Goal: Task Accomplishment & Management: Use online tool/utility

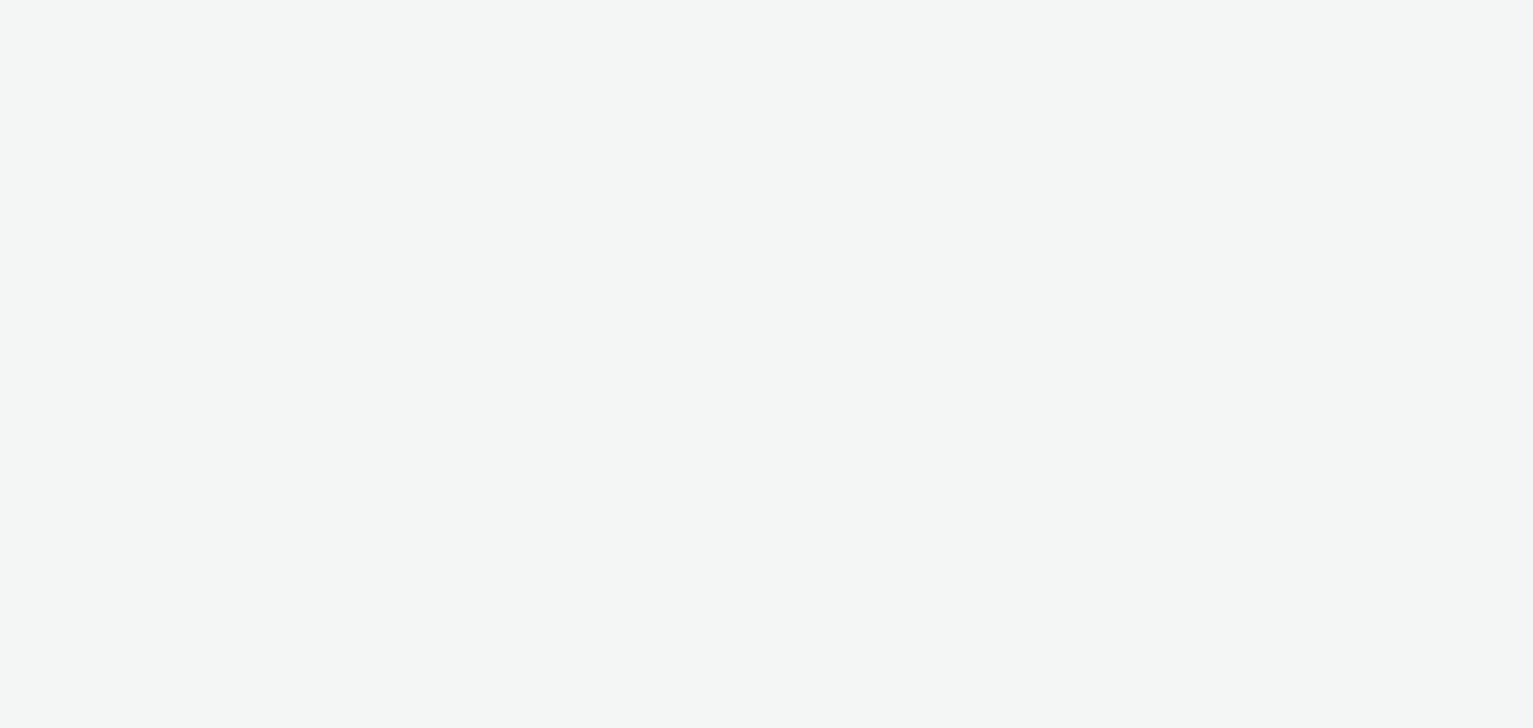
select select "a1f58486-1528-4f8c-8610-e1cdd7553bc1"
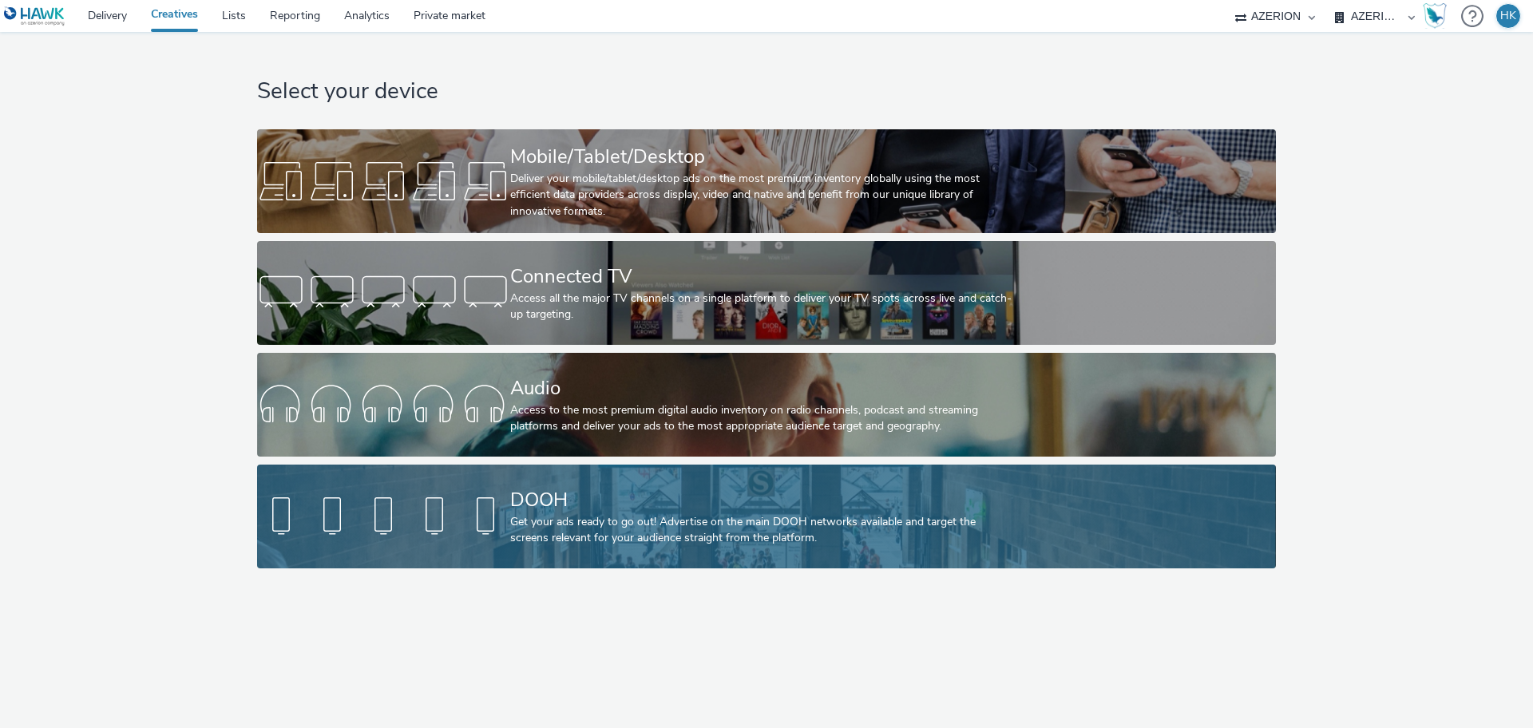
click at [700, 551] on div "DOOH Get your ads ready to go out! Advertise on the main DOOH networks availabl…" at bounding box center [763, 517] width 506 height 104
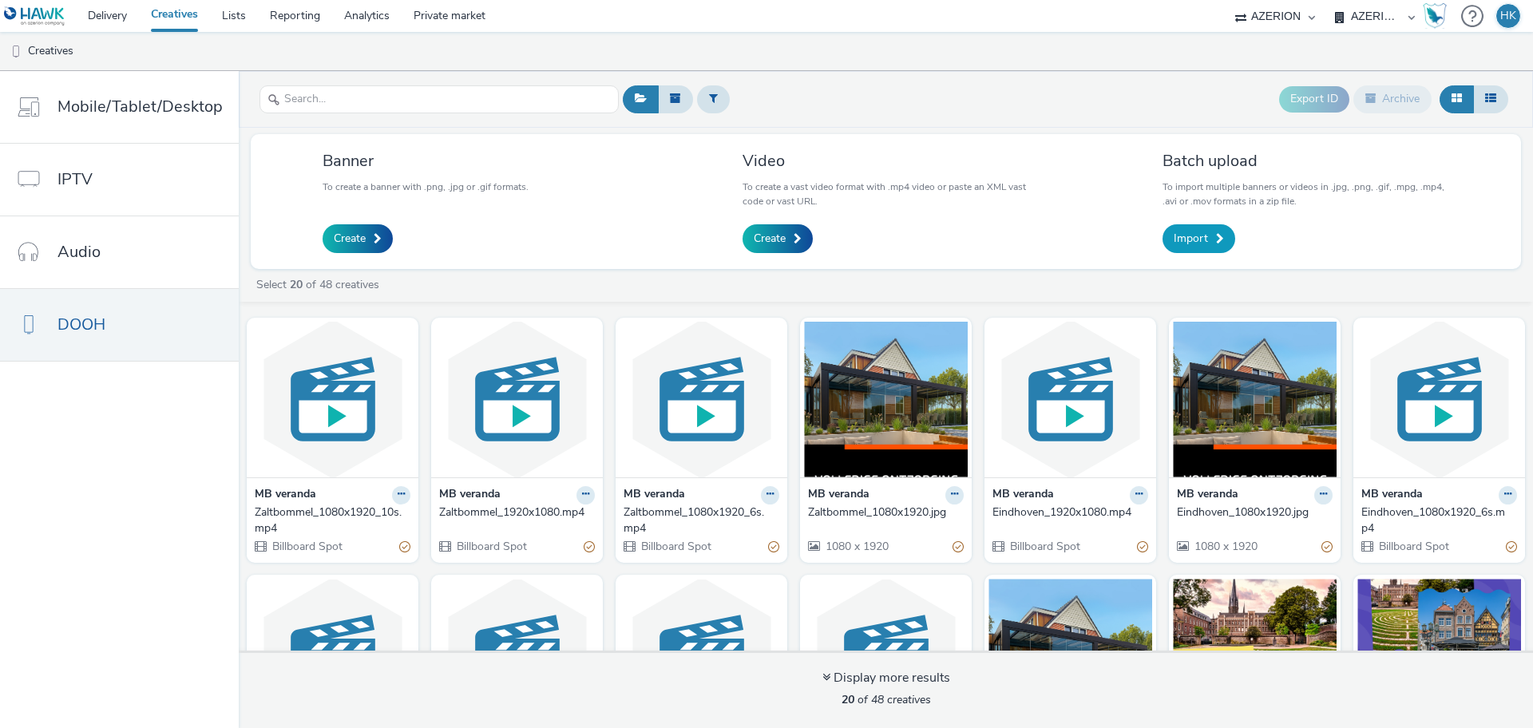
click at [1203, 231] on span "Import" at bounding box center [1191, 239] width 34 height 16
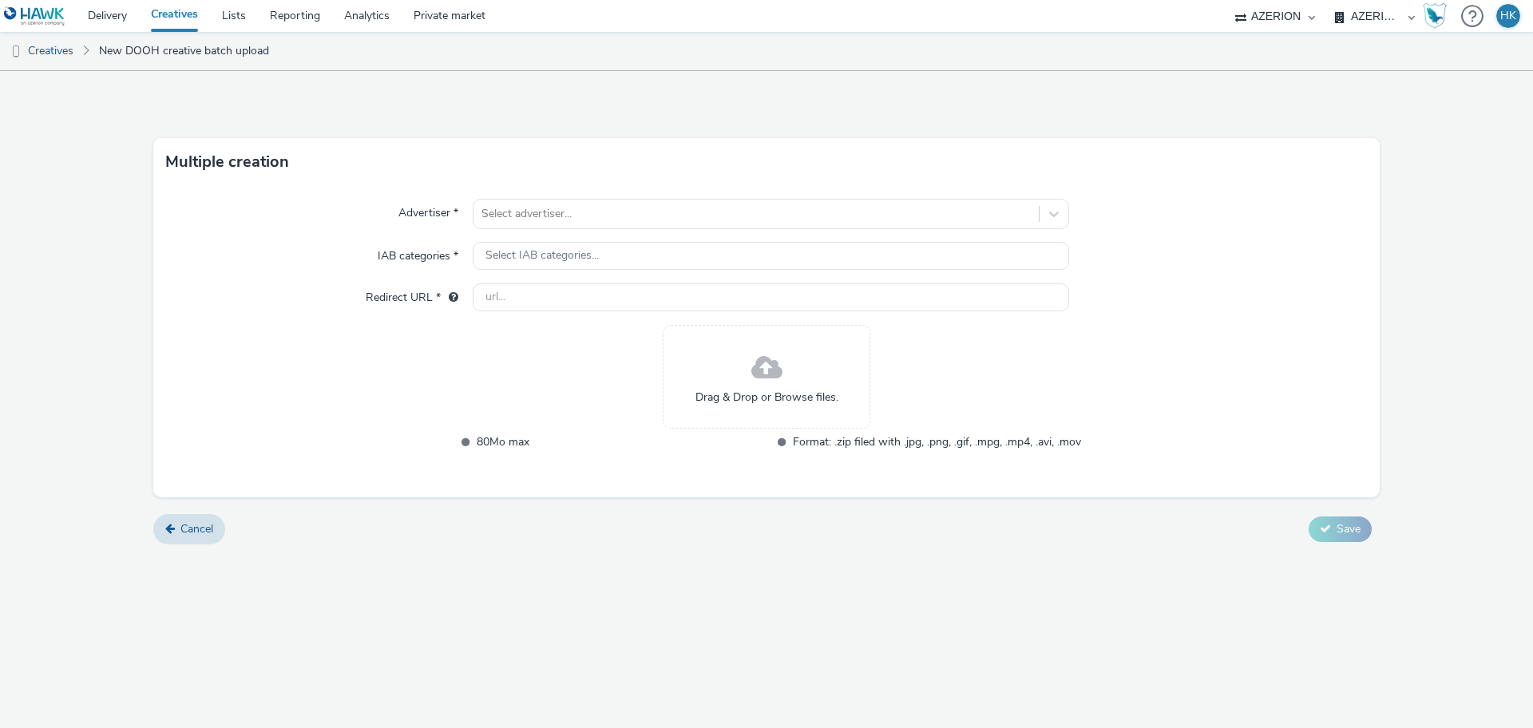
click at [673, 414] on div "Drag & Drop or Browse files." at bounding box center [767, 377] width 208 height 104
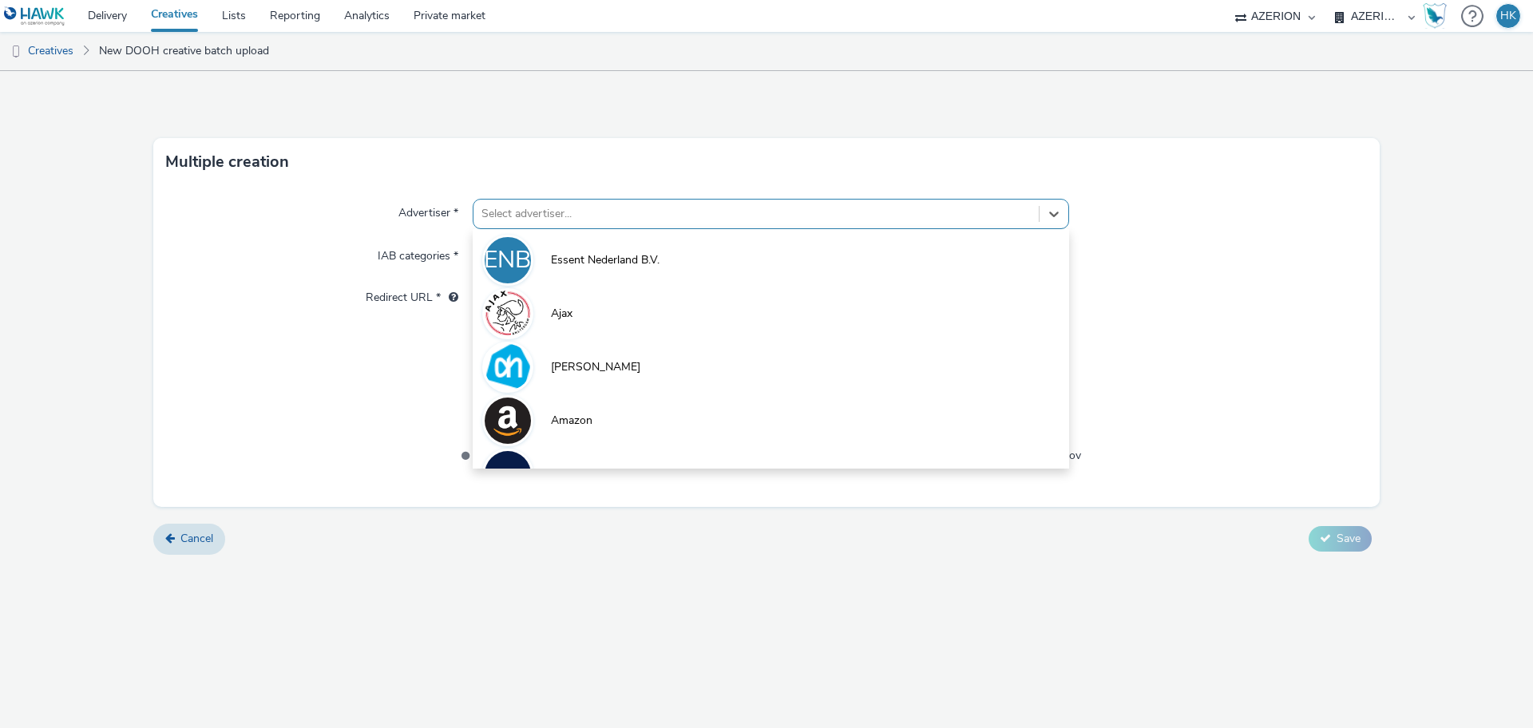
click at [612, 219] on div at bounding box center [756, 213] width 549 height 19
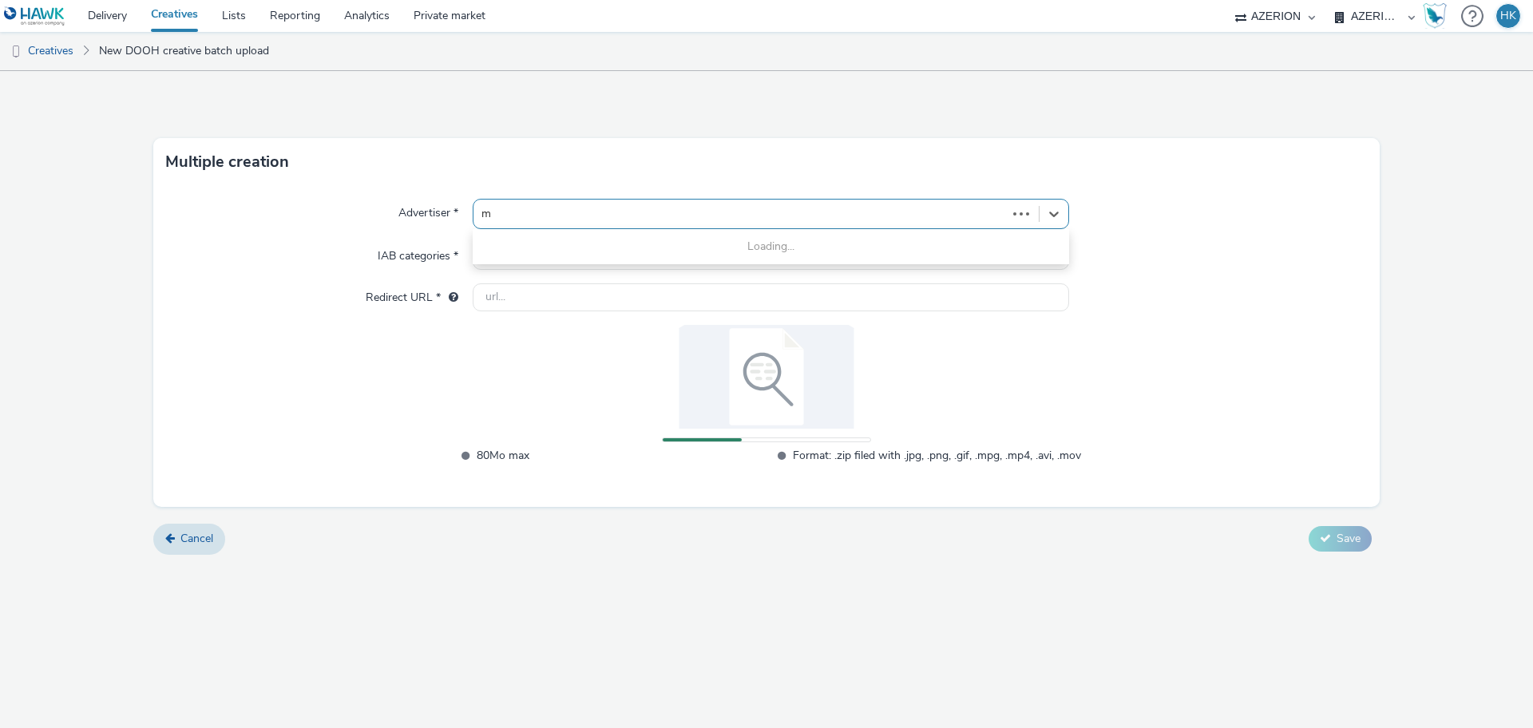
type input "mb"
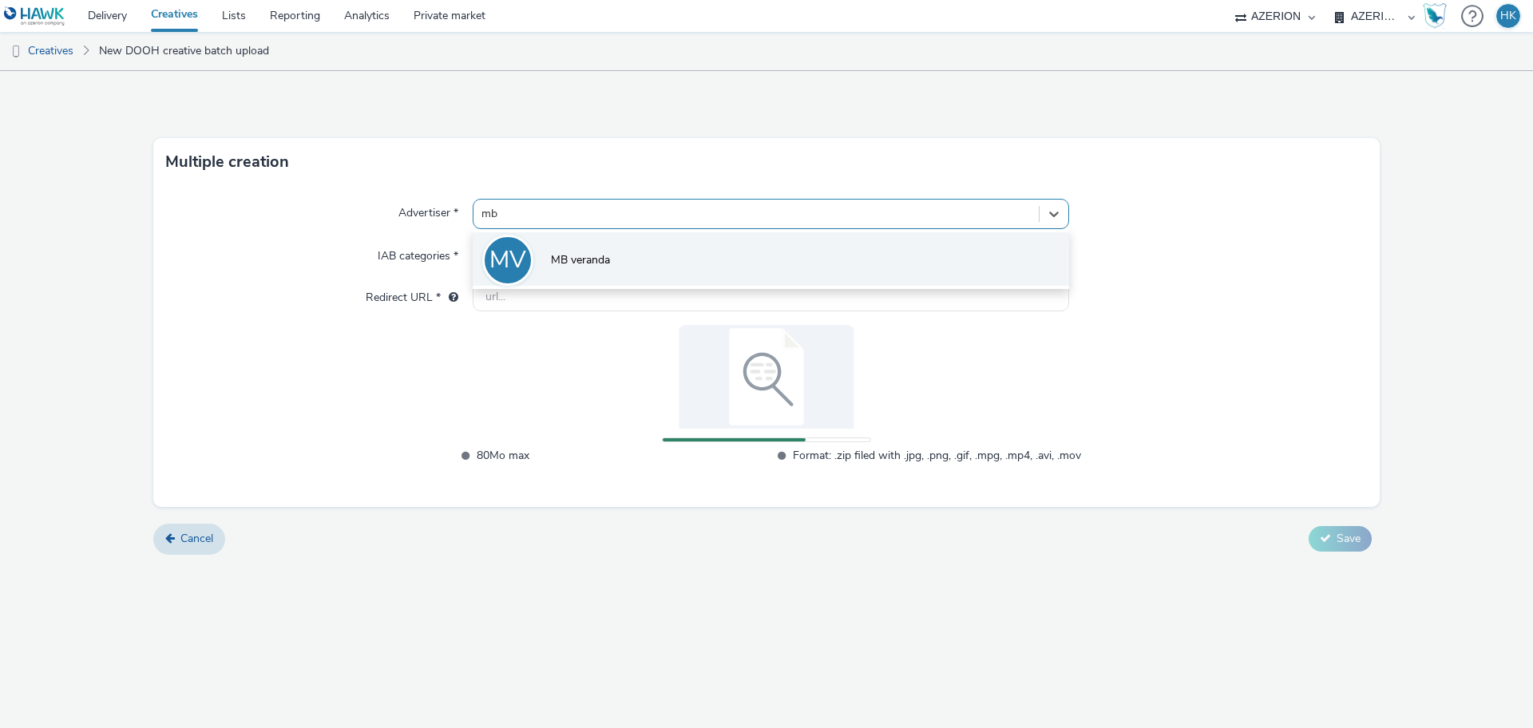
click at [624, 247] on li "MV MB veranda" at bounding box center [771, 259] width 597 height 54
type input "http://mbveranda.nl"
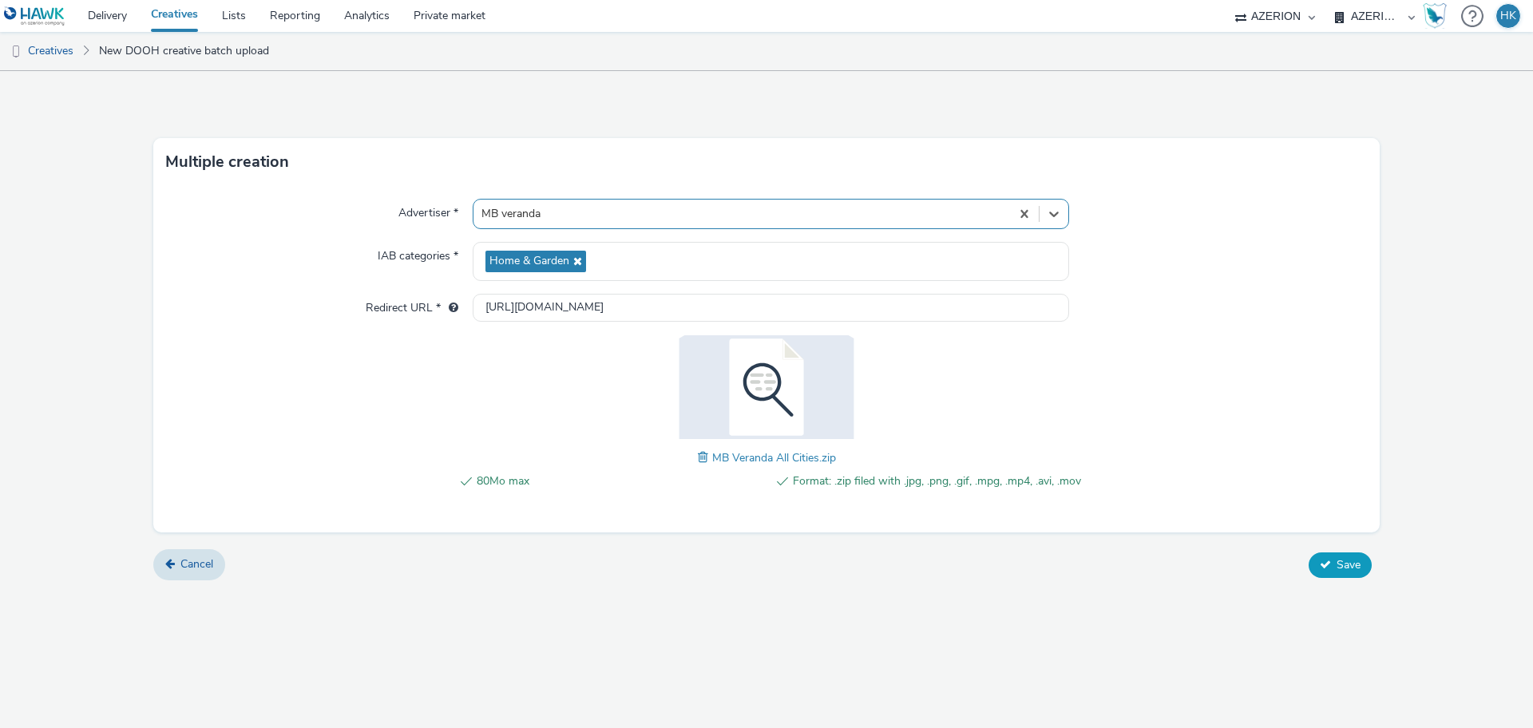
click at [1332, 553] on button "Save" at bounding box center [1340, 566] width 63 height 26
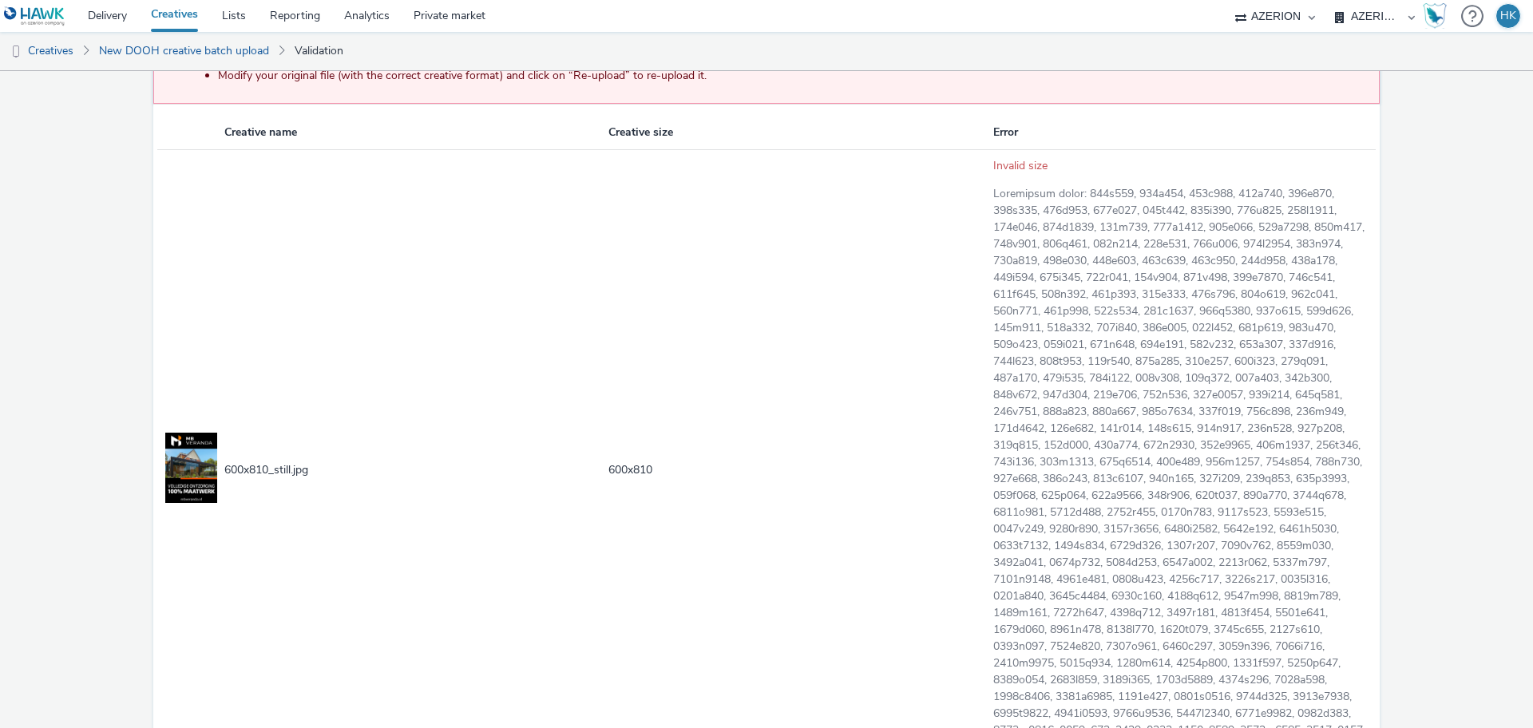
scroll to position [348, 0]
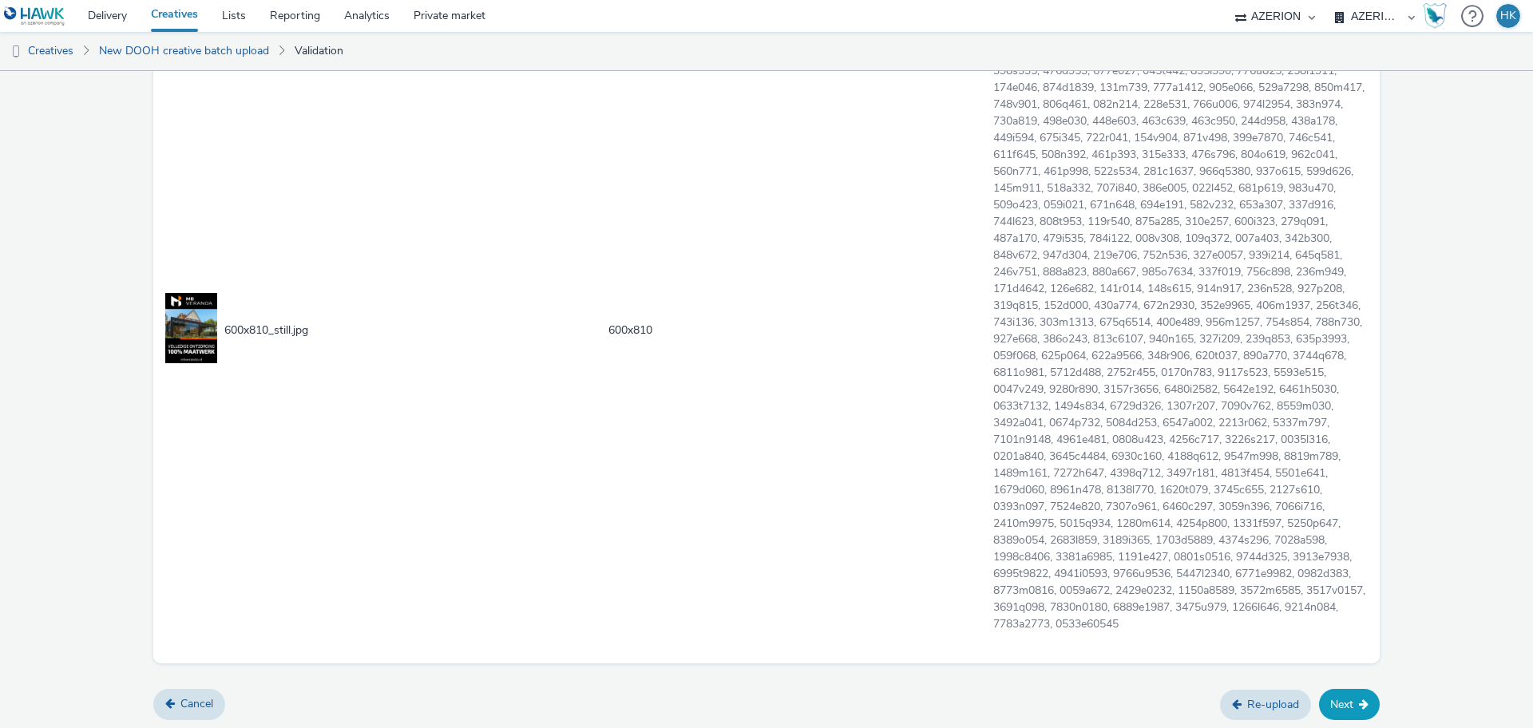
click at [1359, 708] on icon at bounding box center [1364, 704] width 10 height 11
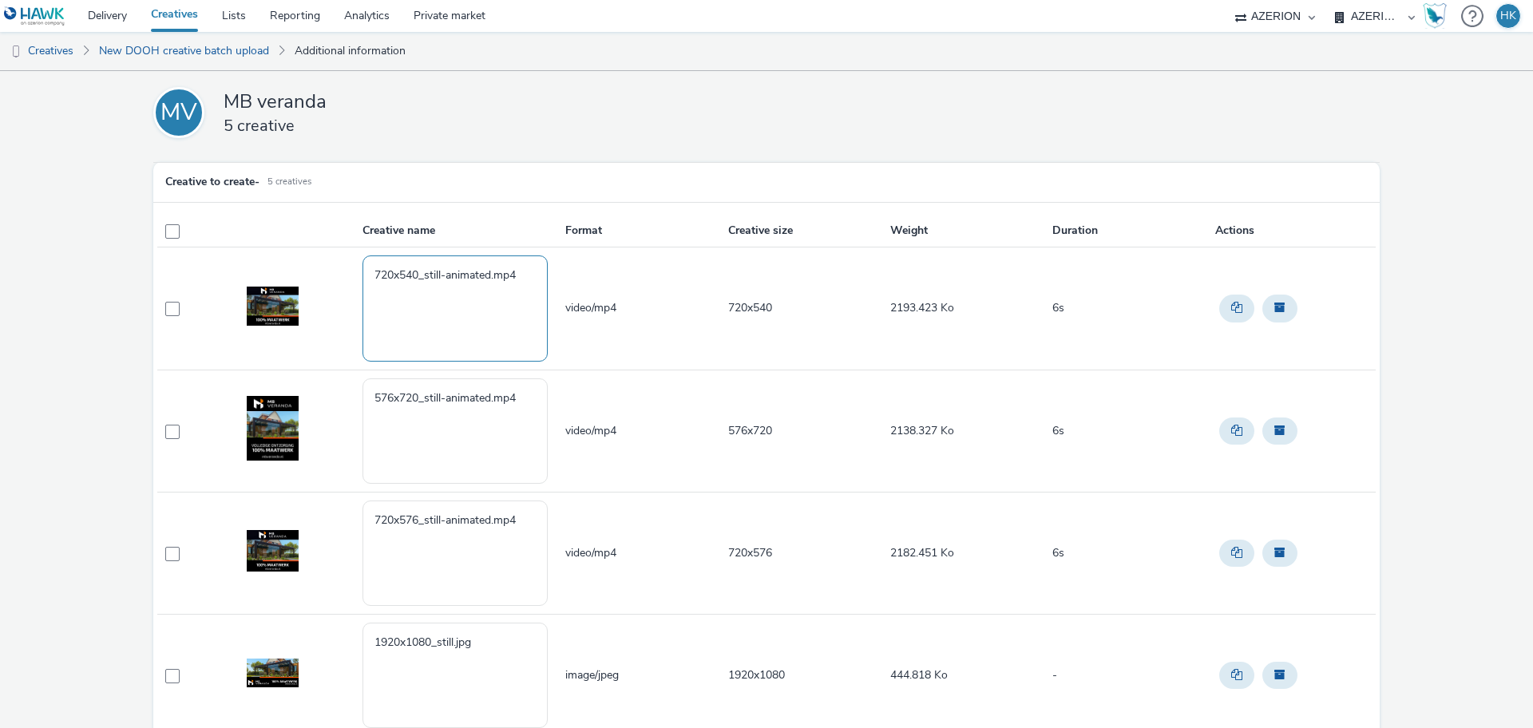
drag, startPoint x: 528, startPoint y: 270, endPoint x: 423, endPoint y: 269, distance: 104.6
click at [423, 269] on textarea "720x540_still-animated.mp4" at bounding box center [455, 308] width 185 height 105
click at [490, 283] on textarea "720x540_MB Veranda" at bounding box center [455, 308] width 185 height 105
click at [527, 282] on textarea "720x540_MB Veranda All Cities" at bounding box center [455, 308] width 185 height 105
drag, startPoint x: 541, startPoint y: 282, endPoint x: 426, endPoint y: 283, distance: 114.2
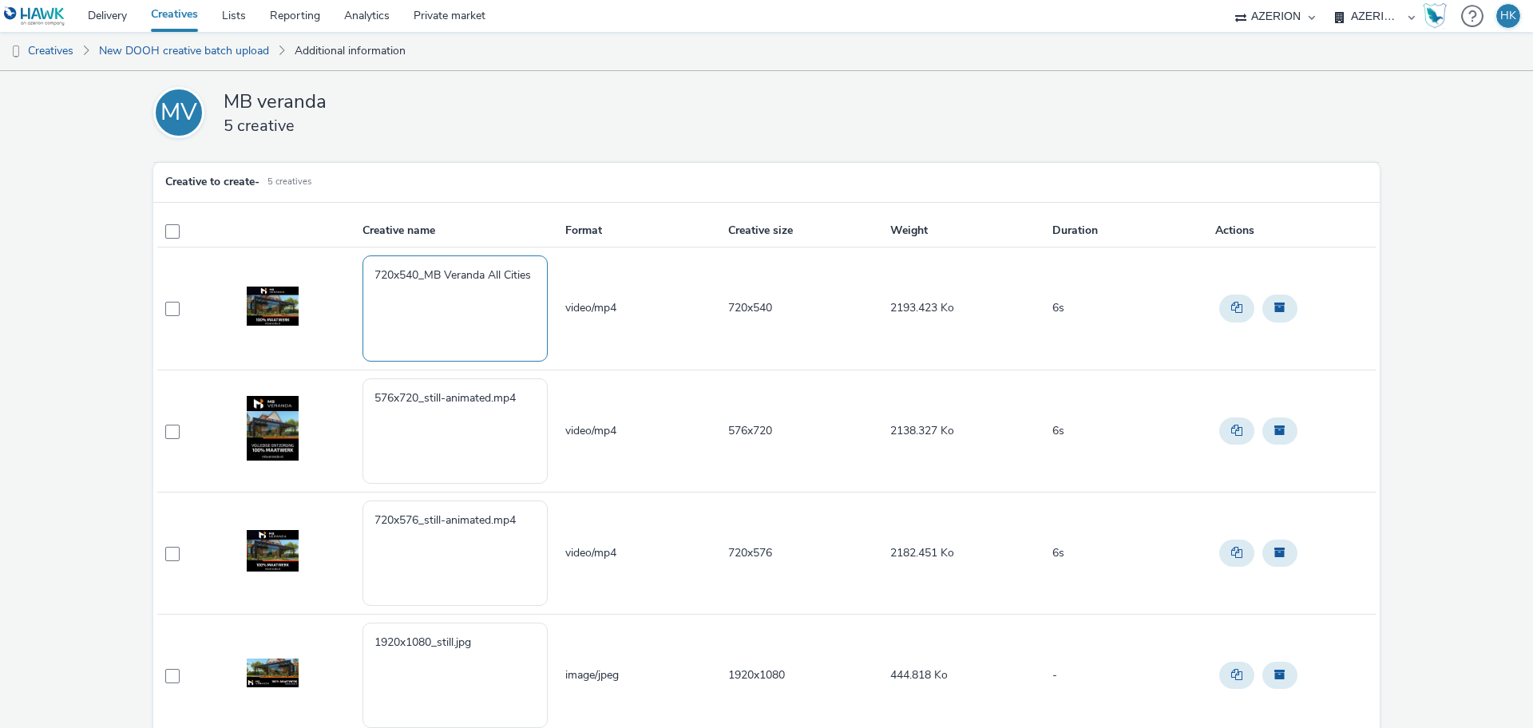
click at [426, 283] on textarea "720x540_MB Veranda All Cities" at bounding box center [455, 308] width 185 height 105
type textarea "720x540_MB Veranda All Cities"
drag, startPoint x: 521, startPoint y: 398, endPoint x: 421, endPoint y: 398, distance: 99.8
click at [421, 398] on textarea "576x720_still-animated.mp4" at bounding box center [455, 431] width 185 height 105
paste textarea "MB Veranda All Cities"
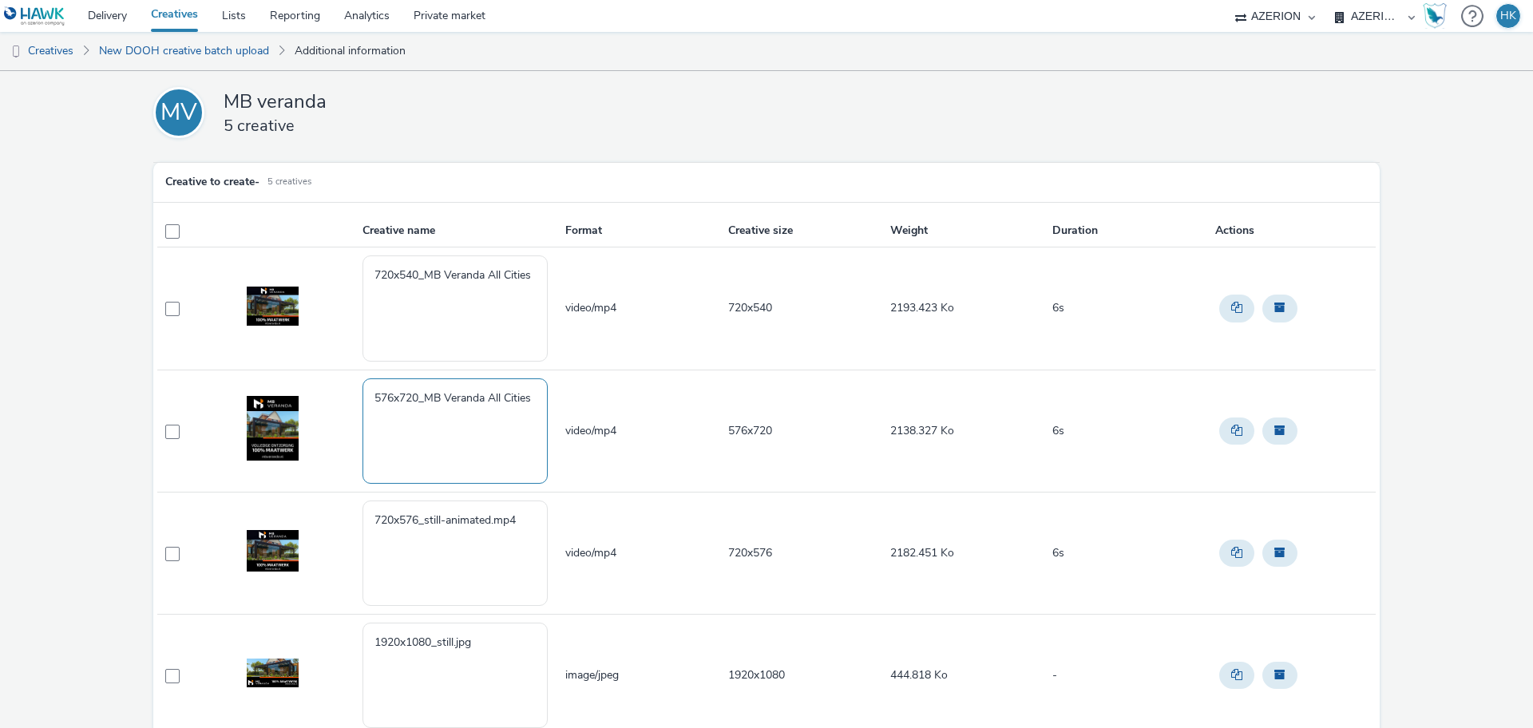
scroll to position [117, 0]
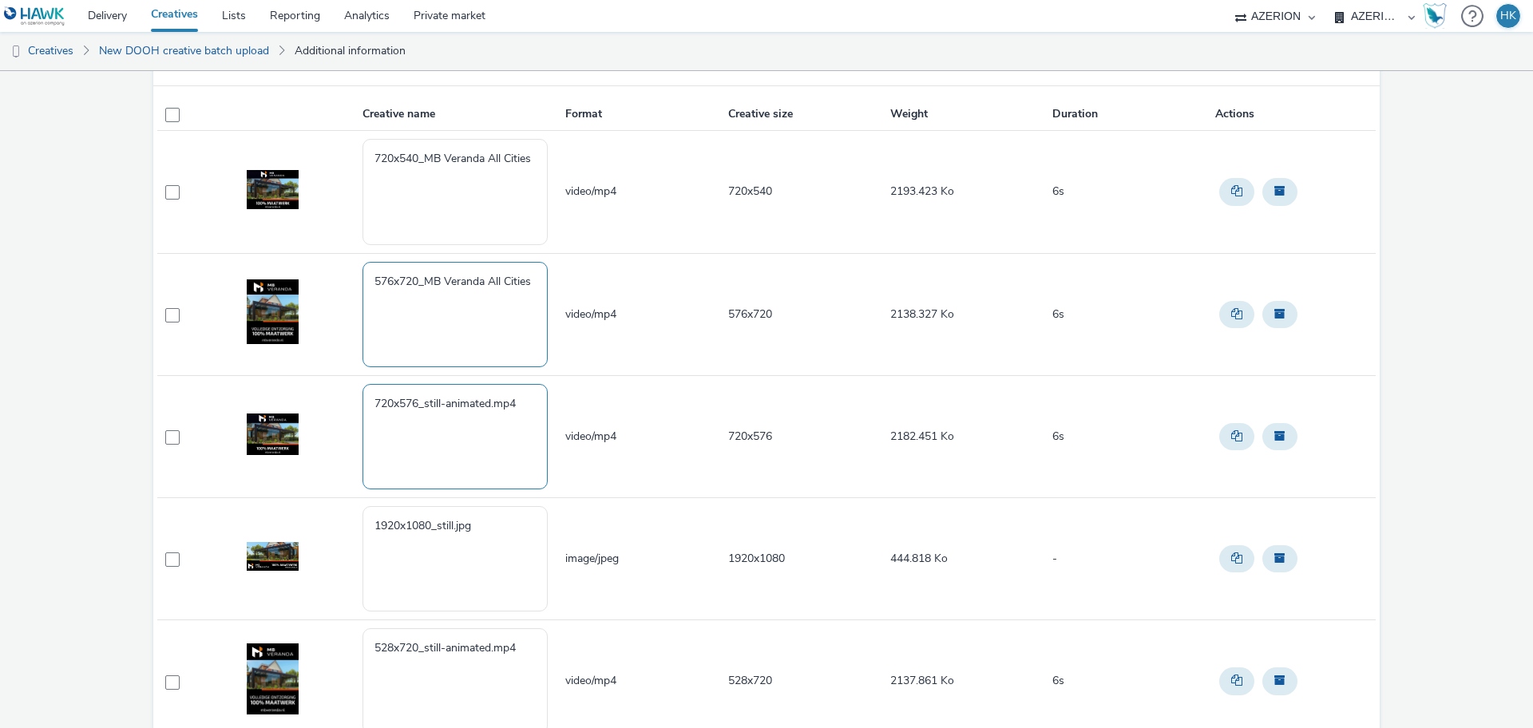
type textarea "576x720_MB Veranda All Cities"
drag, startPoint x: 517, startPoint y: 409, endPoint x: 423, endPoint y: 406, distance: 94.3
click at [423, 406] on textarea "720x576_still-animated.mp4" at bounding box center [455, 436] width 185 height 105
paste textarea "MB Veranda All Cities"
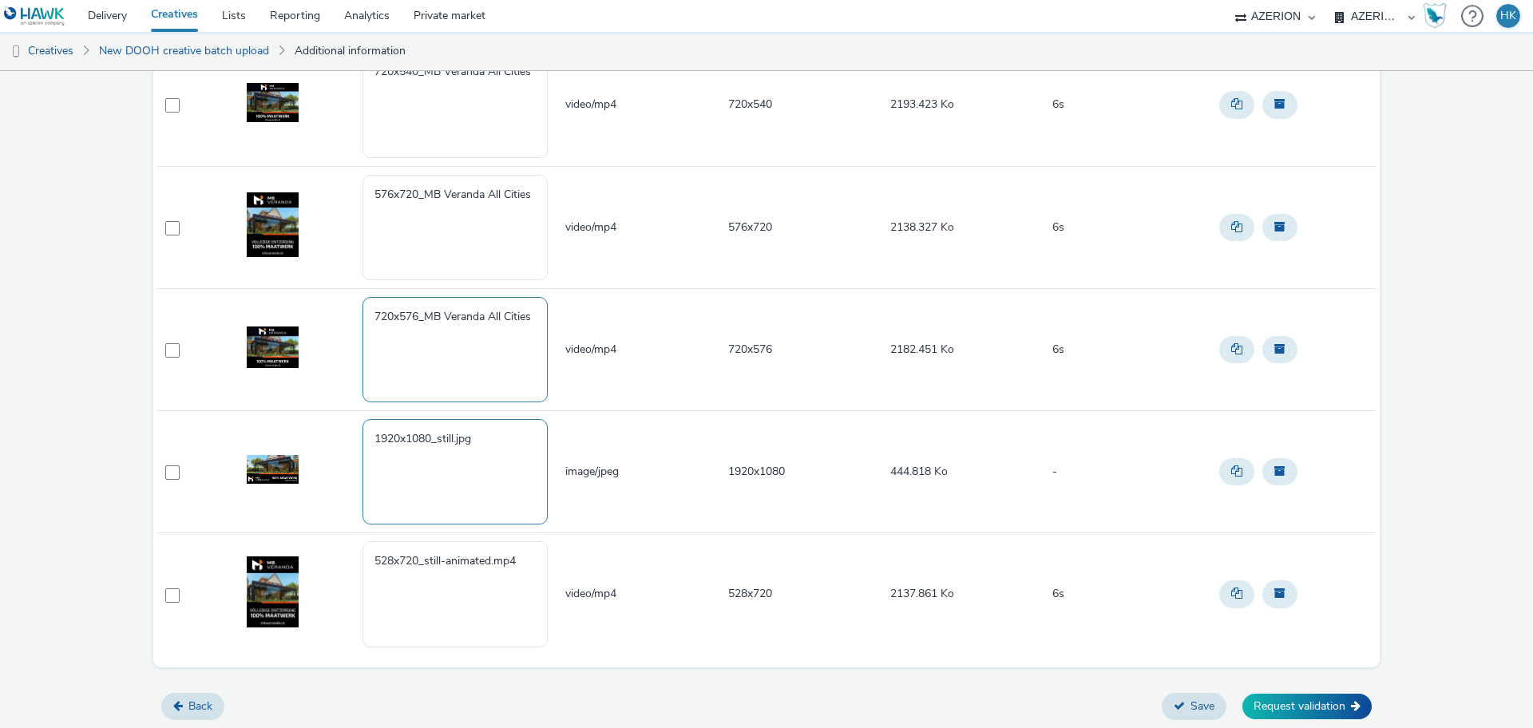
type textarea "720x576_MB Veranda All Cities"
drag, startPoint x: 479, startPoint y: 444, endPoint x: 437, endPoint y: 439, distance: 42.6
click at [437, 439] on textarea "1920x1080_still.jpg" at bounding box center [455, 471] width 185 height 105
paste textarea "MB Veranda All Cities"
type textarea "1920x1080_MB Veranda All Cities"
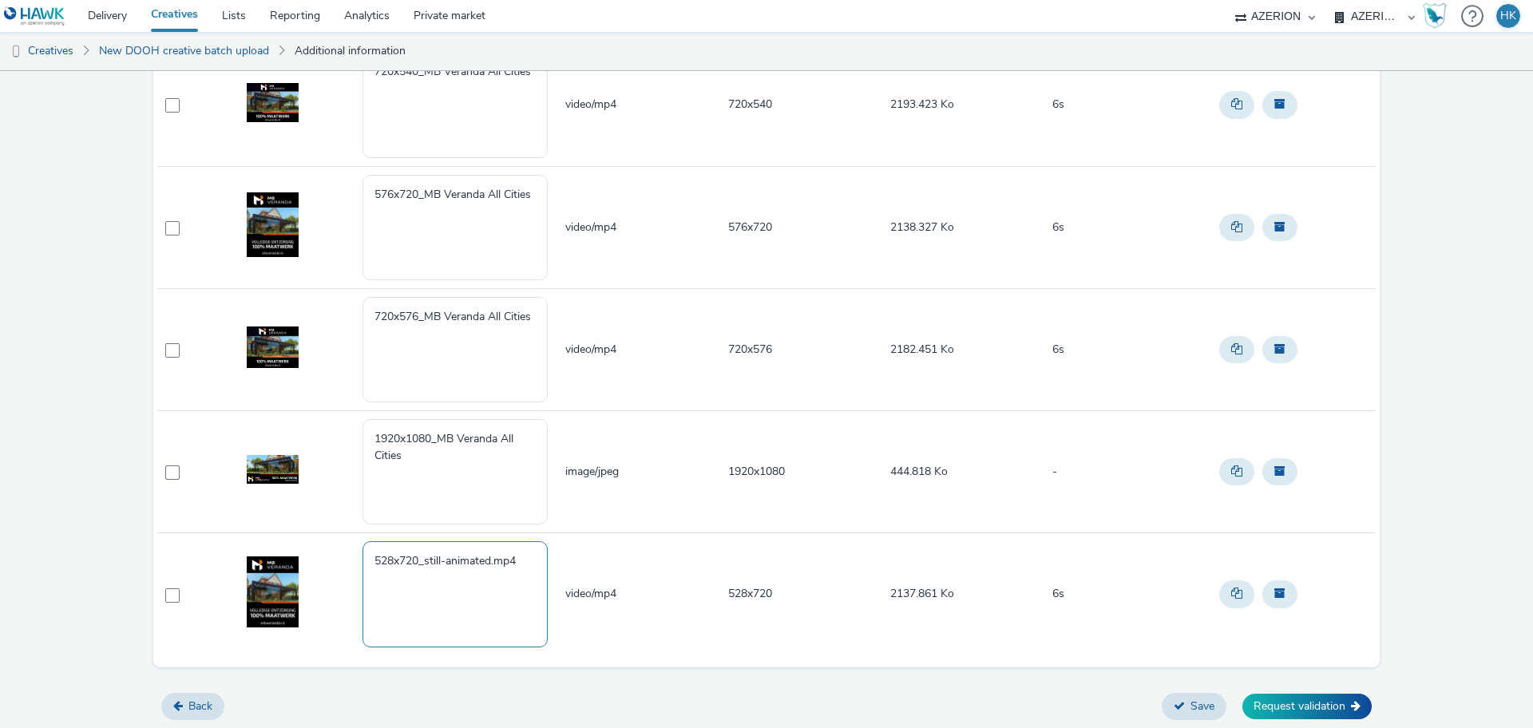
drag, startPoint x: 526, startPoint y: 565, endPoint x: 442, endPoint y: 562, distance: 83.9
click at [442, 562] on textarea "528x720_still-animated.mp4" at bounding box center [455, 593] width 185 height 105
paste textarea "MB Veranda All Cities"
type textarea "528x720_still-MB Veranda All Cities"
click at [1174, 701] on icon at bounding box center [1179, 705] width 11 height 11
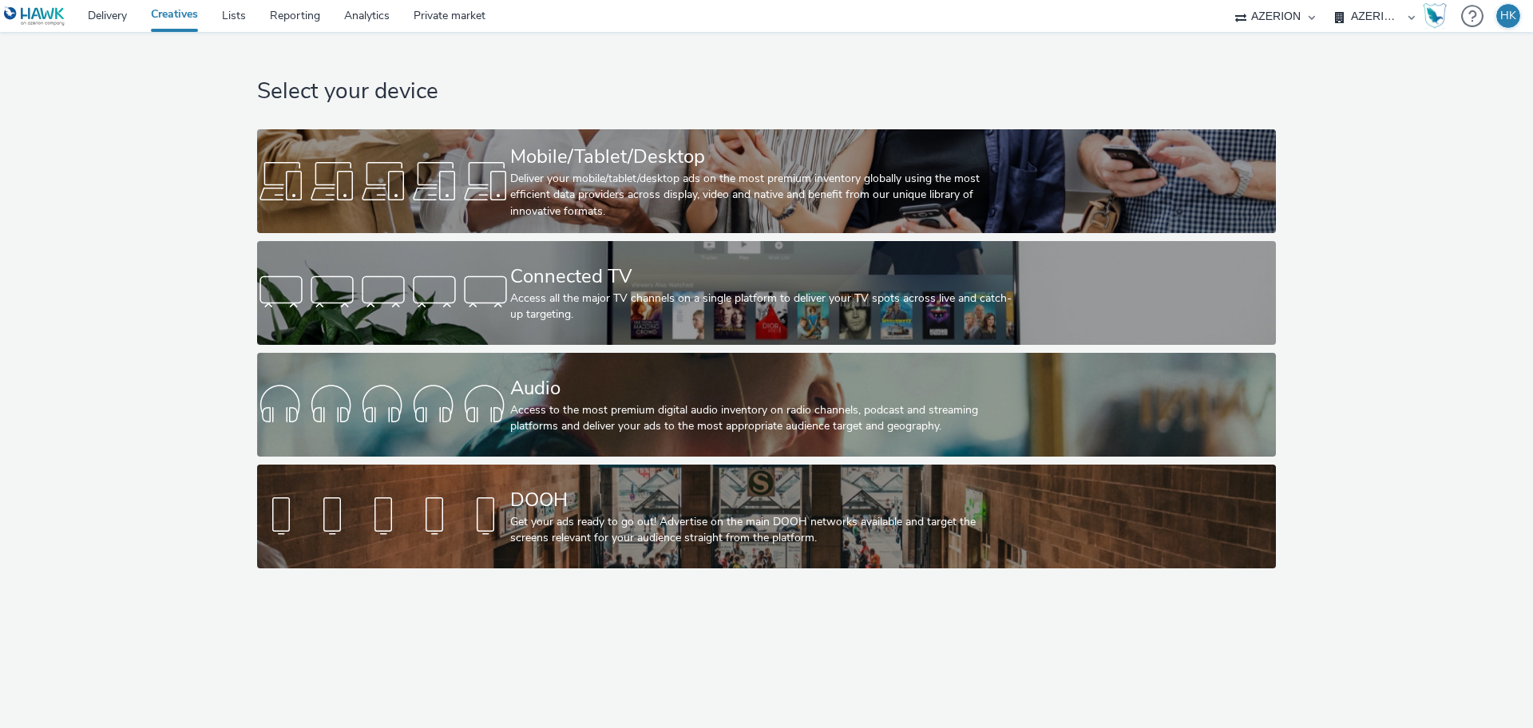
select select "a1f58486-1528-4f8c-8610-e1cdd7553bc1"
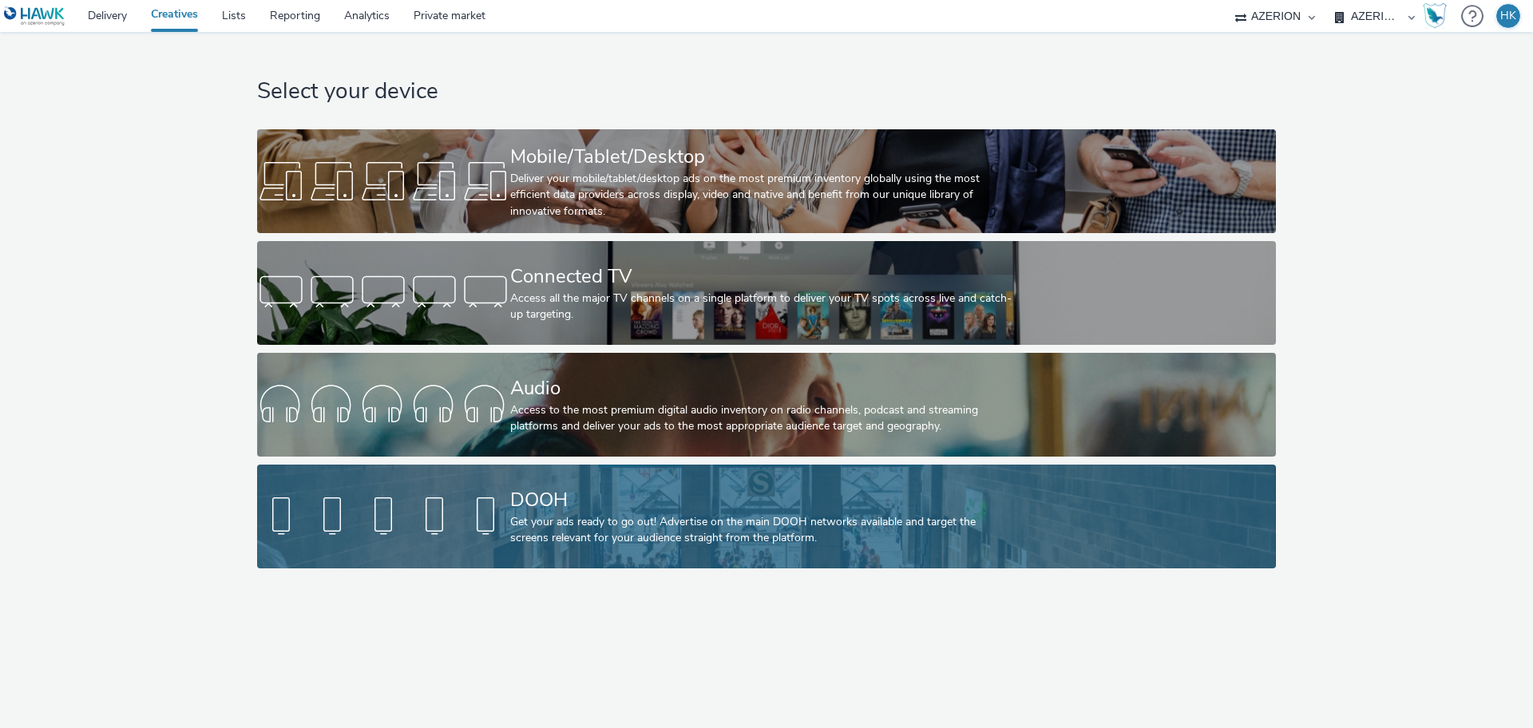
click at [579, 488] on div "DOOH" at bounding box center [763, 500] width 506 height 28
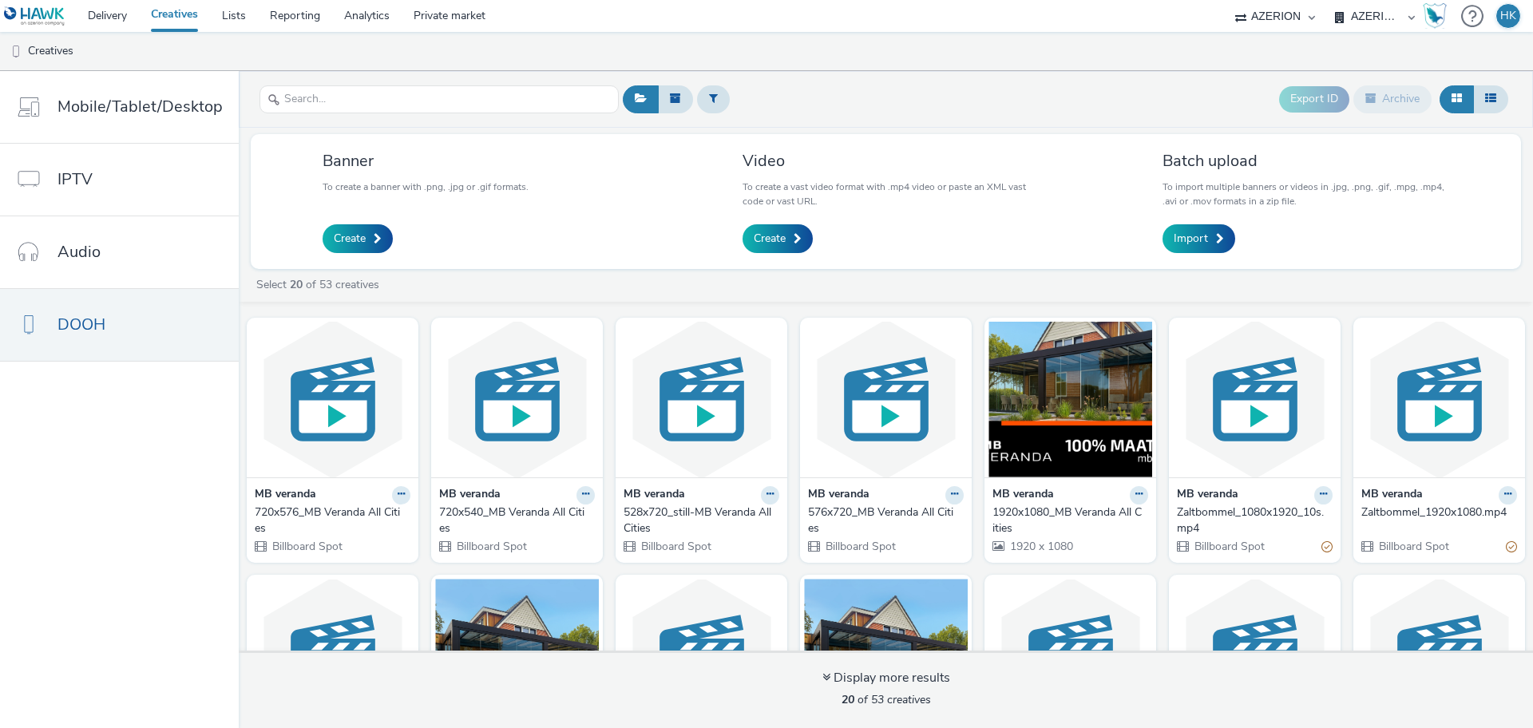
scroll to position [150, 0]
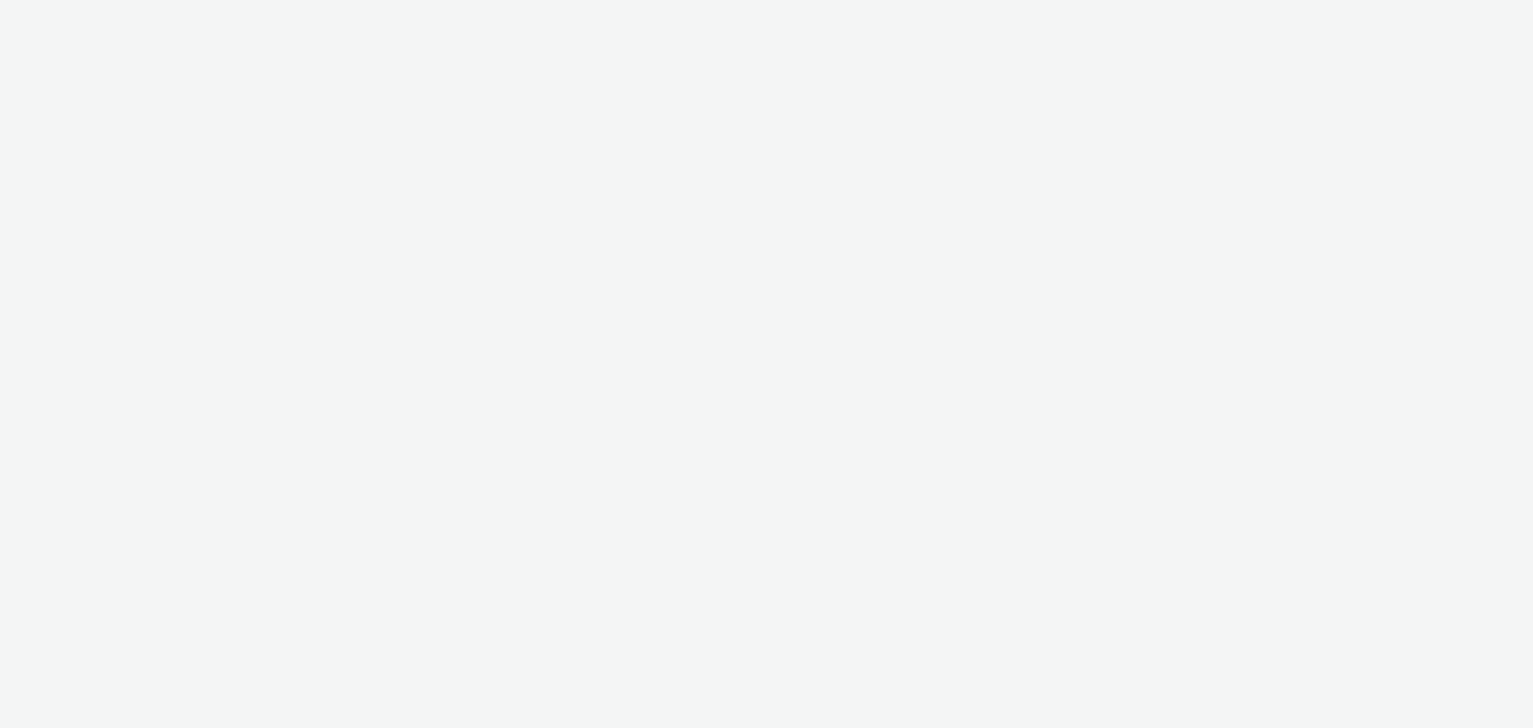
select select "a1f58486-1528-4f8c-8610-e1cdd7553bc1"
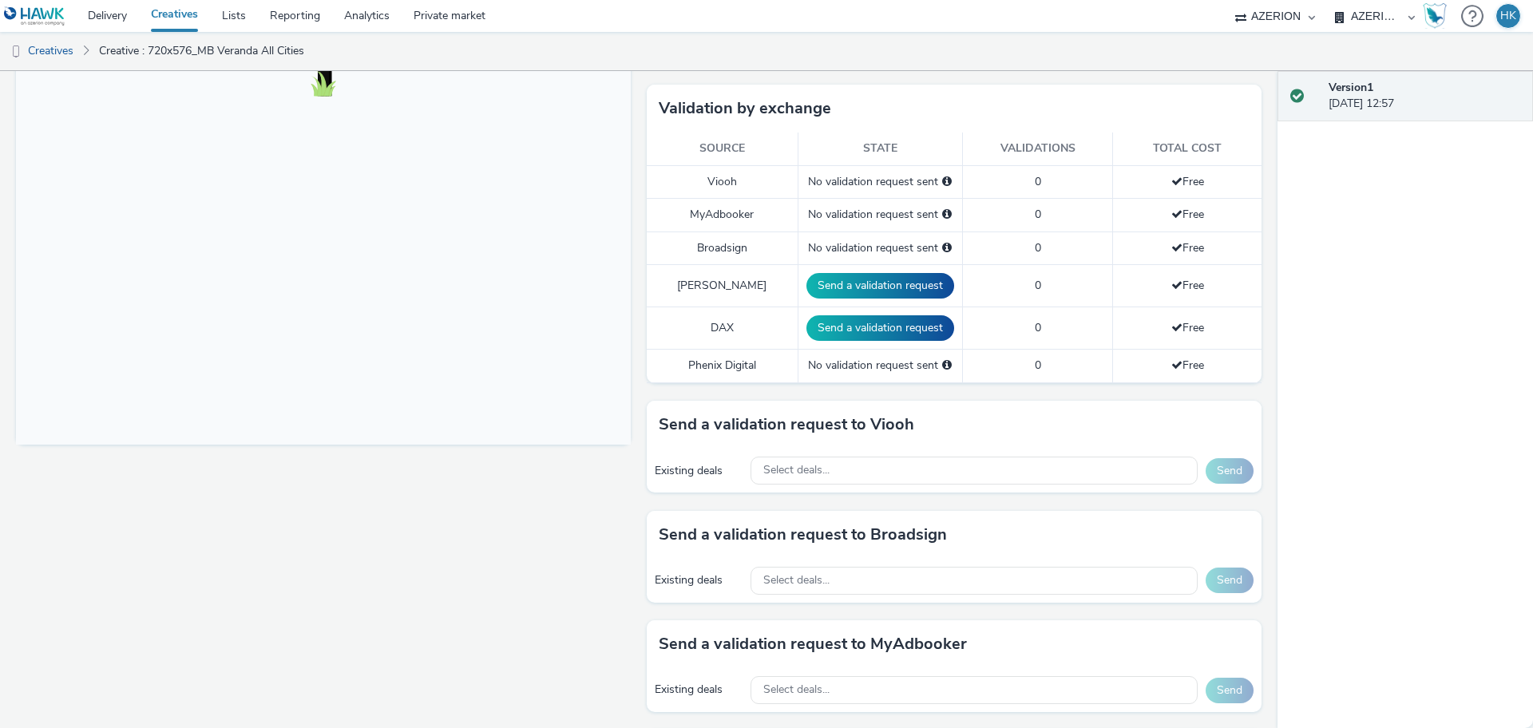
scroll to position [435, 0]
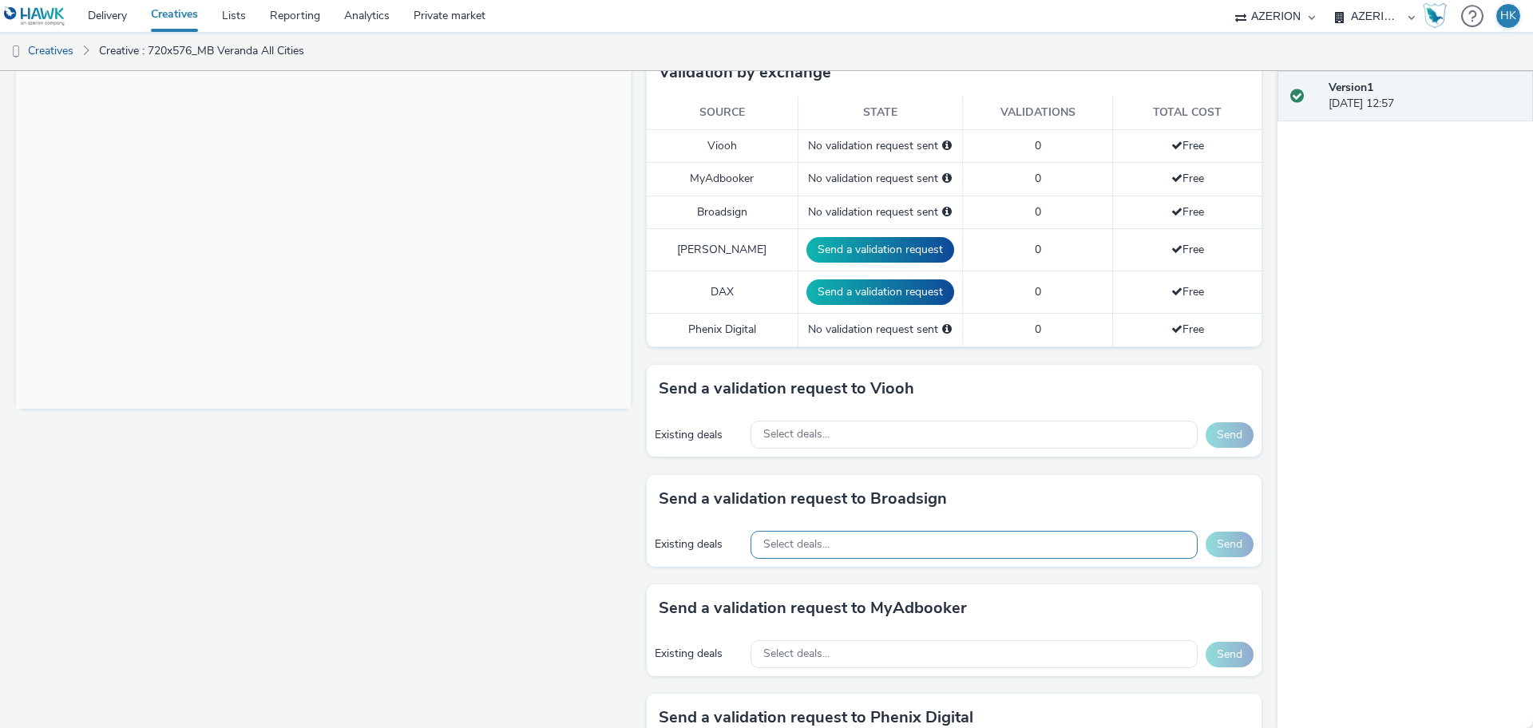
click at [870, 533] on div "Select deals..." at bounding box center [974, 545] width 447 height 28
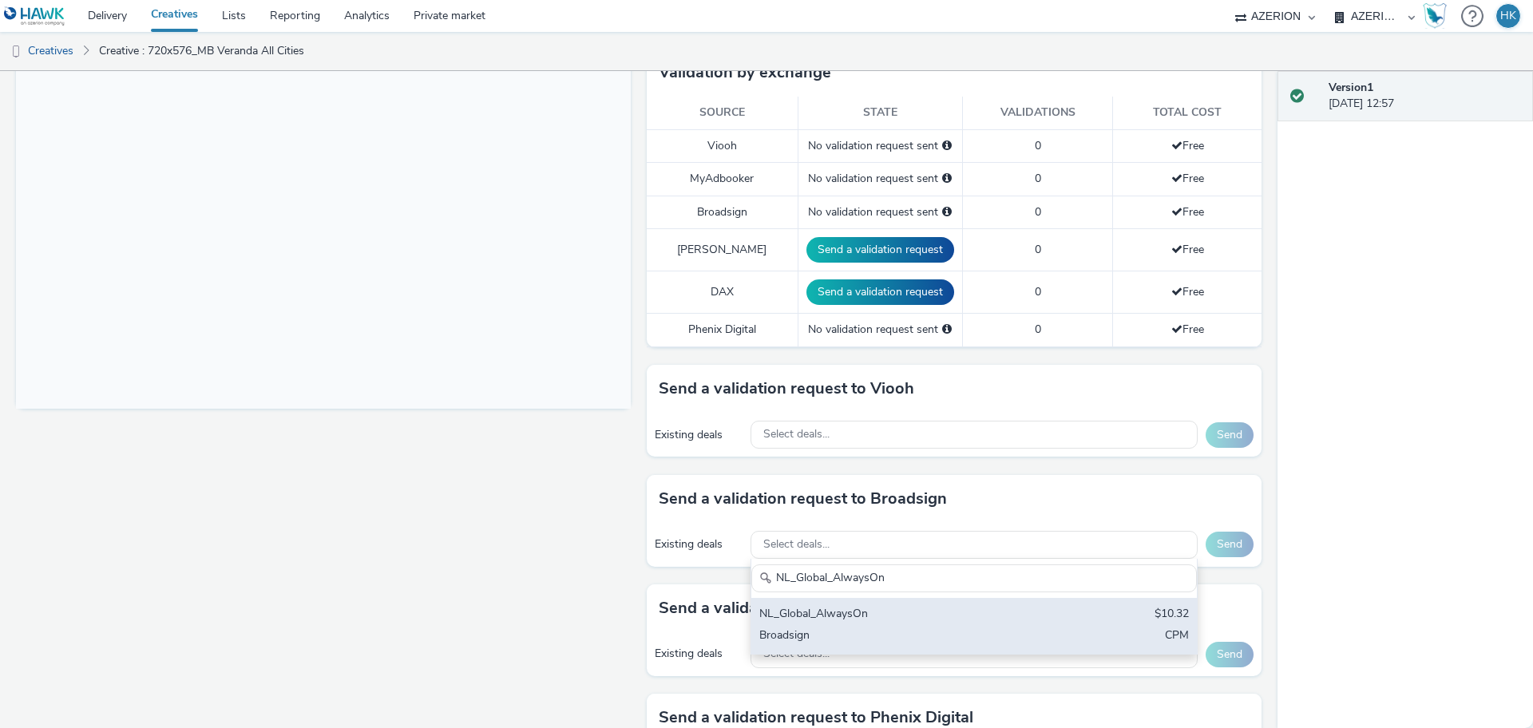
type input "NL_Global_AlwaysOn"
click at [879, 606] on div "NL_Global_AlwaysOn" at bounding box center [900, 615] width 283 height 18
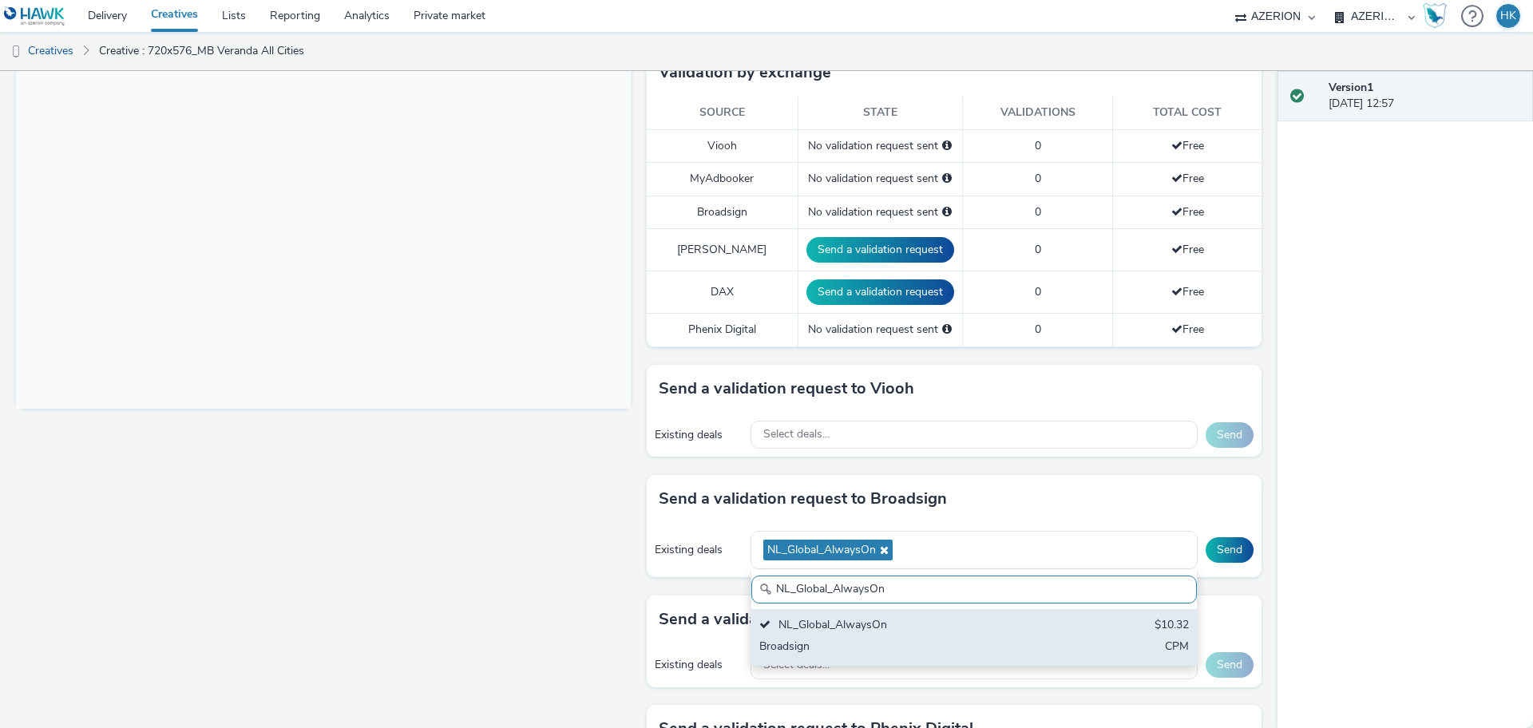
click at [953, 617] on div "NL_Global_AlwaysOn" at bounding box center [900, 626] width 283 height 18
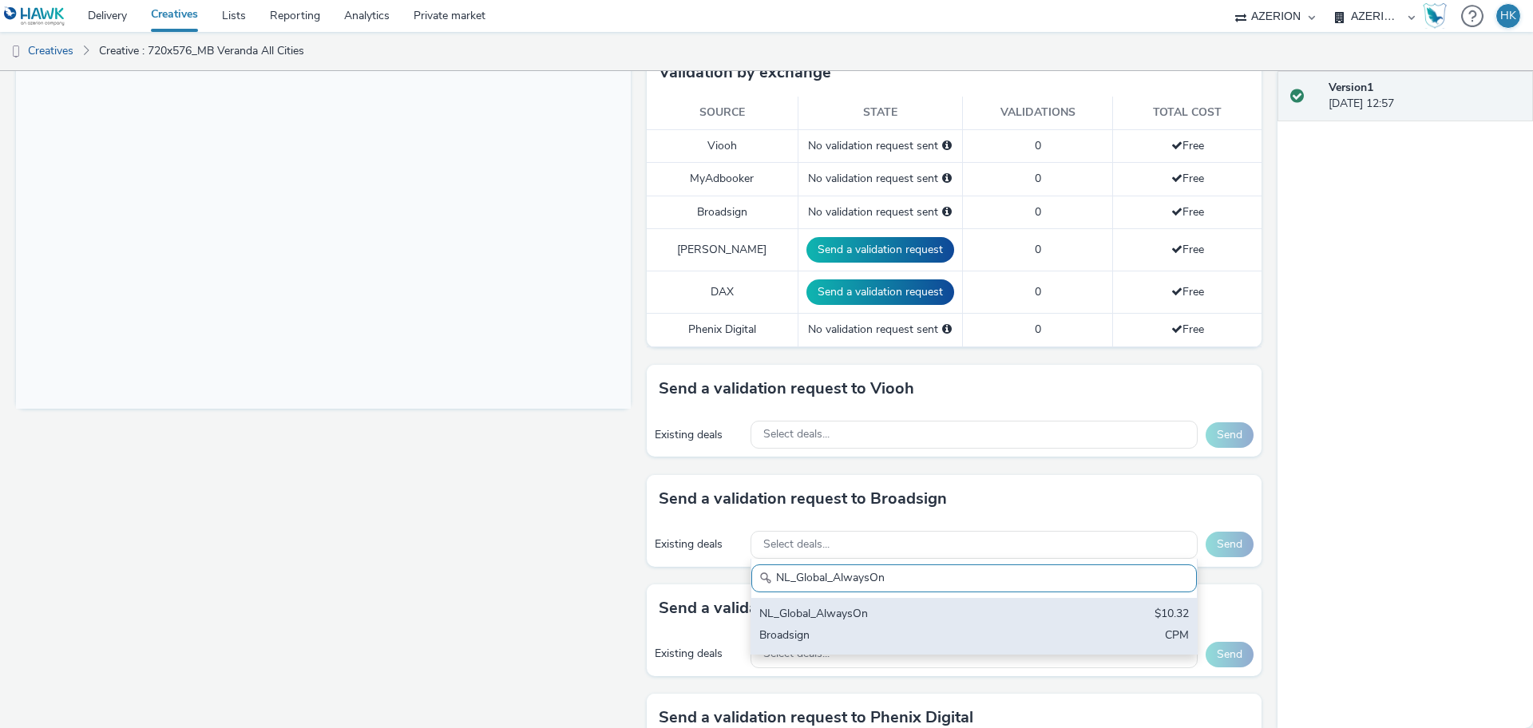
click at [916, 606] on div "NL_Global_AlwaysOn" at bounding box center [900, 615] width 283 height 18
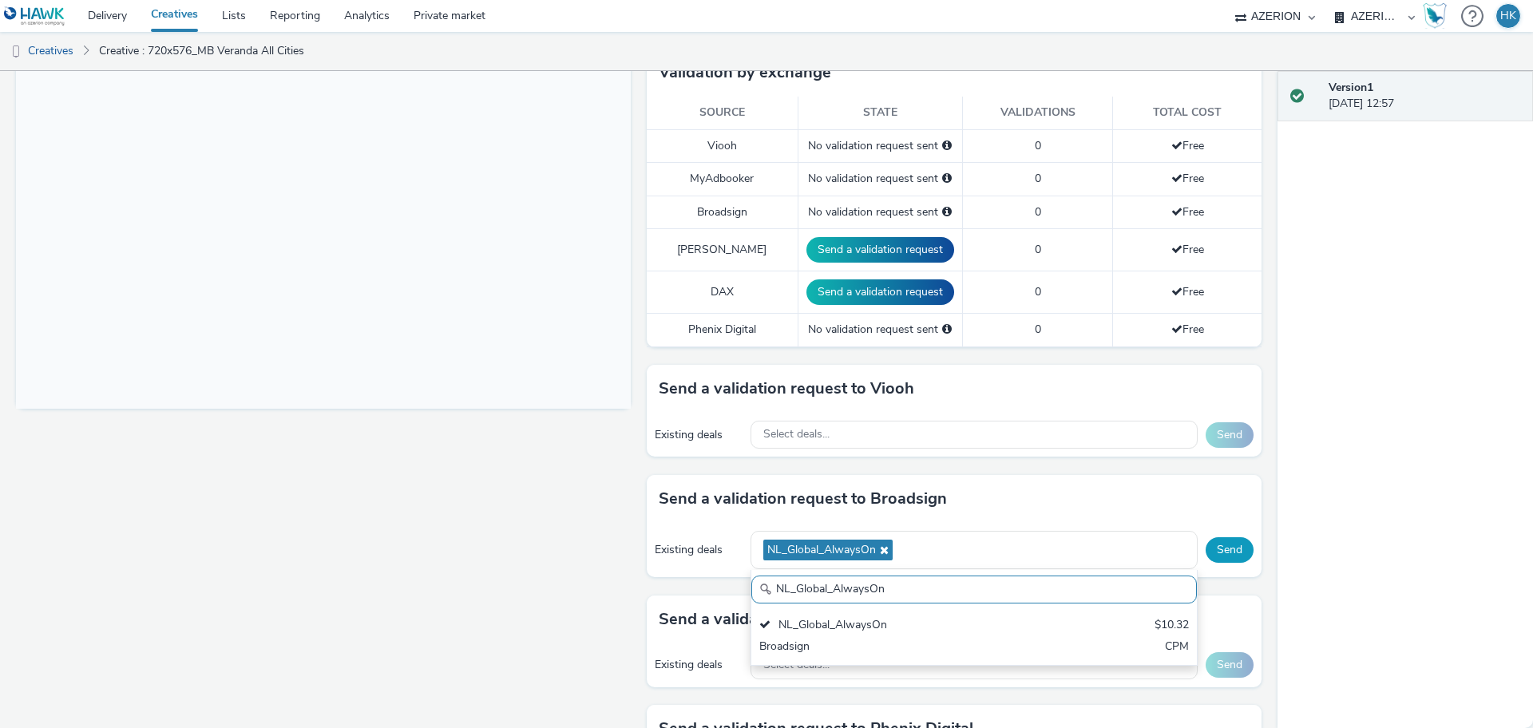
scroll to position [0, 0]
click at [1206, 537] on button "Send" at bounding box center [1230, 550] width 48 height 26
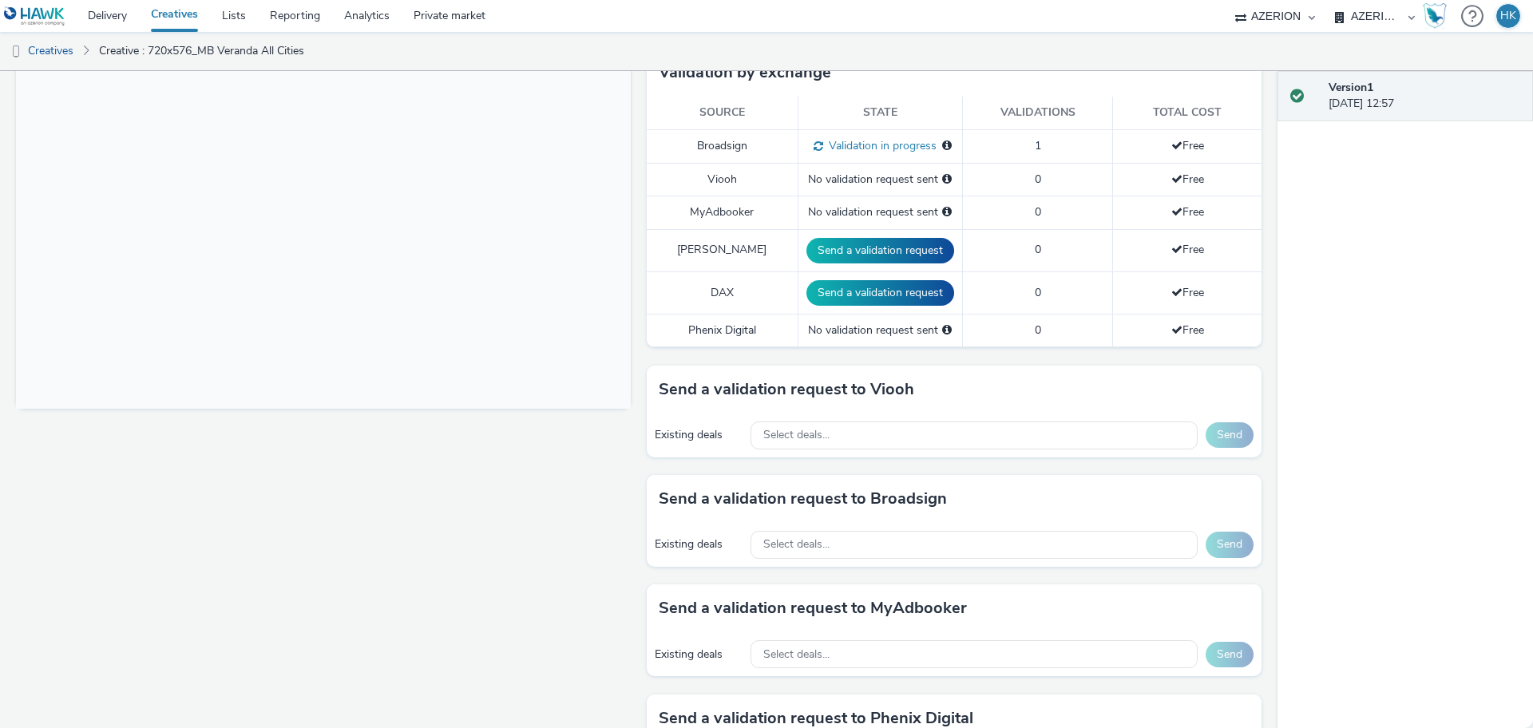
click at [957, 523] on div "Existing deals Select deals... Send" at bounding box center [954, 545] width 615 height 44
click at [962, 531] on div "Select deals..." at bounding box center [974, 545] width 447 height 28
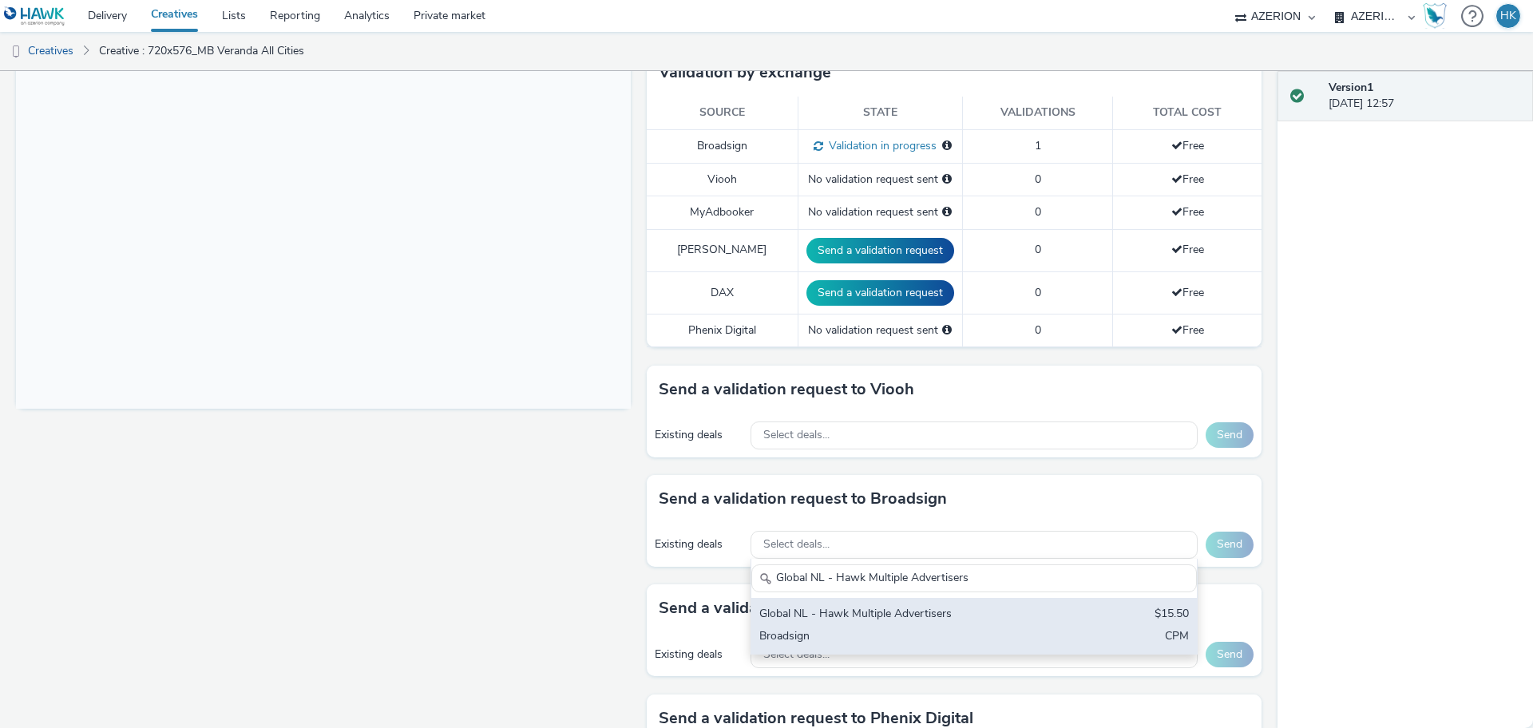
type input "Global NL - Hawk Multiple Advertisers"
click at [984, 606] on div "Global NL - Hawk Multiple Advertisers" at bounding box center [900, 615] width 283 height 18
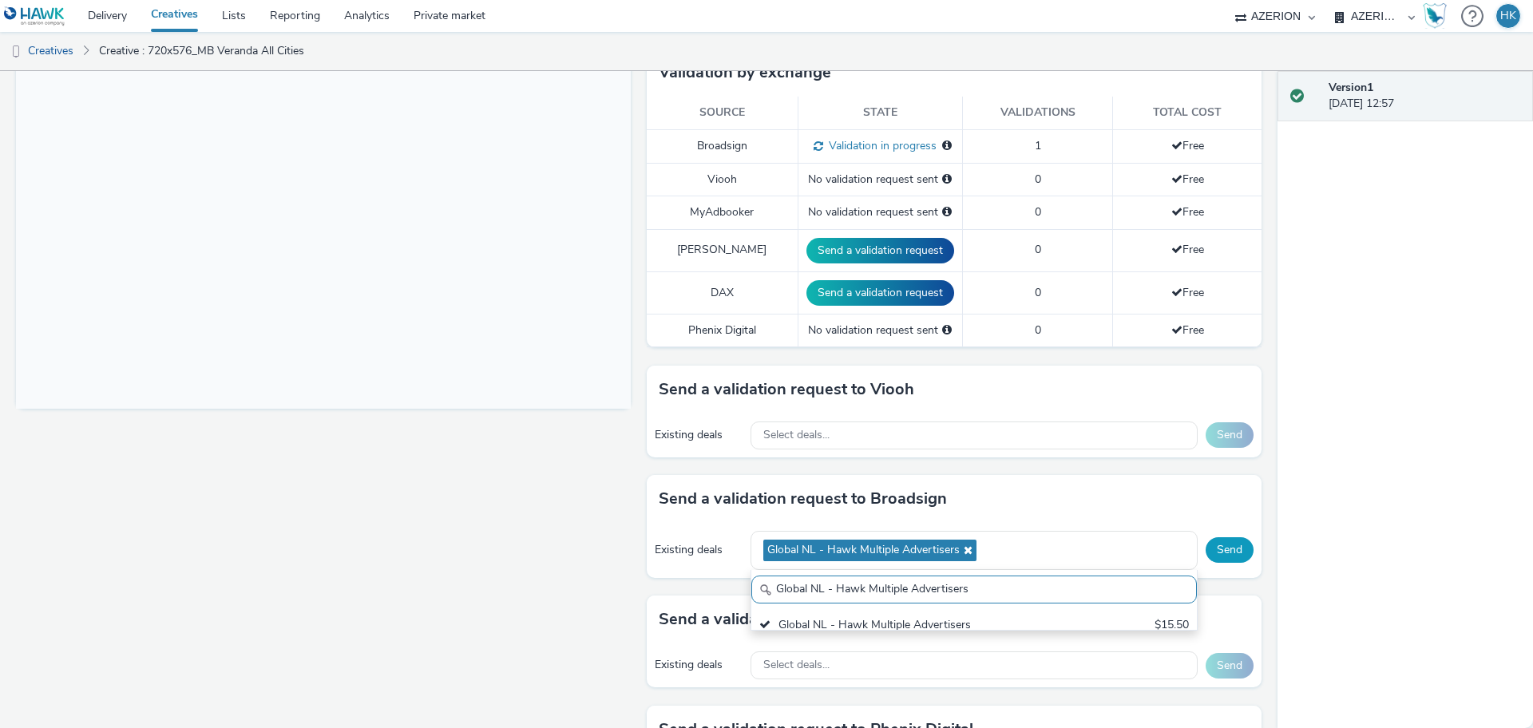
click at [1227, 537] on button "Send" at bounding box center [1230, 550] width 48 height 26
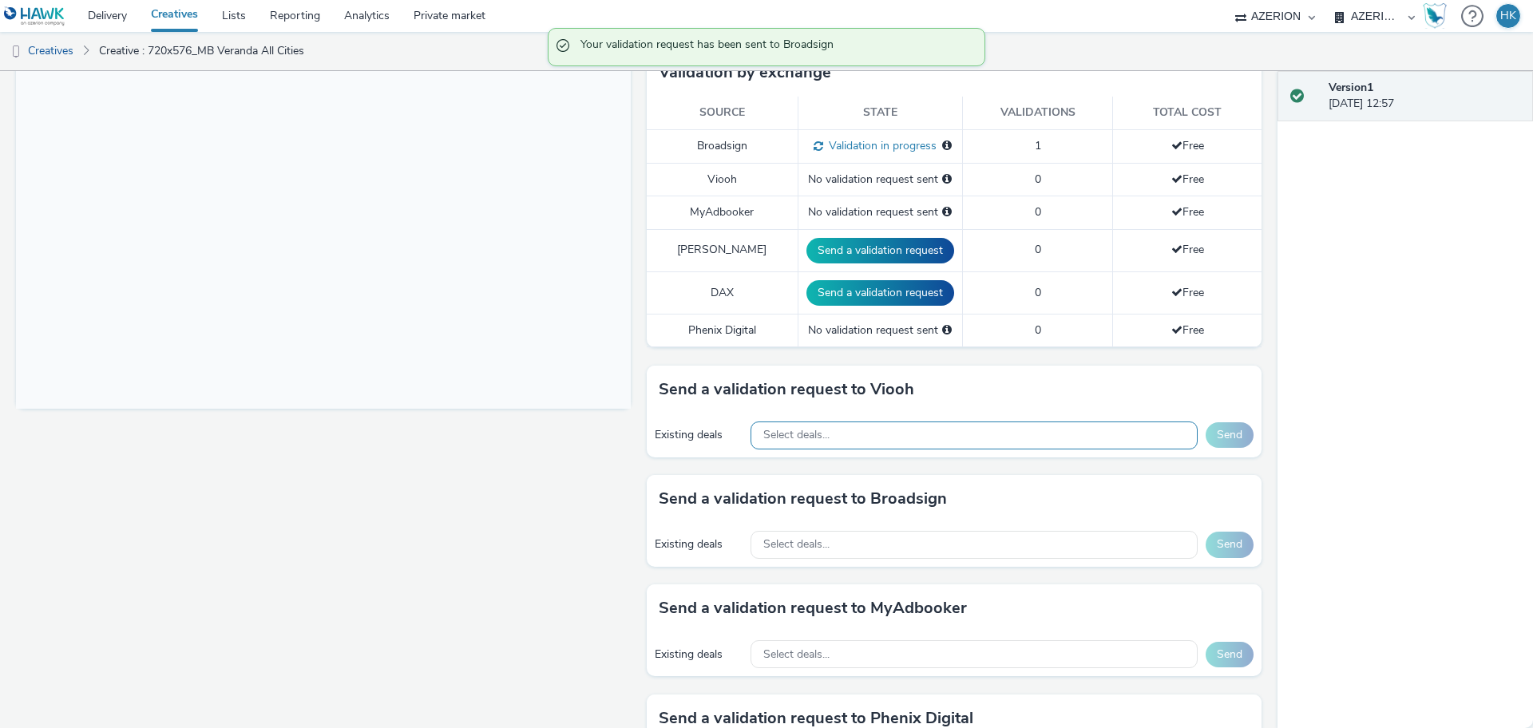
click at [1005, 423] on div "Select deals..." at bounding box center [974, 436] width 447 height 28
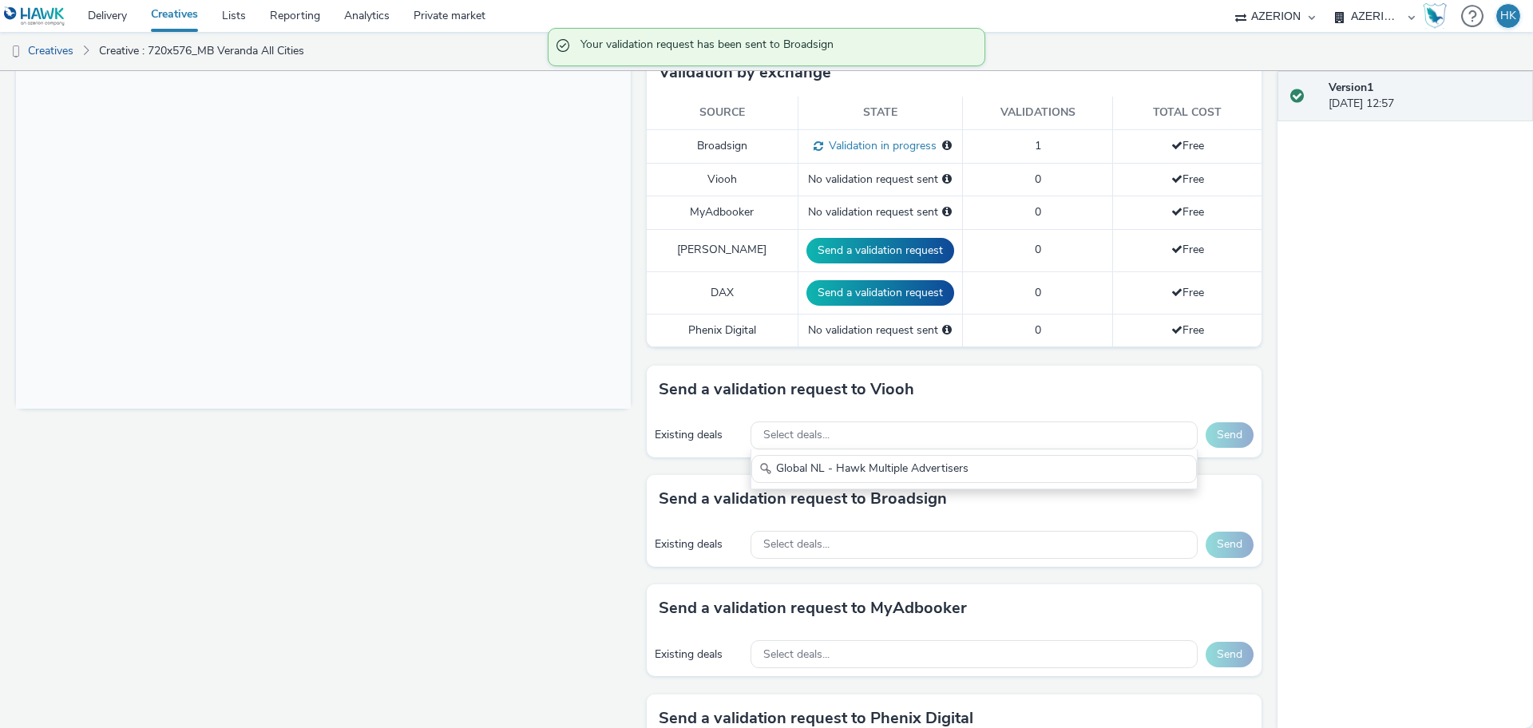
type input "Global NL - Hawk Multiple Advertisers"
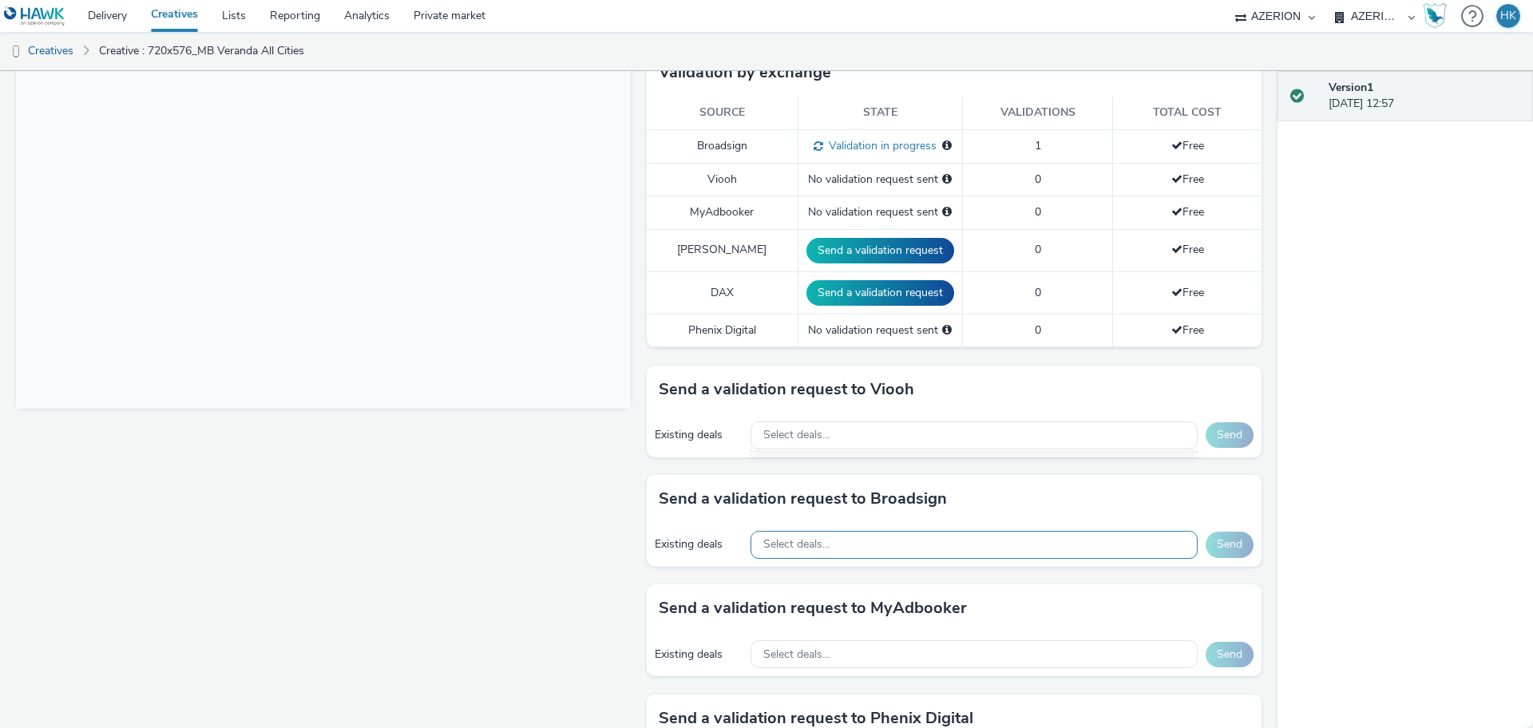
click at [799, 538] on span "Select deals..." at bounding box center [796, 545] width 66 height 14
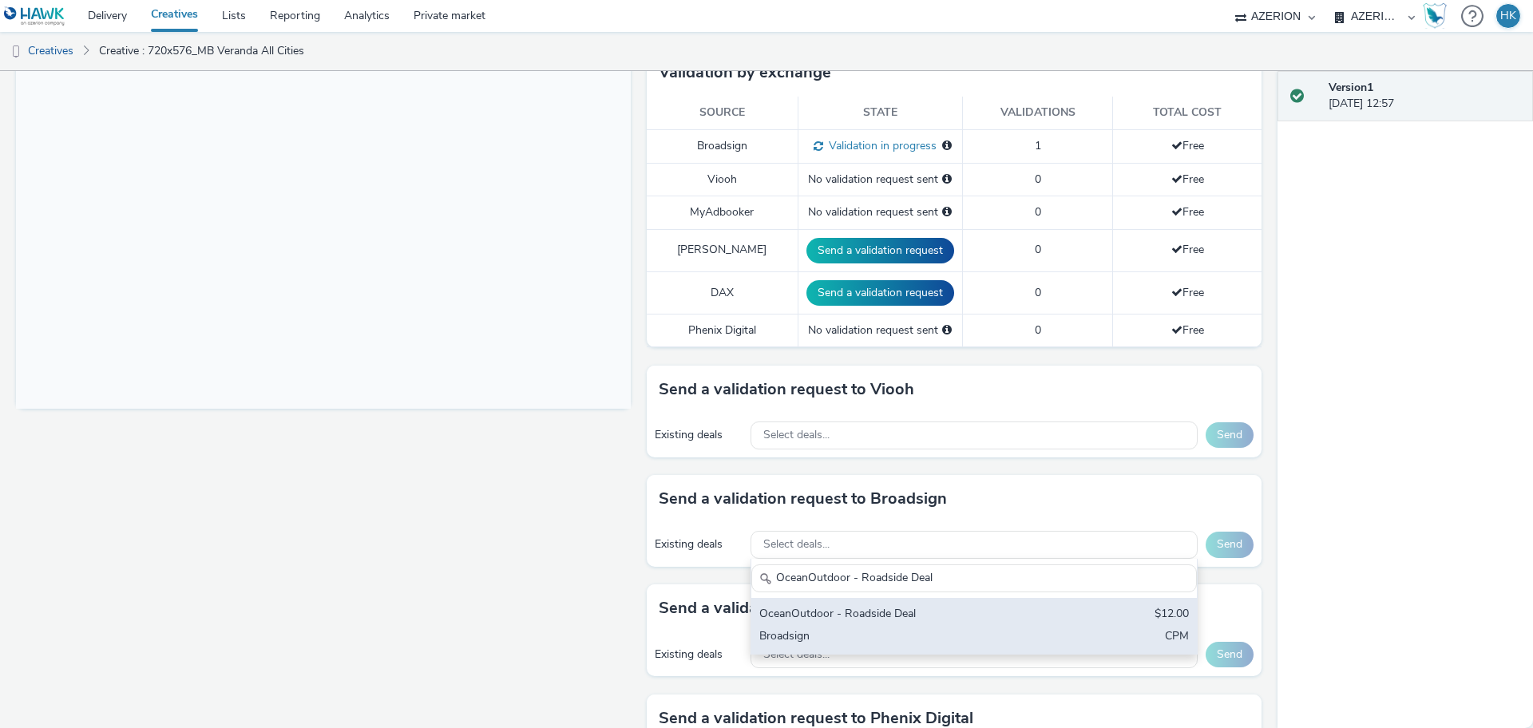
type input "OceanOutdoor - Roadside Deal"
click at [874, 606] on div "OceanOutdoor - Roadside Deal" at bounding box center [900, 615] width 283 height 18
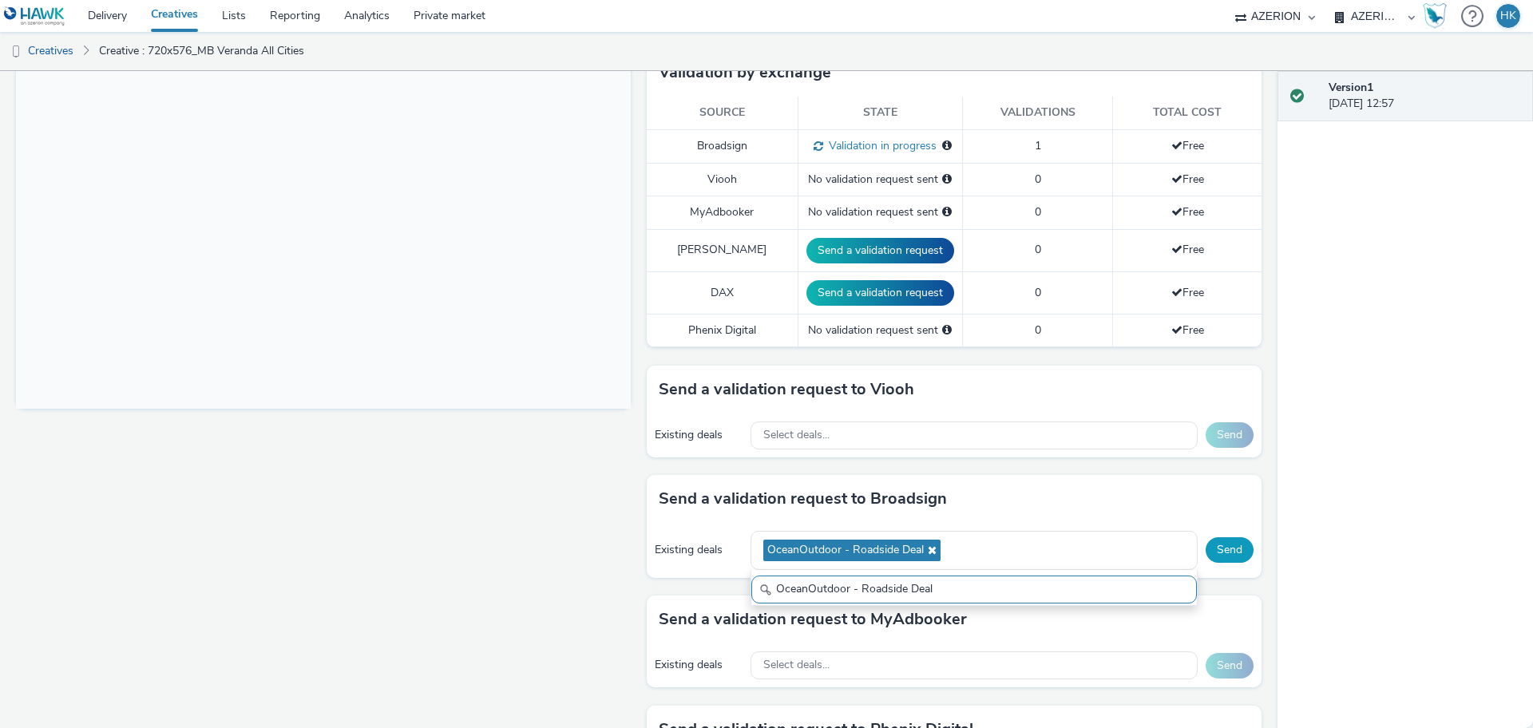
click at [1226, 537] on button "Send" at bounding box center [1230, 550] width 48 height 26
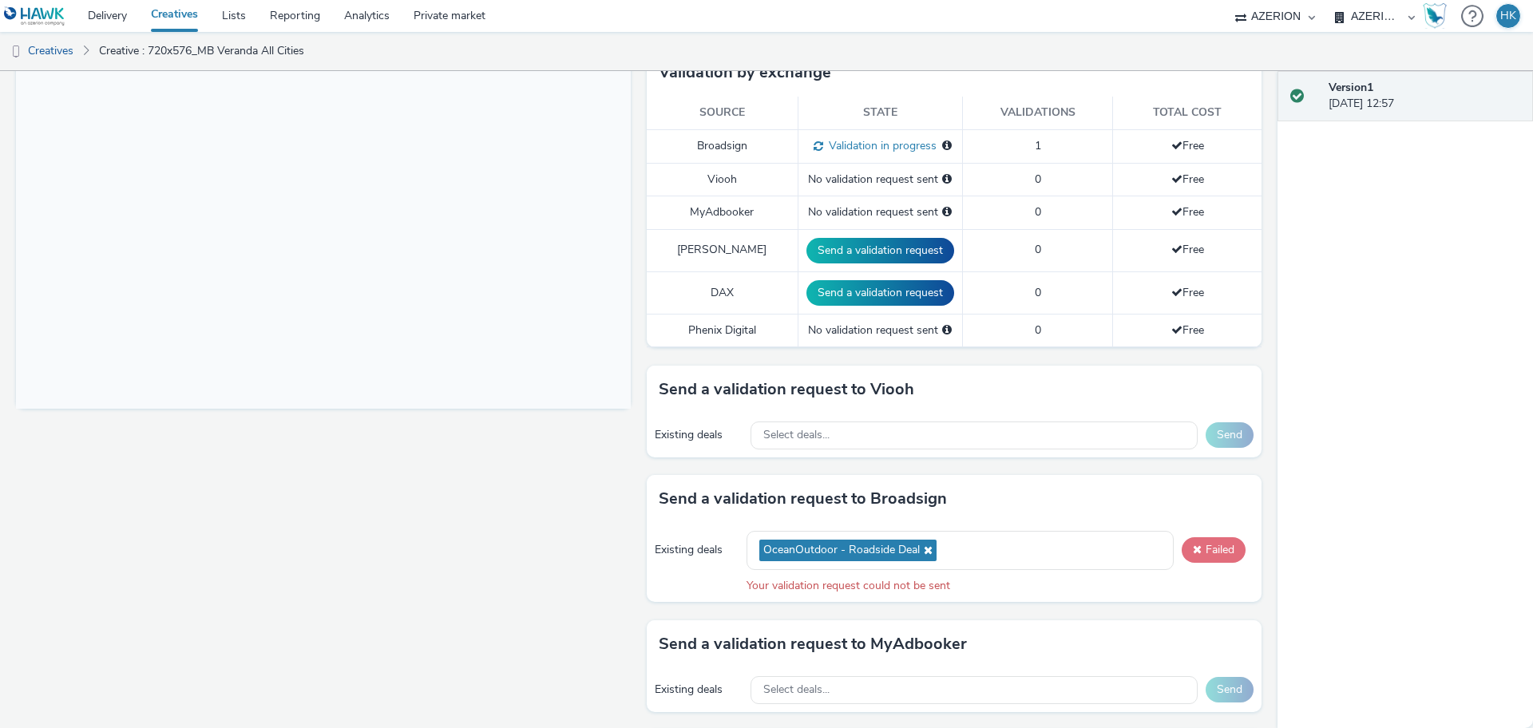
click at [1198, 537] on button "Failed" at bounding box center [1214, 550] width 64 height 26
click at [1201, 537] on button "Failed" at bounding box center [1214, 550] width 64 height 26
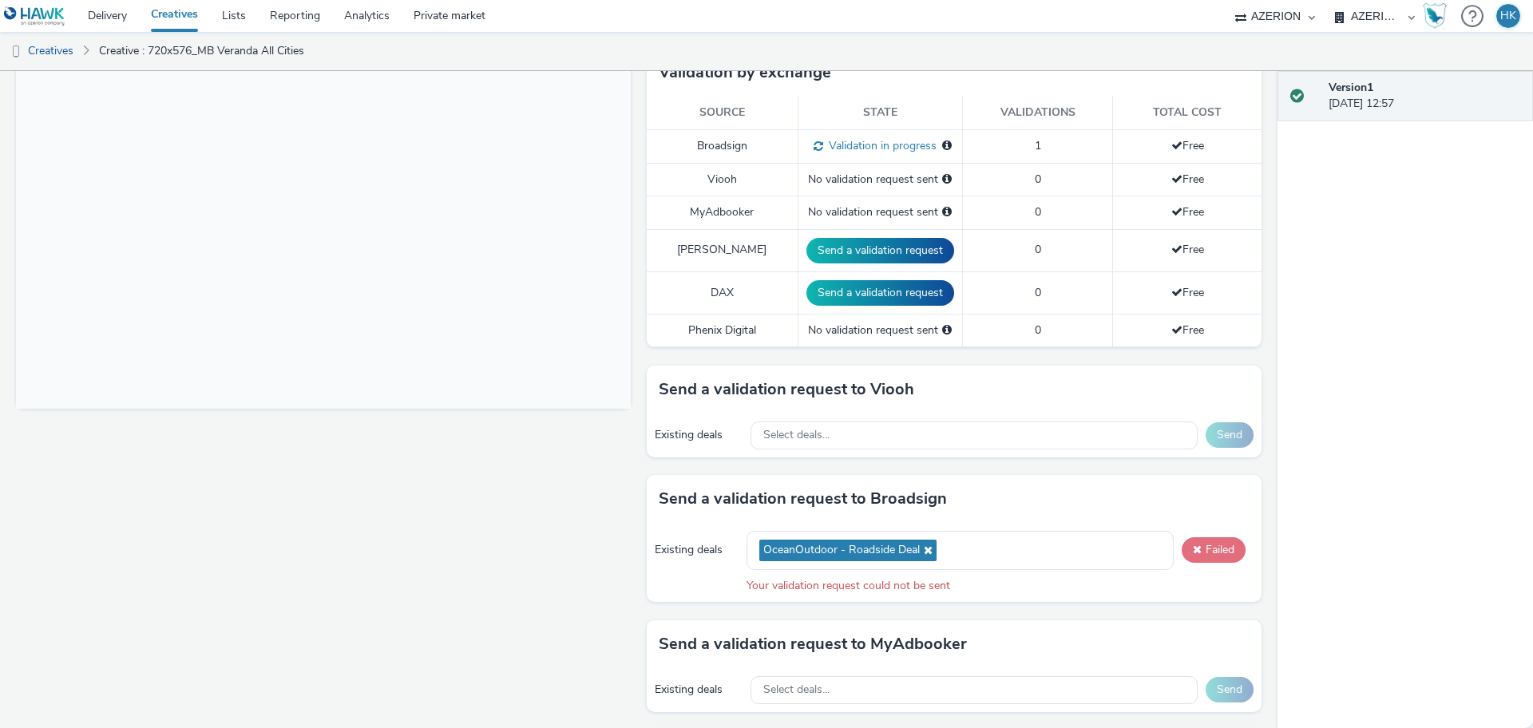
click at [1201, 537] on button "Failed" at bounding box center [1214, 550] width 64 height 26
click at [1199, 537] on button "Failed" at bounding box center [1214, 550] width 64 height 26
click at [1215, 541] on button "Failed" at bounding box center [1214, 550] width 64 height 26
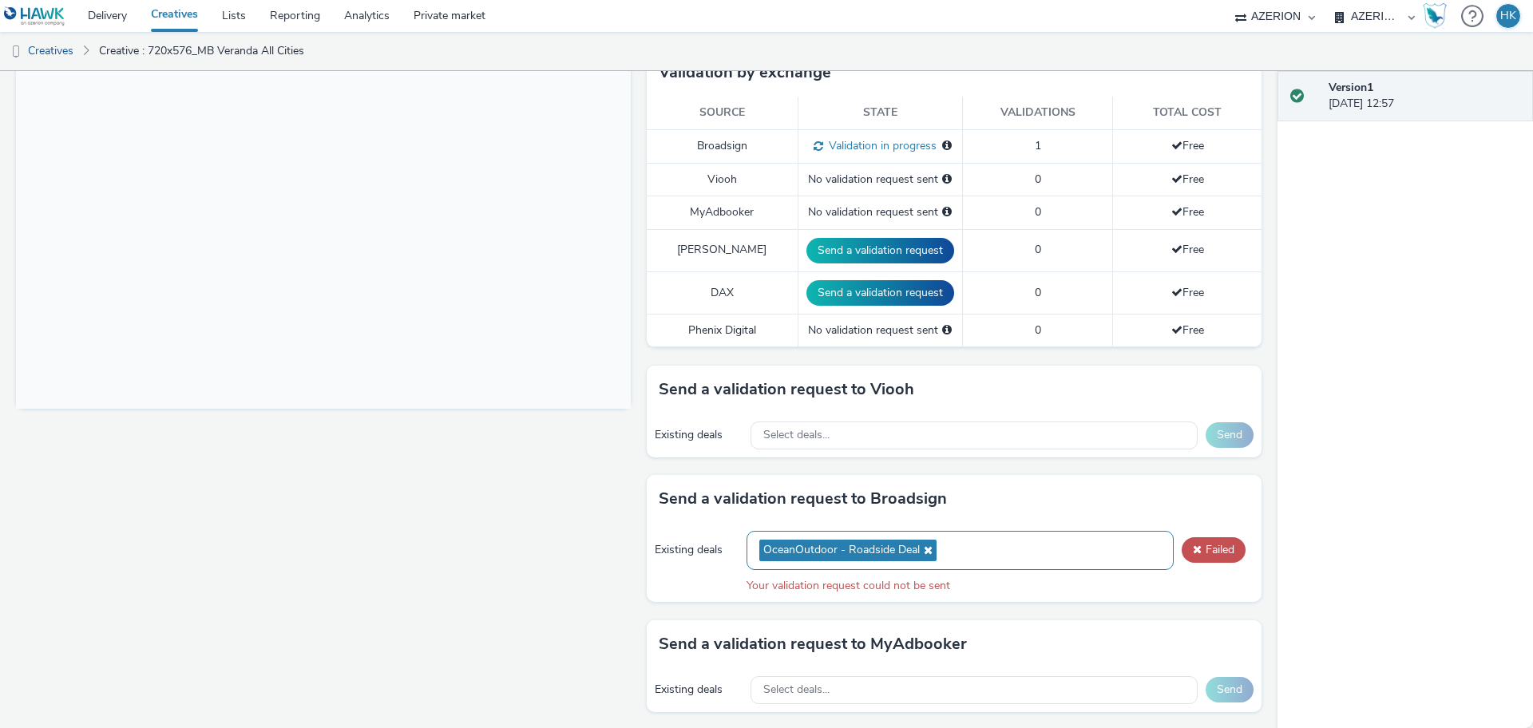
click at [920, 545] on icon at bounding box center [926, 550] width 13 height 11
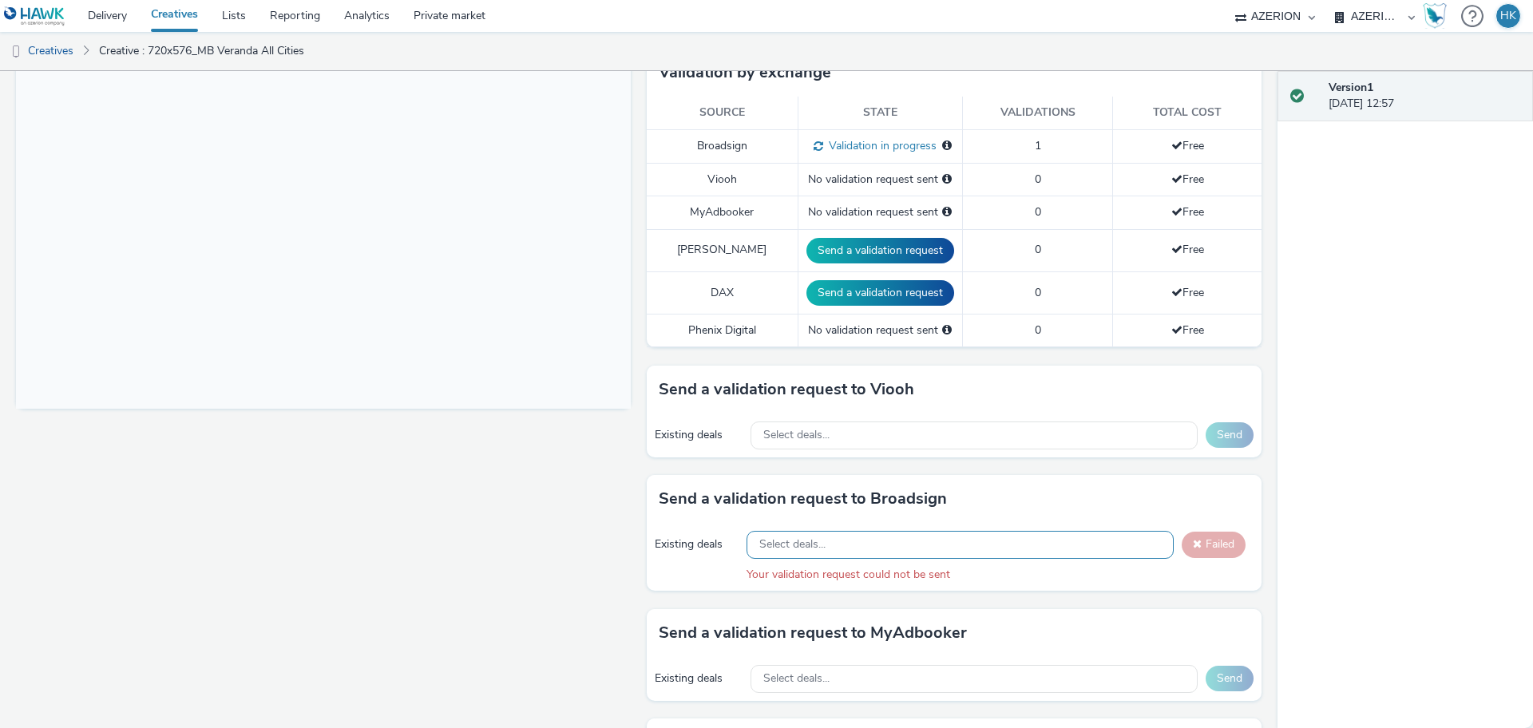
click at [846, 531] on div "Select deals..." at bounding box center [960, 545] width 427 height 28
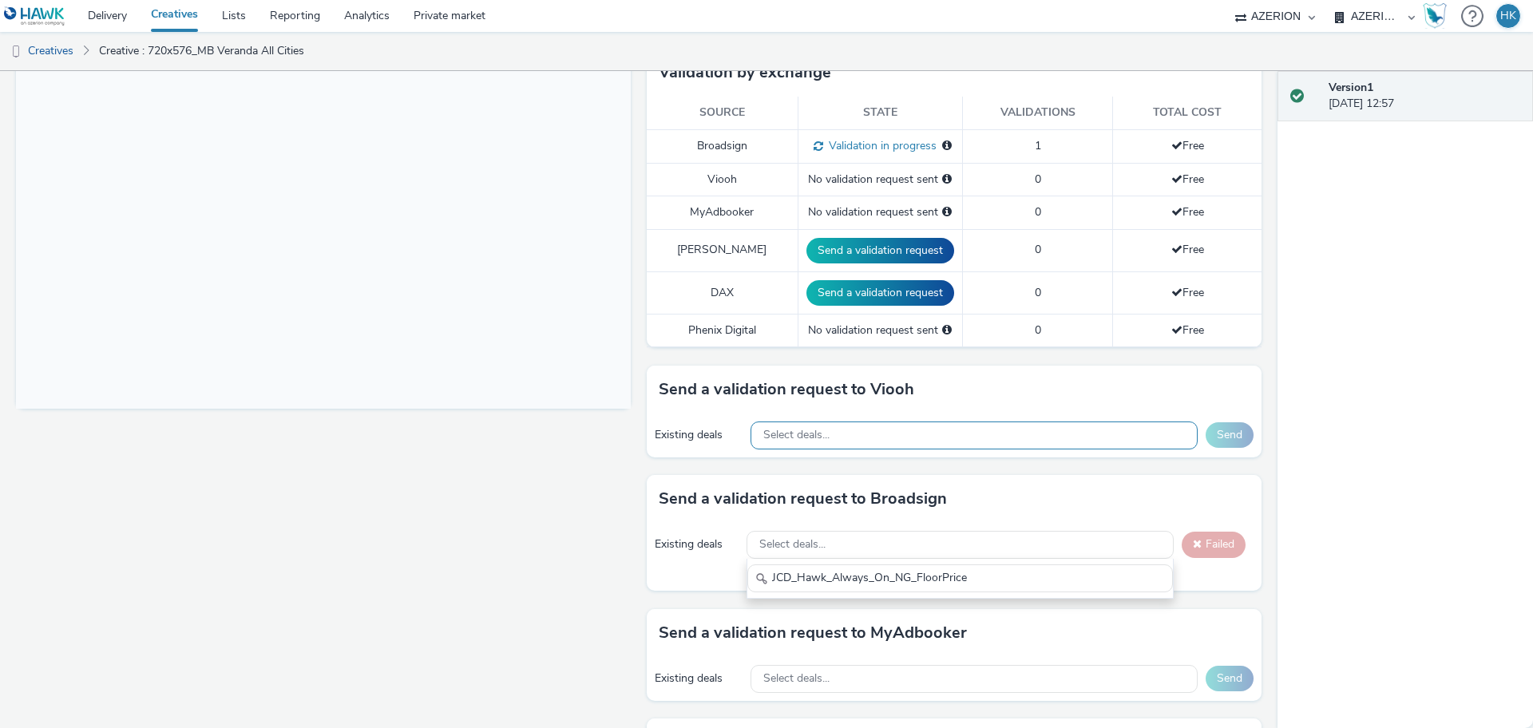
type input "JCD_Hawk_Always_On_NG_FloorPrice"
click at [834, 422] on div "Select deals..." at bounding box center [974, 436] width 447 height 28
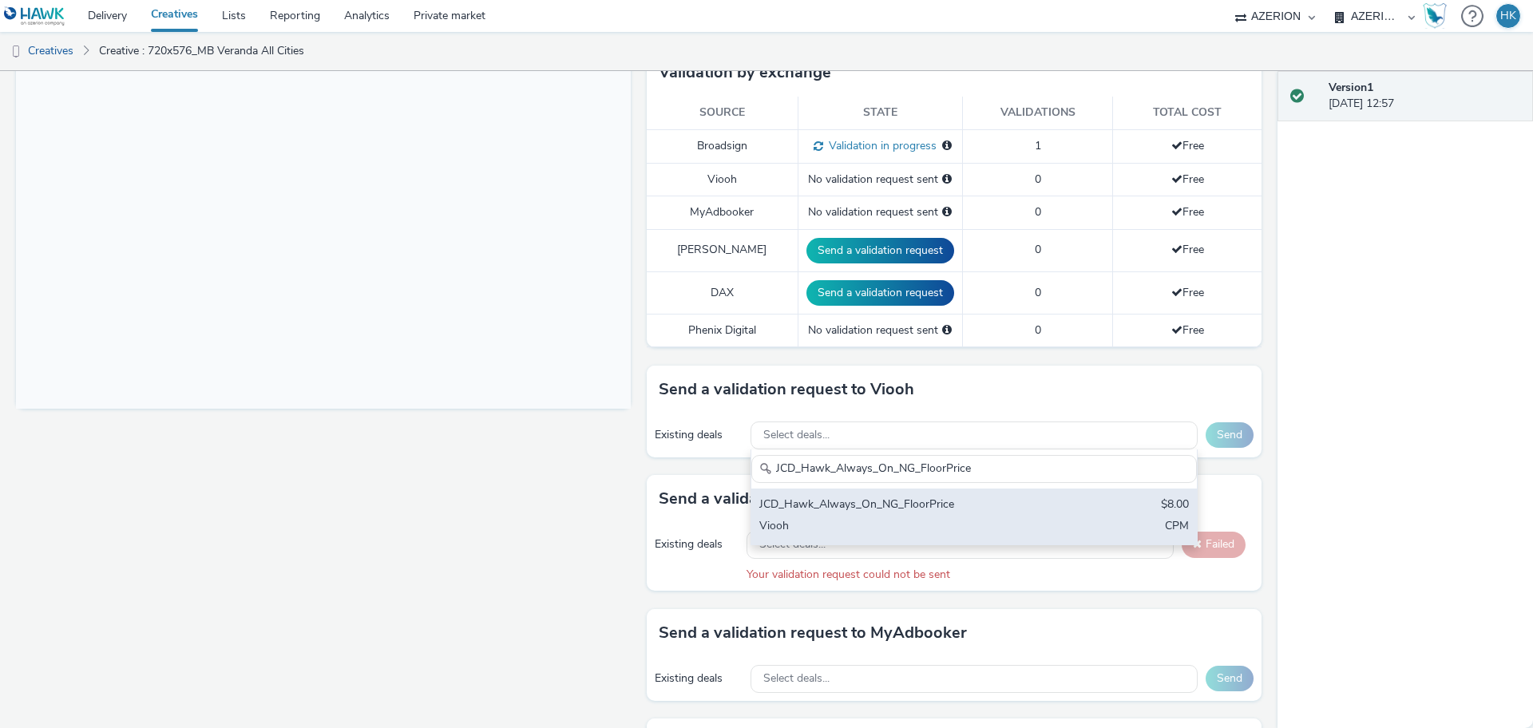
type input "JCD_Hawk_Always_On_NG_FloorPrice"
click at [910, 500] on div "JCD_Hawk_Always_On_NG_FloorPrice $8.00 Viooh CPM" at bounding box center [974, 517] width 446 height 56
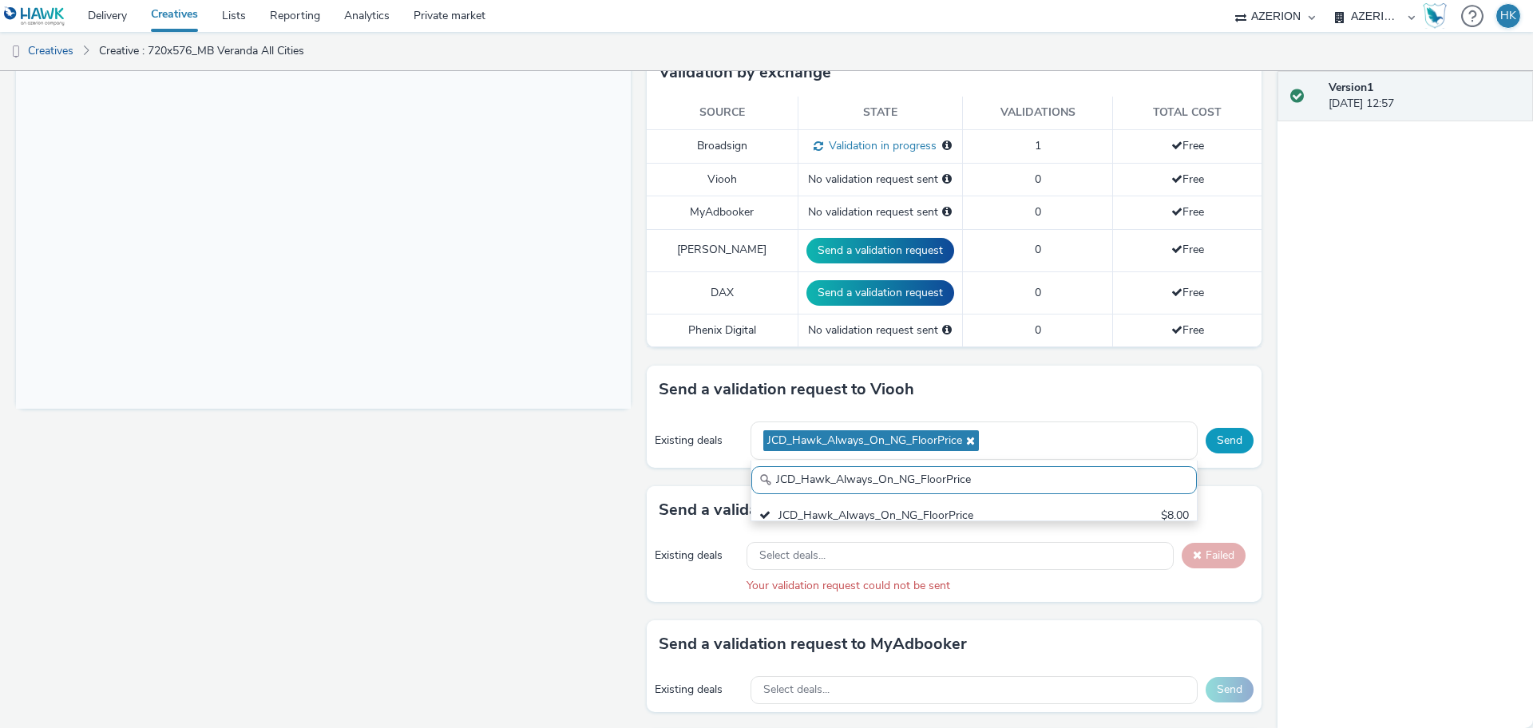
click at [1211, 428] on button "Send" at bounding box center [1230, 441] width 48 height 26
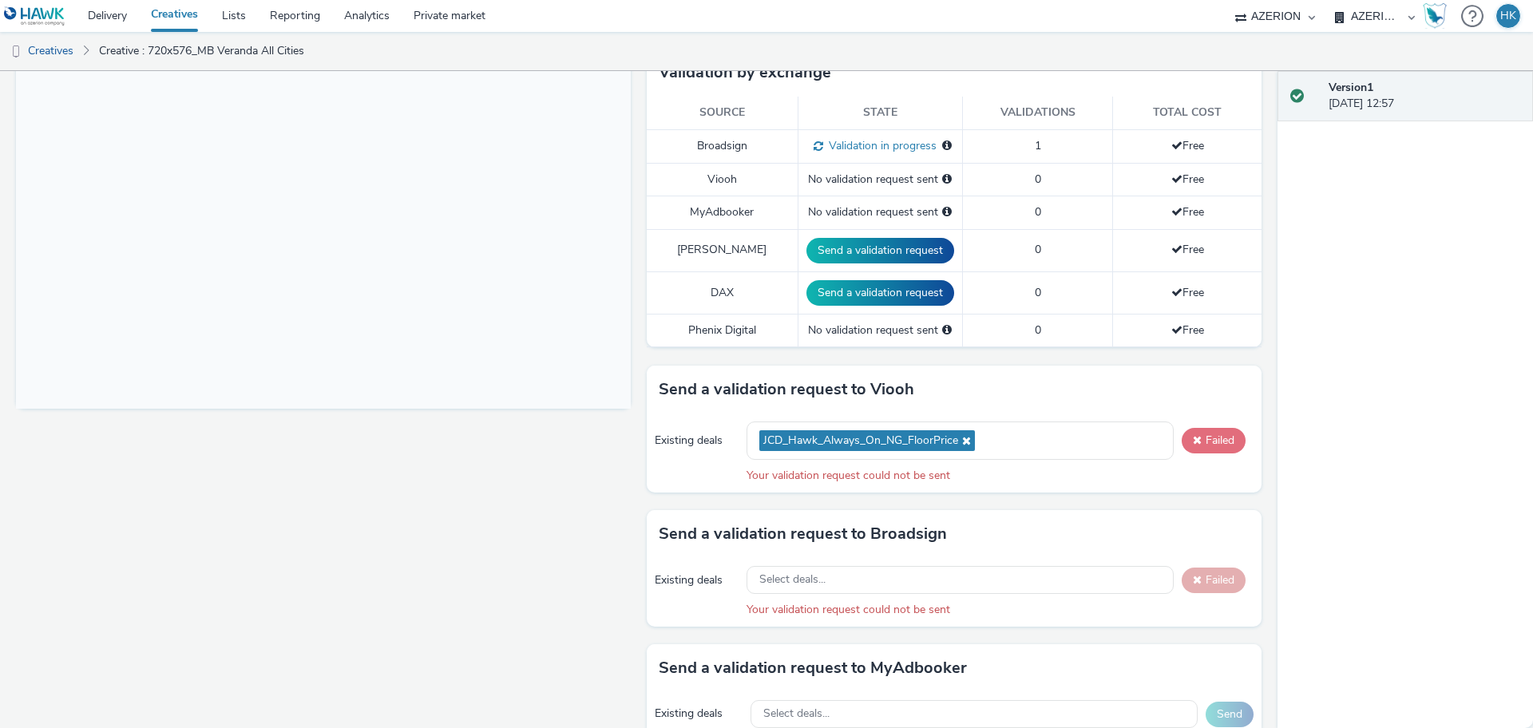
click at [1211, 428] on button "Failed" at bounding box center [1214, 441] width 64 height 26
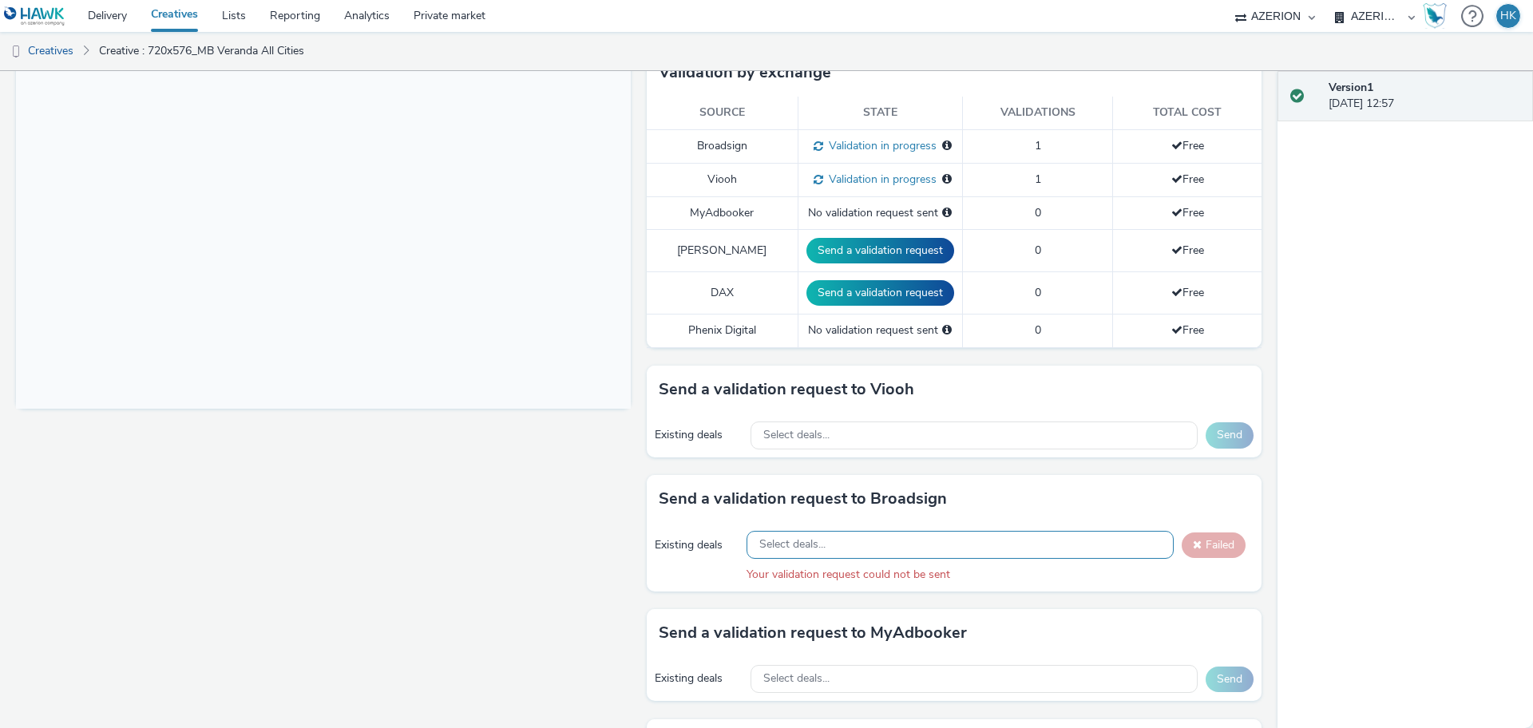
click at [888, 534] on div "Select deals..." at bounding box center [960, 545] width 427 height 28
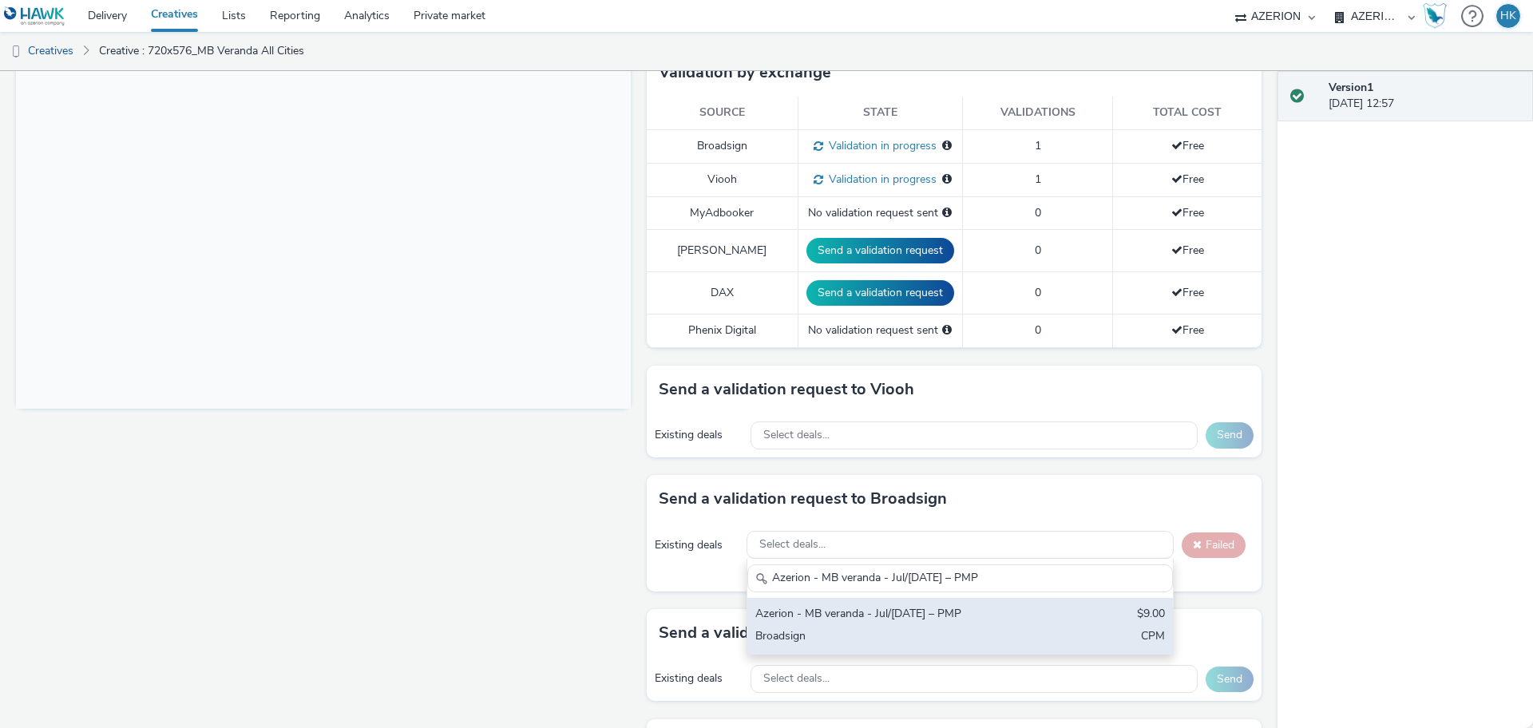
type input "Azerion - MB veranda - Jul/[DATE] – PMP"
click at [914, 629] on div "Broadsign" at bounding box center [890, 637] width 271 height 18
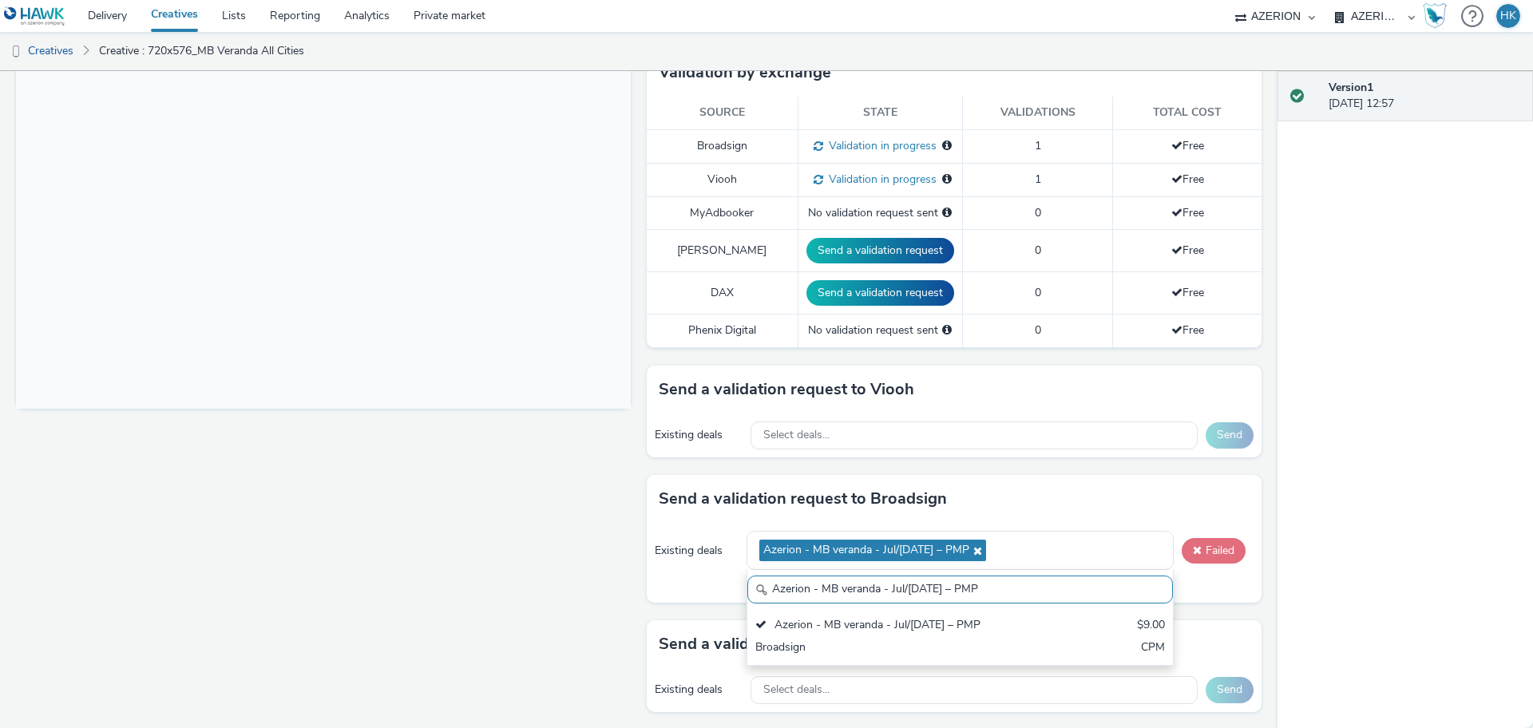
scroll to position [0, 0]
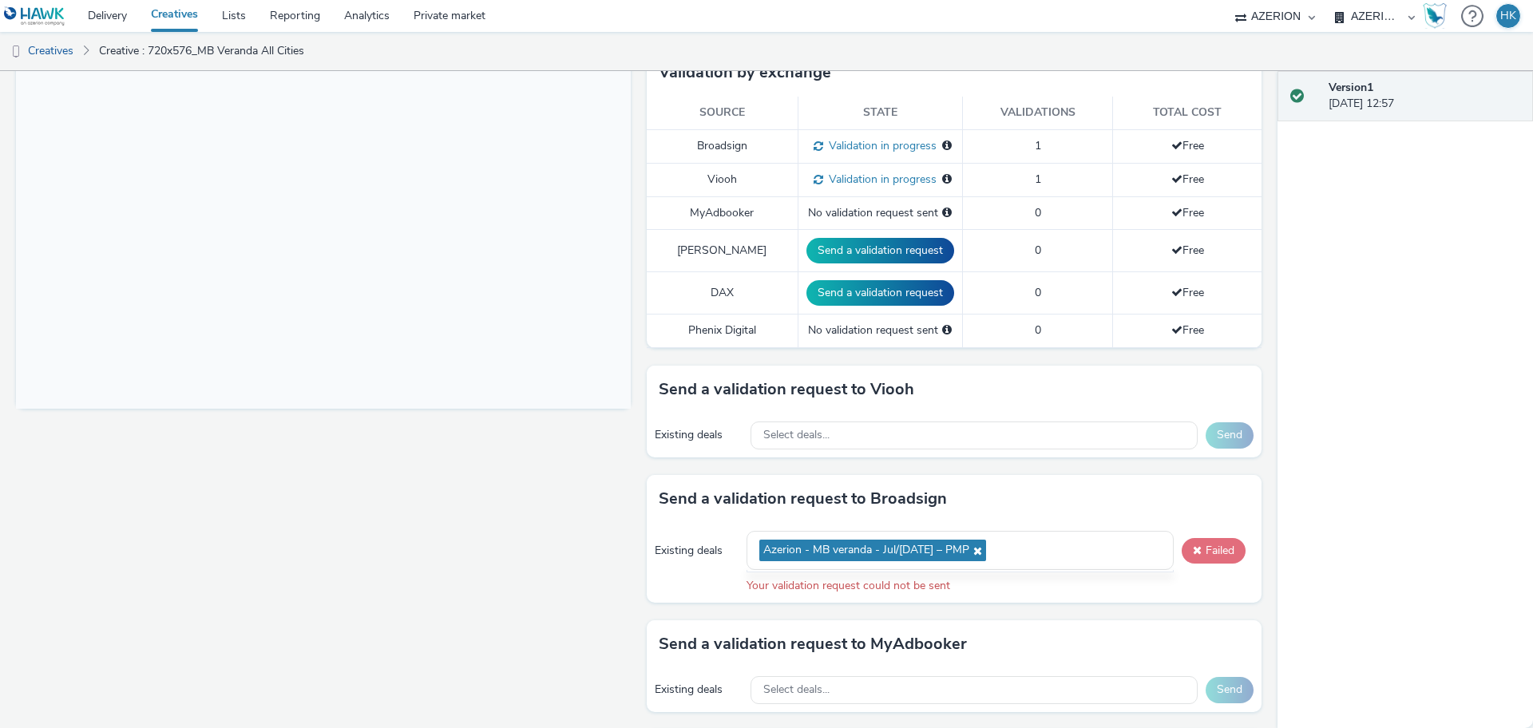
click at [1199, 538] on button "Failed" at bounding box center [1214, 551] width 64 height 26
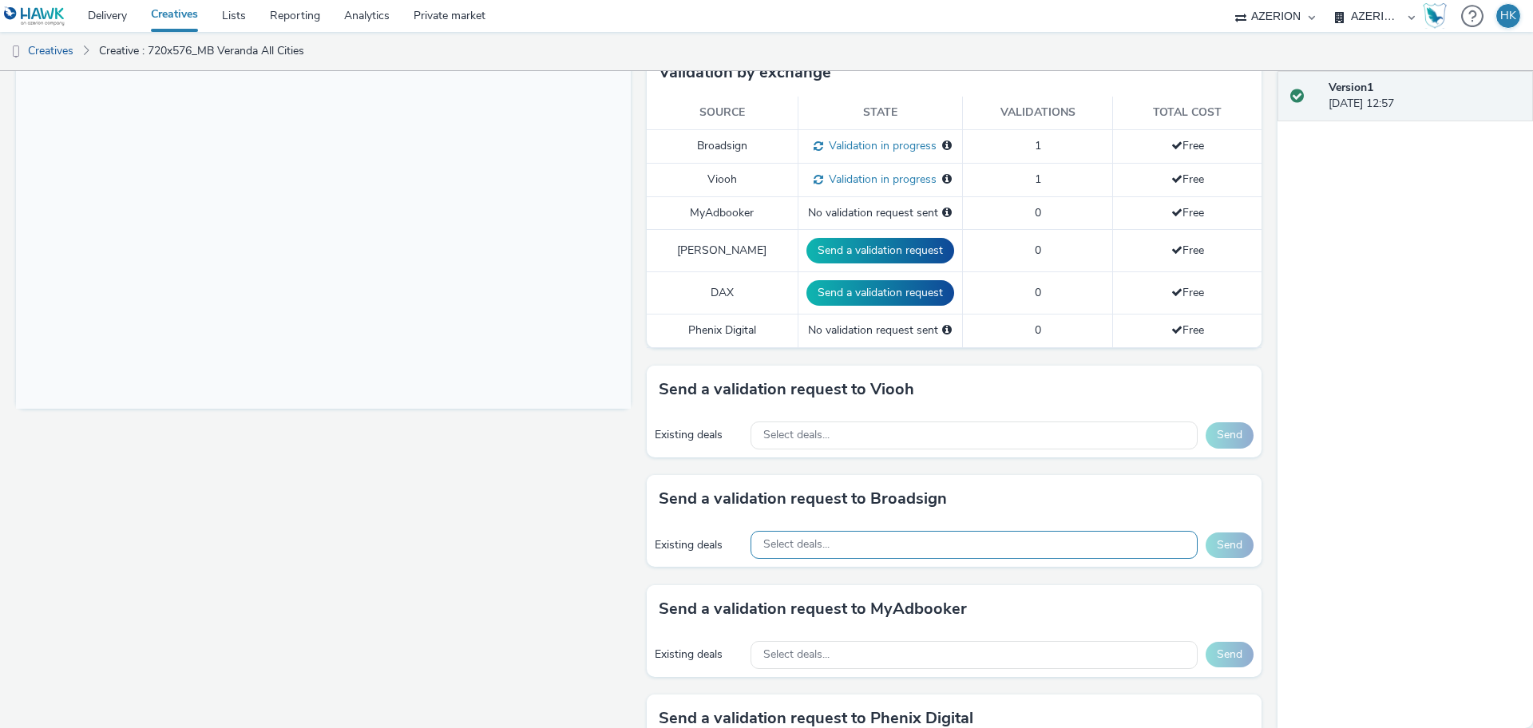
click at [794, 538] on span "Select deals..." at bounding box center [796, 545] width 66 height 14
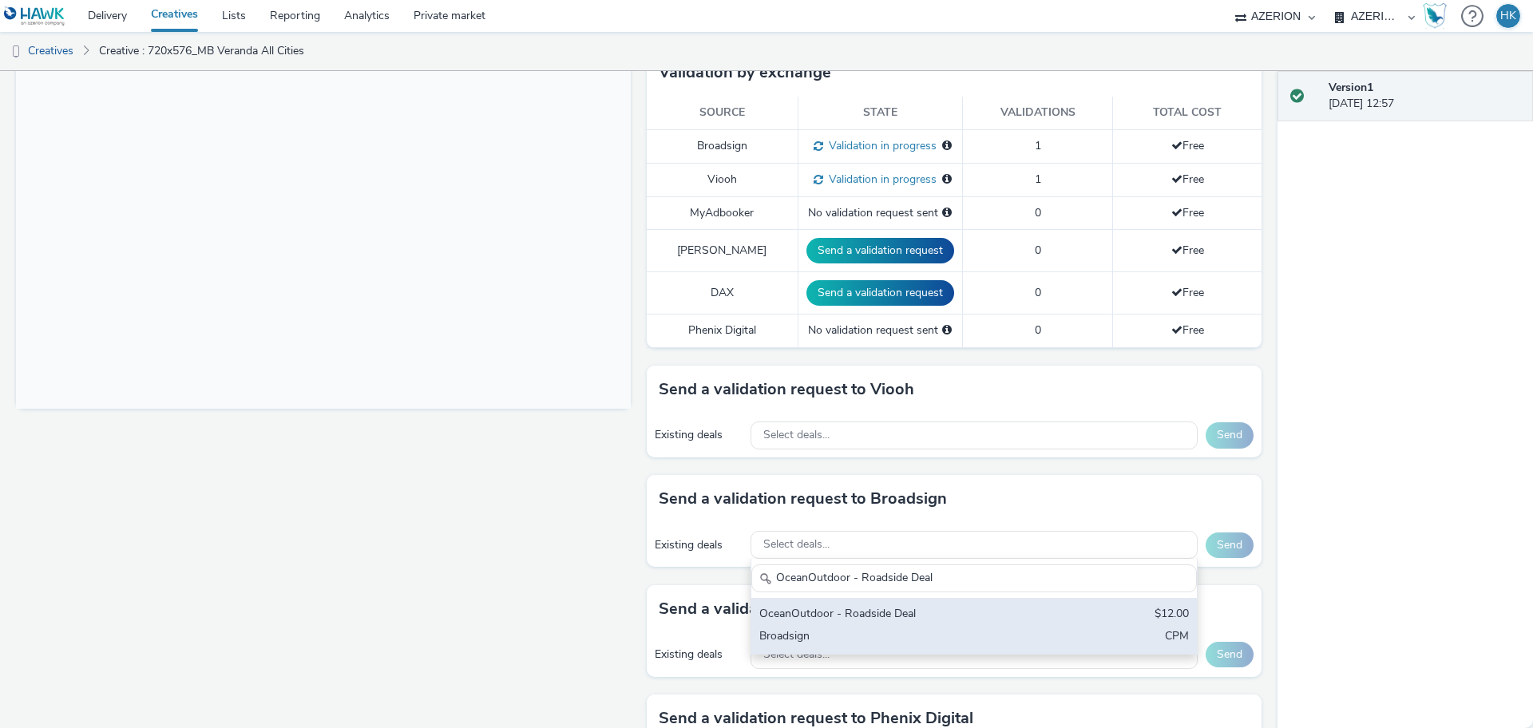
type input "OceanOutdoor - Roadside Deal"
click at [840, 610] on div "OceanOutdoor - Roadside Deal $12.00 Broadsign CPM" at bounding box center [974, 626] width 446 height 56
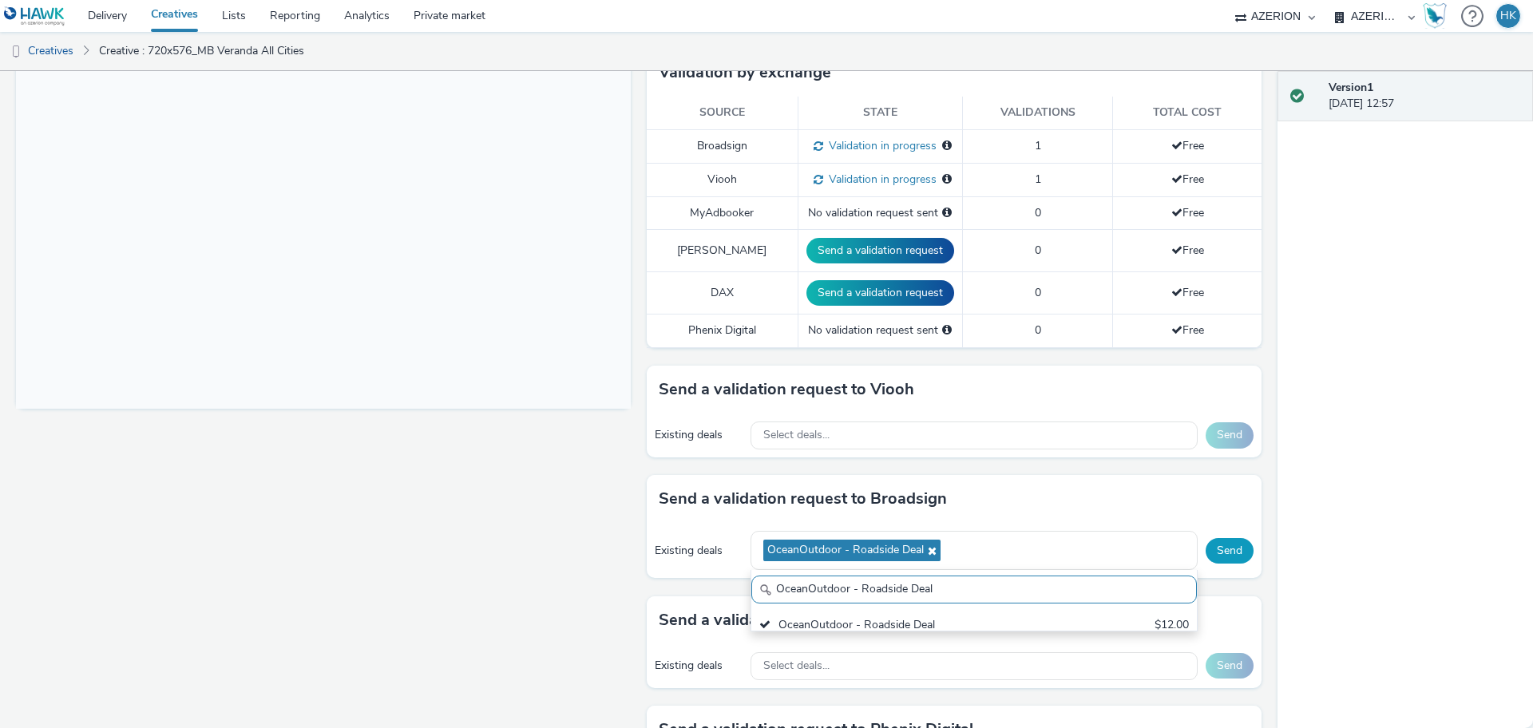
click at [1229, 538] on button "Send" at bounding box center [1230, 551] width 48 height 26
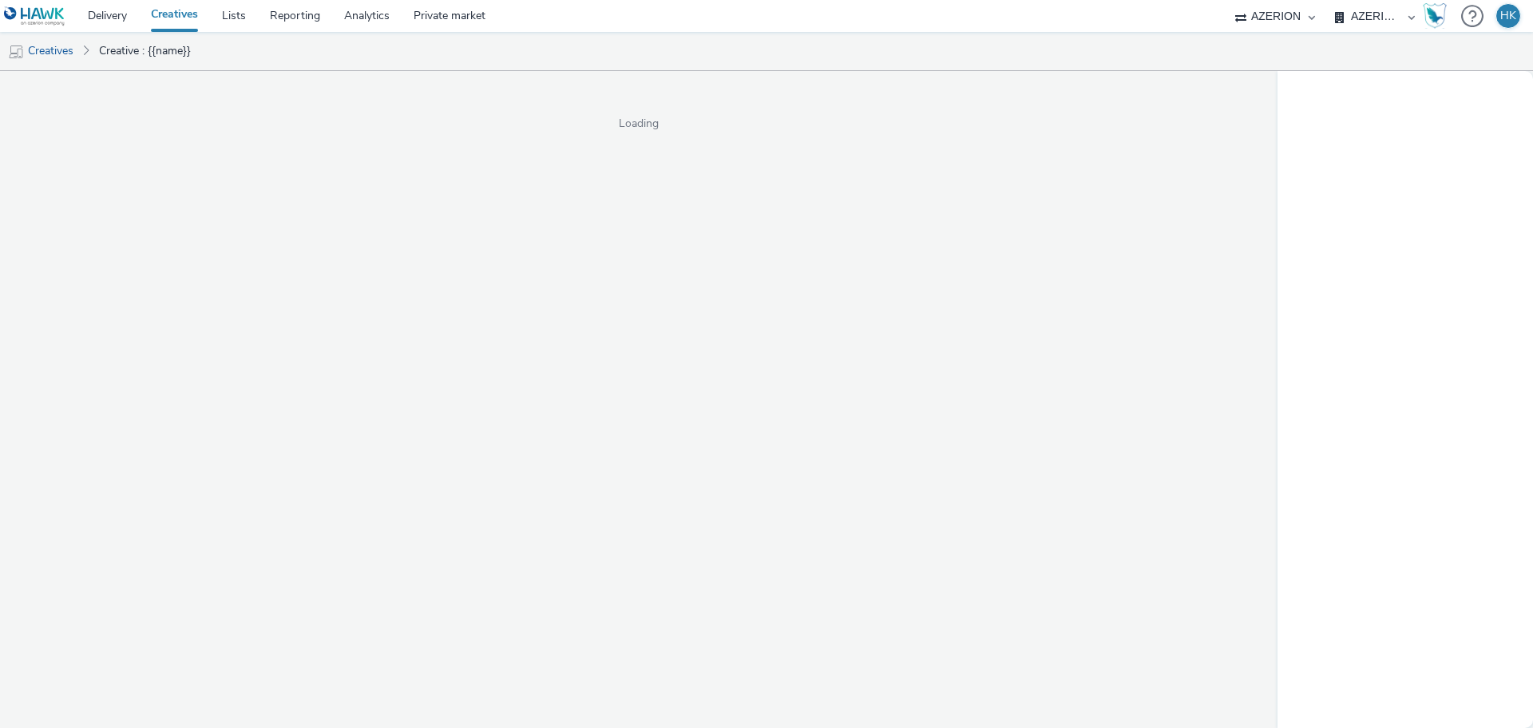
select select "a1f58486-1528-4f8c-8610-e1cdd7553bc1"
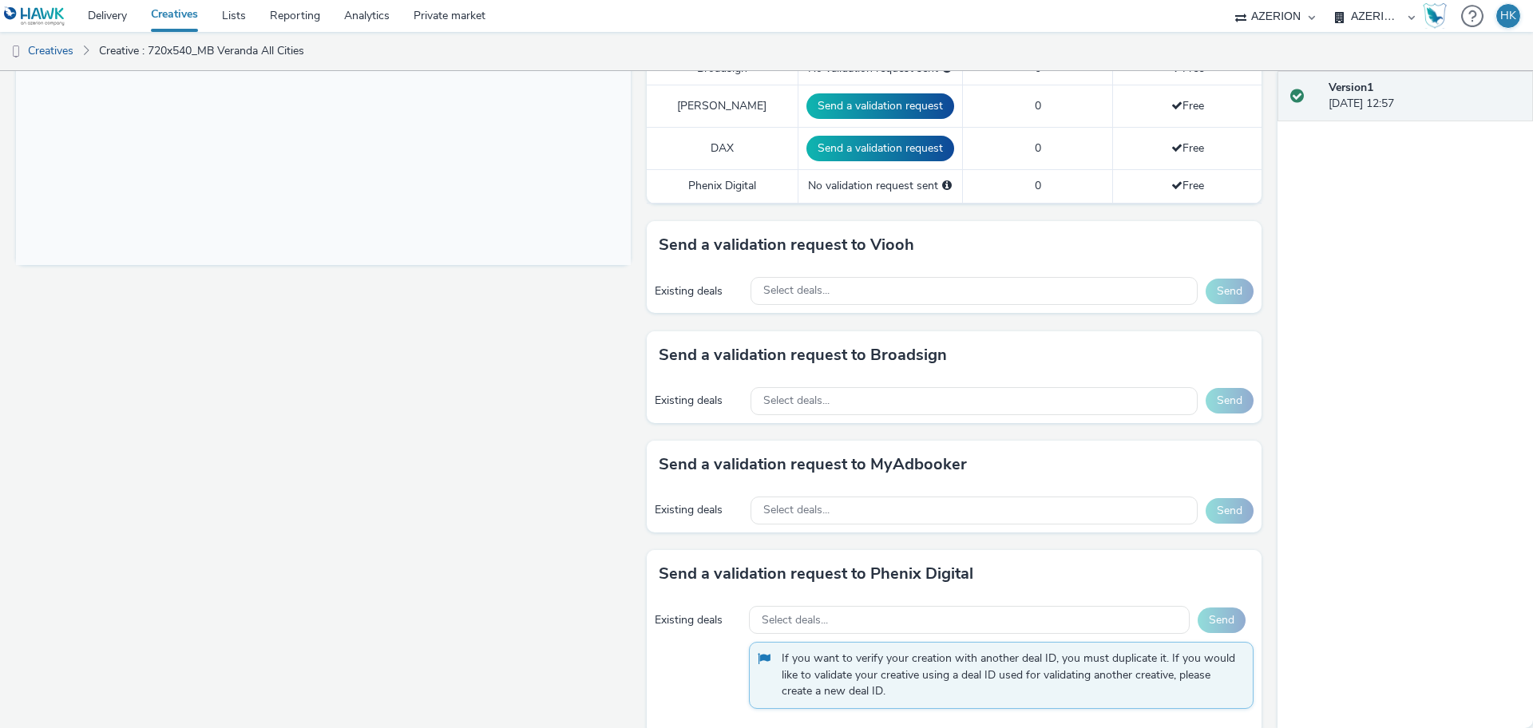
scroll to position [580, 0]
click at [829, 397] on div "Select deals..." at bounding box center [974, 400] width 447 height 28
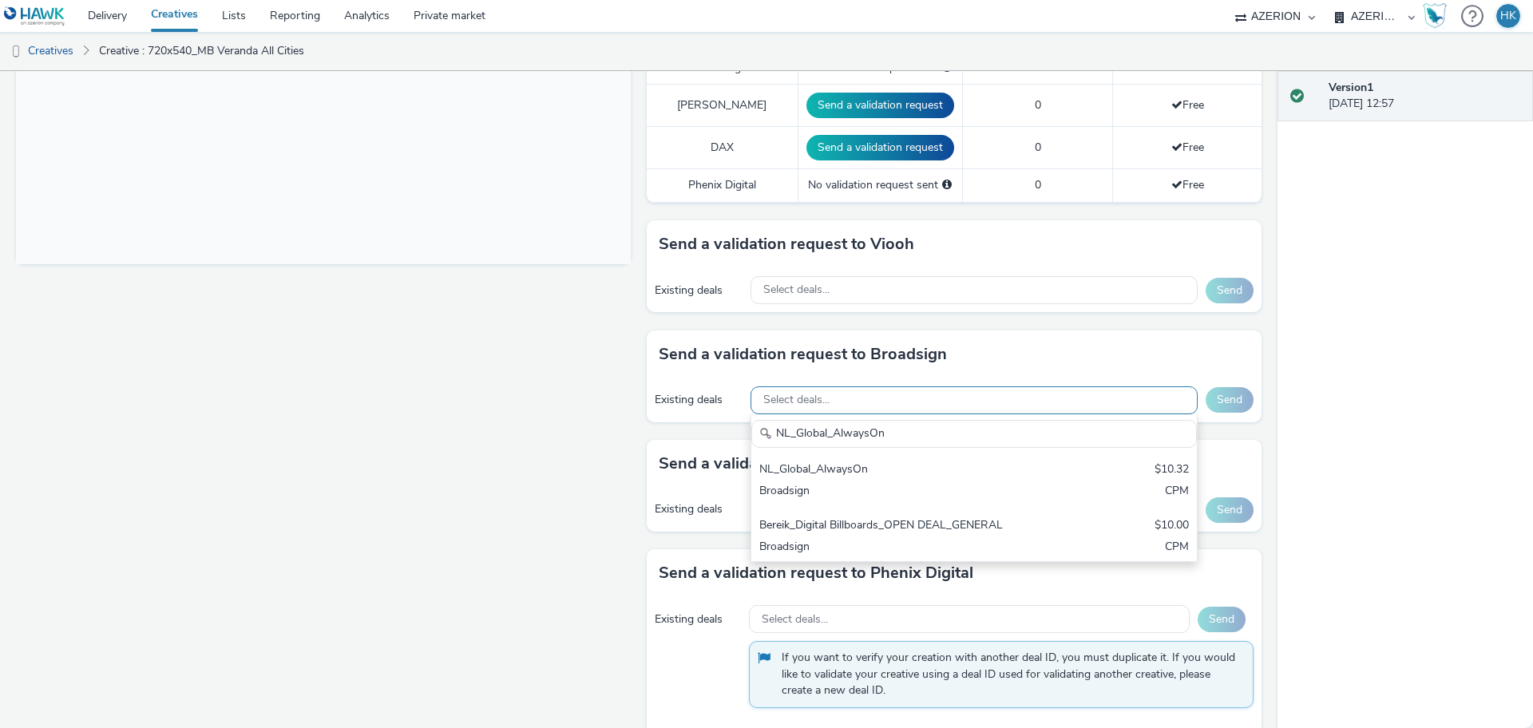
scroll to position [0, 0]
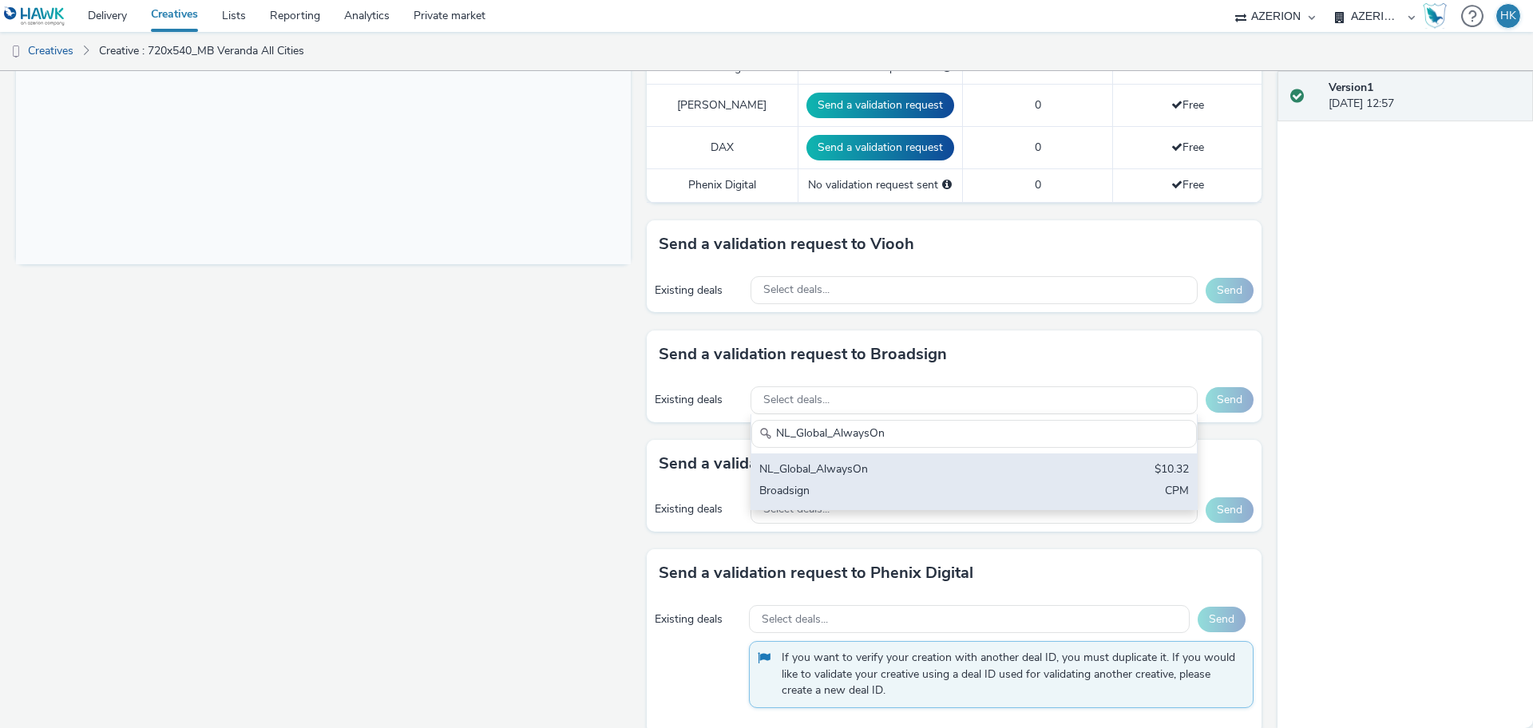
type input "NL_Global_AlwaysOn"
click at [874, 483] on div "Broadsign" at bounding box center [900, 492] width 283 height 18
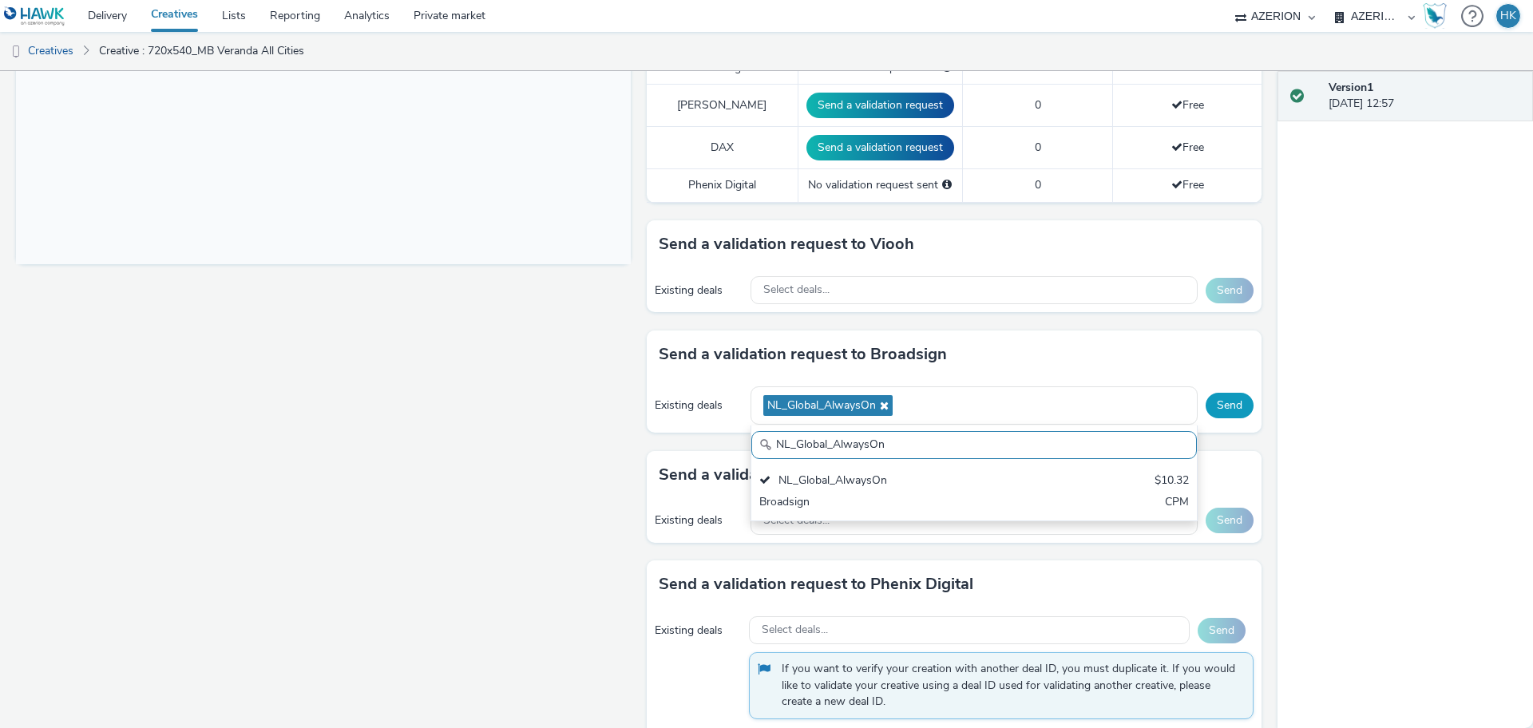
click at [1206, 393] on button "Send" at bounding box center [1230, 406] width 48 height 26
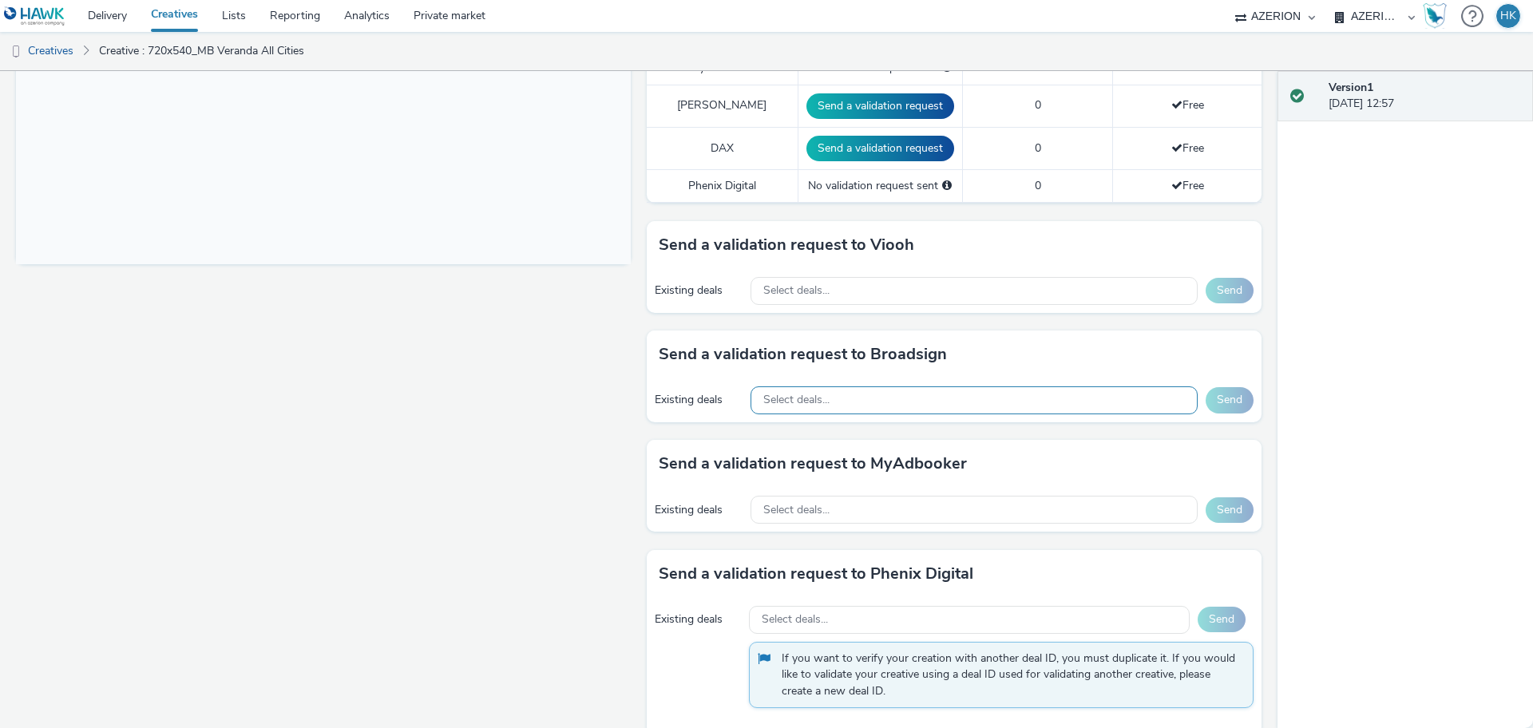
click at [834, 386] on div "Select deals..." at bounding box center [974, 400] width 447 height 28
paste input "Global NL - Hawk Multiple Advertisers"
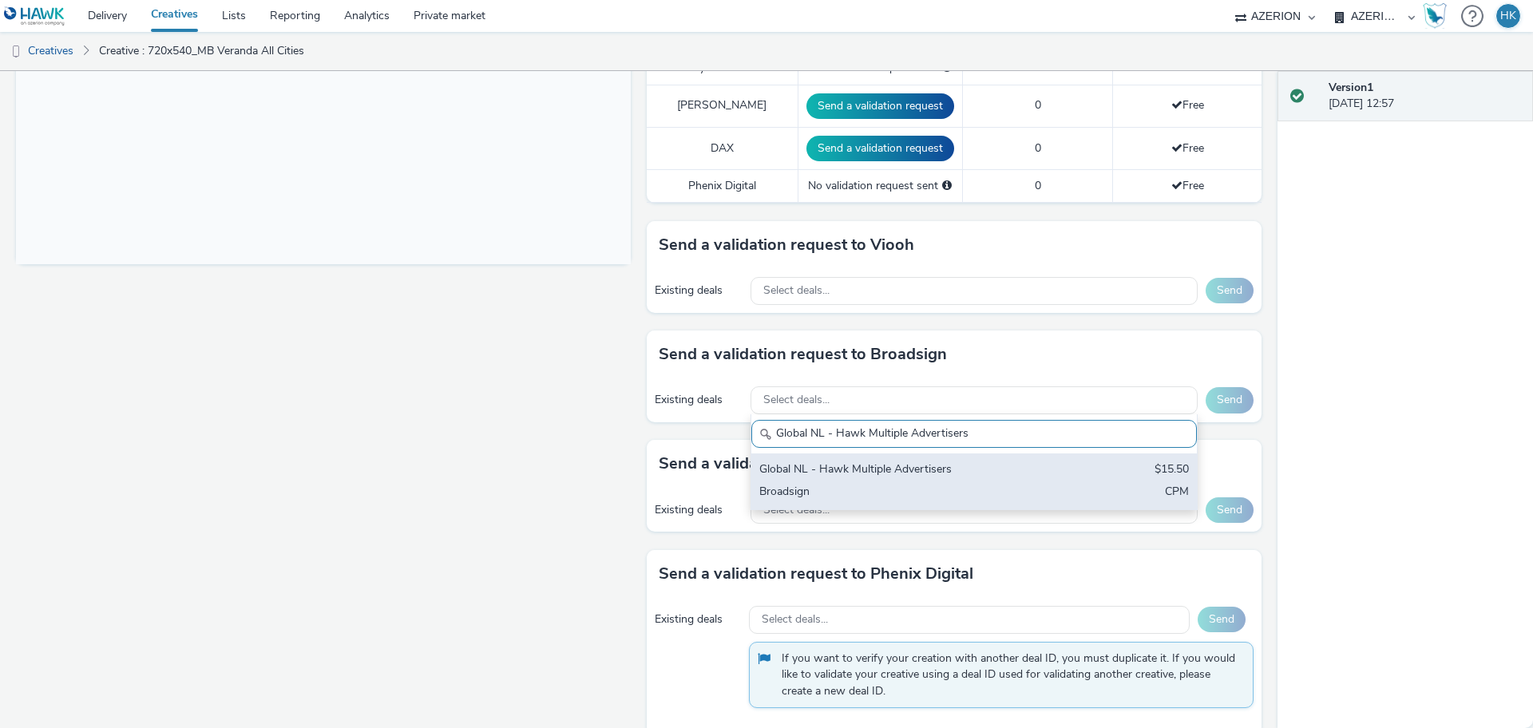
type input "Global NL - Hawk Multiple Advertisers"
click at [943, 484] on div "Broadsign" at bounding box center [900, 493] width 283 height 18
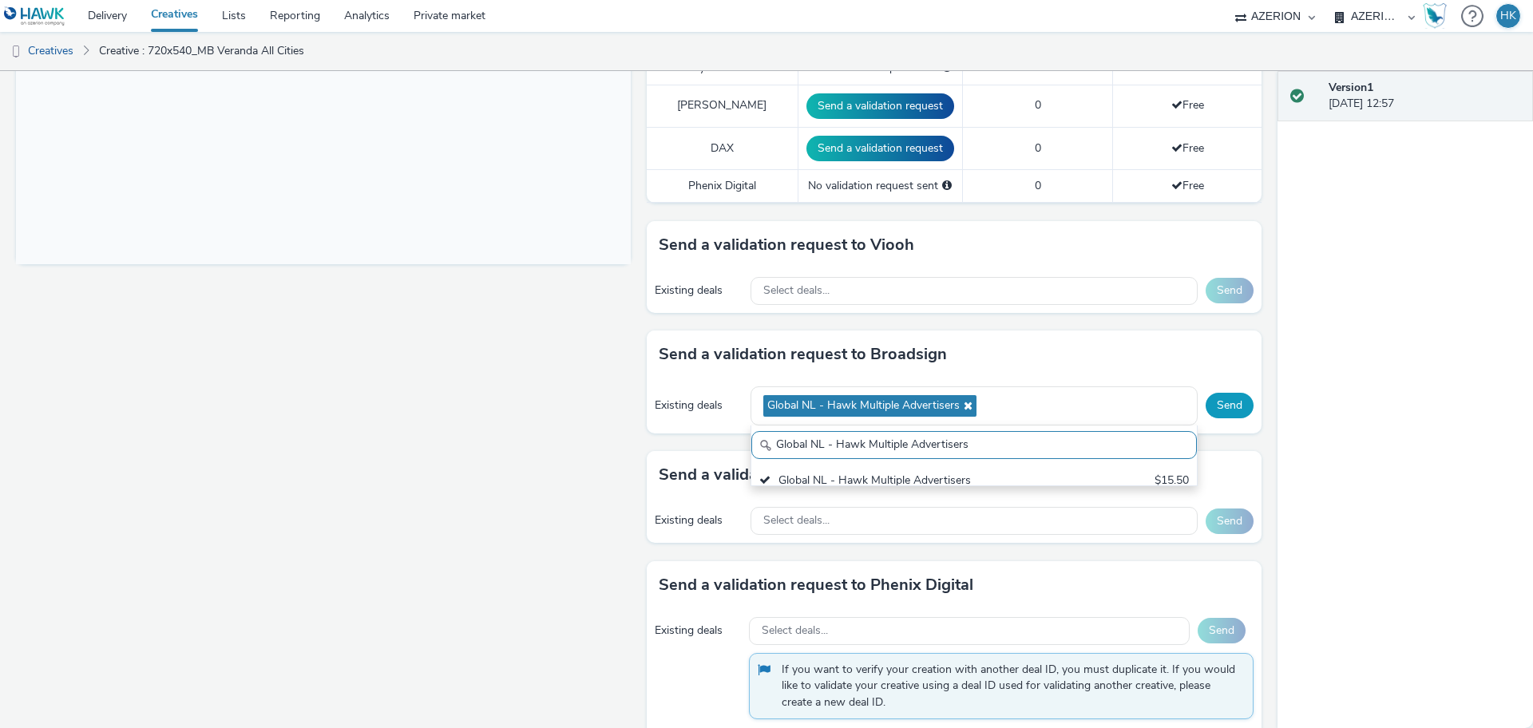
click at [1223, 394] on button "Send" at bounding box center [1230, 406] width 48 height 26
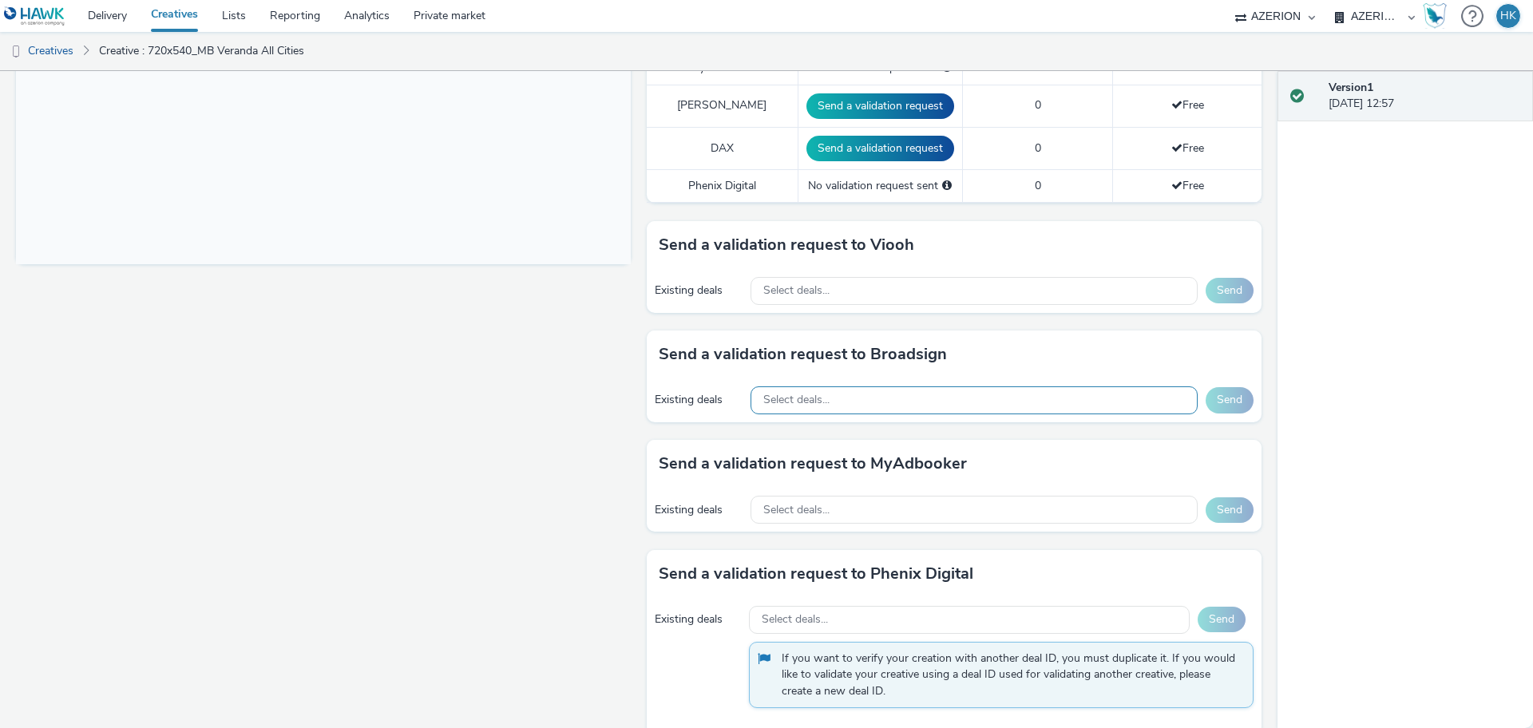
click at [890, 387] on div "Select deals..." at bounding box center [974, 400] width 447 height 28
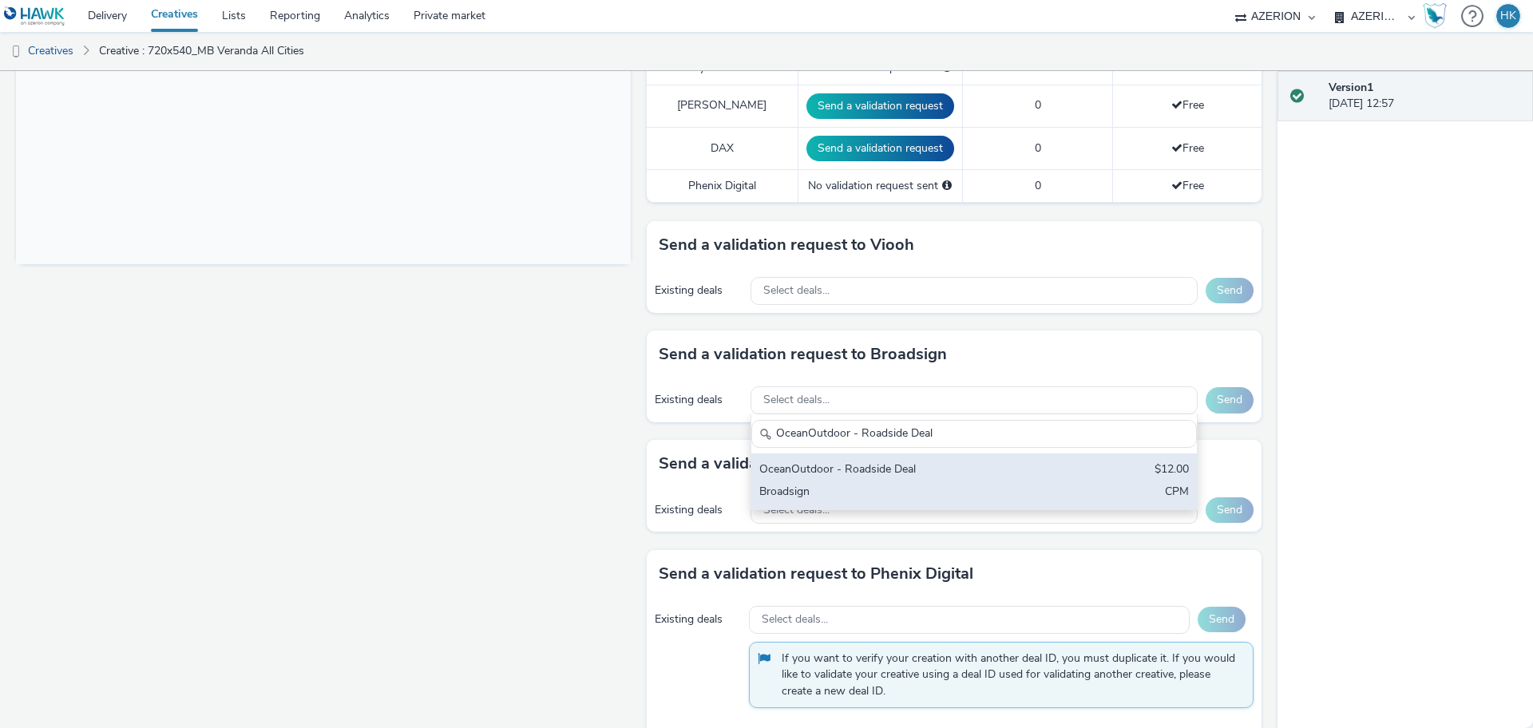
type input "OceanOutdoor - Roadside Deal"
click at [929, 465] on div "OceanOutdoor - Roadside Deal $12.00 Broadsign CPM" at bounding box center [974, 482] width 446 height 56
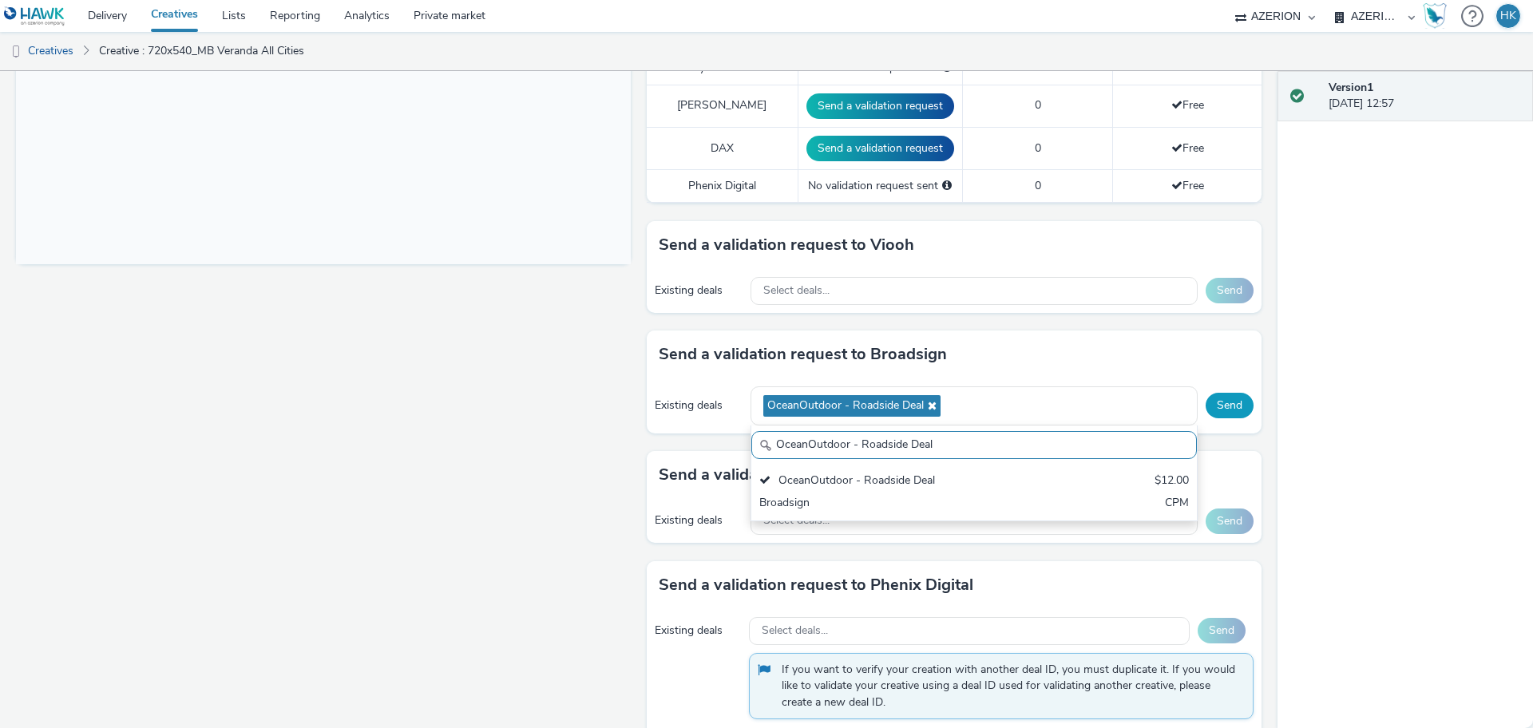
click at [1206, 393] on button "Send" at bounding box center [1230, 406] width 48 height 26
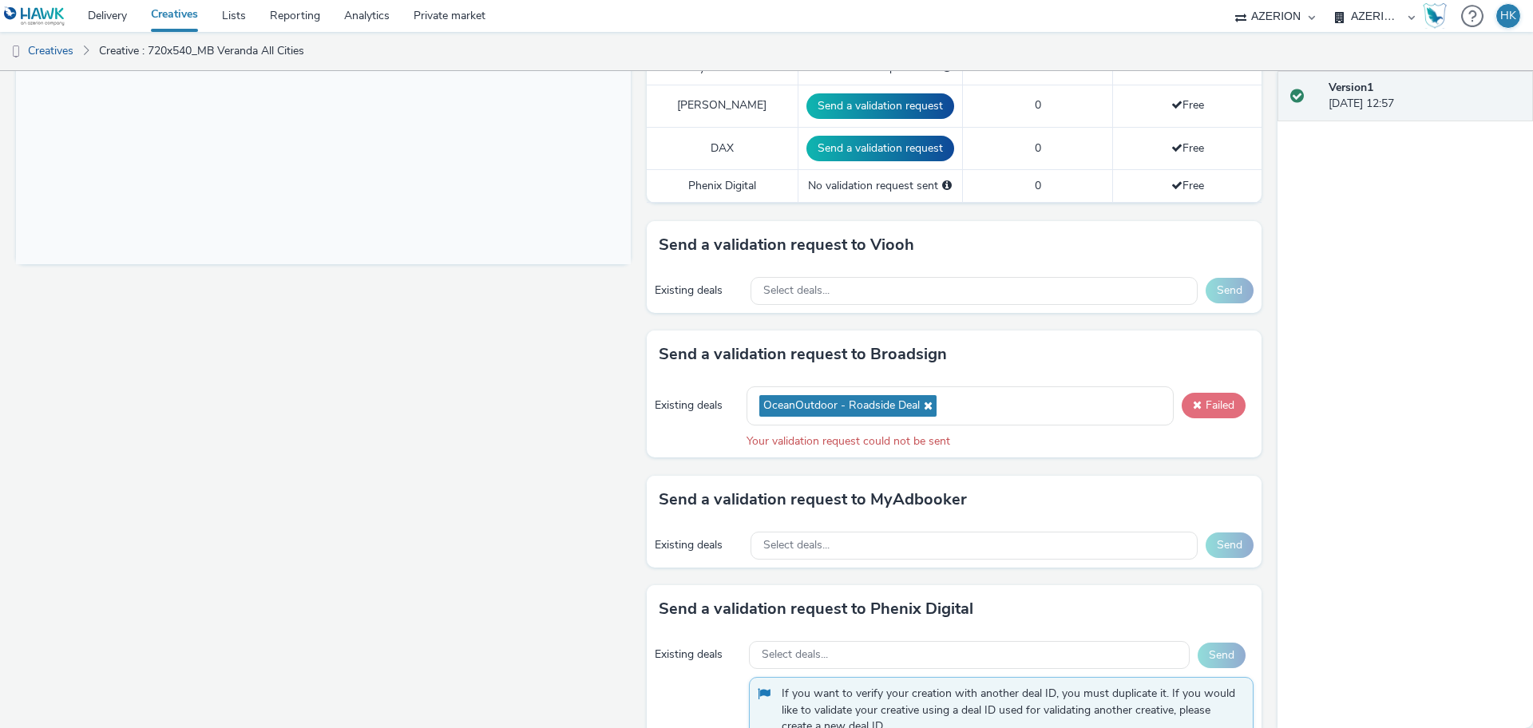
click at [1195, 393] on button "Failed" at bounding box center [1214, 406] width 64 height 26
click at [1214, 400] on button "Failed" at bounding box center [1214, 406] width 64 height 26
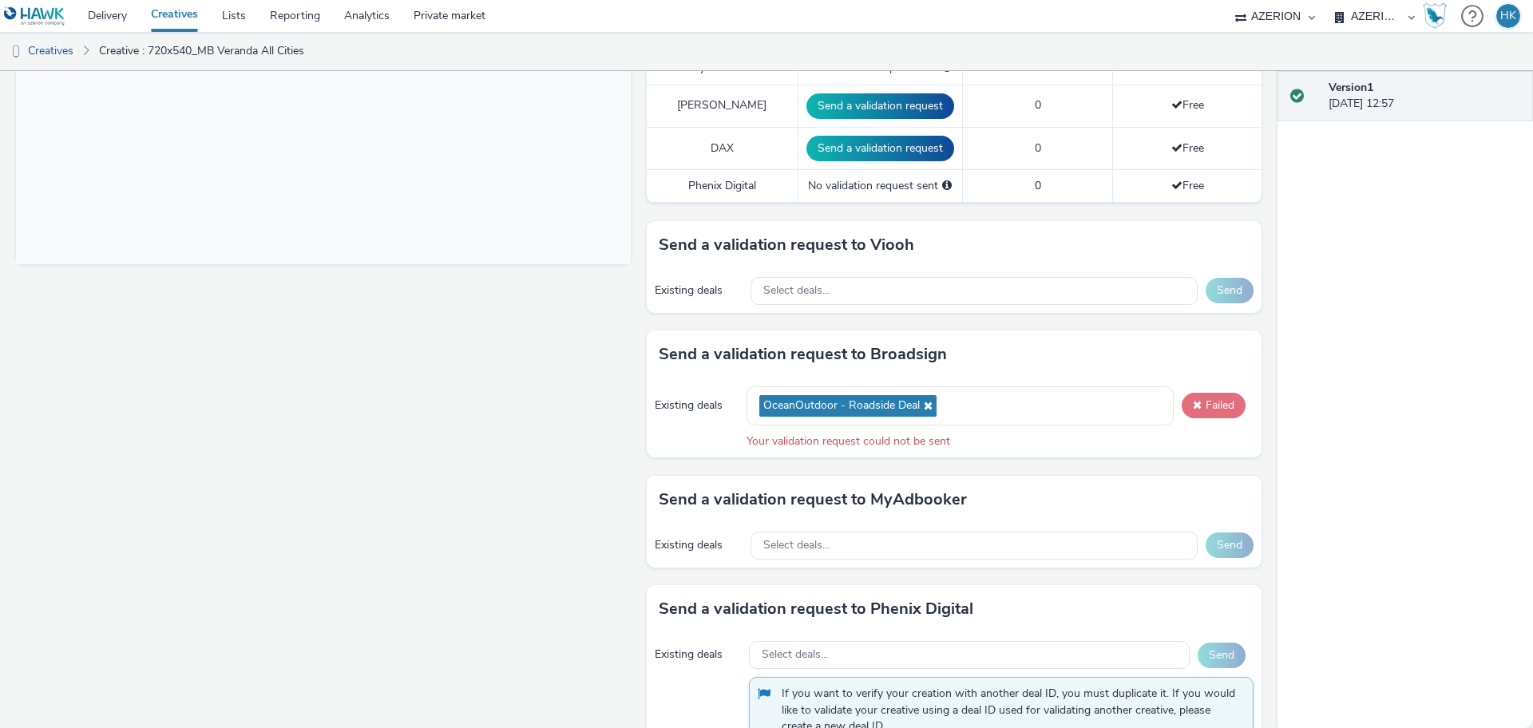
click at [1214, 400] on button "Failed" at bounding box center [1214, 406] width 64 height 26
click at [861, 277] on div "Select deals..." at bounding box center [974, 291] width 447 height 28
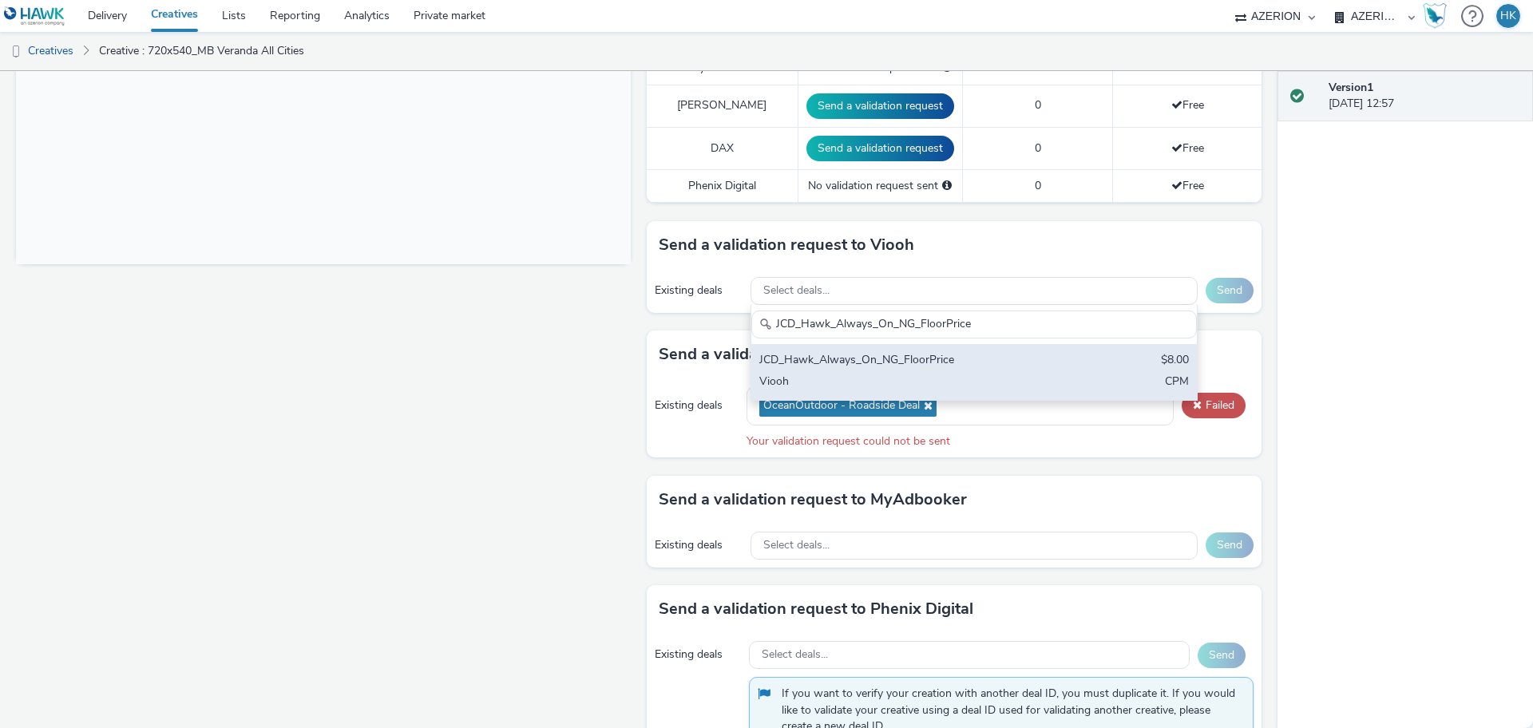
type input "JCD_Hawk_Always_On_NG_FloorPrice"
click at [898, 352] on div "JCD_Hawk_Always_On_NG_FloorPrice" at bounding box center [900, 361] width 283 height 18
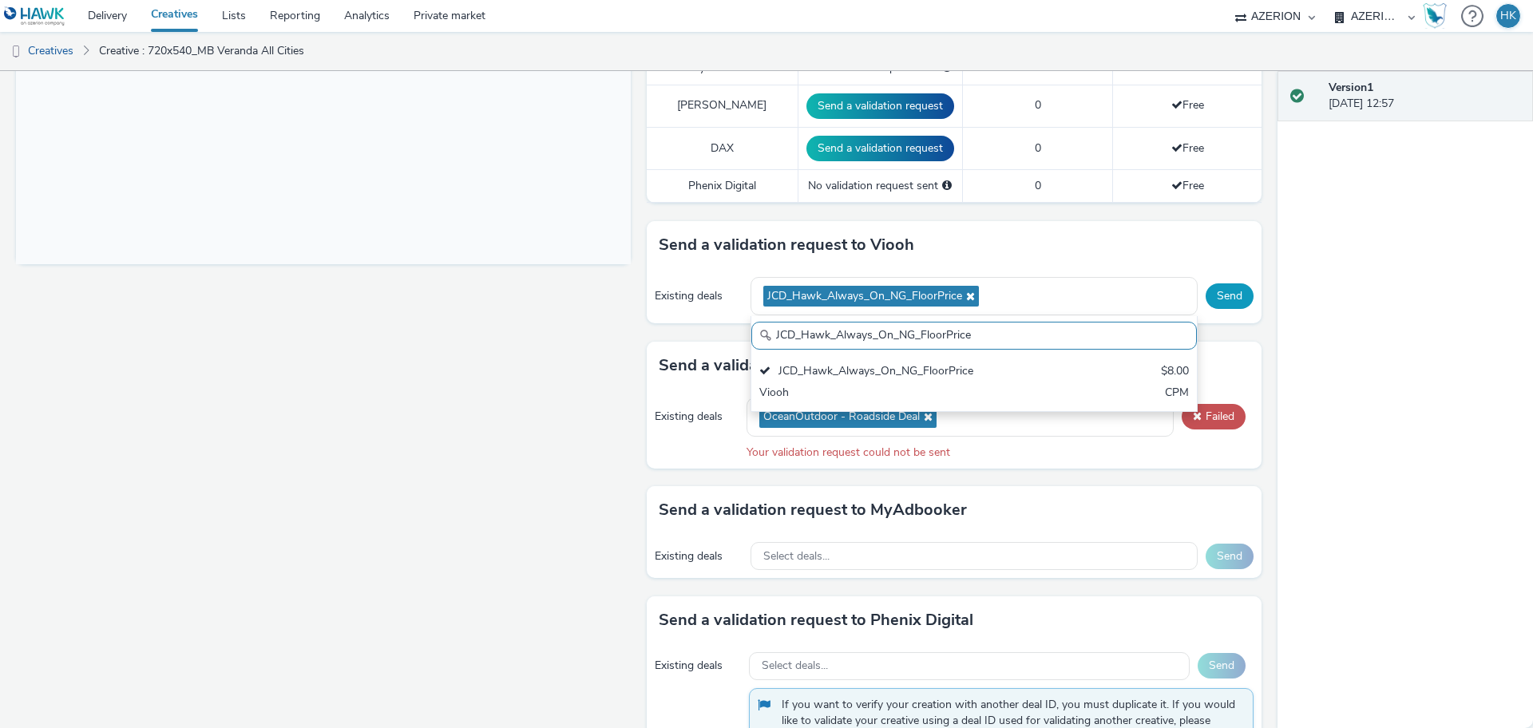
click at [1221, 288] on button "Send" at bounding box center [1230, 296] width 48 height 26
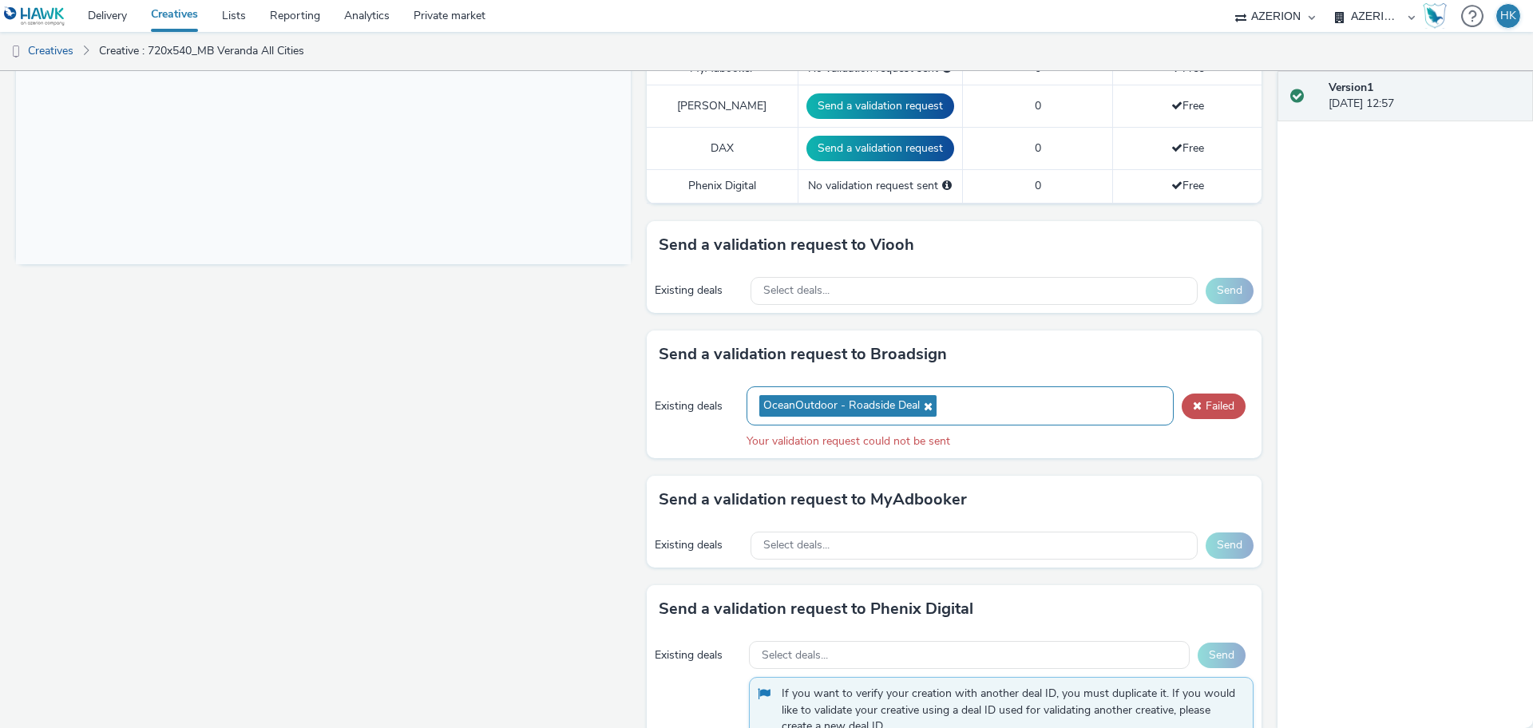
click at [1043, 392] on div "OceanOutdoor - Roadside Deal" at bounding box center [960, 405] width 427 height 39
click at [1207, 394] on button "Failed" at bounding box center [1214, 407] width 64 height 26
click at [969, 386] on div "OceanOutdoor - Roadside Deal" at bounding box center [960, 405] width 427 height 39
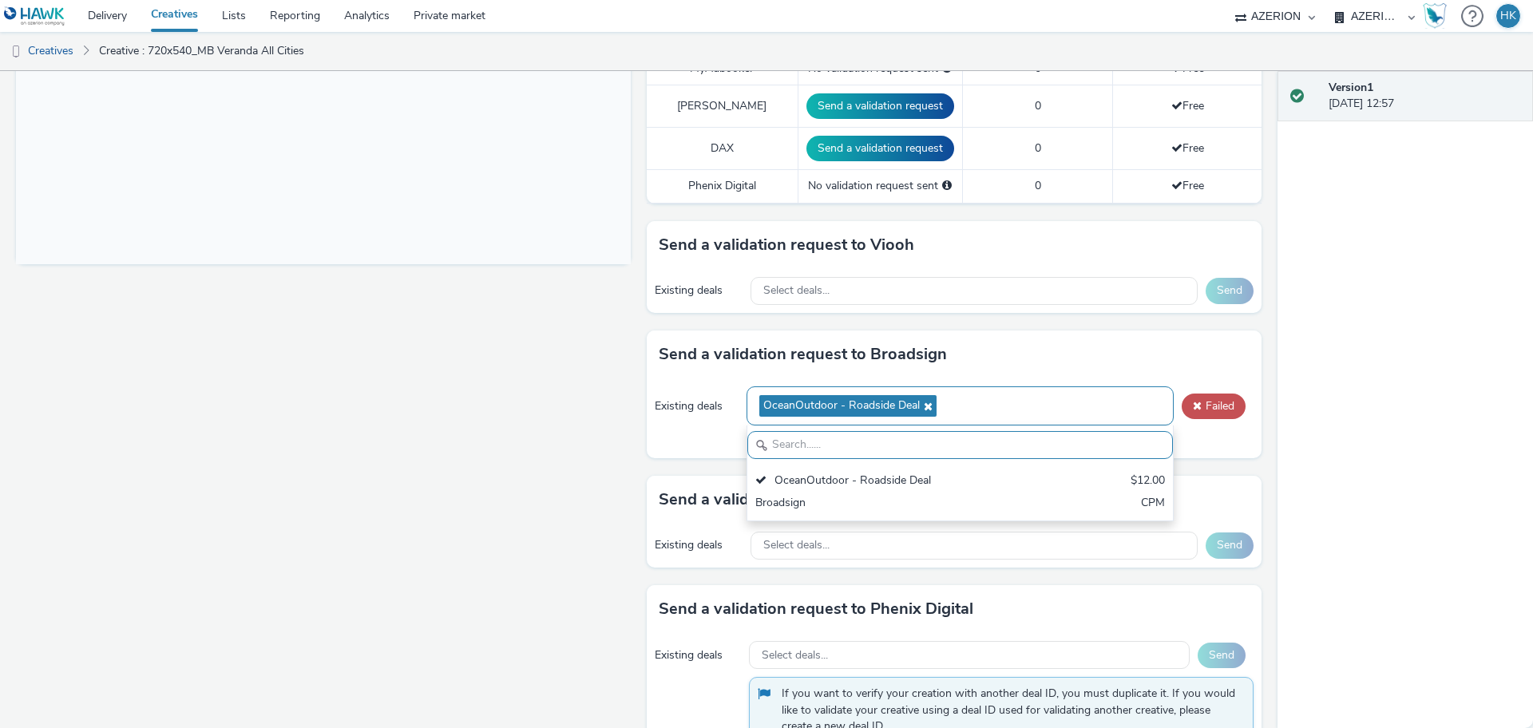
click at [920, 401] on icon at bounding box center [926, 406] width 13 height 11
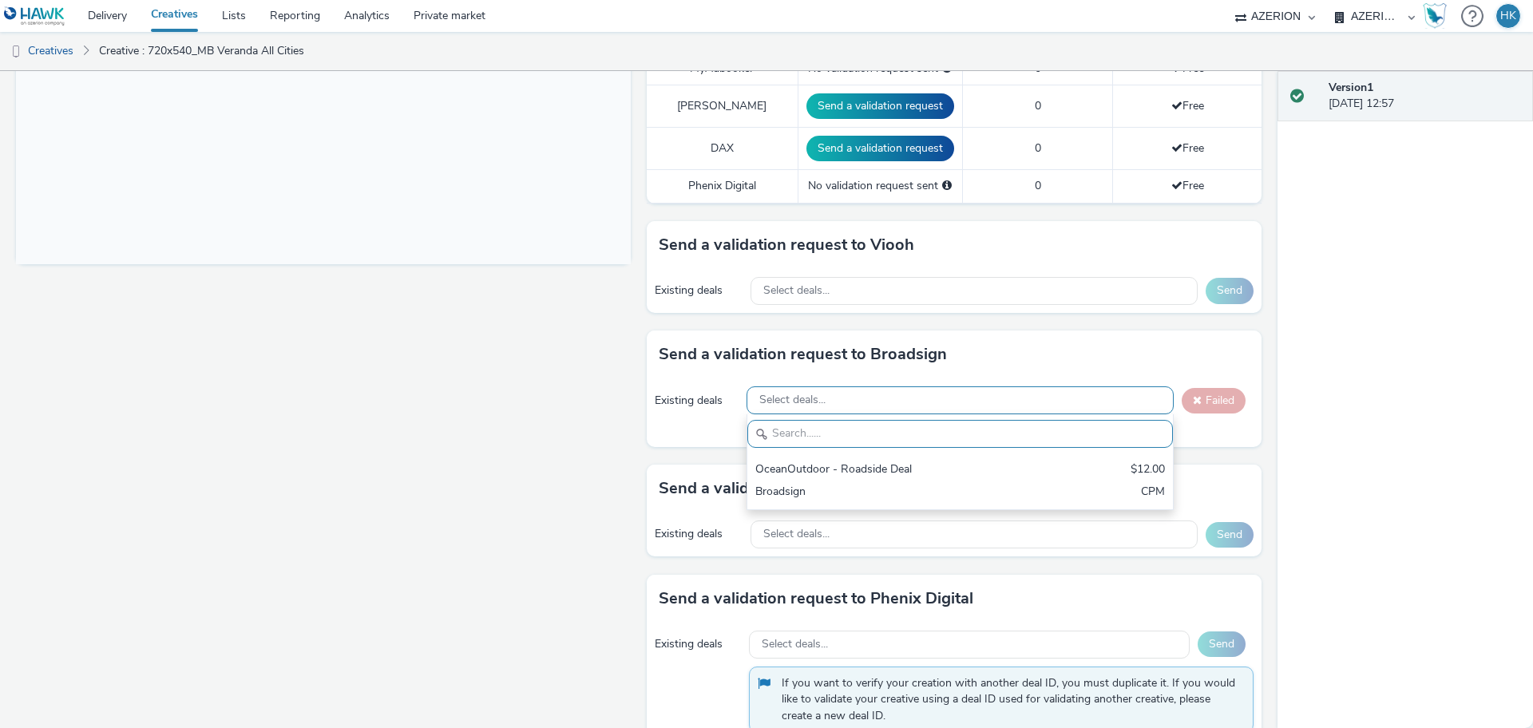
paste input "Azerion - MB veranda - Jul/[DATE] – PMP"
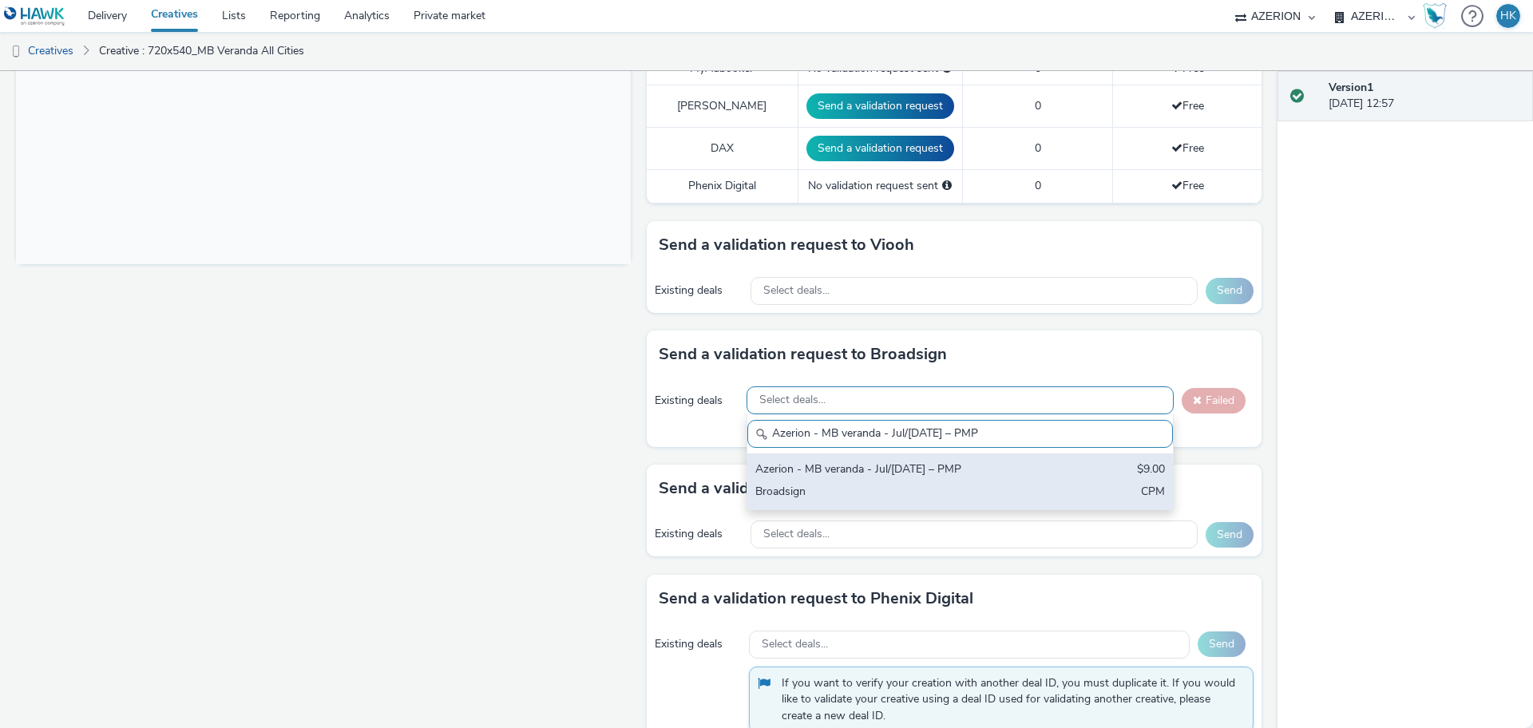
type input "Azerion - MB veranda - Jul/[DATE] – PMP"
click at [956, 462] on div "Azerion - MB veranda - Jul/[DATE] – PMP" at bounding box center [890, 471] width 271 height 18
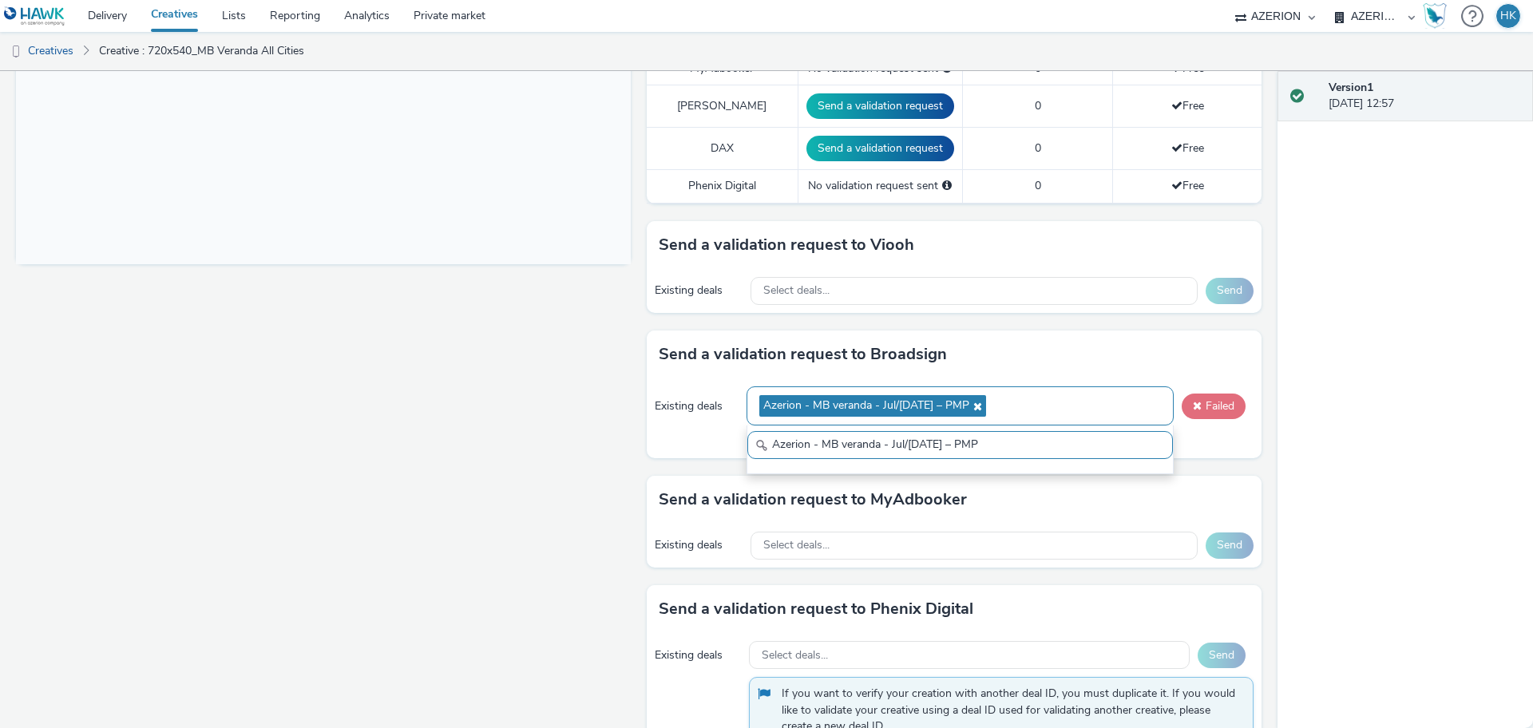
click at [1211, 394] on button "Failed" at bounding box center [1214, 407] width 64 height 26
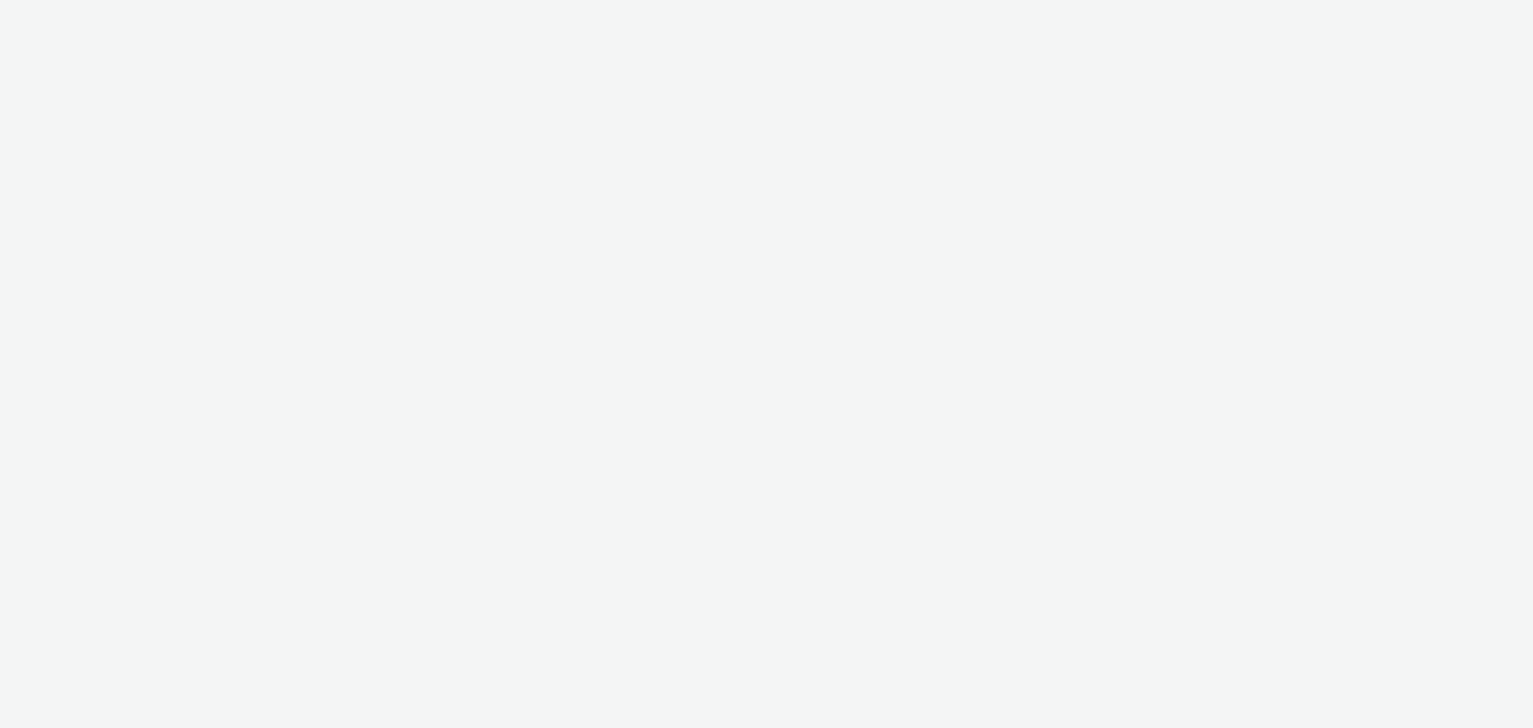
select select "a1f58486-1528-4f8c-8610-e1cdd7553bc1"
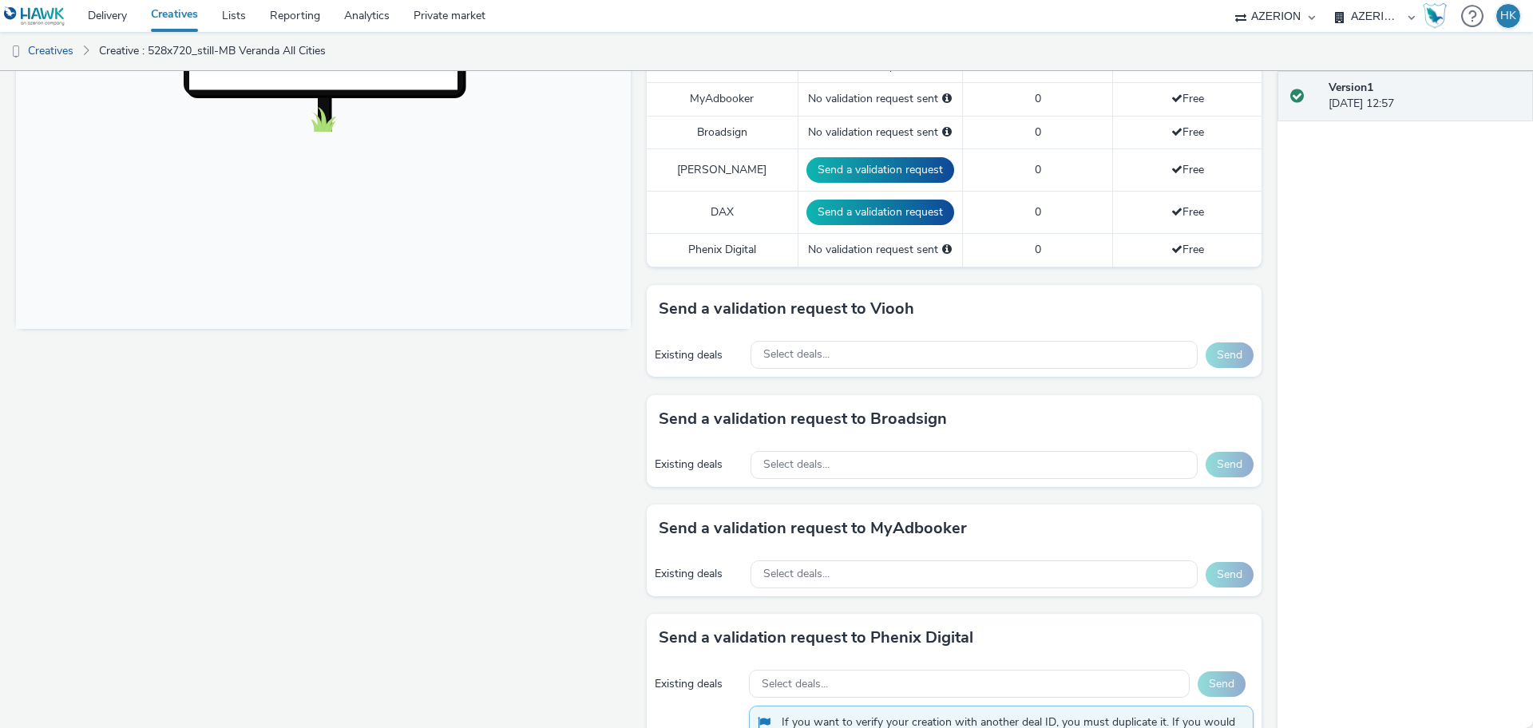
scroll to position [516, 0]
click at [876, 450] on div "Select deals..." at bounding box center [974, 464] width 447 height 28
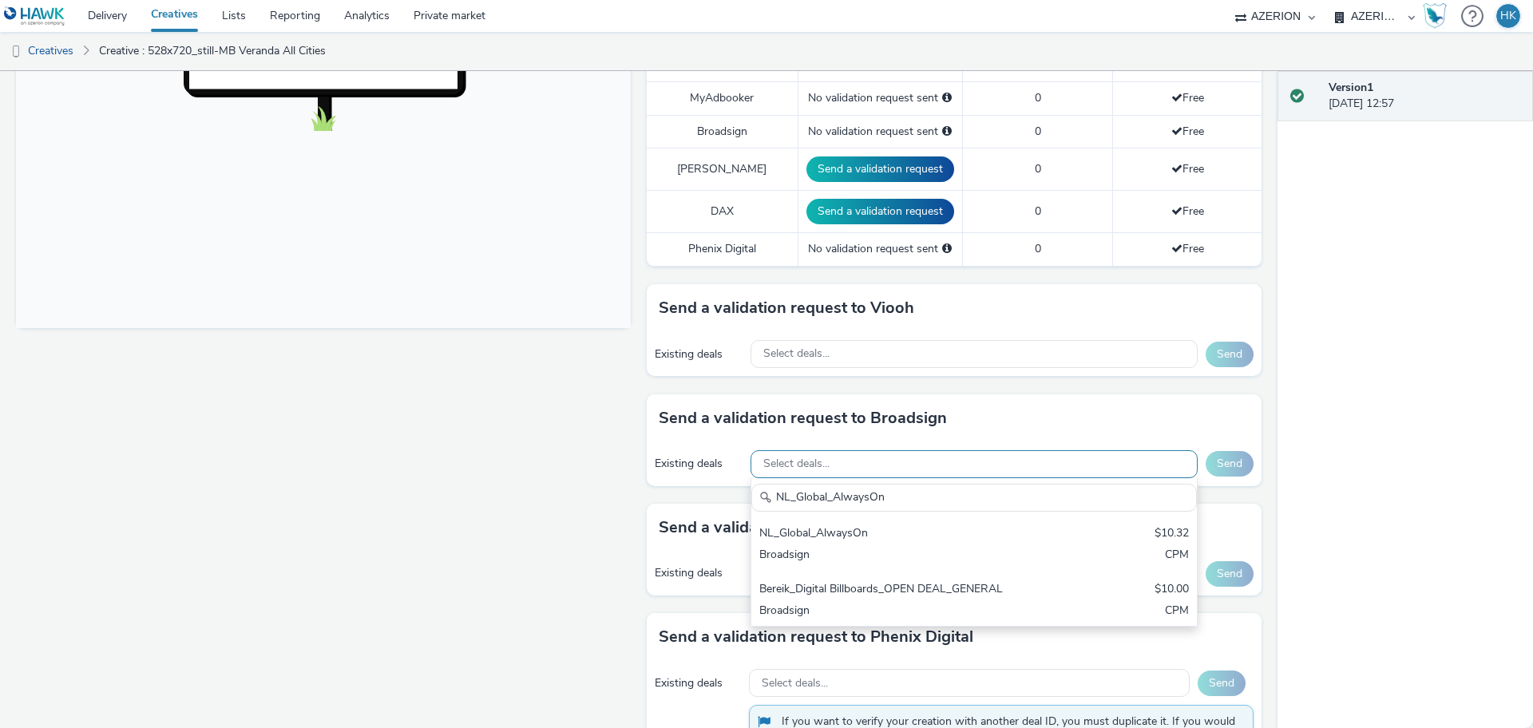
scroll to position [0, 0]
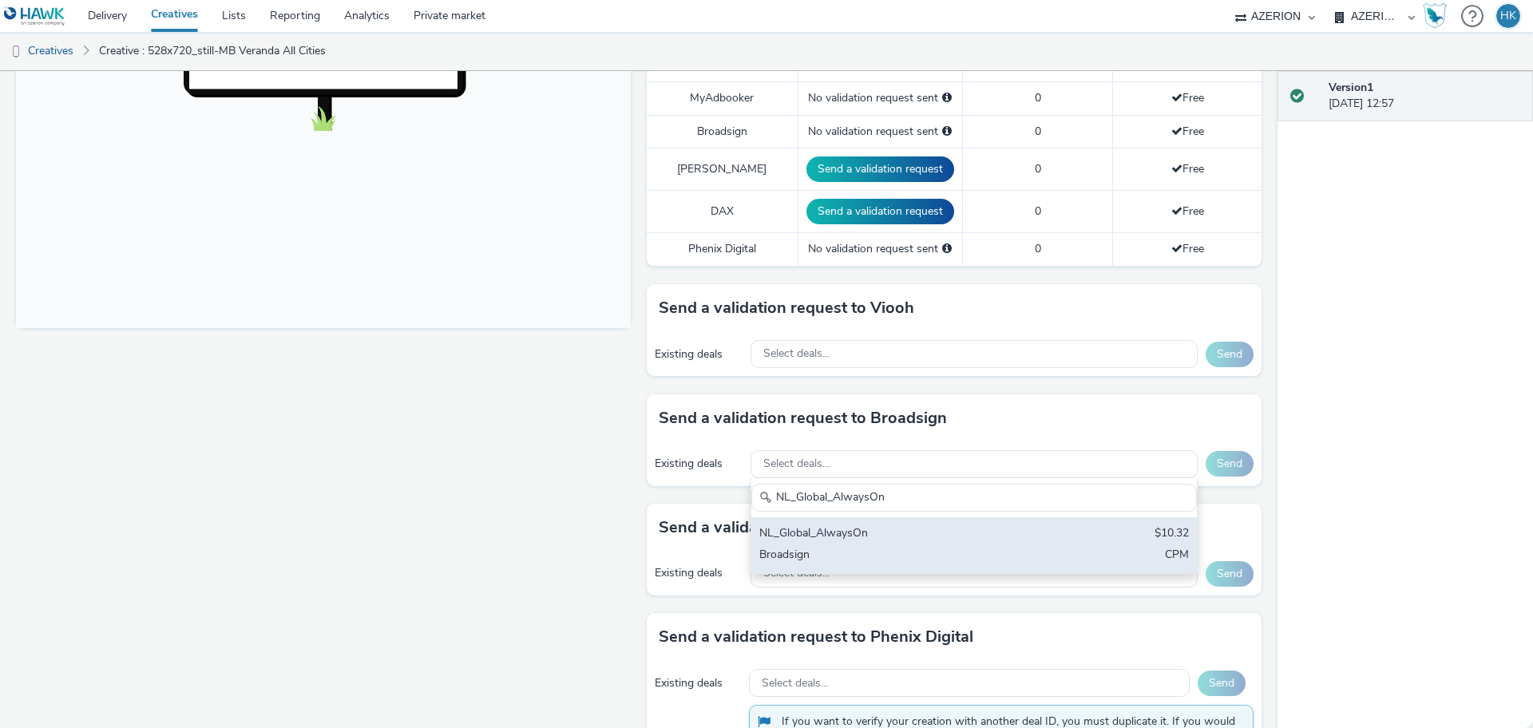
type input "NL_Global_AlwaysOn"
click at [912, 547] on div "Broadsign" at bounding box center [900, 556] width 283 height 18
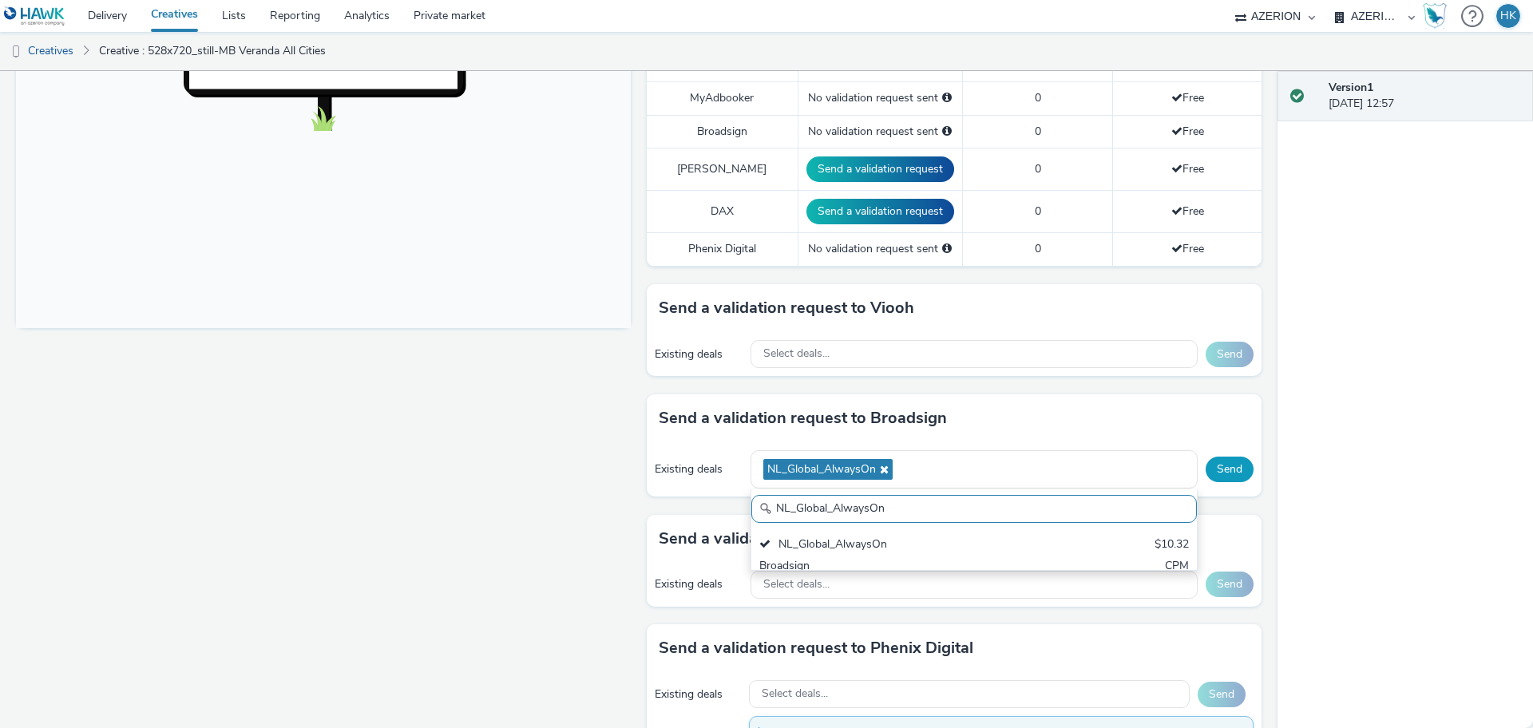
click at [1207, 457] on button "Send" at bounding box center [1230, 470] width 48 height 26
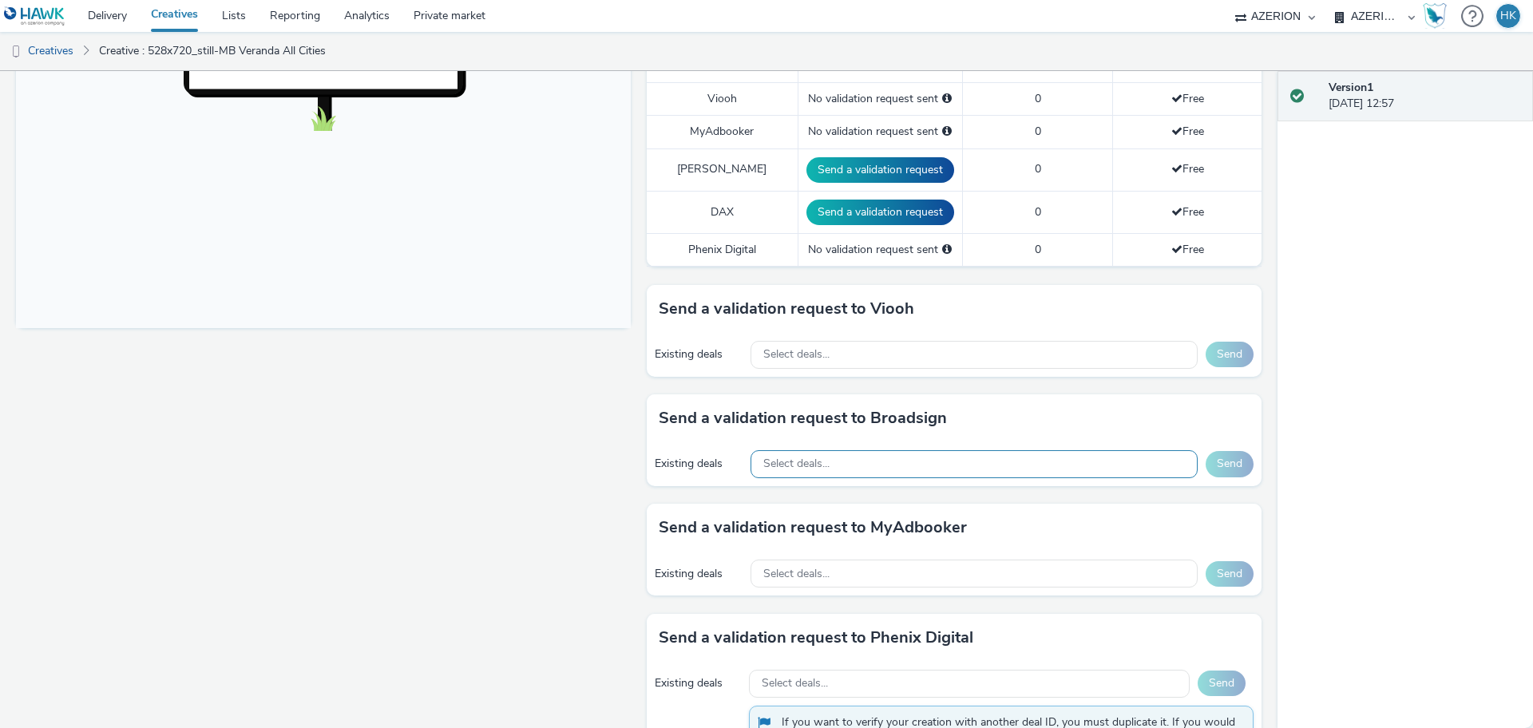
click at [850, 457] on div "Select deals..." at bounding box center [974, 464] width 447 height 28
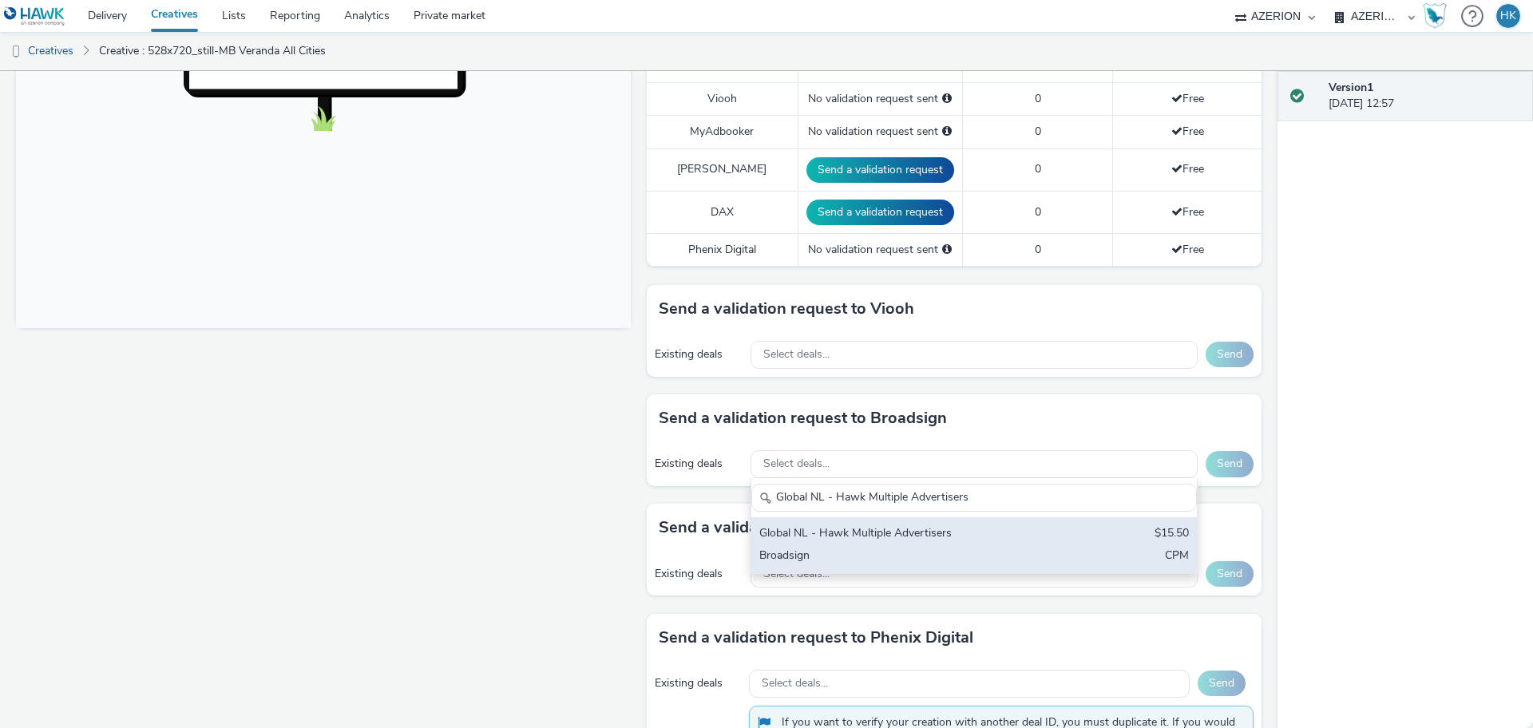
type input "Global NL - Hawk Multiple Advertisers"
click at [913, 548] on div "Broadsign" at bounding box center [900, 557] width 283 height 18
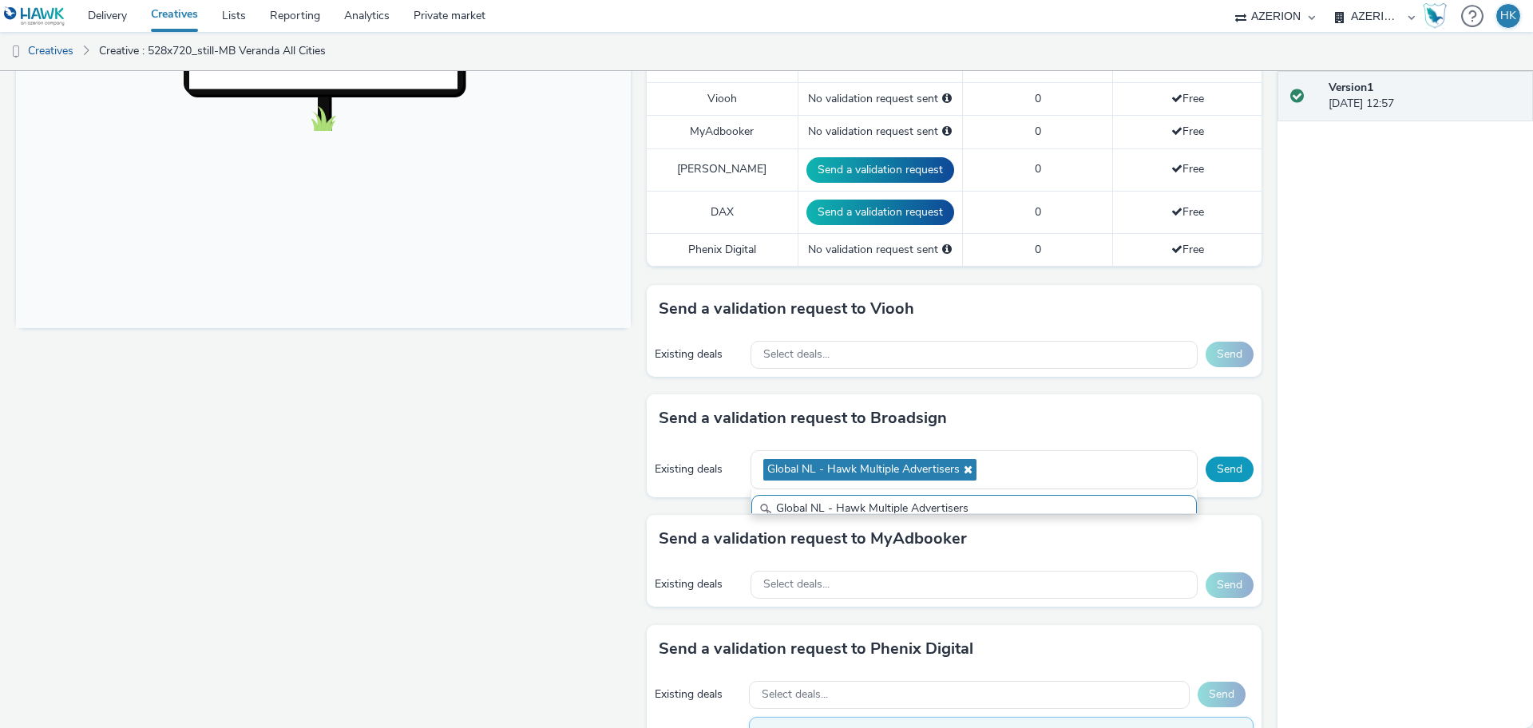
click at [1208, 457] on button "Send" at bounding box center [1230, 470] width 48 height 26
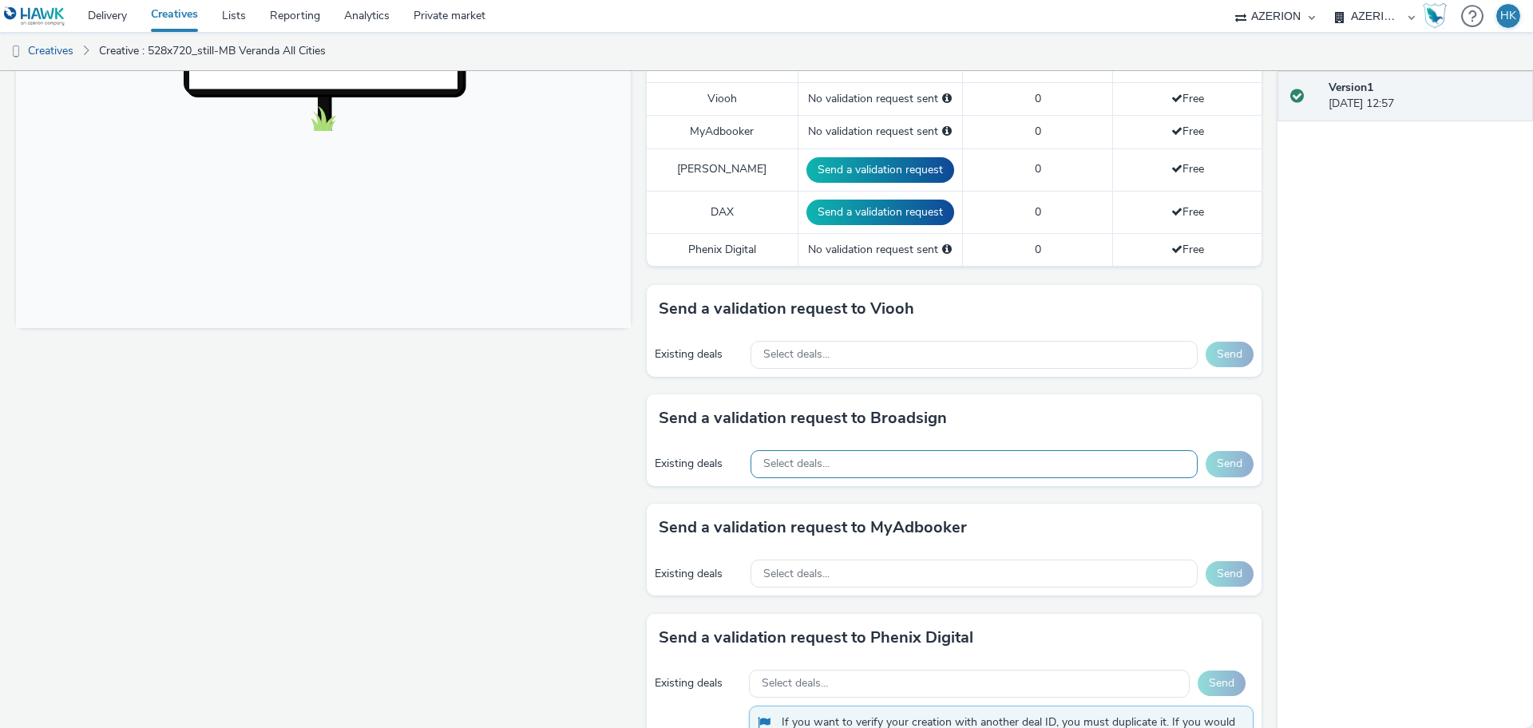
click at [862, 456] on div "Select deals..." at bounding box center [974, 464] width 447 height 28
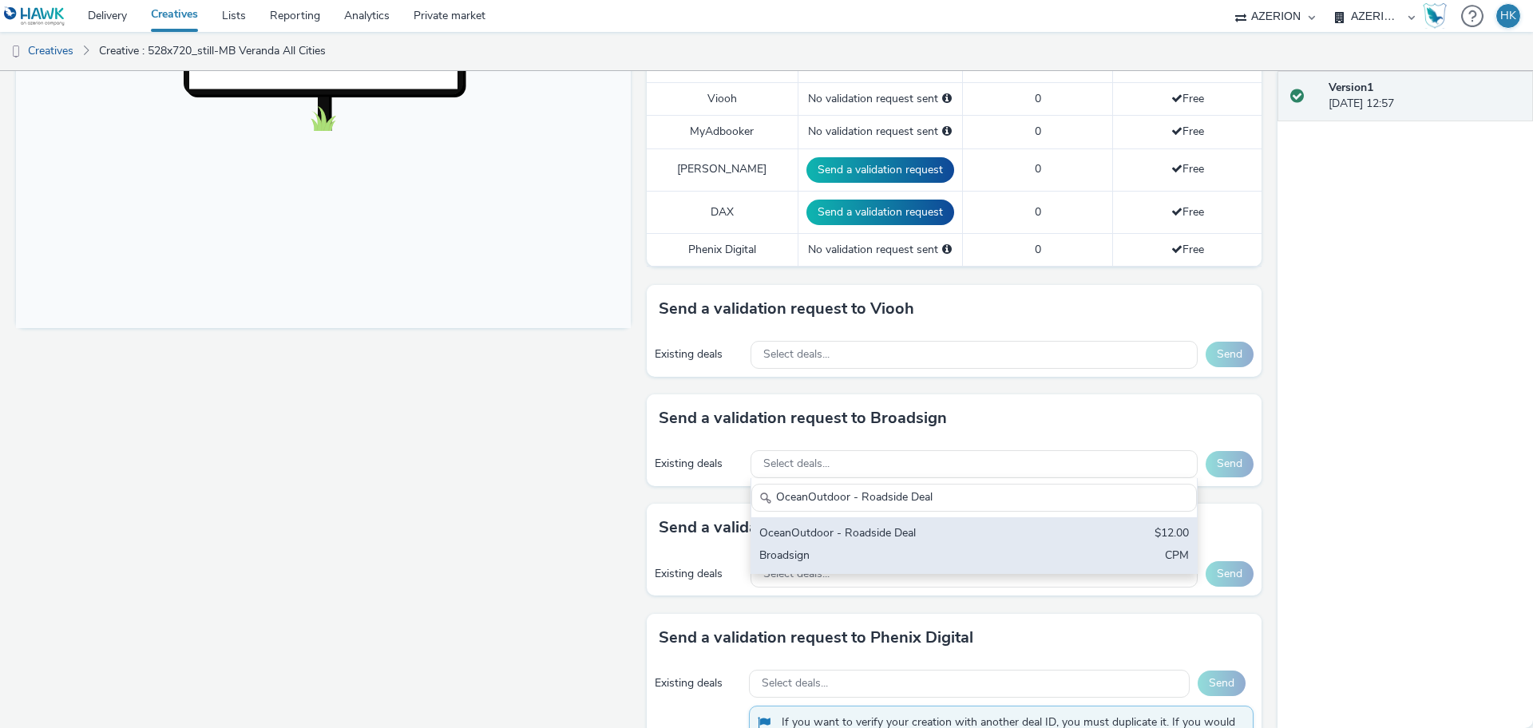
type input "OceanOutdoor - Roadside Deal"
click at [914, 525] on div "OceanOutdoor - Roadside Deal" at bounding box center [900, 534] width 283 height 18
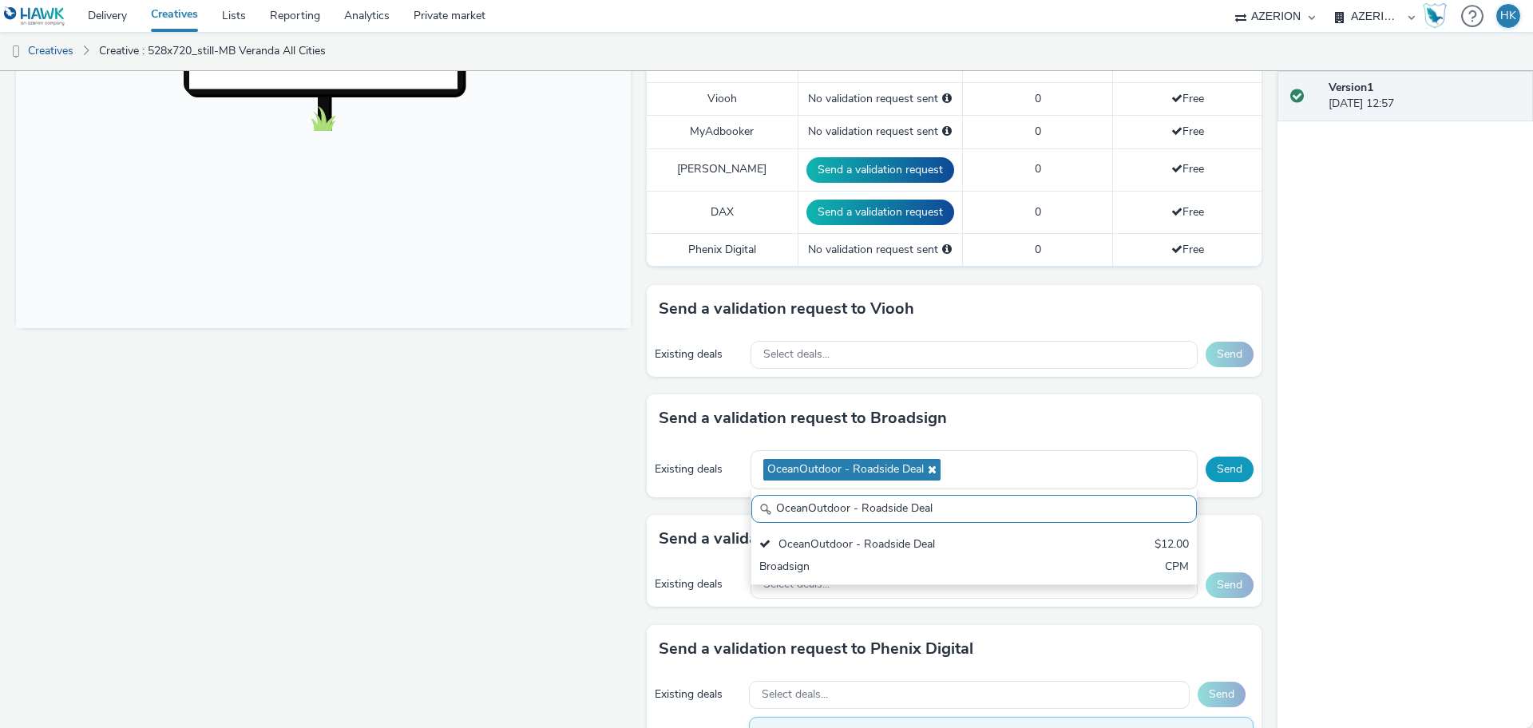
click at [1219, 457] on button "Send" at bounding box center [1230, 470] width 48 height 26
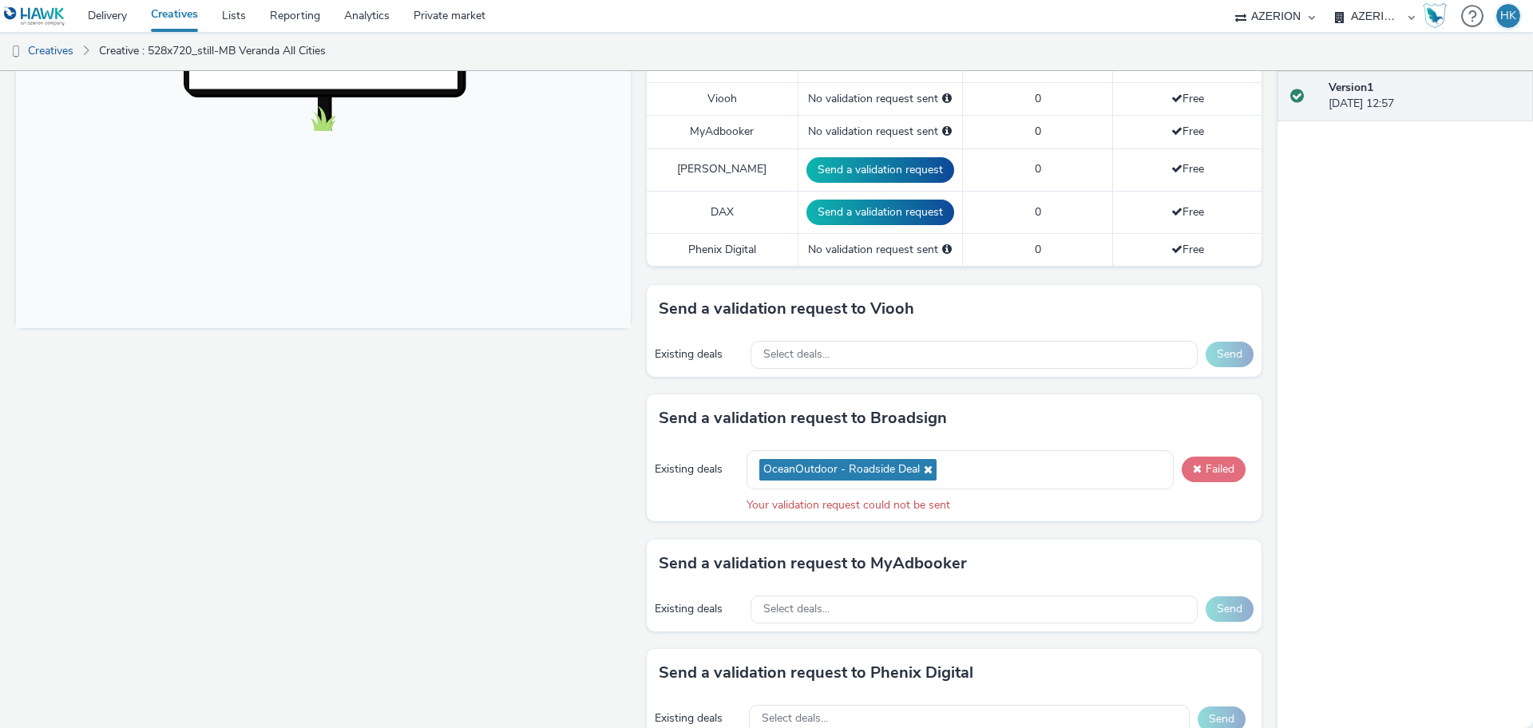
click at [1210, 462] on button "Failed" at bounding box center [1214, 470] width 64 height 26
click at [1211, 460] on button "Failed" at bounding box center [1214, 470] width 64 height 26
click at [1208, 457] on button "Failed" at bounding box center [1214, 470] width 64 height 26
click at [837, 341] on div "Select deals..." at bounding box center [974, 355] width 447 height 28
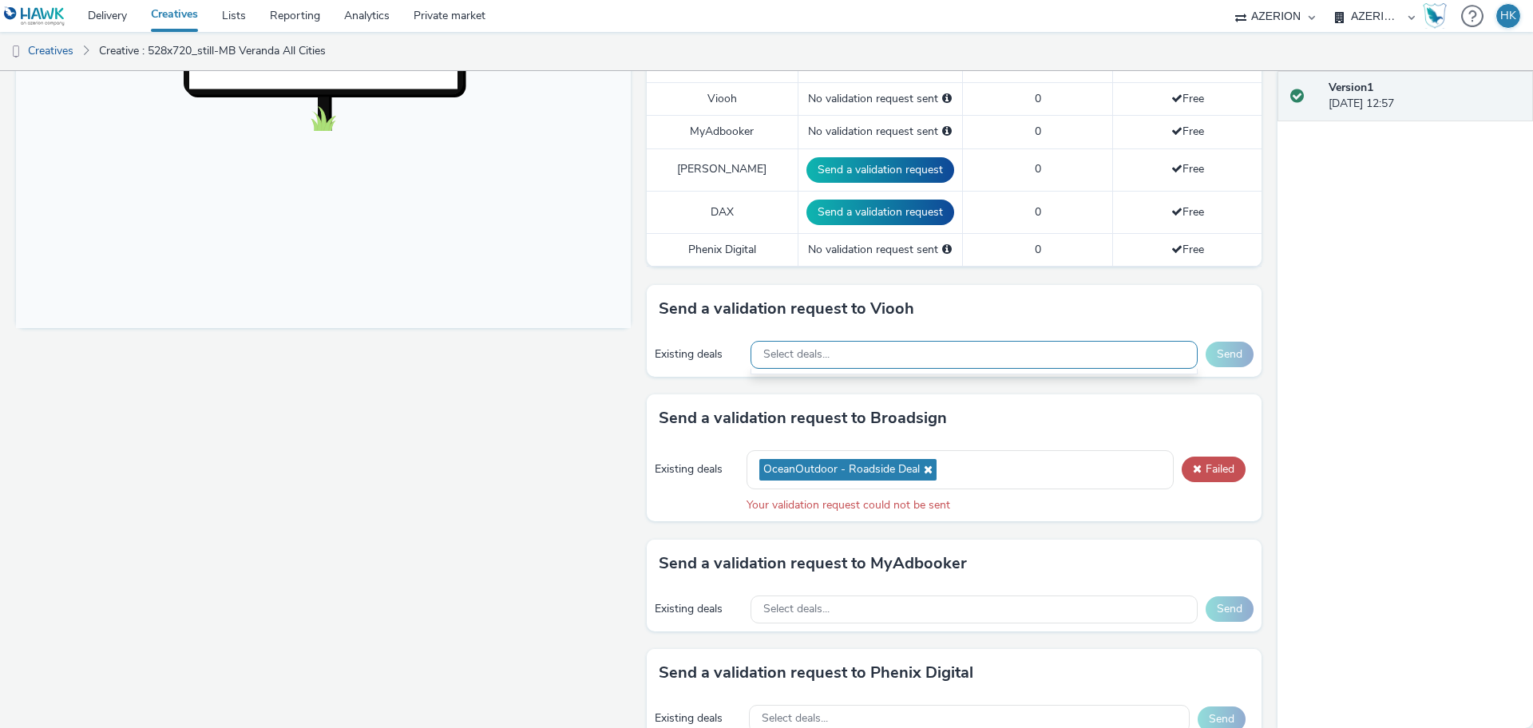
paste input "JCD_Hawk_Always_On_NG_FloorPrice"
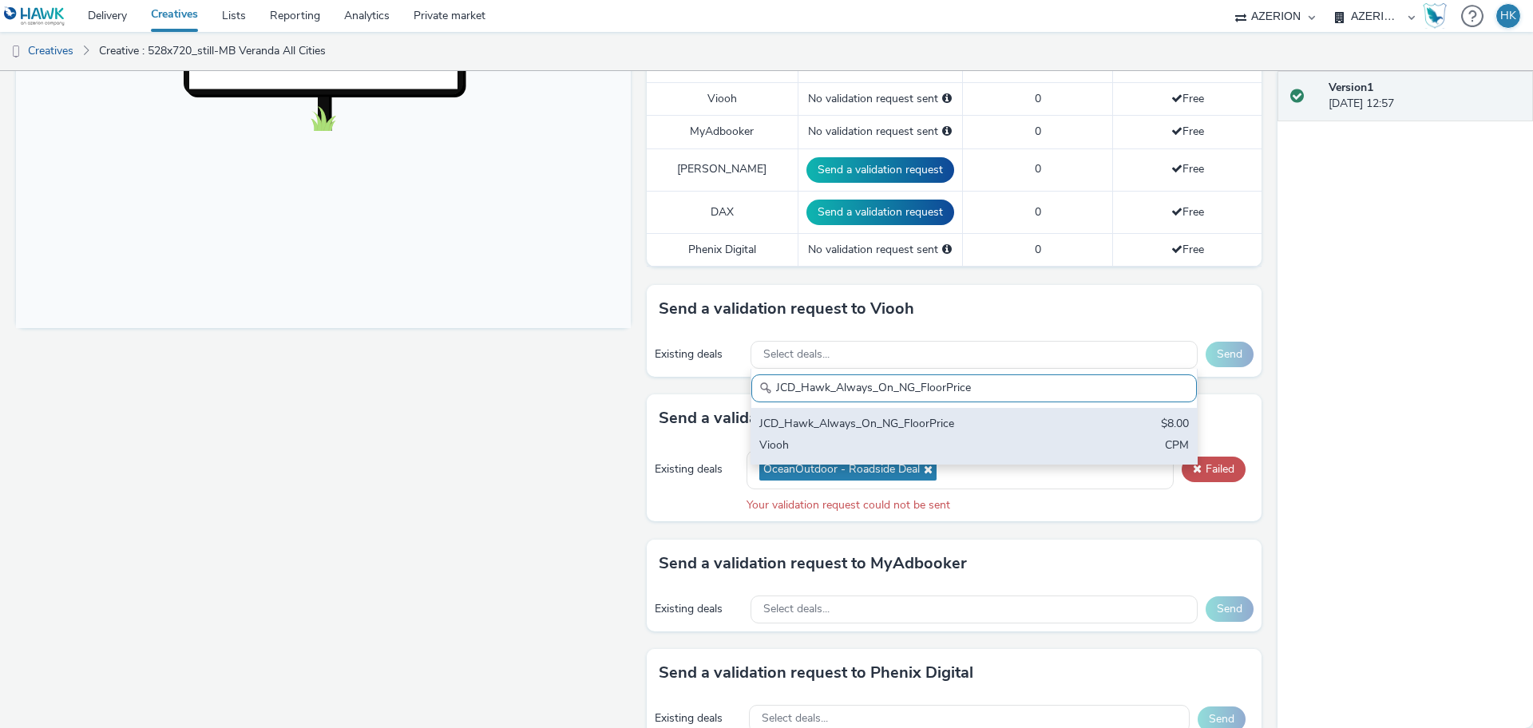
type input "JCD_Hawk_Always_On_NG_FloorPrice"
click at [921, 418] on div "JCD_Hawk_Always_On_NG_FloorPrice $8.00 Viooh CPM" at bounding box center [974, 436] width 446 height 56
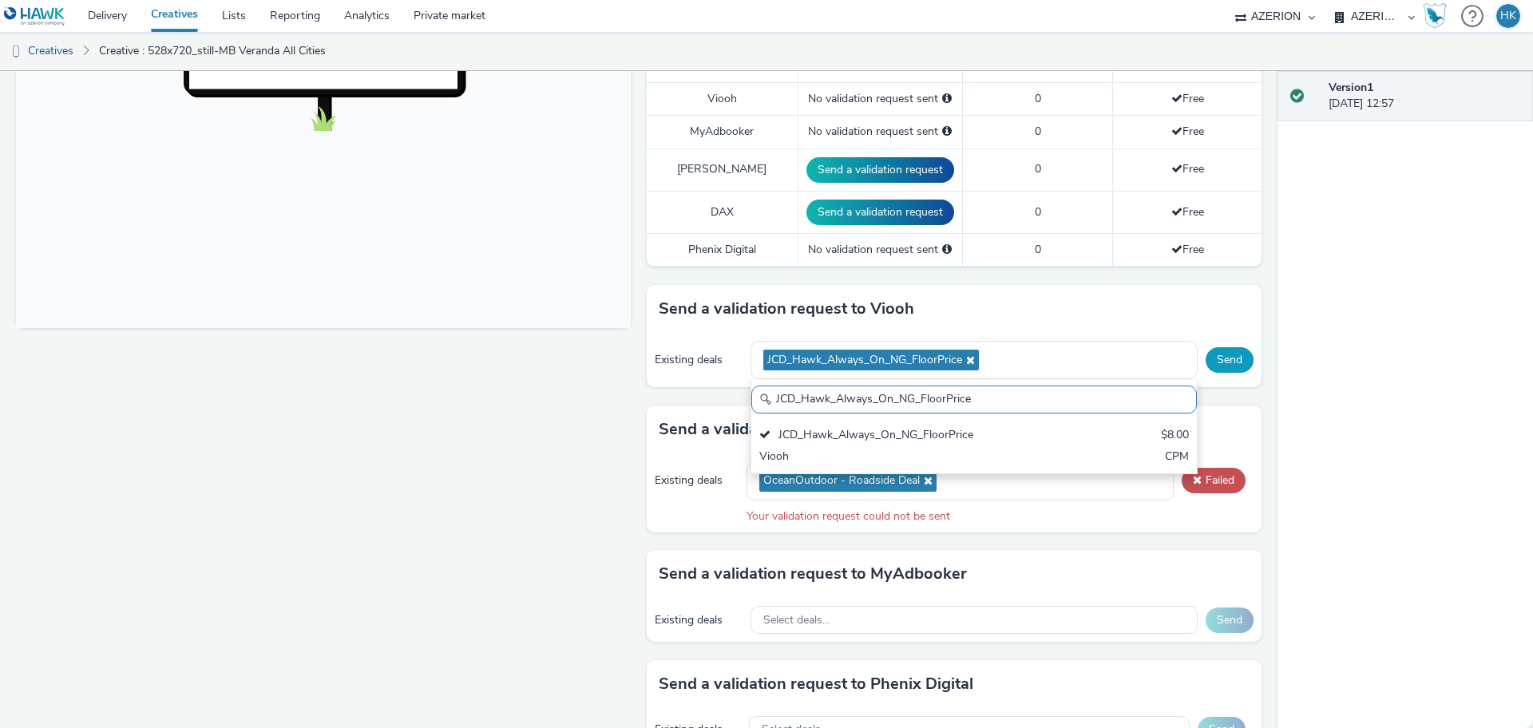
click at [1231, 347] on button "Send" at bounding box center [1230, 360] width 48 height 26
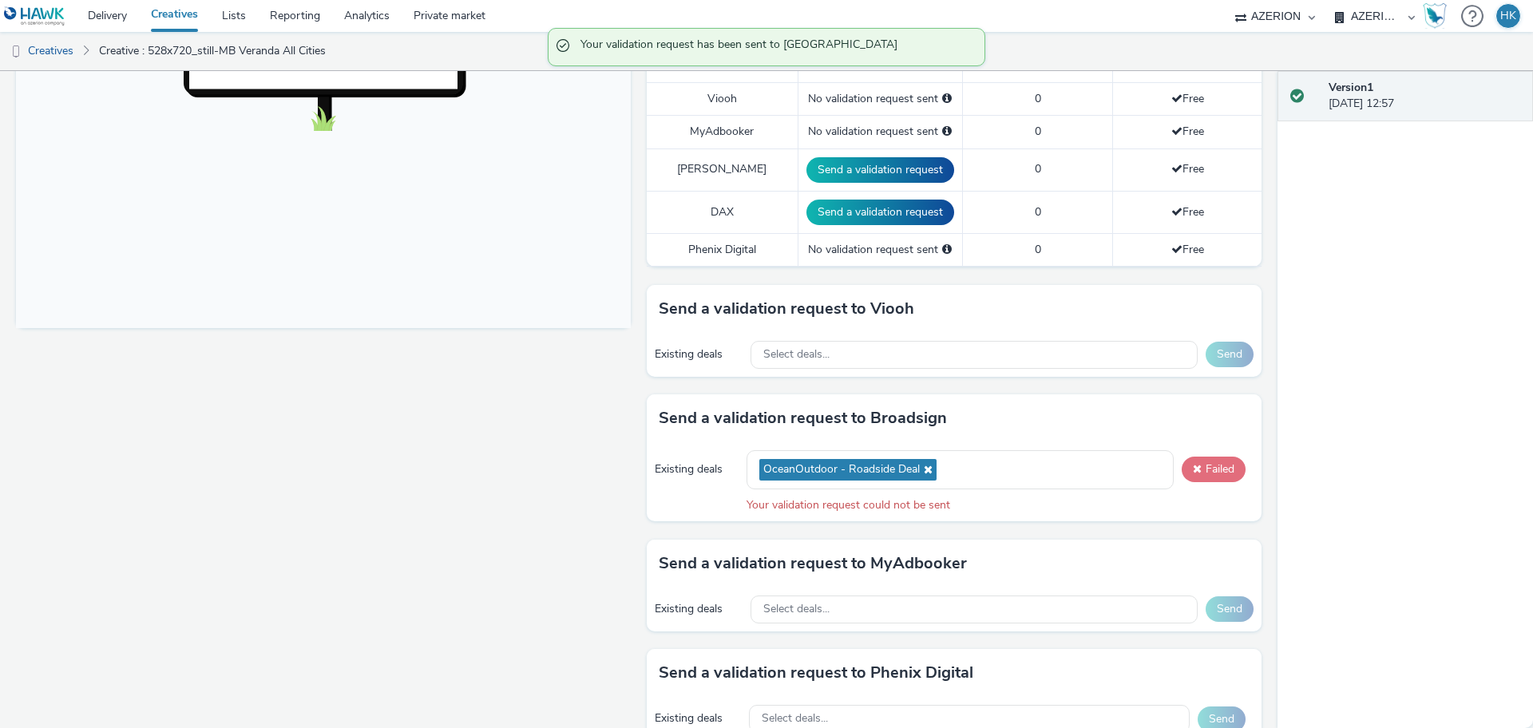
click at [1200, 460] on button "Failed" at bounding box center [1214, 470] width 64 height 26
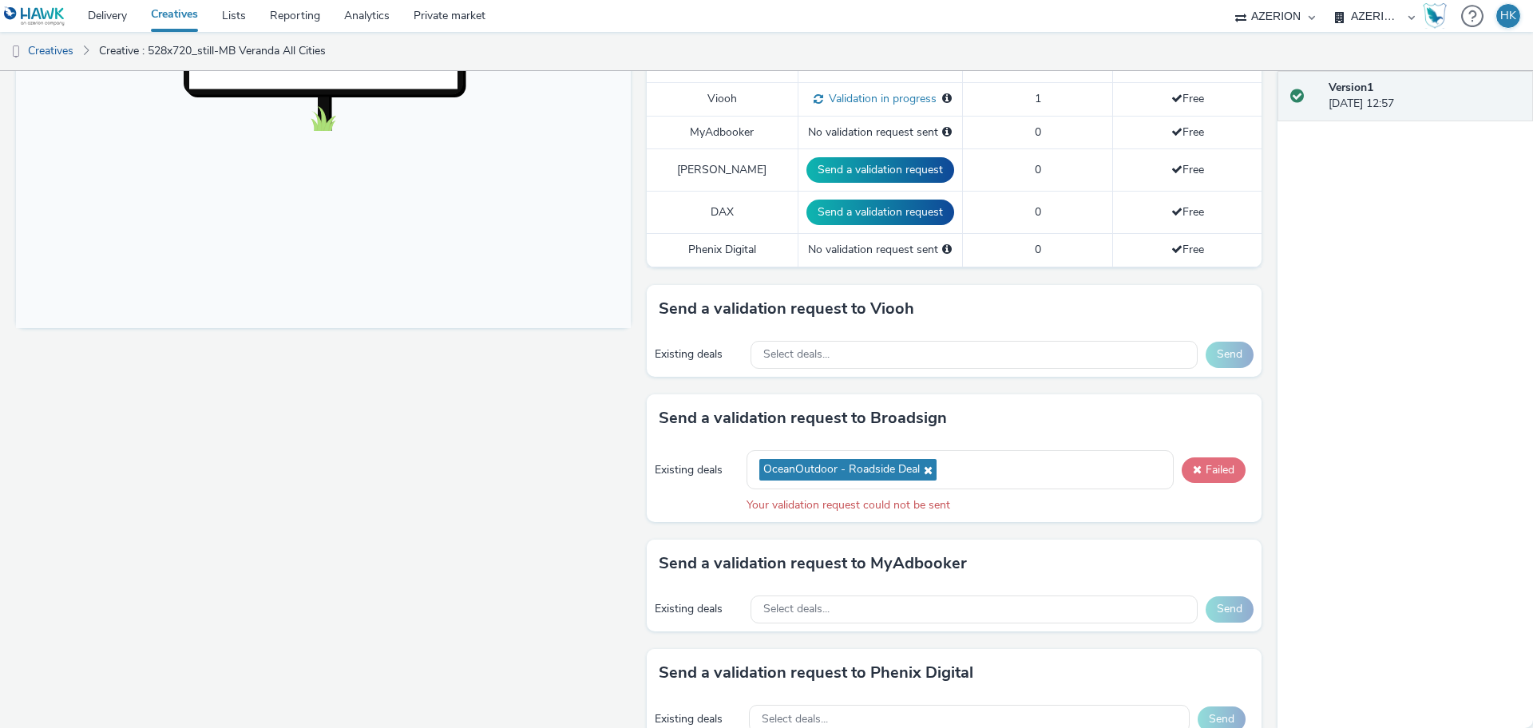
click at [1200, 460] on button "Failed" at bounding box center [1214, 471] width 64 height 26
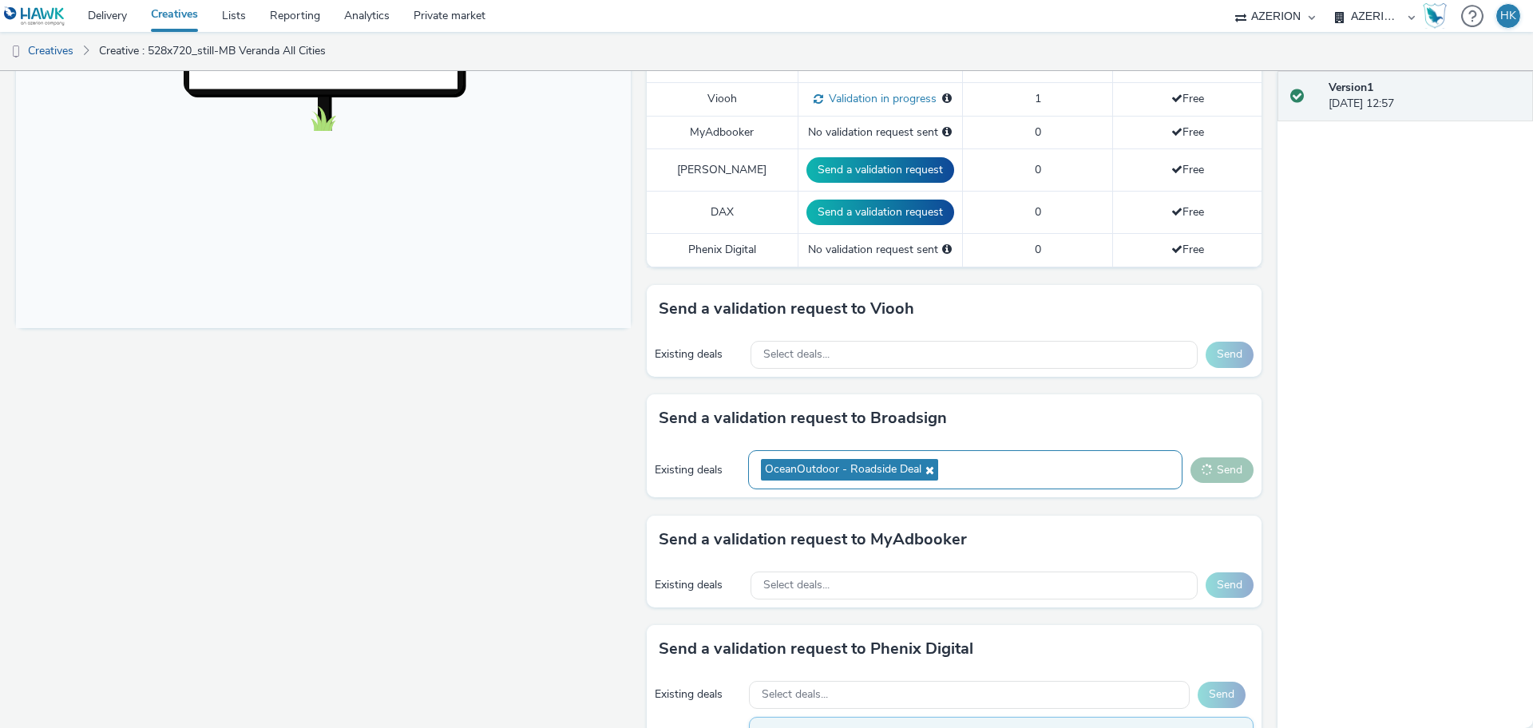
click at [922, 465] on icon at bounding box center [928, 470] width 13 height 11
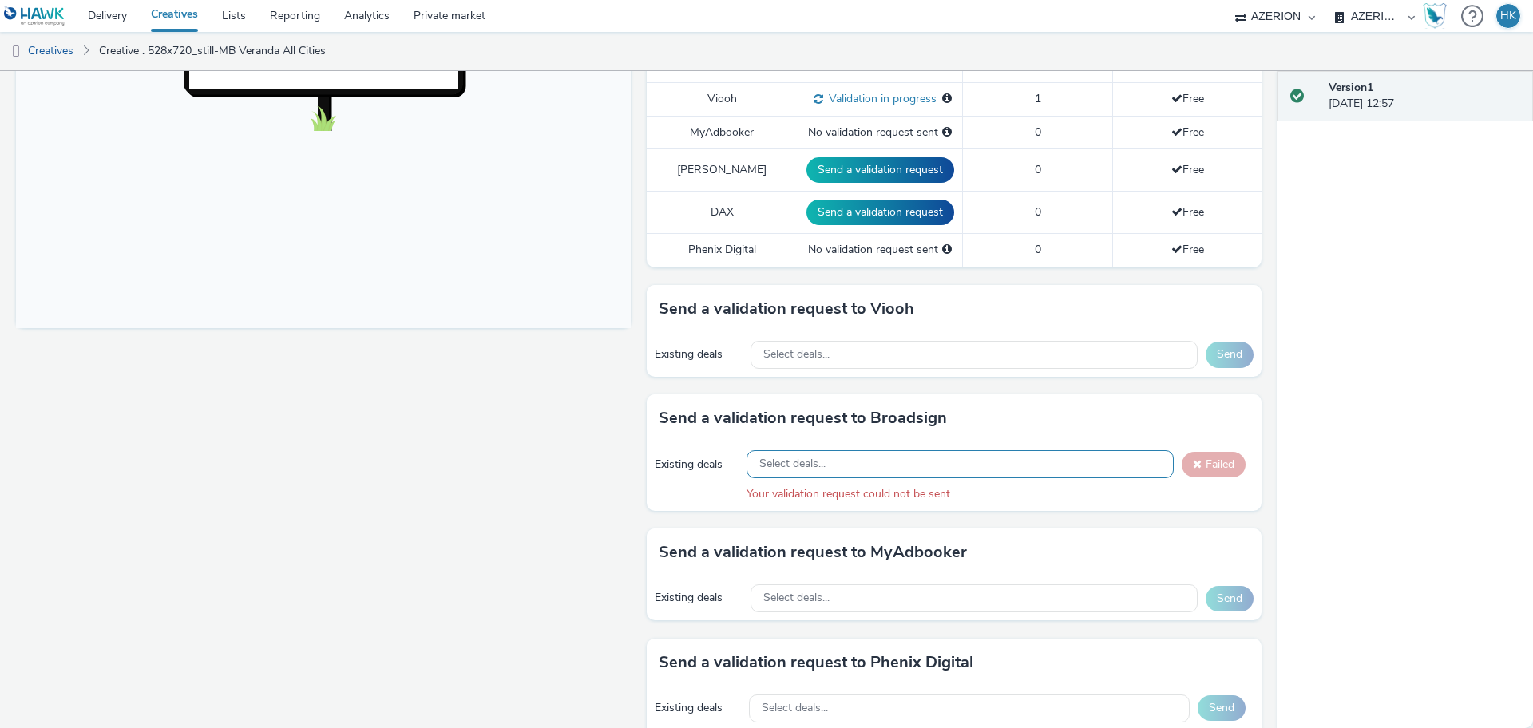
click at [875, 450] on div "Select deals..." at bounding box center [960, 464] width 427 height 28
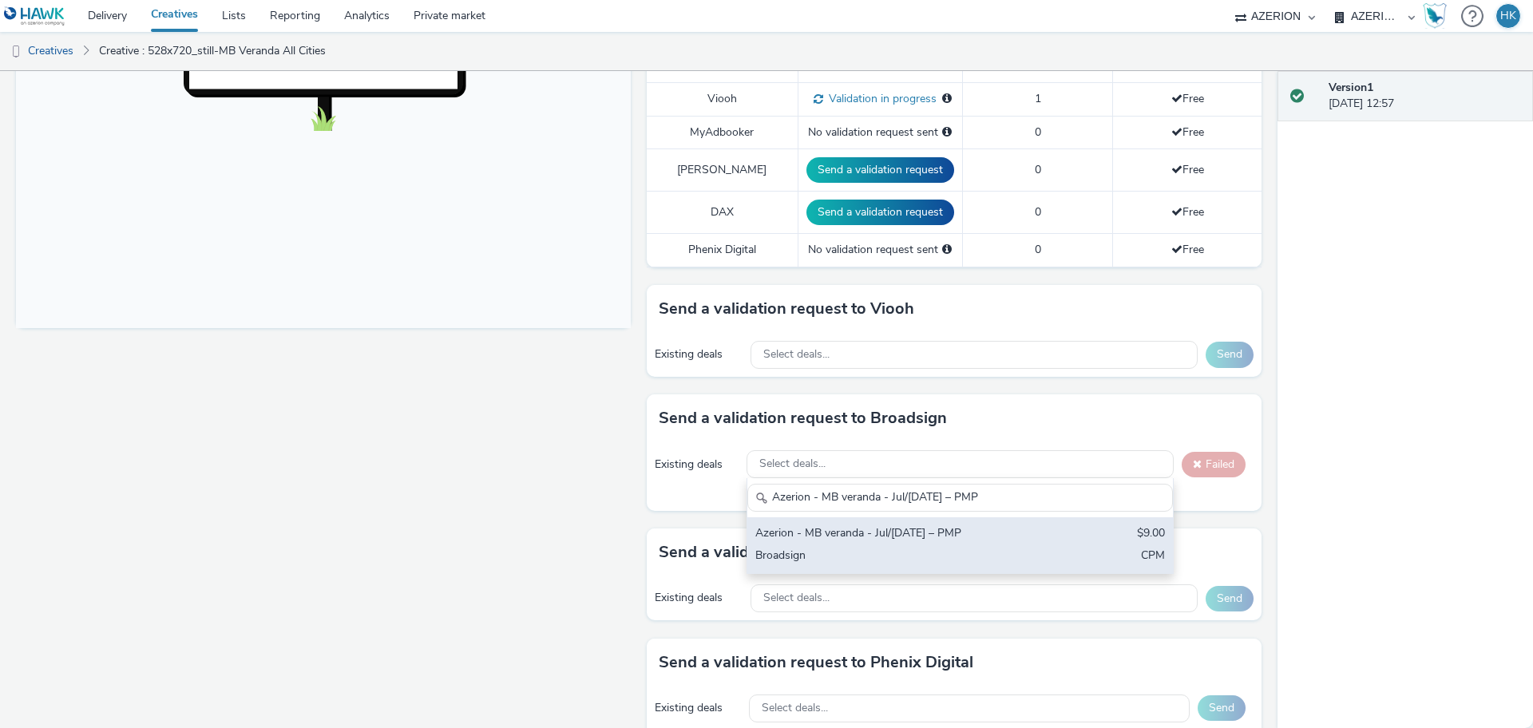
type input "Azerion - MB veranda - Jul/[DATE] – PMP"
click at [926, 548] on div "Broadsign" at bounding box center [890, 557] width 271 height 18
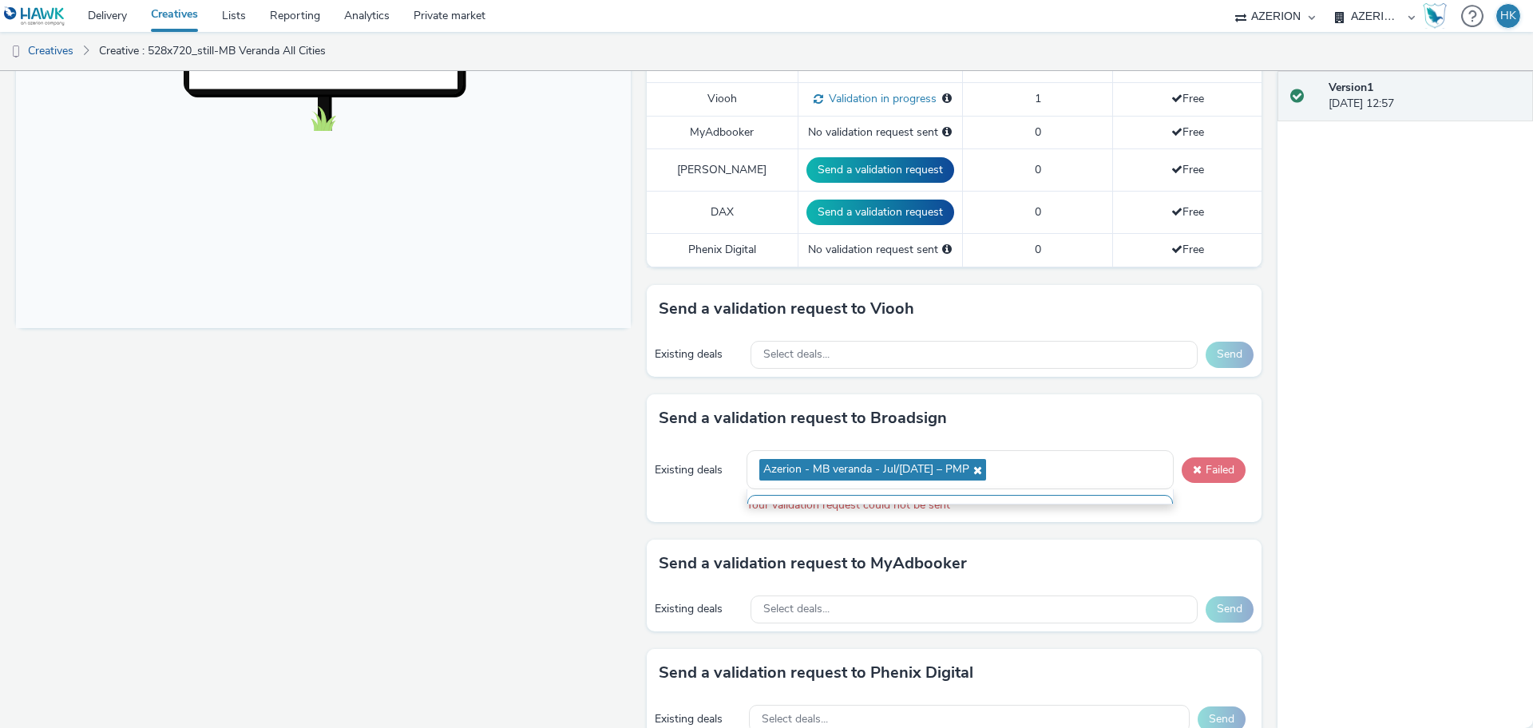
click at [1203, 458] on button "Failed" at bounding box center [1214, 471] width 64 height 26
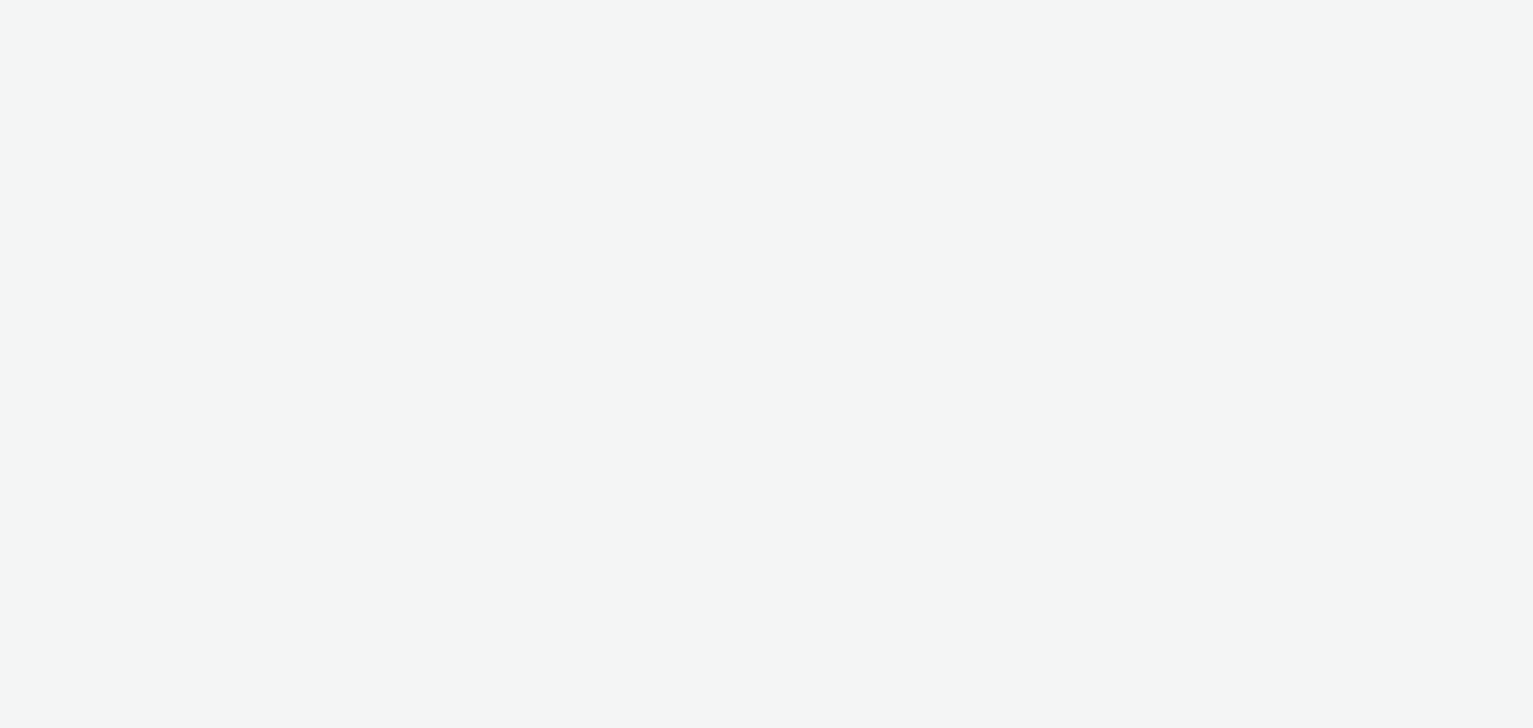
select select "a1f58486-1528-4f8c-8610-e1cdd7553bc1"
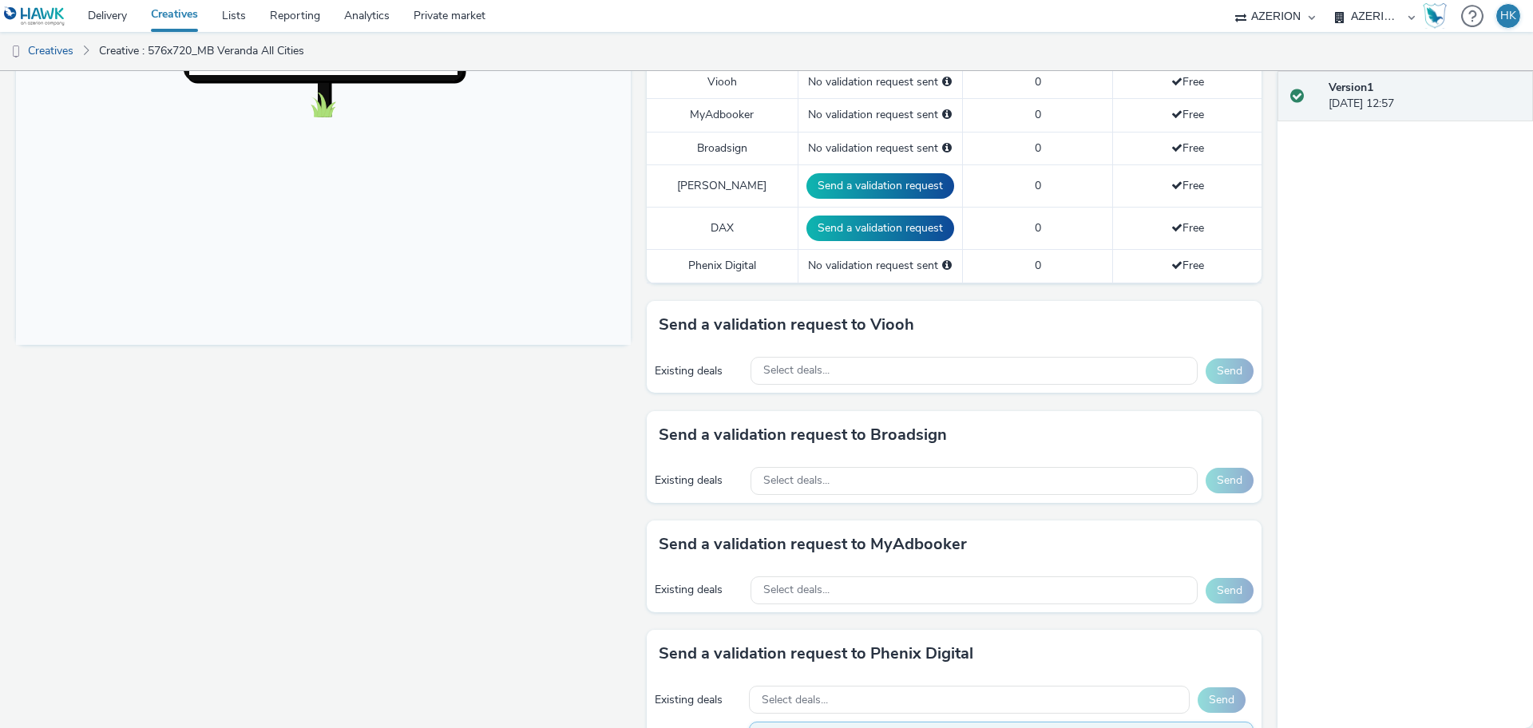
scroll to position [498, 0]
click at [803, 473] on div "Select deals..." at bounding box center [974, 482] width 447 height 28
paste input "NL_Global_AlwaysOn"
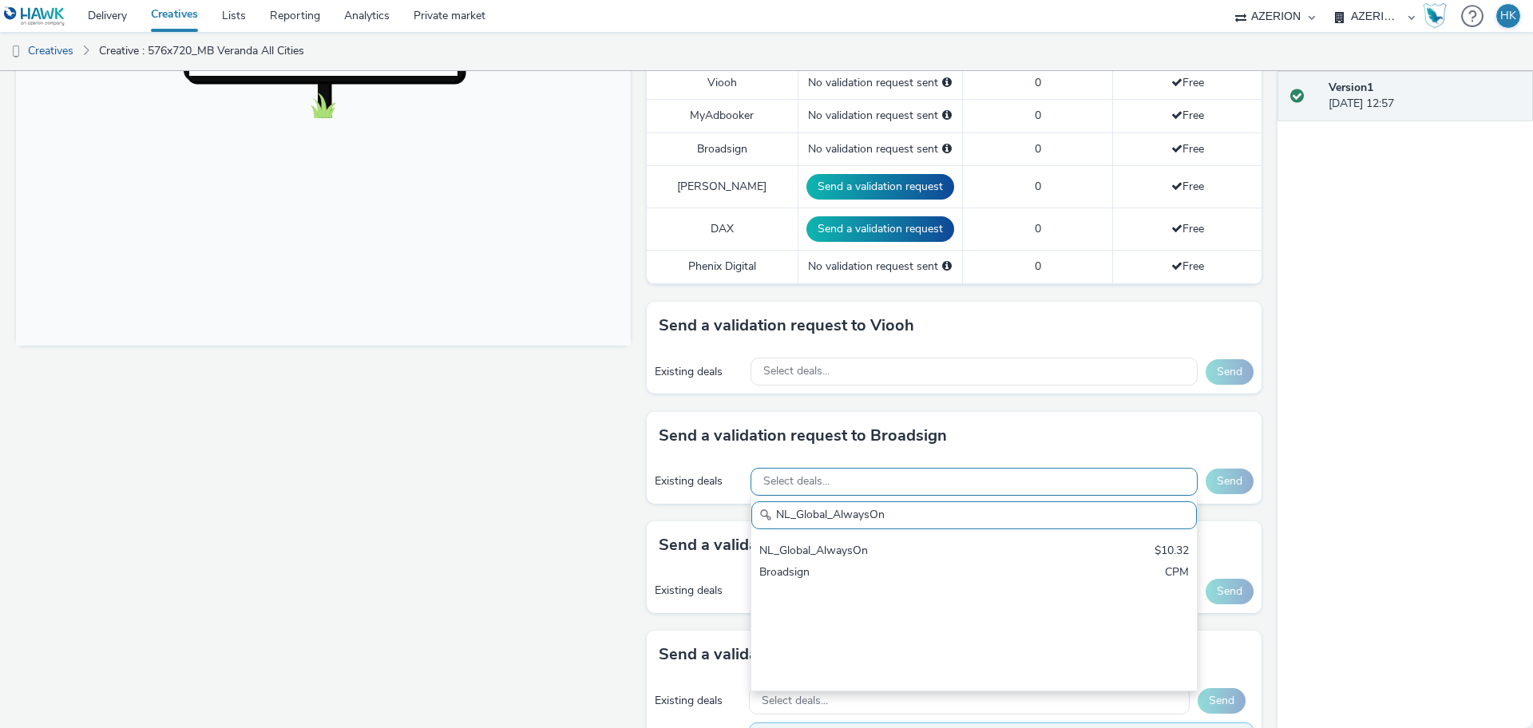
scroll to position [0, 0]
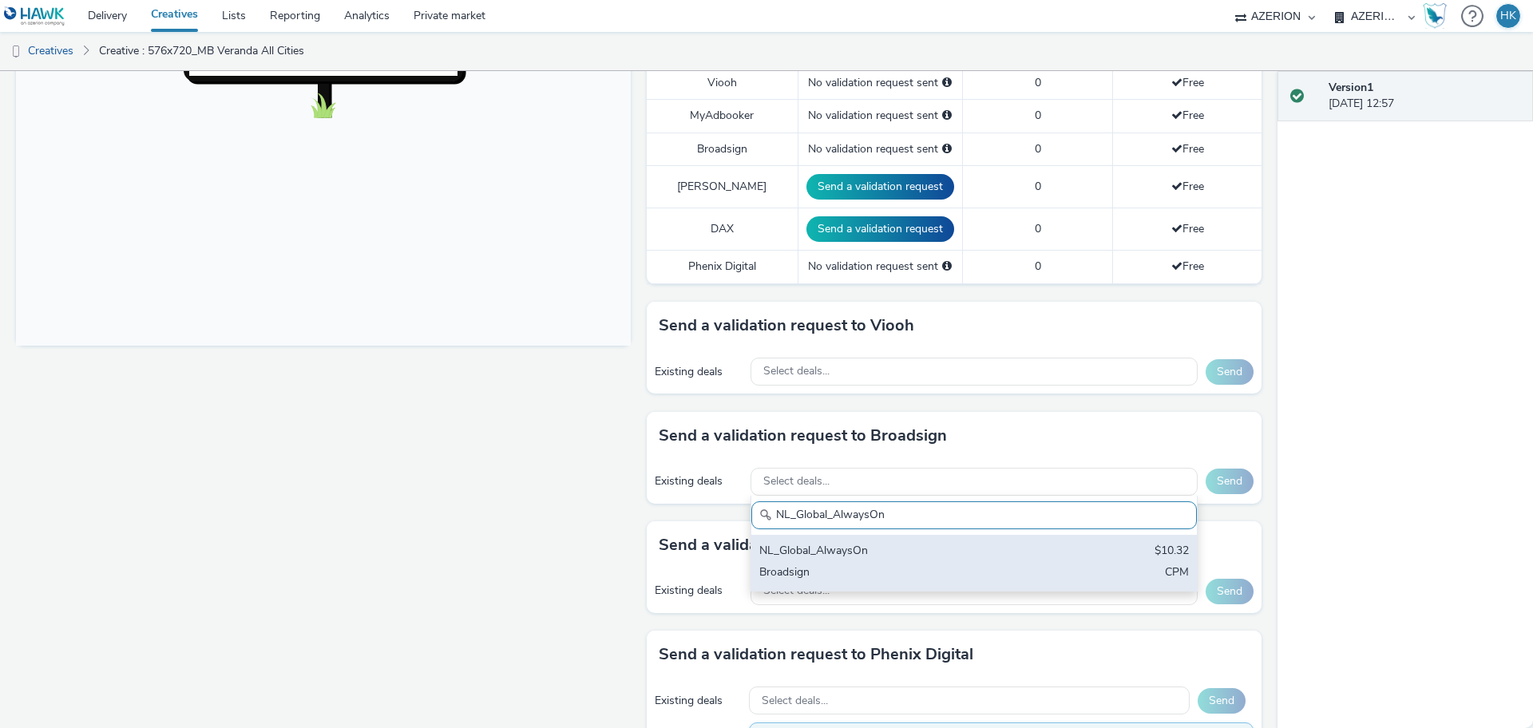
type input "NL_Global_AlwaysOn"
click at [826, 535] on div "NL_Global_AlwaysOn $10.32 Broadsign CPM" at bounding box center [974, 563] width 446 height 56
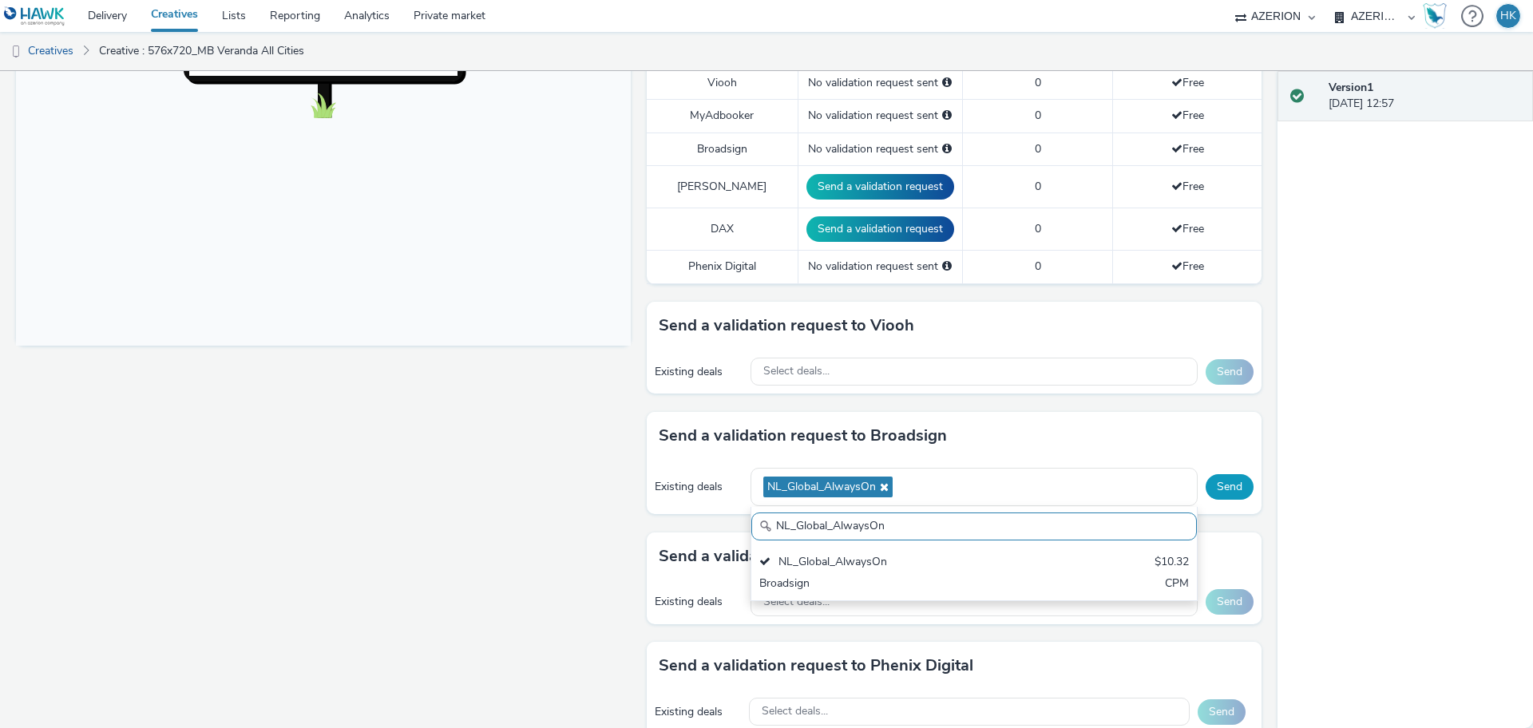
click at [1212, 478] on button "Send" at bounding box center [1230, 487] width 48 height 26
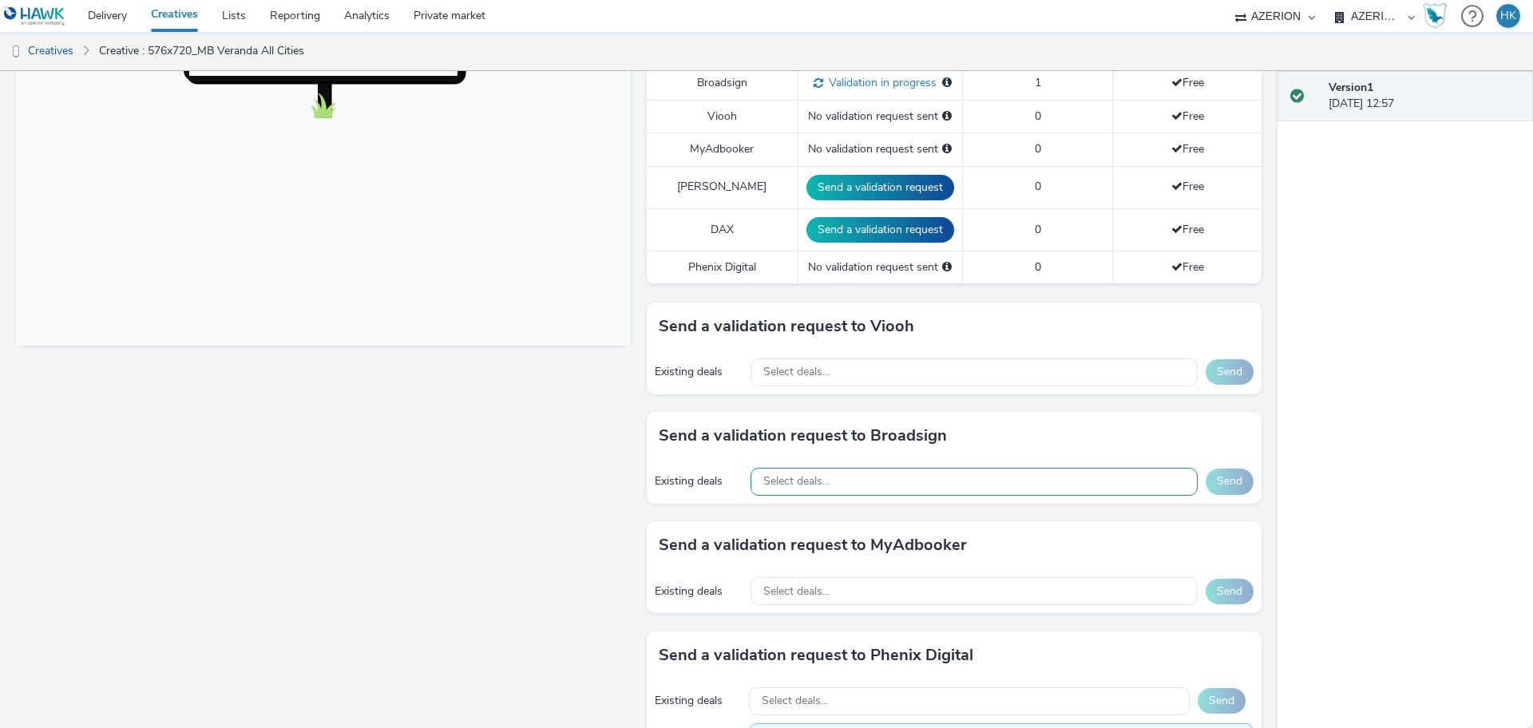
click at [856, 468] on div "Select deals..." at bounding box center [974, 482] width 447 height 28
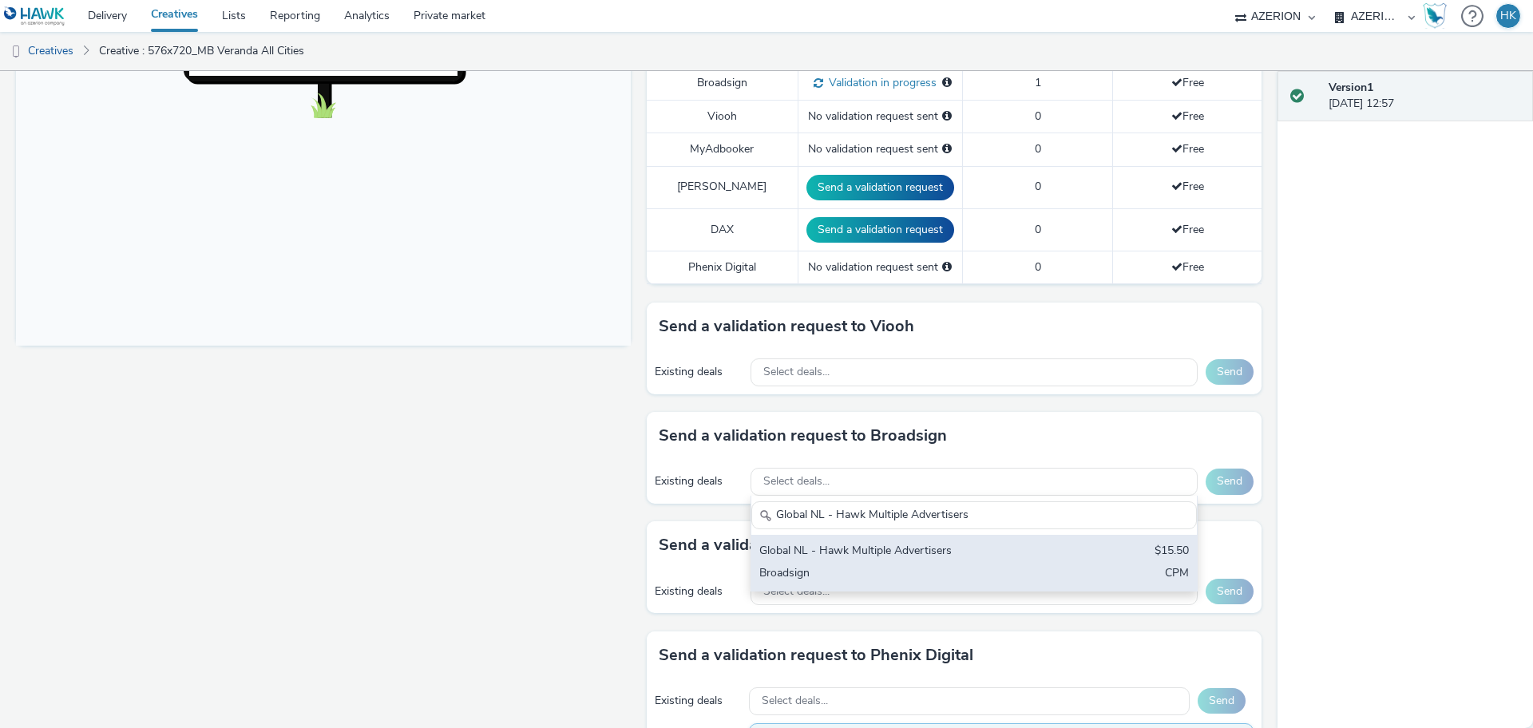
type input "Global NL - Hawk Multiple Advertisers"
click at [900, 565] on div "Broadsign" at bounding box center [900, 574] width 283 height 18
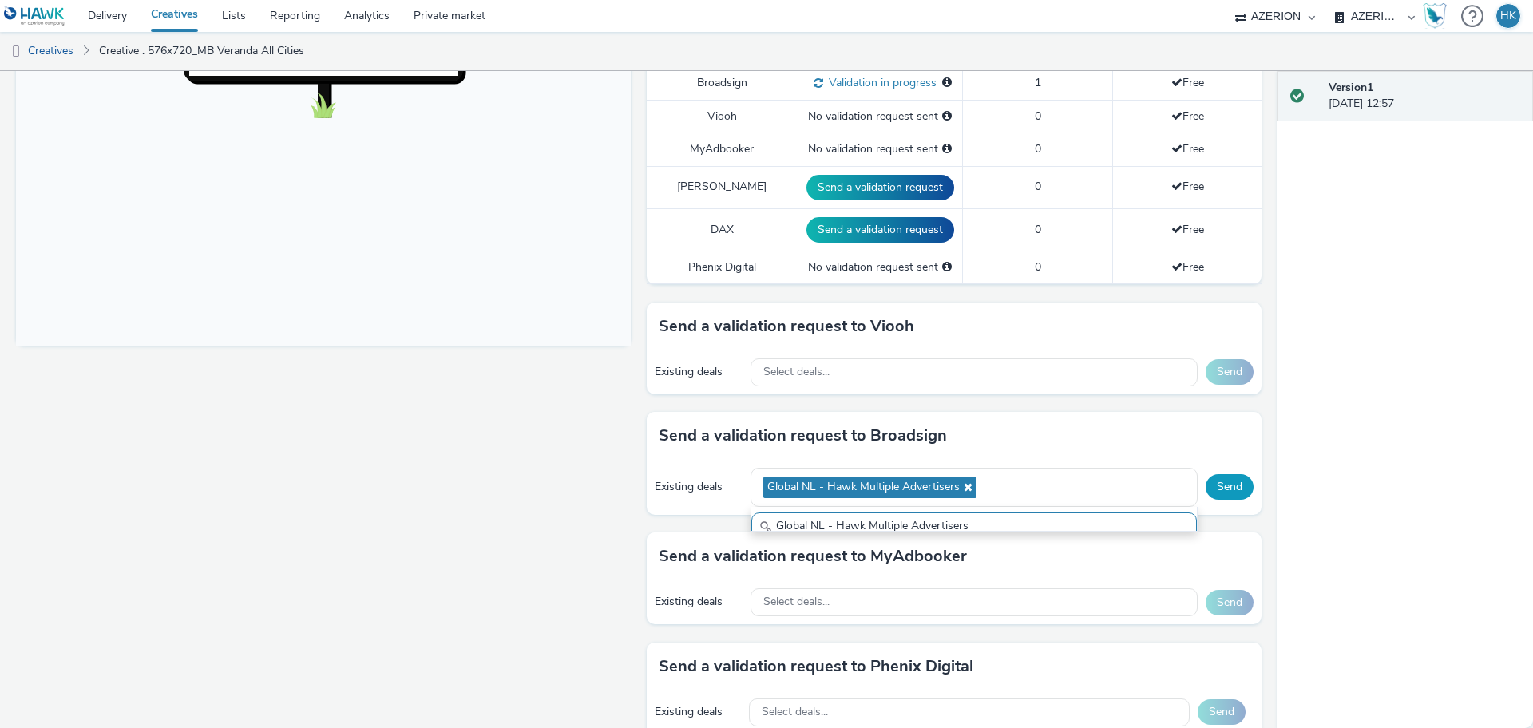
click at [1206, 474] on button "Send" at bounding box center [1230, 487] width 48 height 26
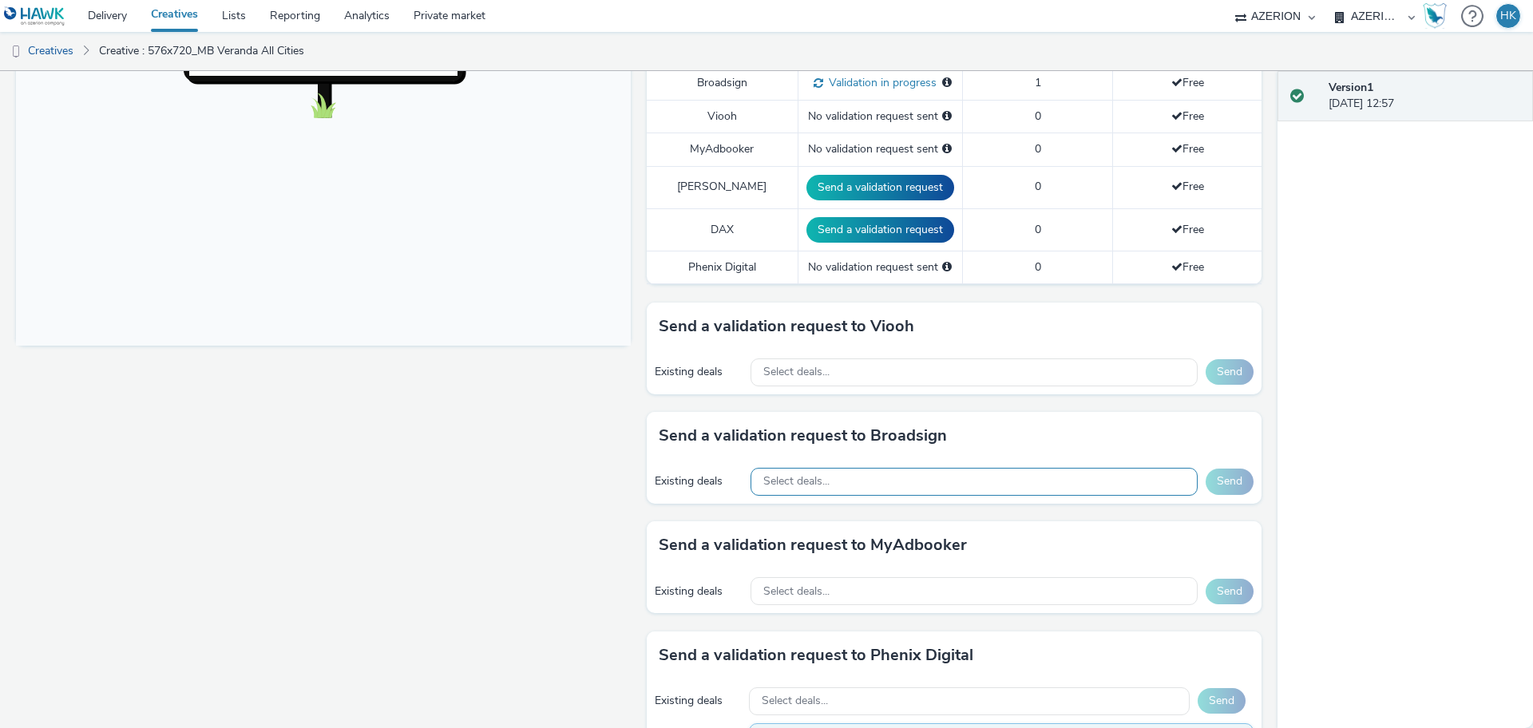
click at [846, 476] on div "Select deals..." at bounding box center [974, 482] width 447 height 28
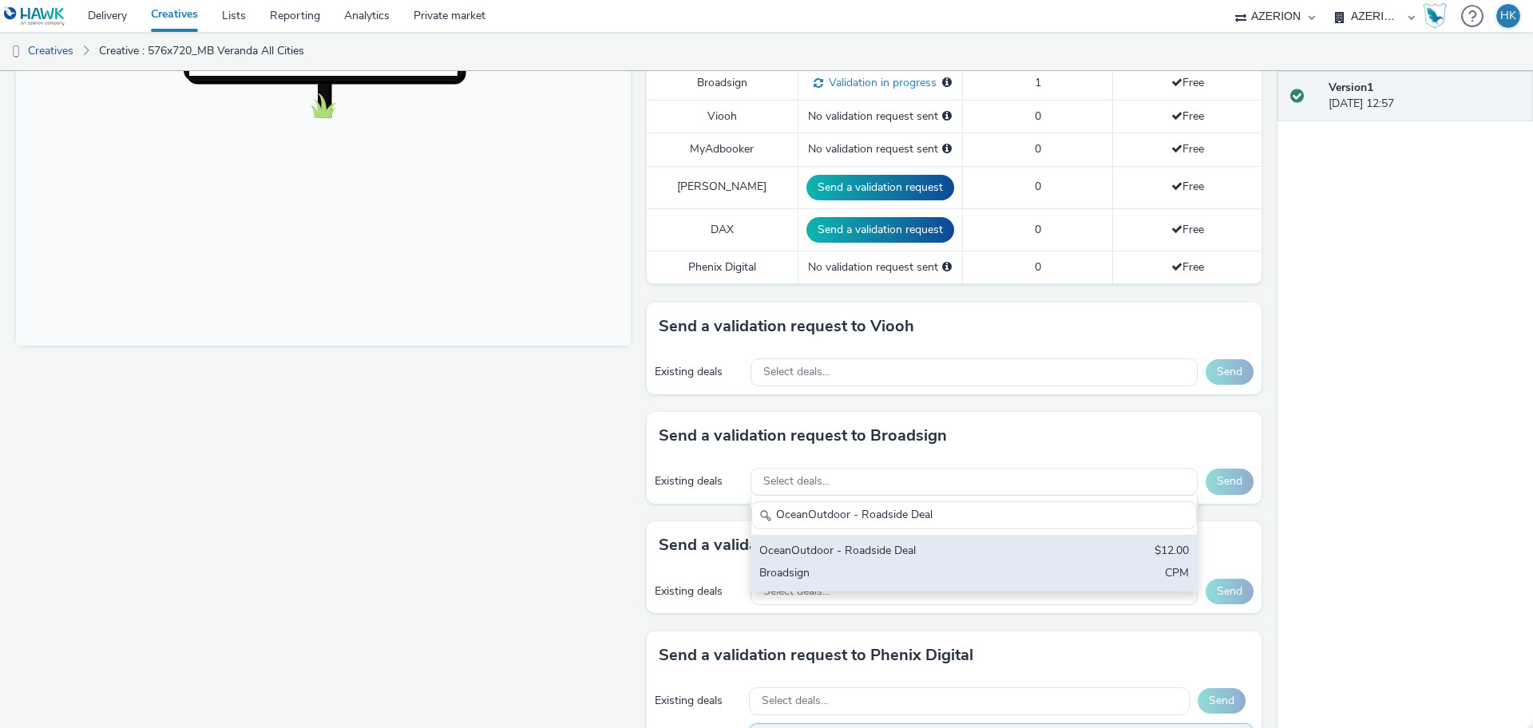
type input "OceanOutdoor - Roadside Deal"
click at [890, 535] on div "OceanOutdoor - Roadside Deal $12.00 Broadsign CPM" at bounding box center [974, 563] width 446 height 56
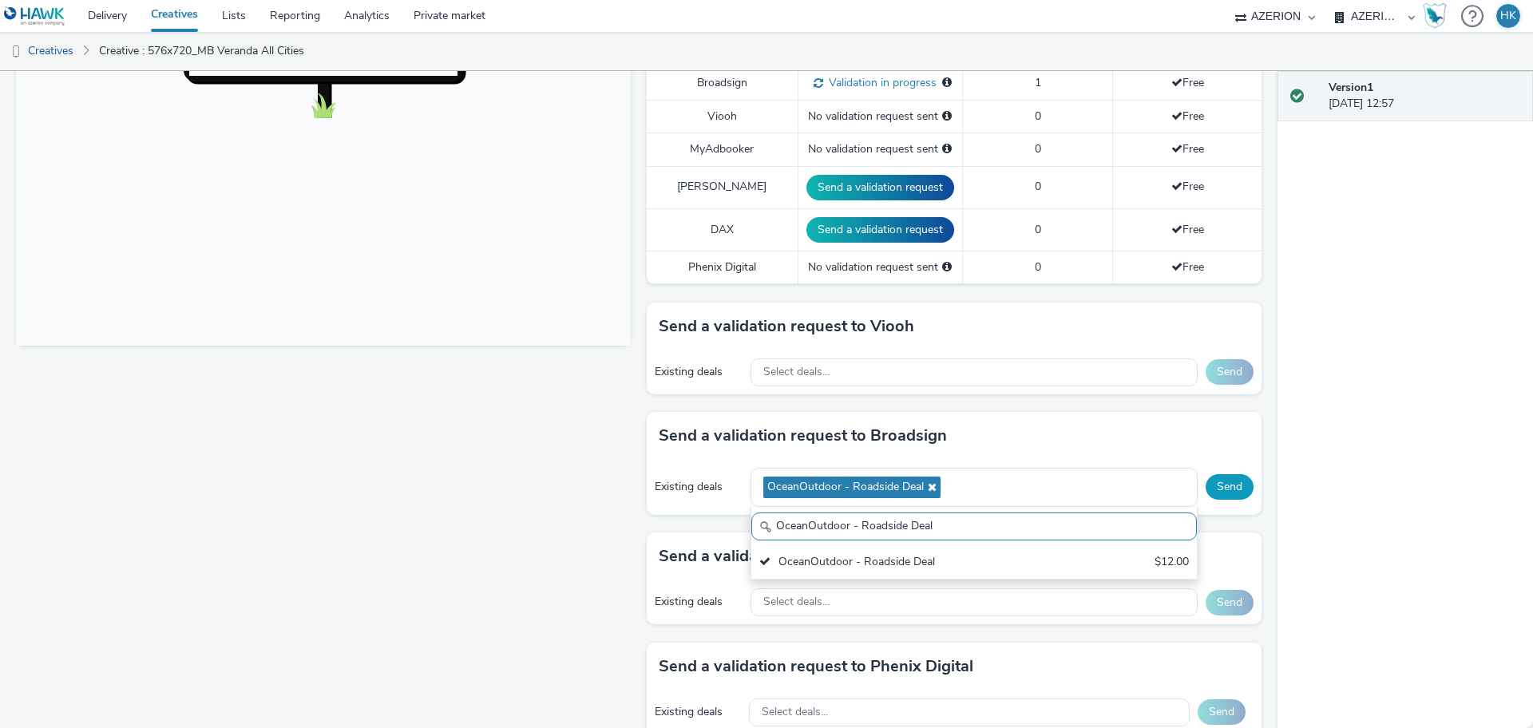
click at [1216, 474] on button "Send" at bounding box center [1230, 487] width 48 height 26
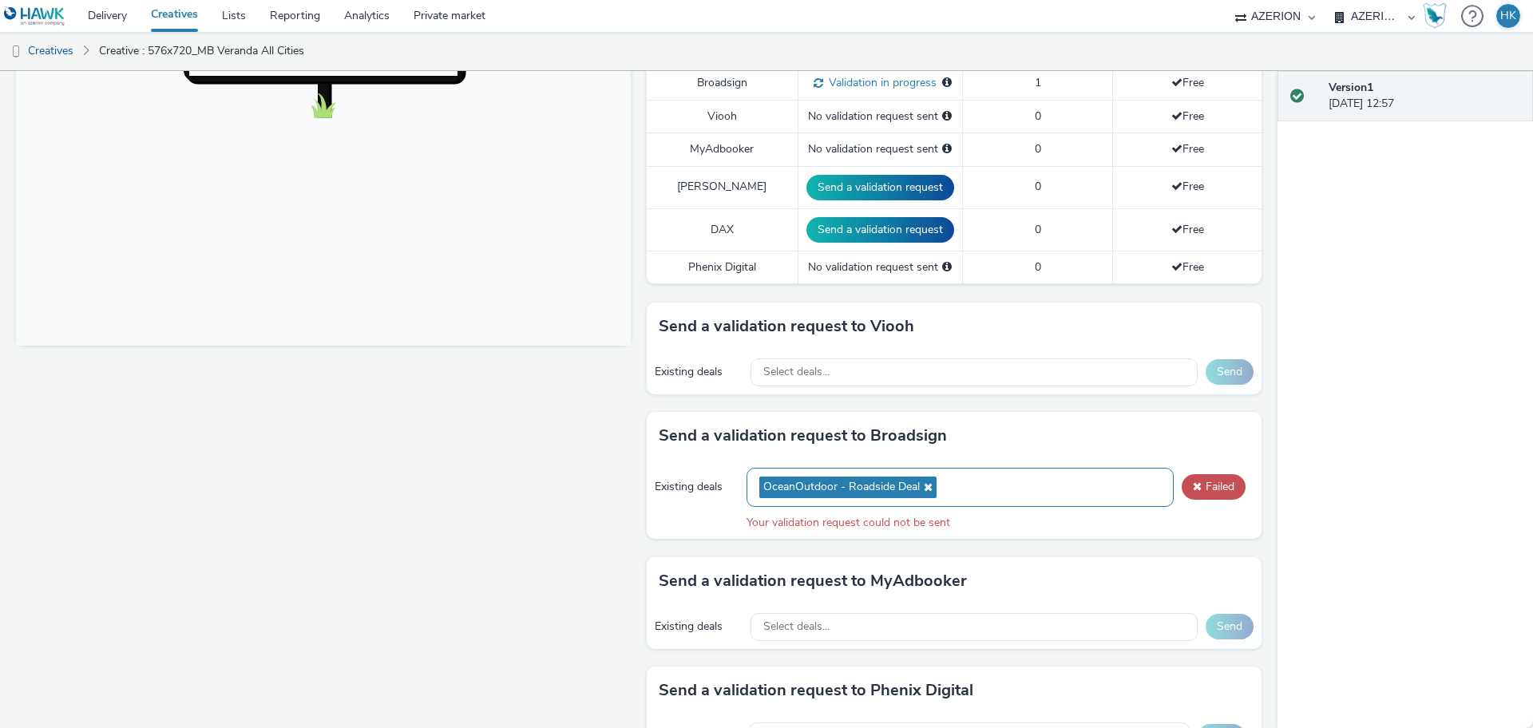
click at [920, 482] on icon at bounding box center [926, 487] width 13 height 11
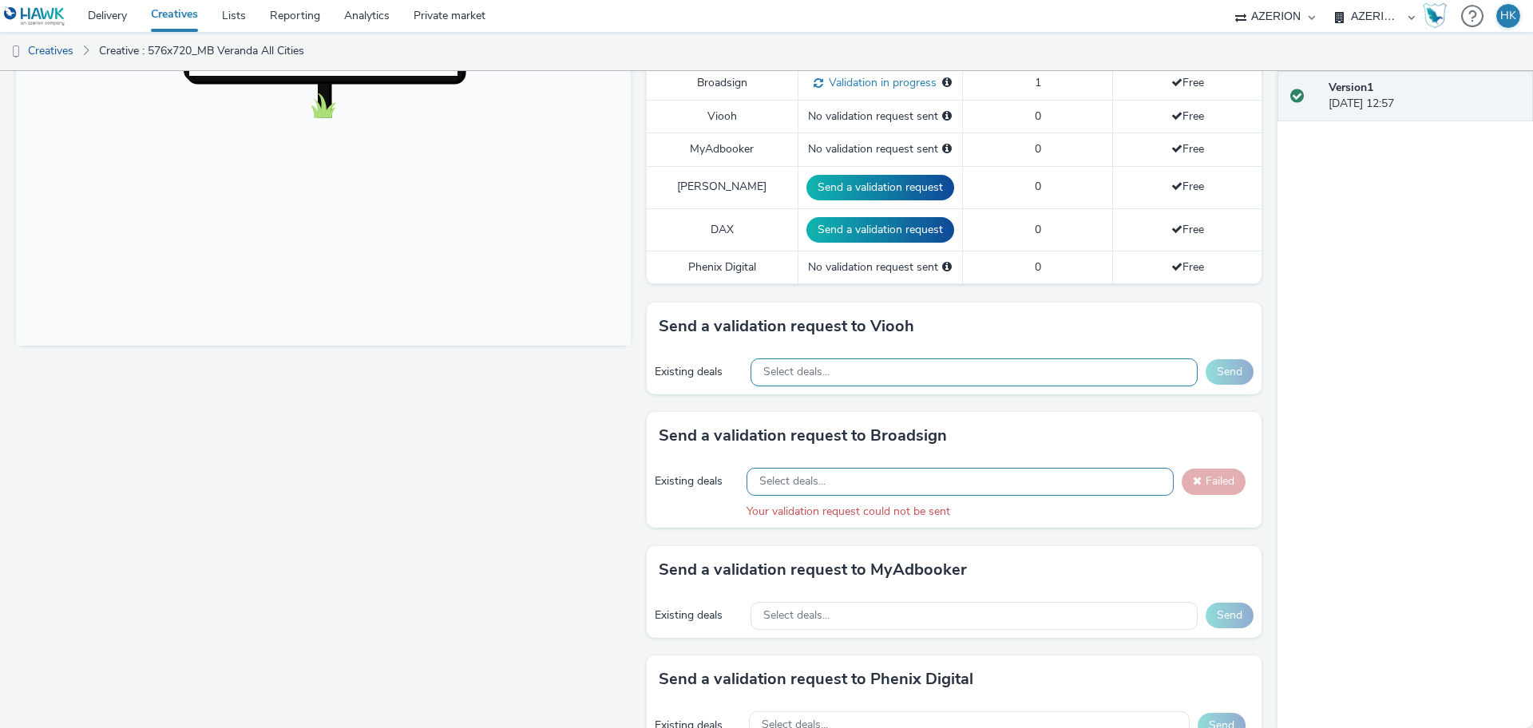
click at [820, 366] on span "Select deals..." at bounding box center [796, 373] width 66 height 14
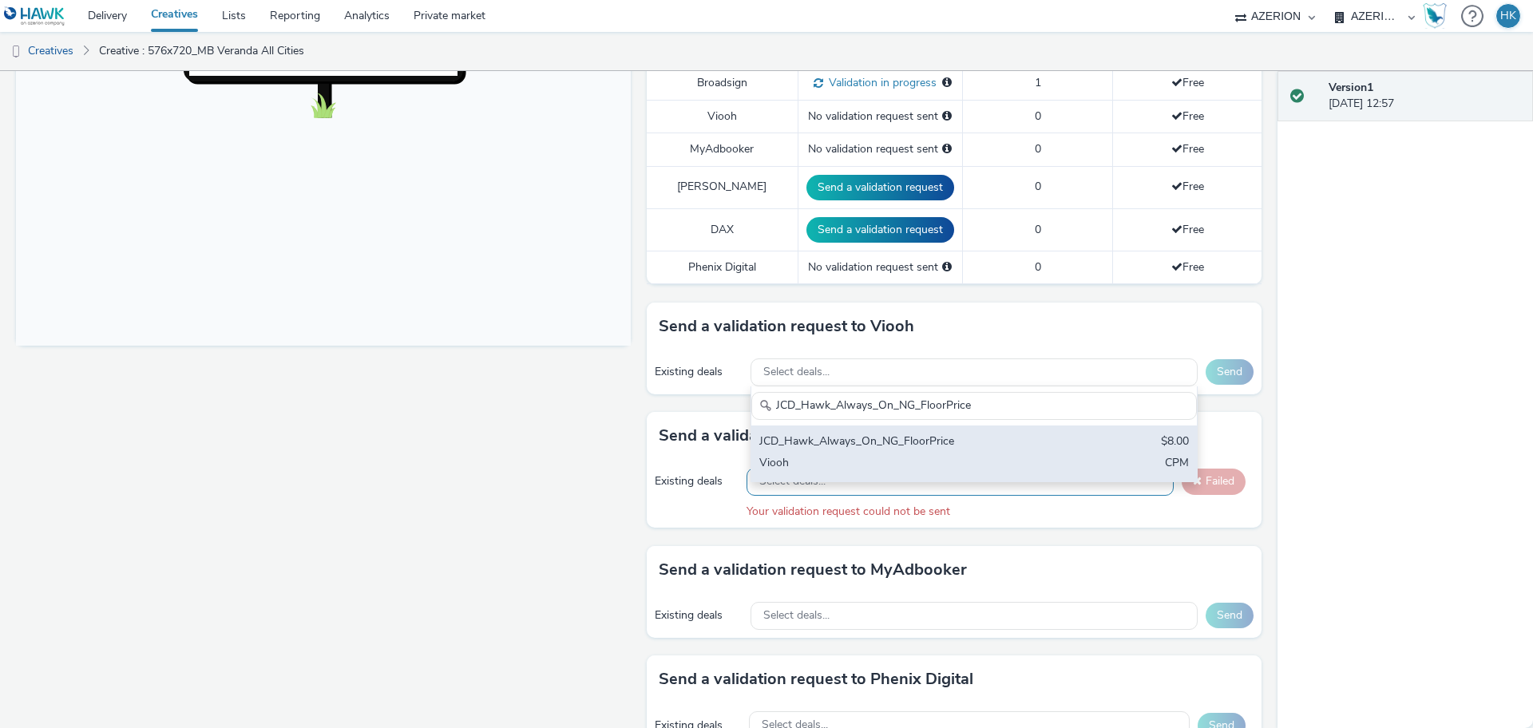
type input "JCD_Hawk_Always_On_NG_FloorPrice"
click at [873, 455] on div "Viooh" at bounding box center [900, 464] width 283 height 18
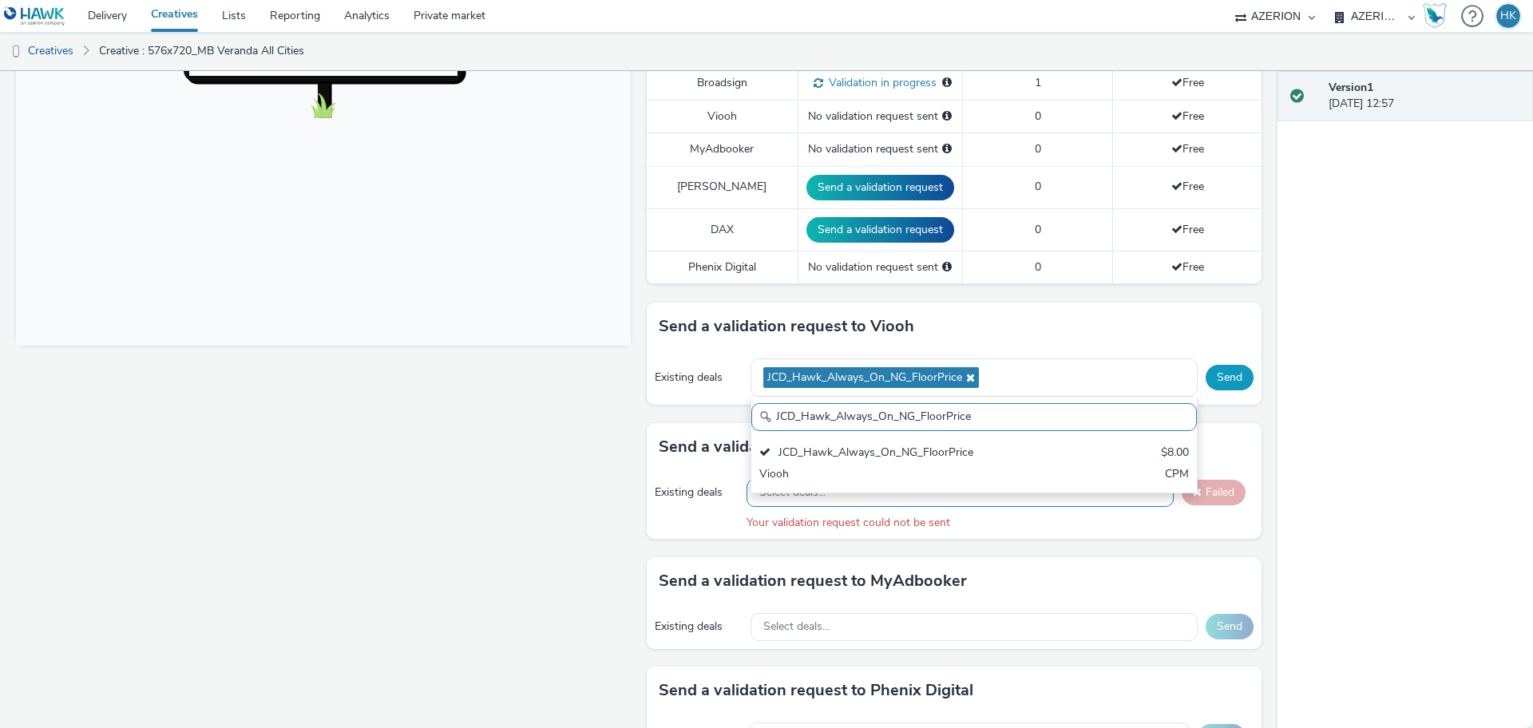
click at [1233, 366] on button "Send" at bounding box center [1230, 378] width 48 height 26
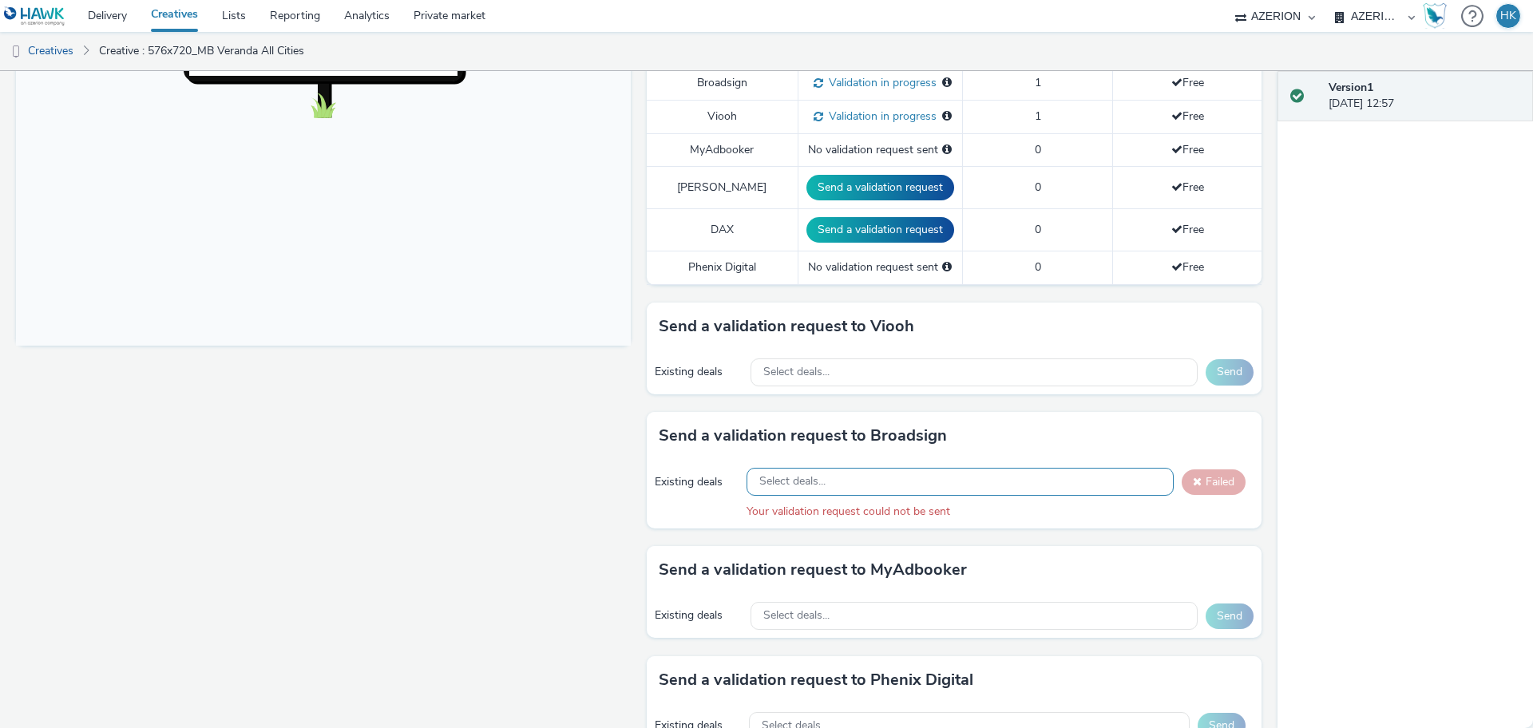
click at [913, 470] on div "Select deals..." at bounding box center [960, 482] width 427 height 28
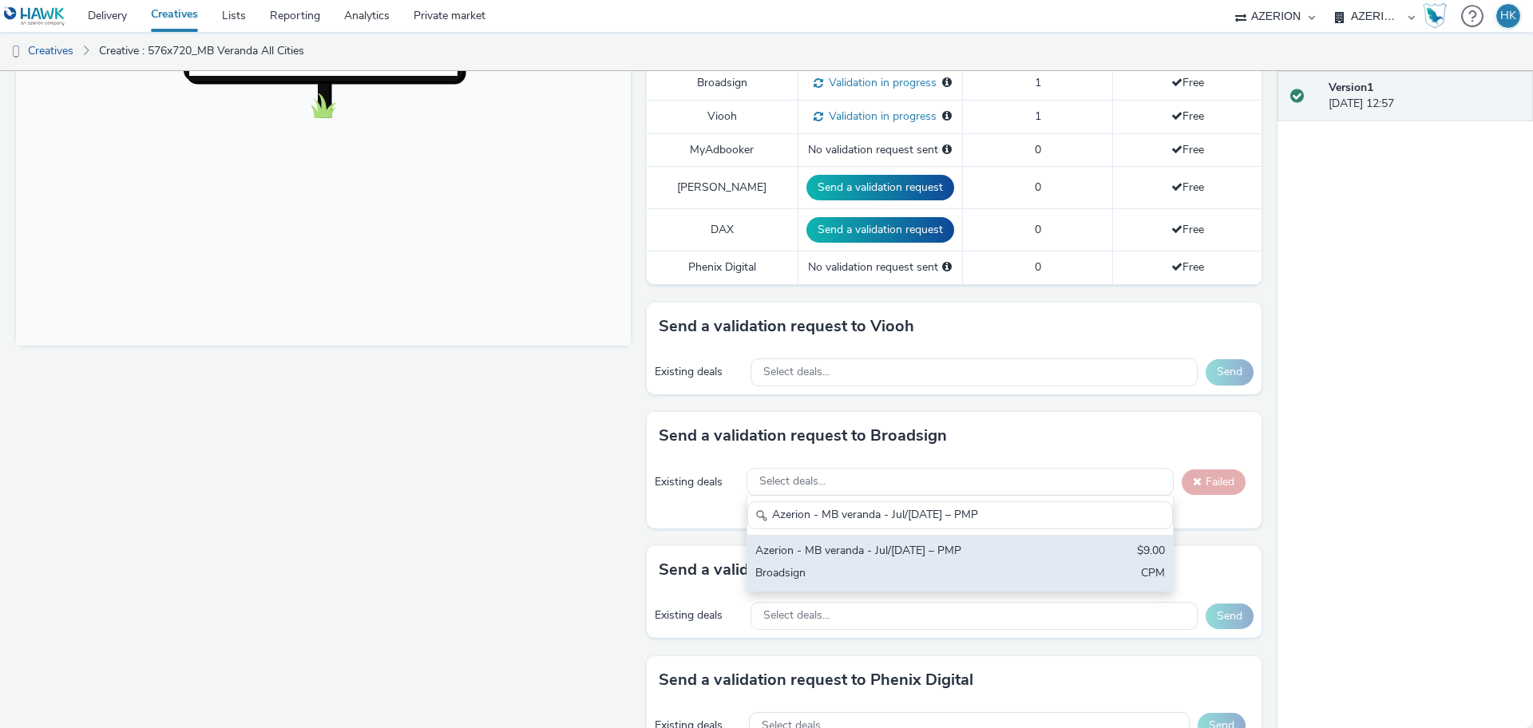
type input "Azerion - MB veranda - Jul/[DATE] – PMP"
click at [953, 565] on div "Broadsign" at bounding box center [890, 574] width 271 height 18
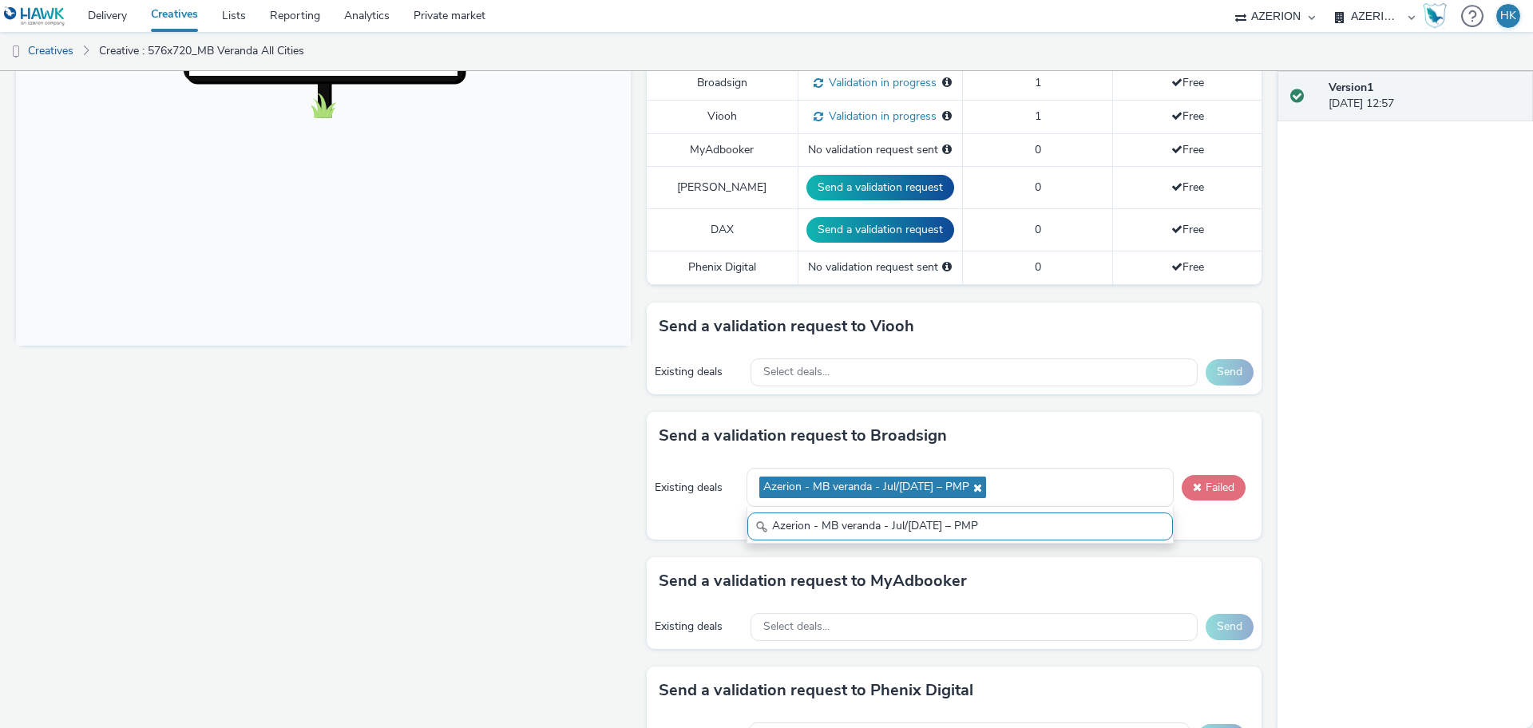
click at [1189, 475] on button "Failed" at bounding box center [1214, 488] width 64 height 26
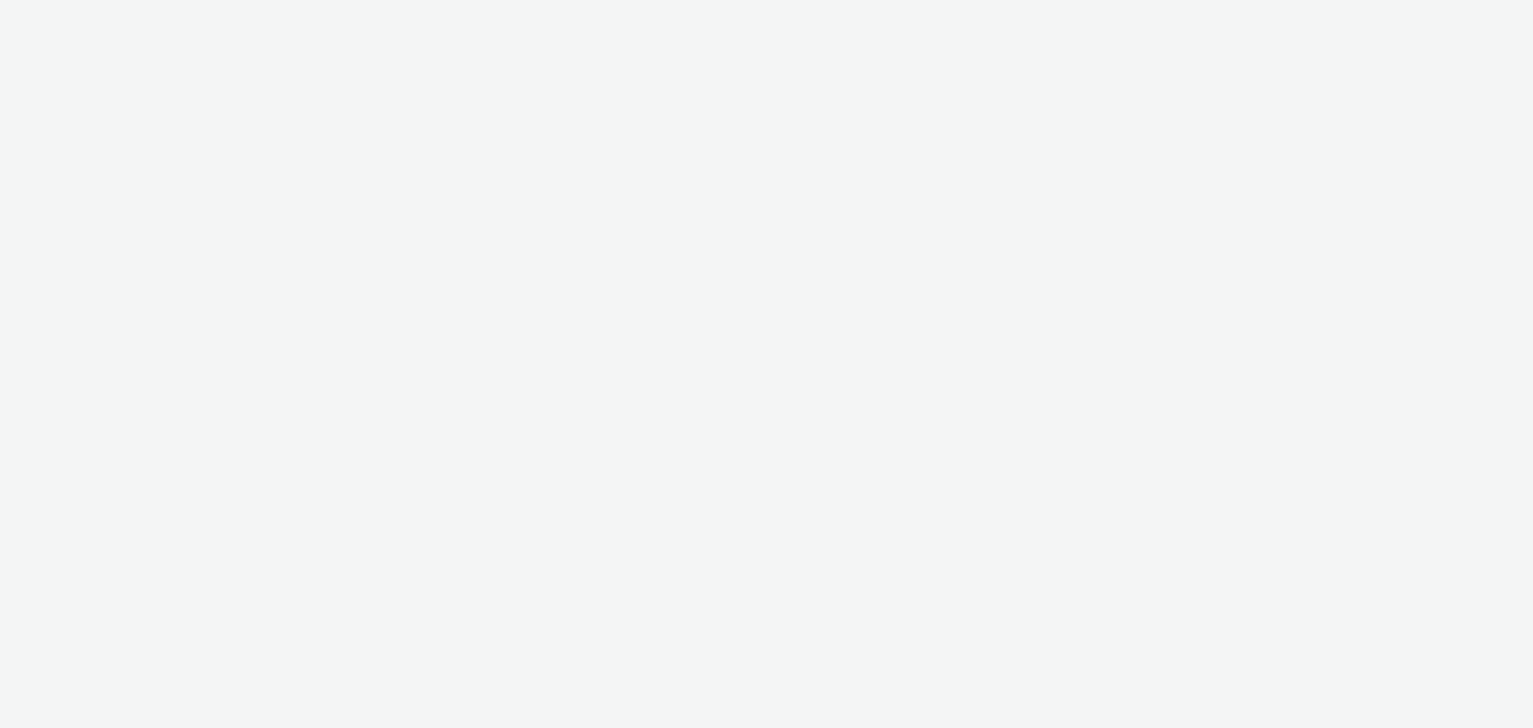
select select "a1f58486-1528-4f8c-8610-e1cdd7553bc1"
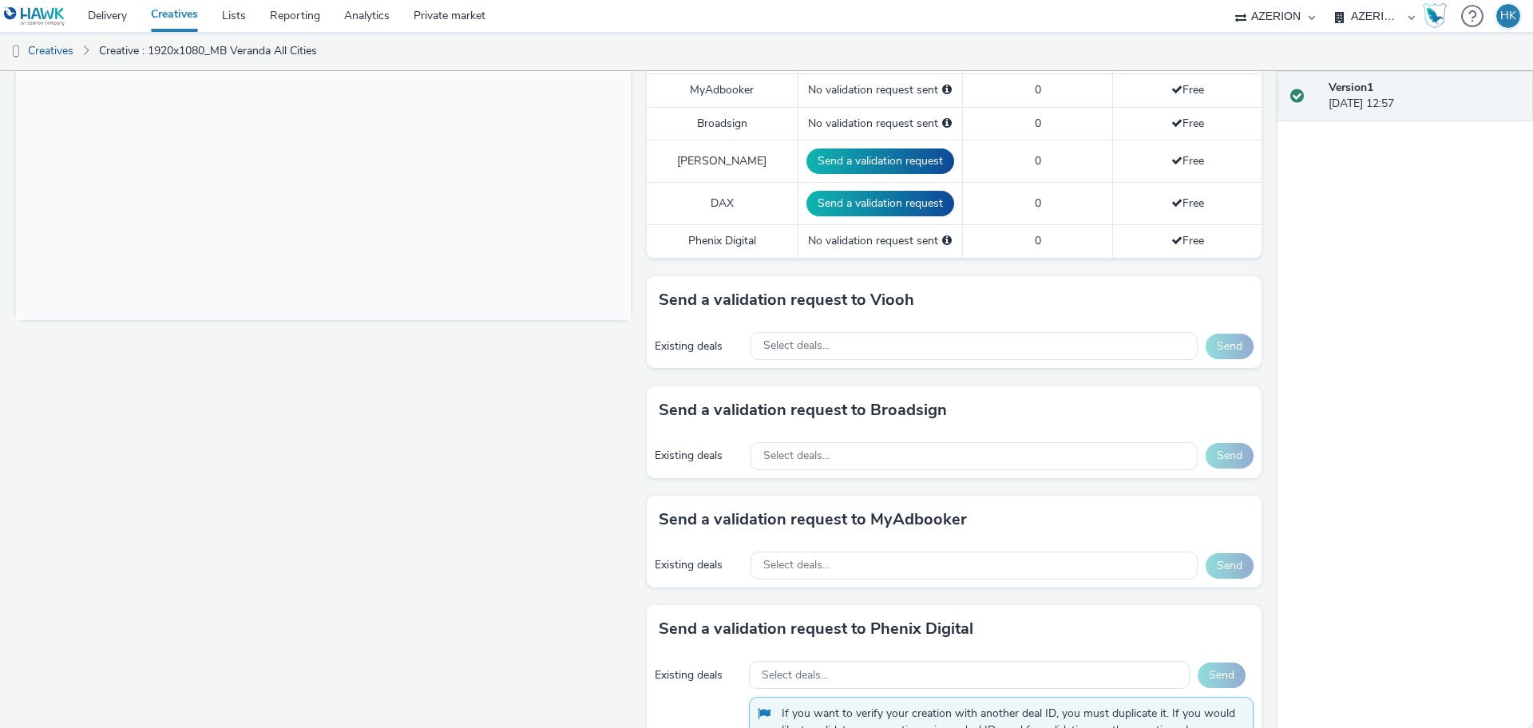
scroll to position [546, 0]
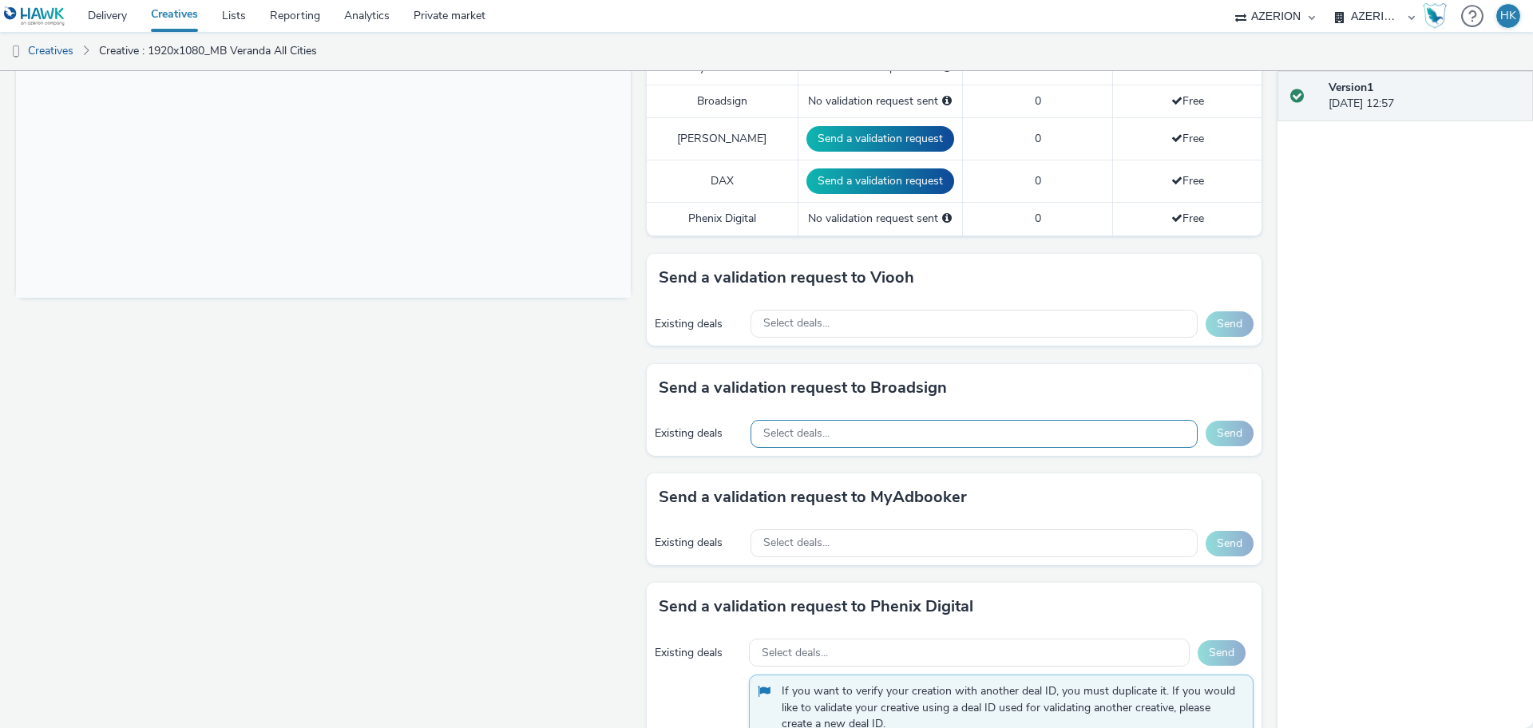
click at [995, 420] on div "Select deals..." at bounding box center [974, 434] width 447 height 28
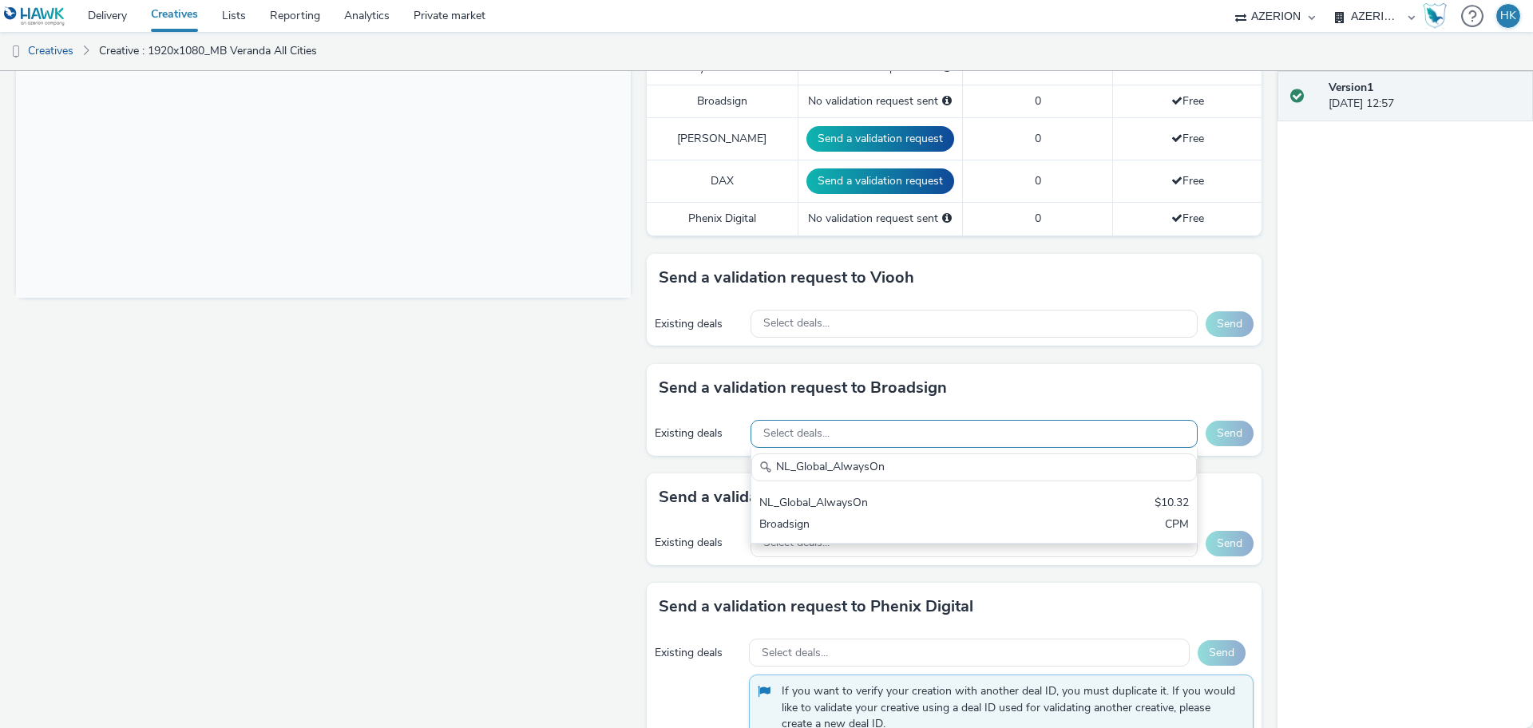
scroll to position [0, 0]
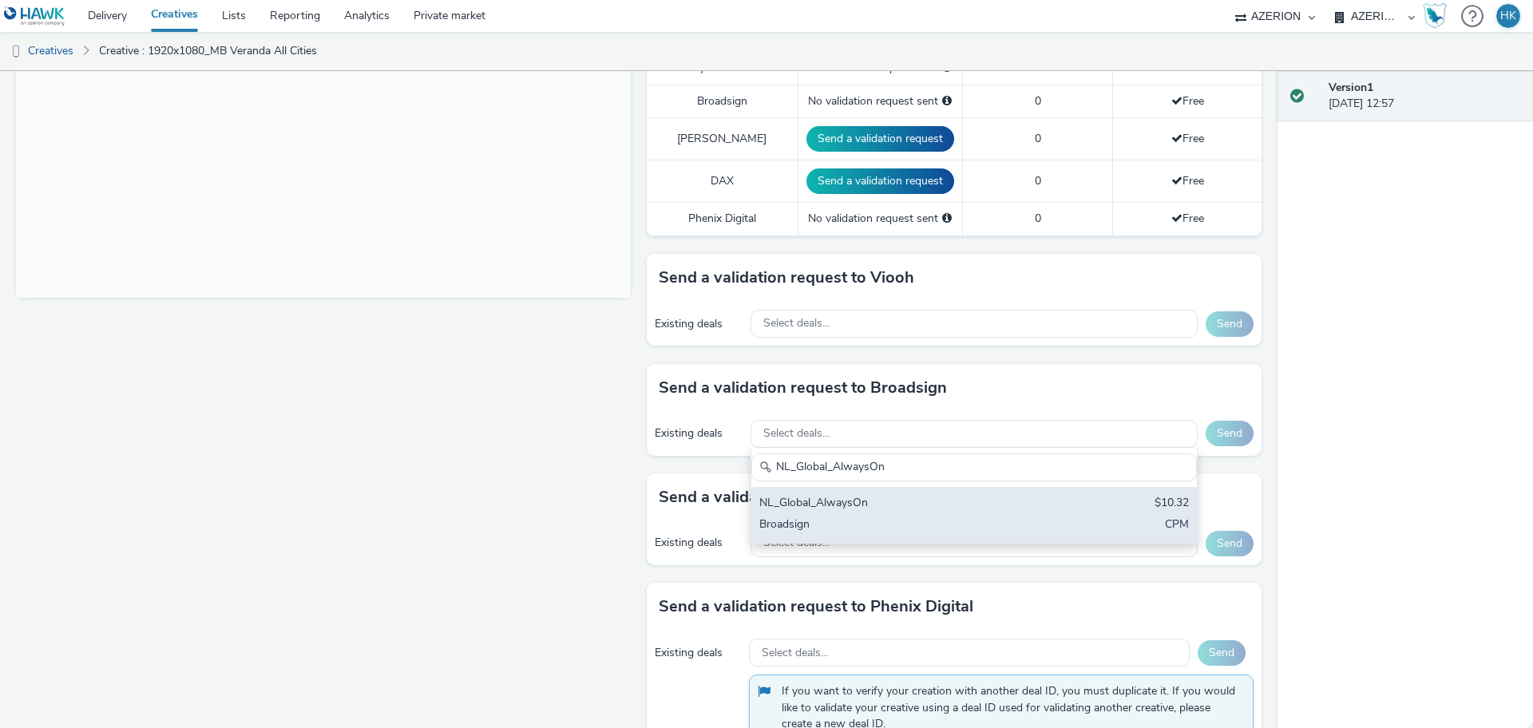
type input "NL_Global_AlwaysOn"
click at [1006, 517] on div "Broadsign" at bounding box center [900, 526] width 283 height 18
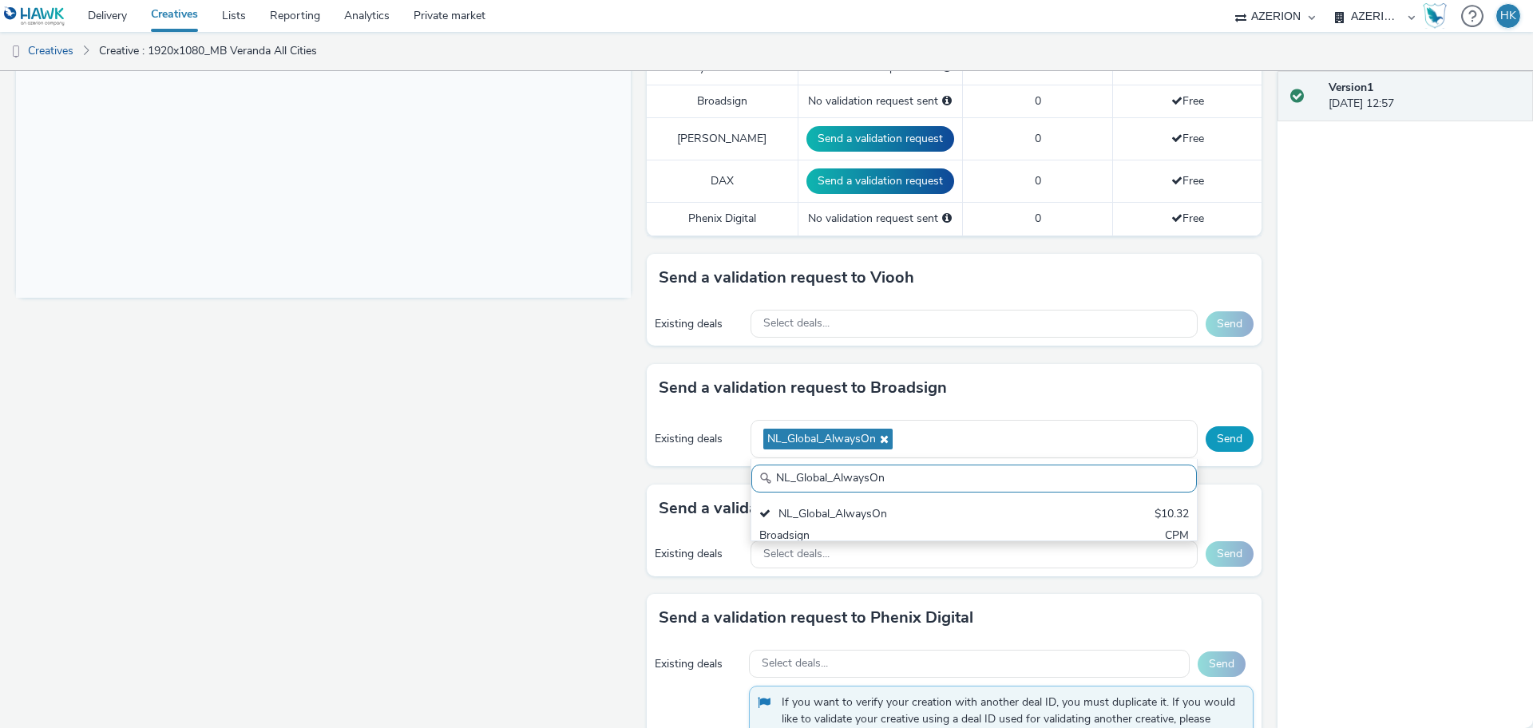
click at [1208, 432] on button "Send" at bounding box center [1230, 439] width 48 height 26
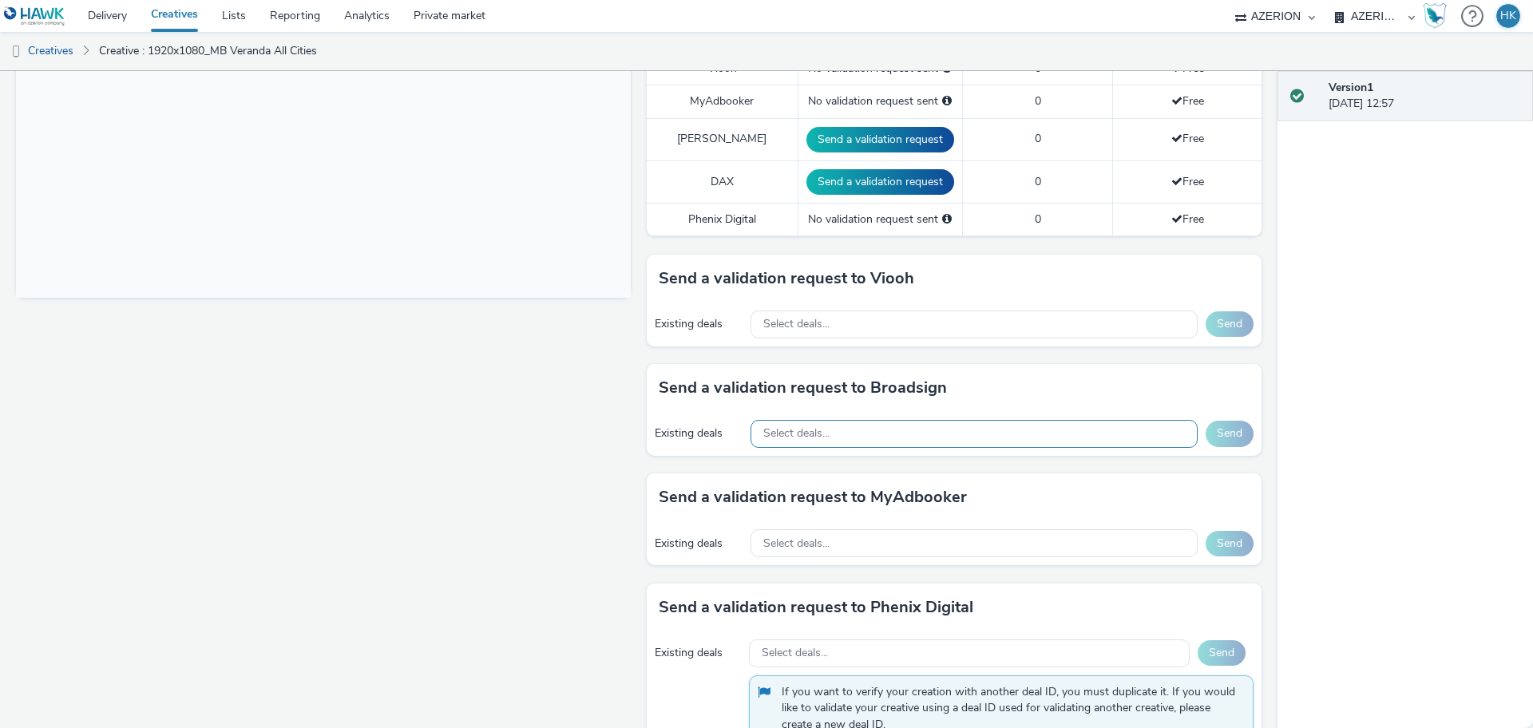
click at [851, 420] on div "Select deals..." at bounding box center [974, 434] width 447 height 28
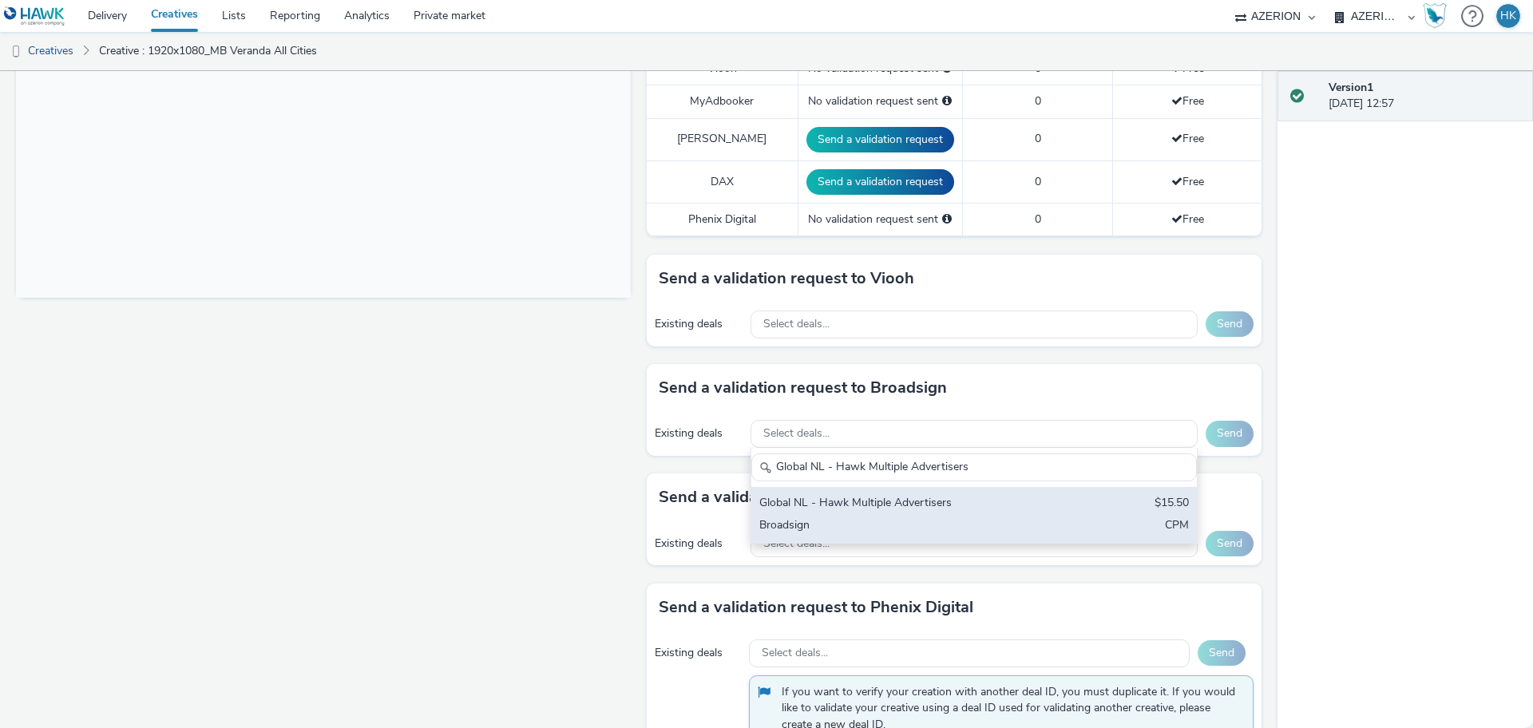
type input "Global NL - Hawk Multiple Advertisers"
click at [886, 495] on div "Global NL - Hawk Multiple Advertisers" at bounding box center [900, 504] width 283 height 18
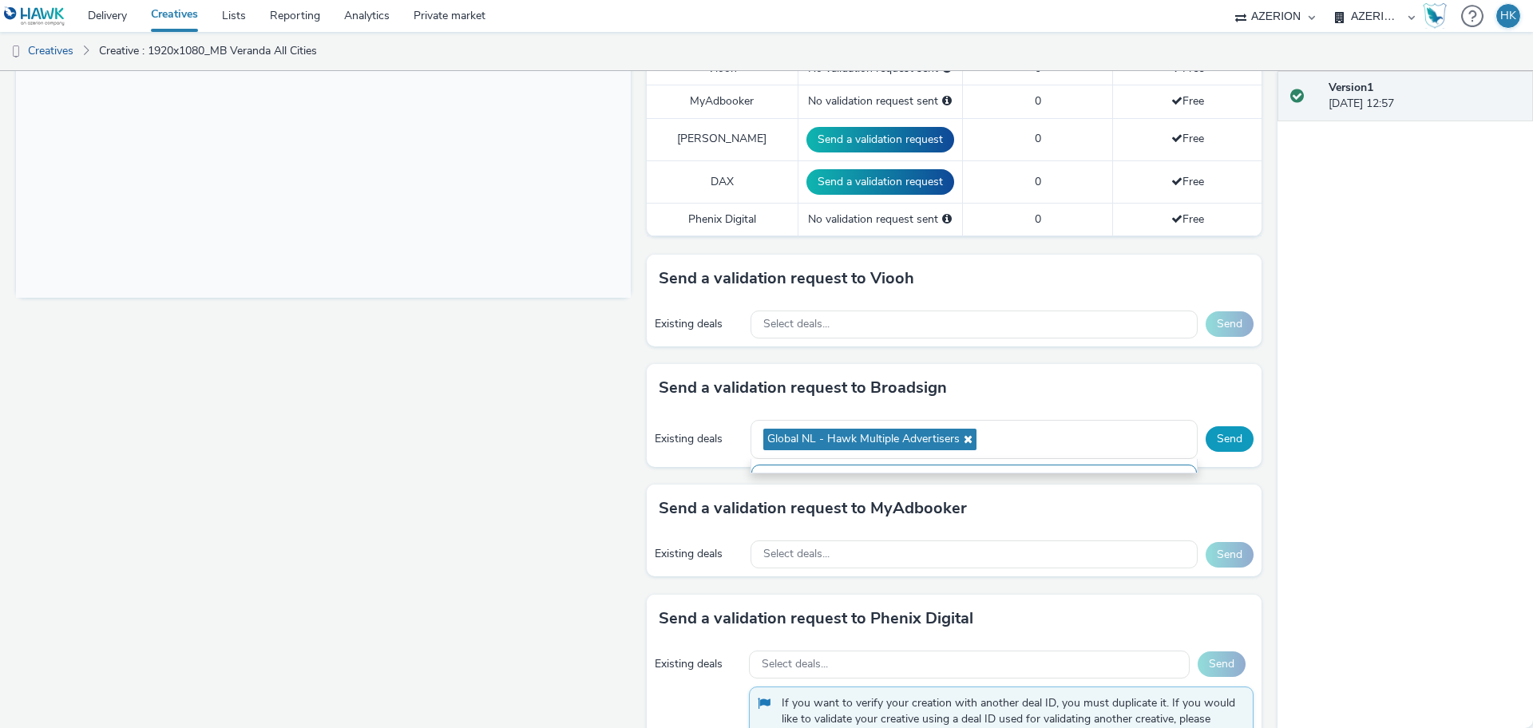
click at [1224, 426] on button "Send" at bounding box center [1230, 439] width 48 height 26
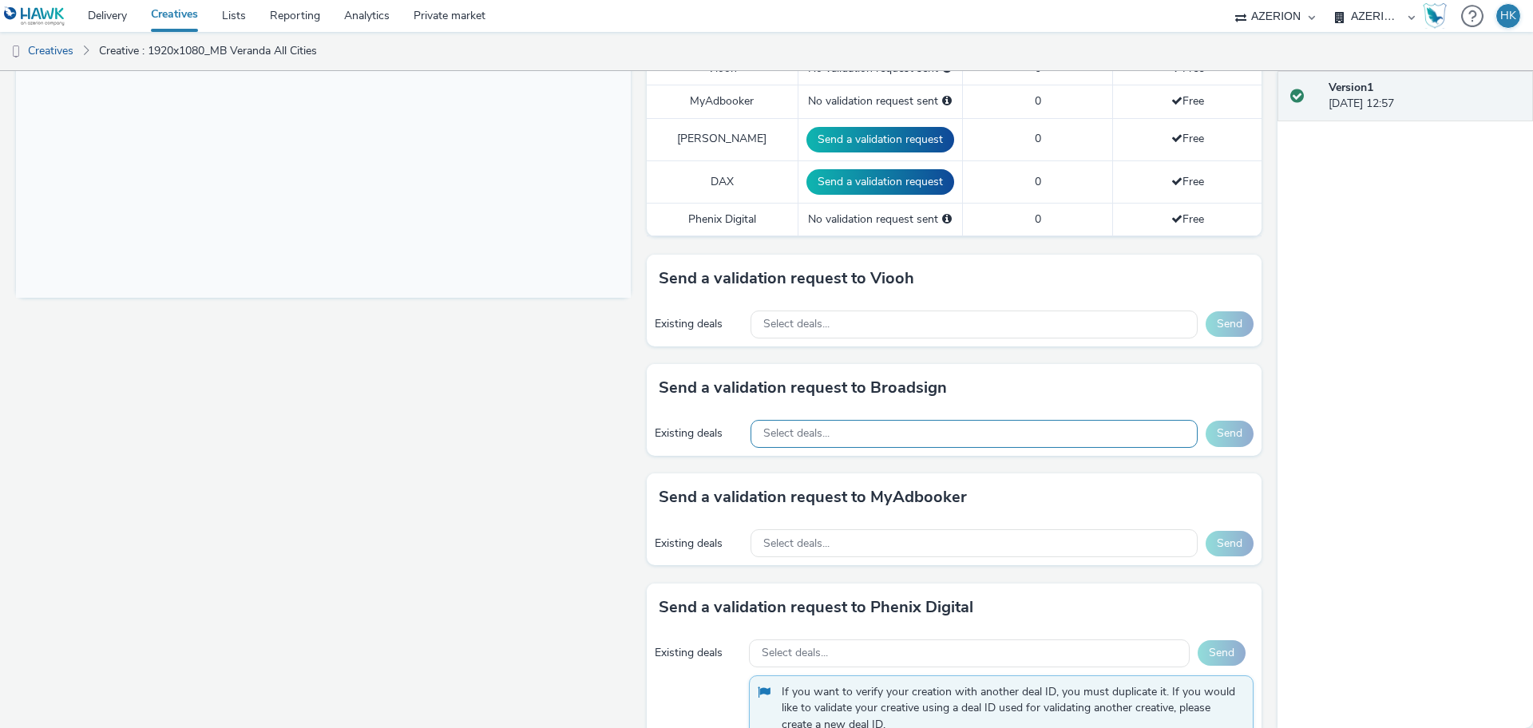
click at [881, 420] on div "Select deals..." at bounding box center [974, 434] width 447 height 28
paste input "OceanOutdoor - Roadside Deal"
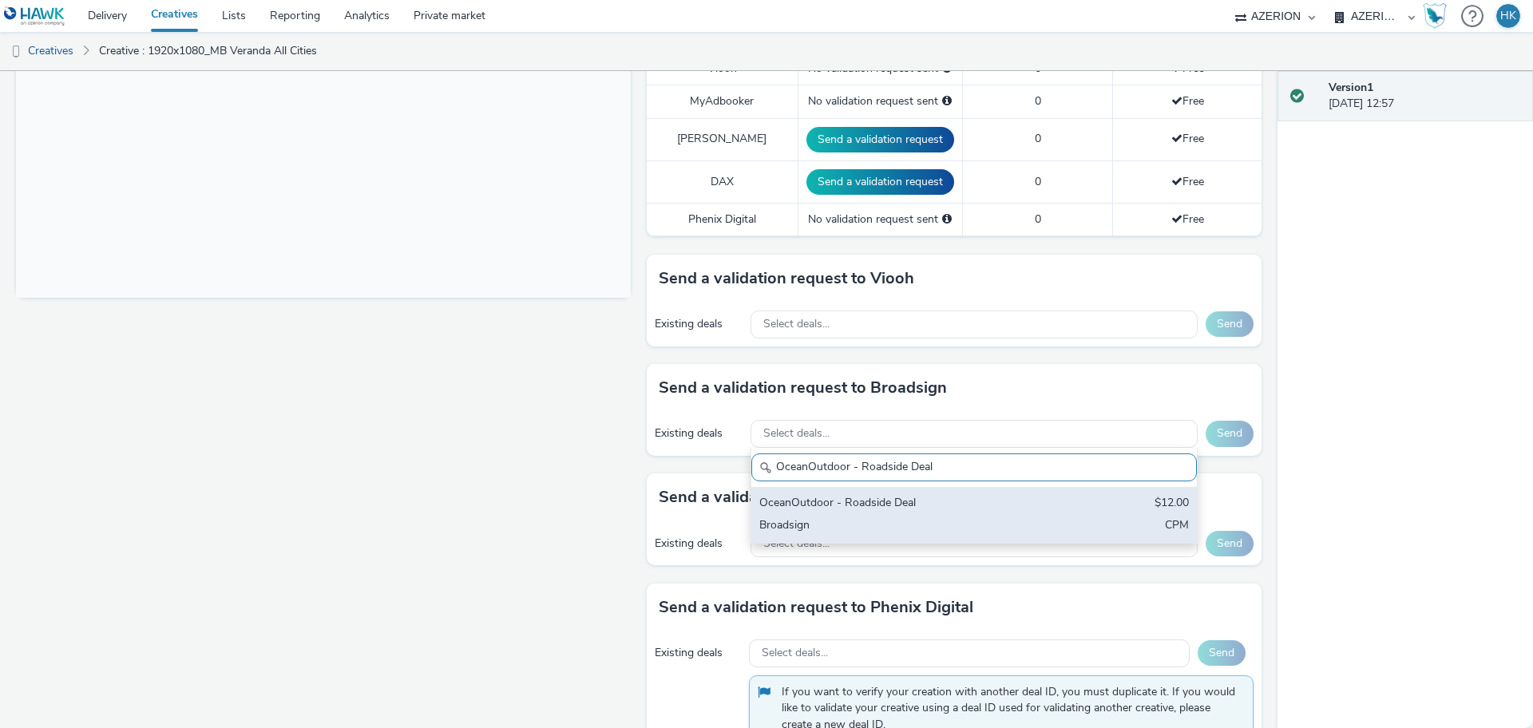
type input "OceanOutdoor - Roadside Deal"
click at [930, 495] on div "OceanOutdoor - Roadside Deal" at bounding box center [900, 504] width 283 height 18
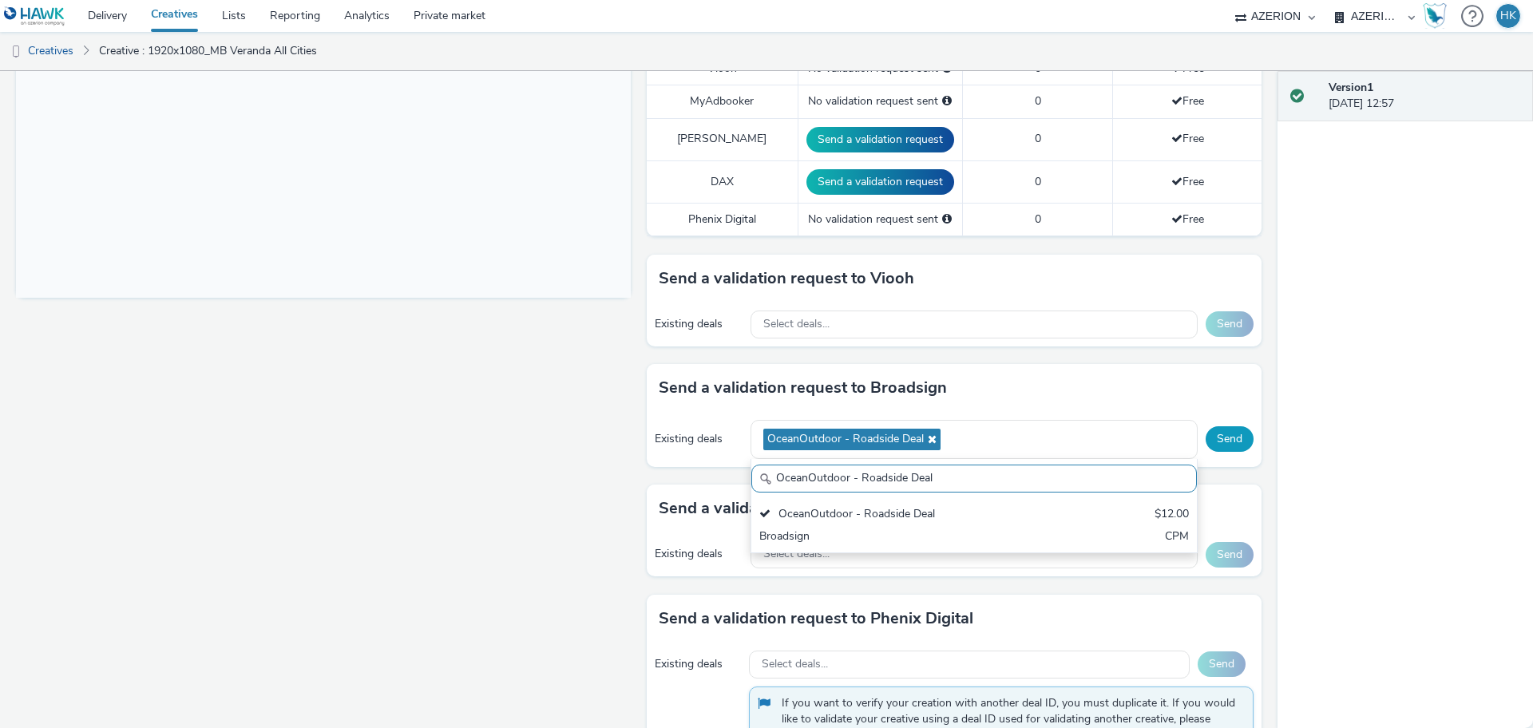
click at [1211, 426] on button "Send" at bounding box center [1230, 439] width 48 height 26
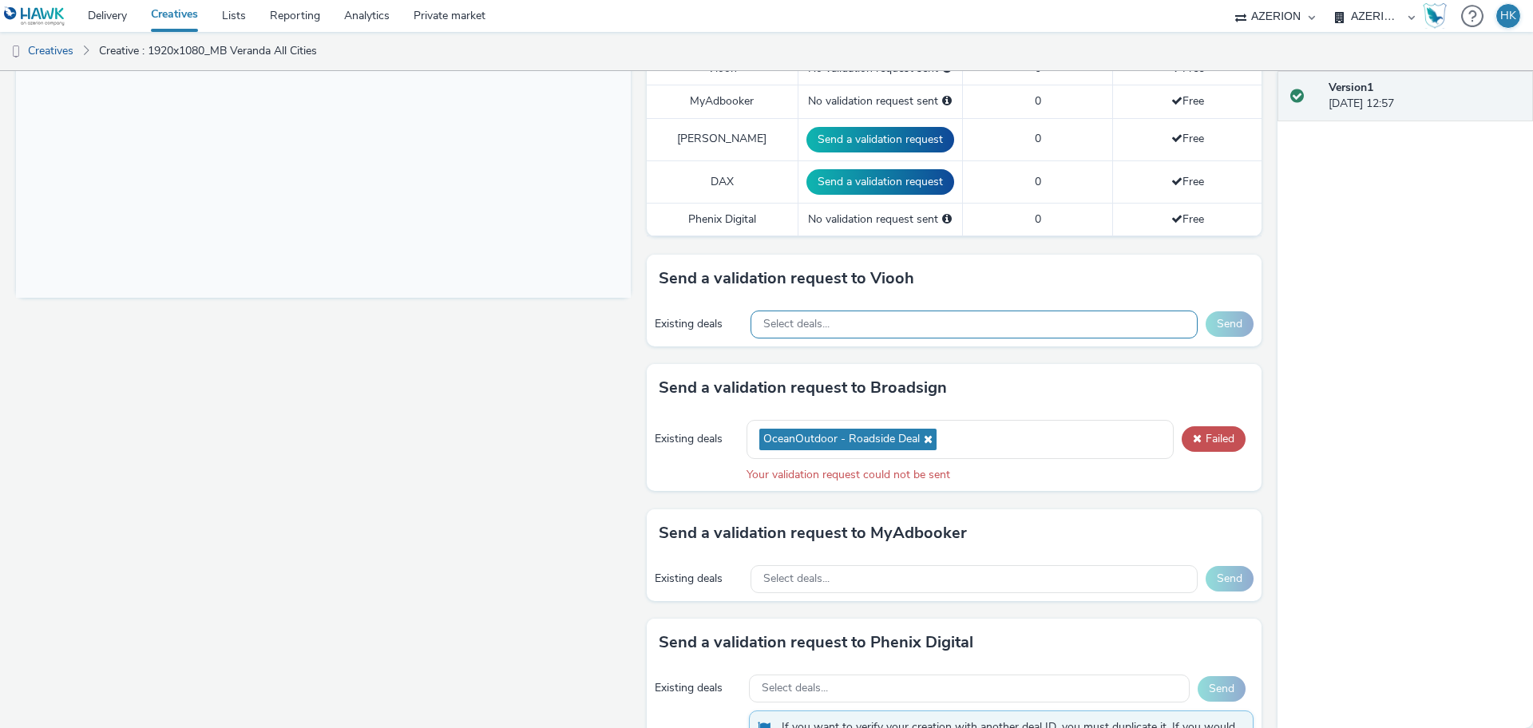
click at [900, 311] on div "Select deals..." at bounding box center [974, 325] width 447 height 28
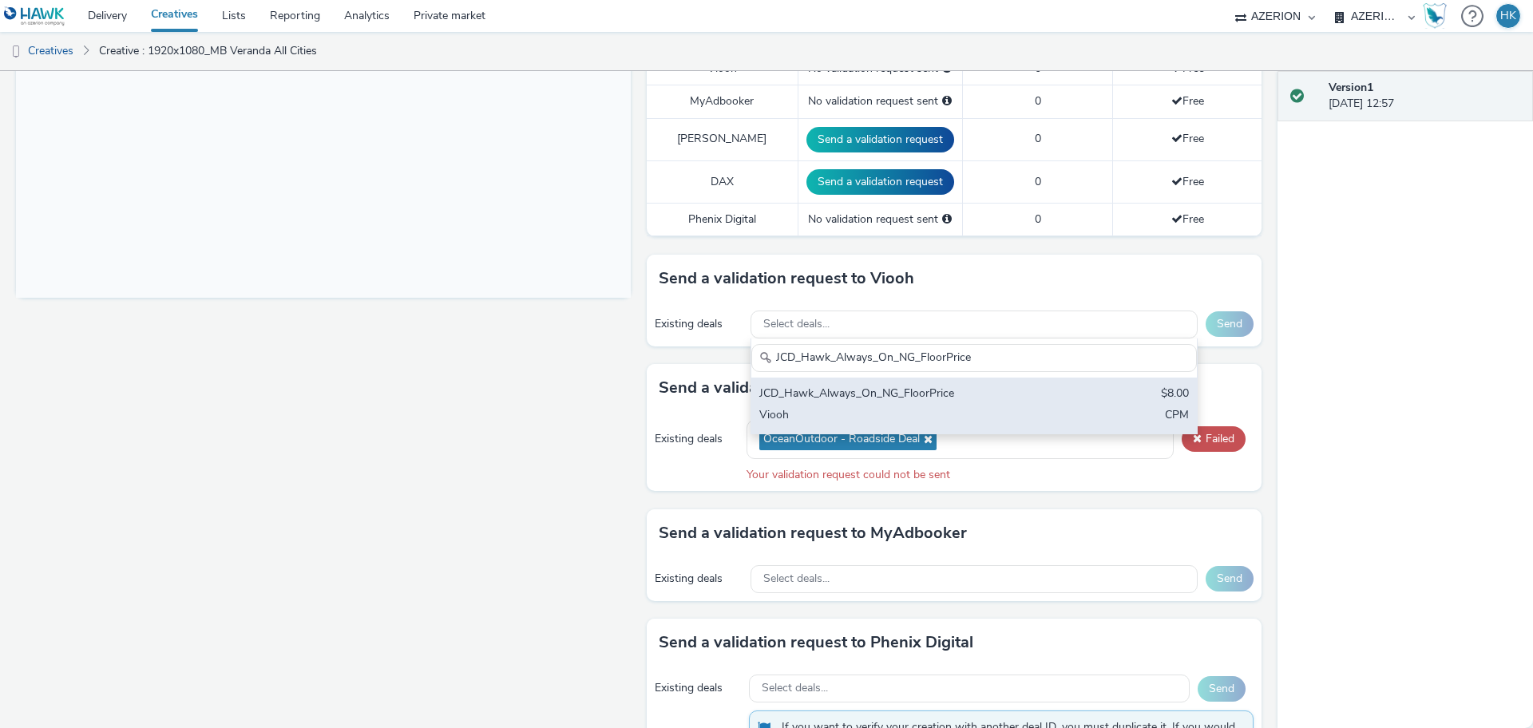
type input "JCD_Hawk_Always_On_NG_FloorPrice"
click at [922, 386] on div "JCD_Hawk_Always_On_NG_FloorPrice" at bounding box center [900, 395] width 283 height 18
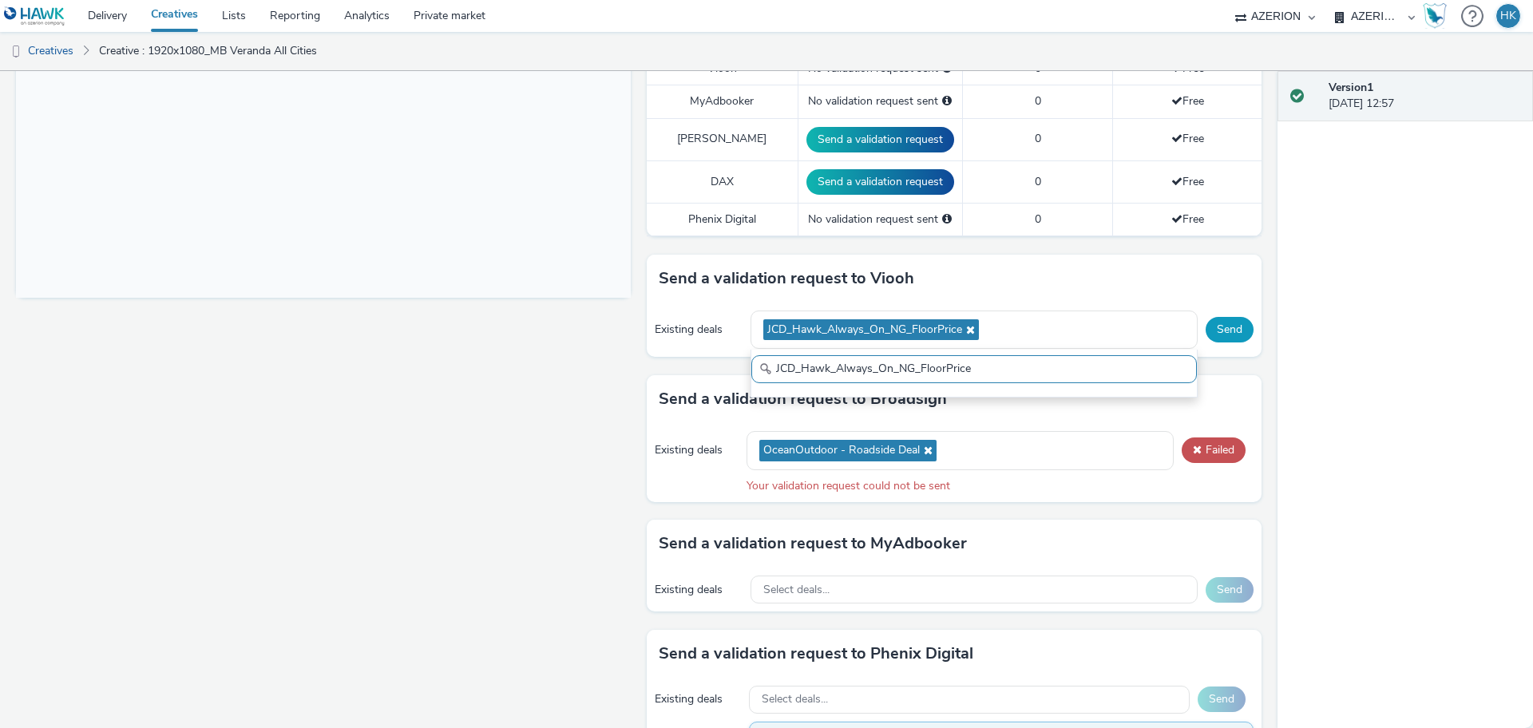
click at [1206, 320] on button "Send" at bounding box center [1230, 330] width 48 height 26
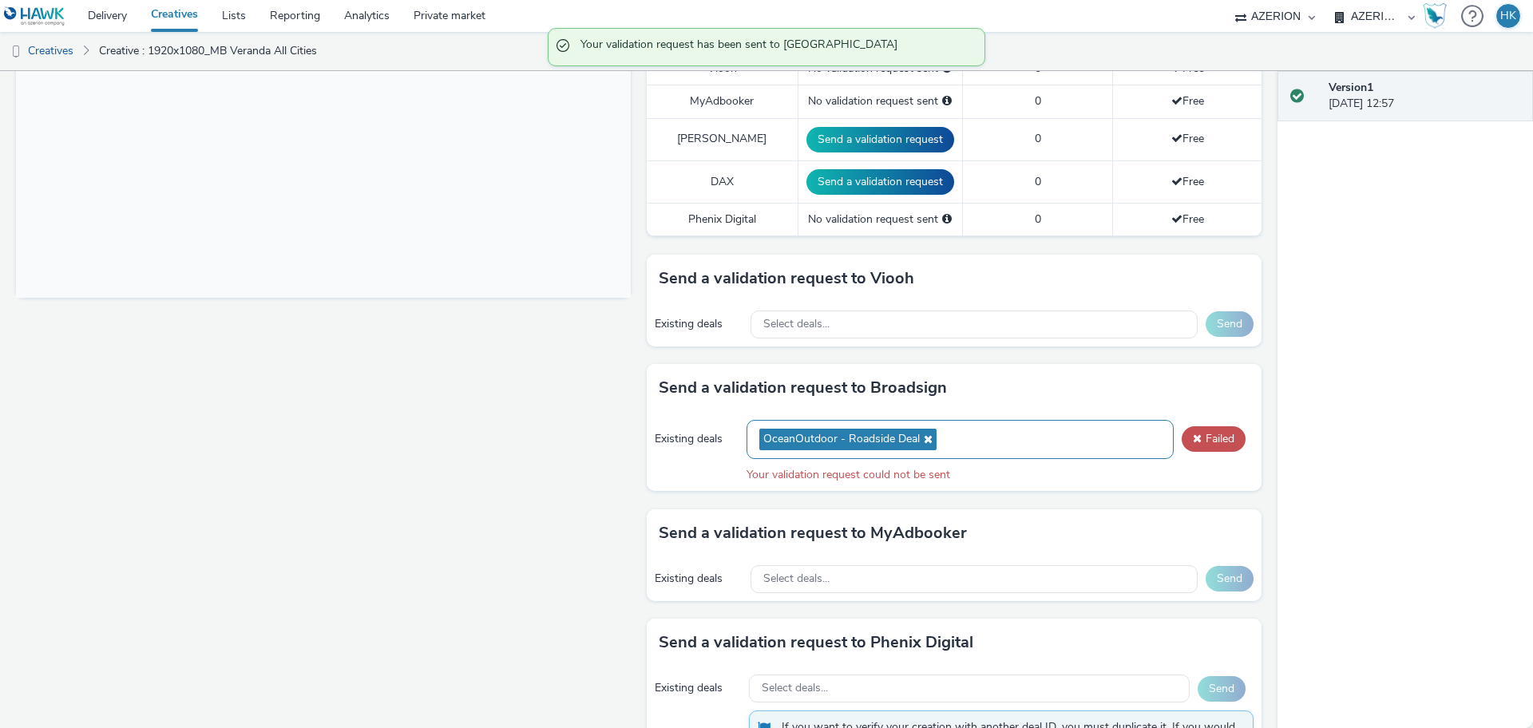
click at [919, 435] on ul "OceanOutdoor - Roadside Deal" at bounding box center [849, 440] width 181 height 30
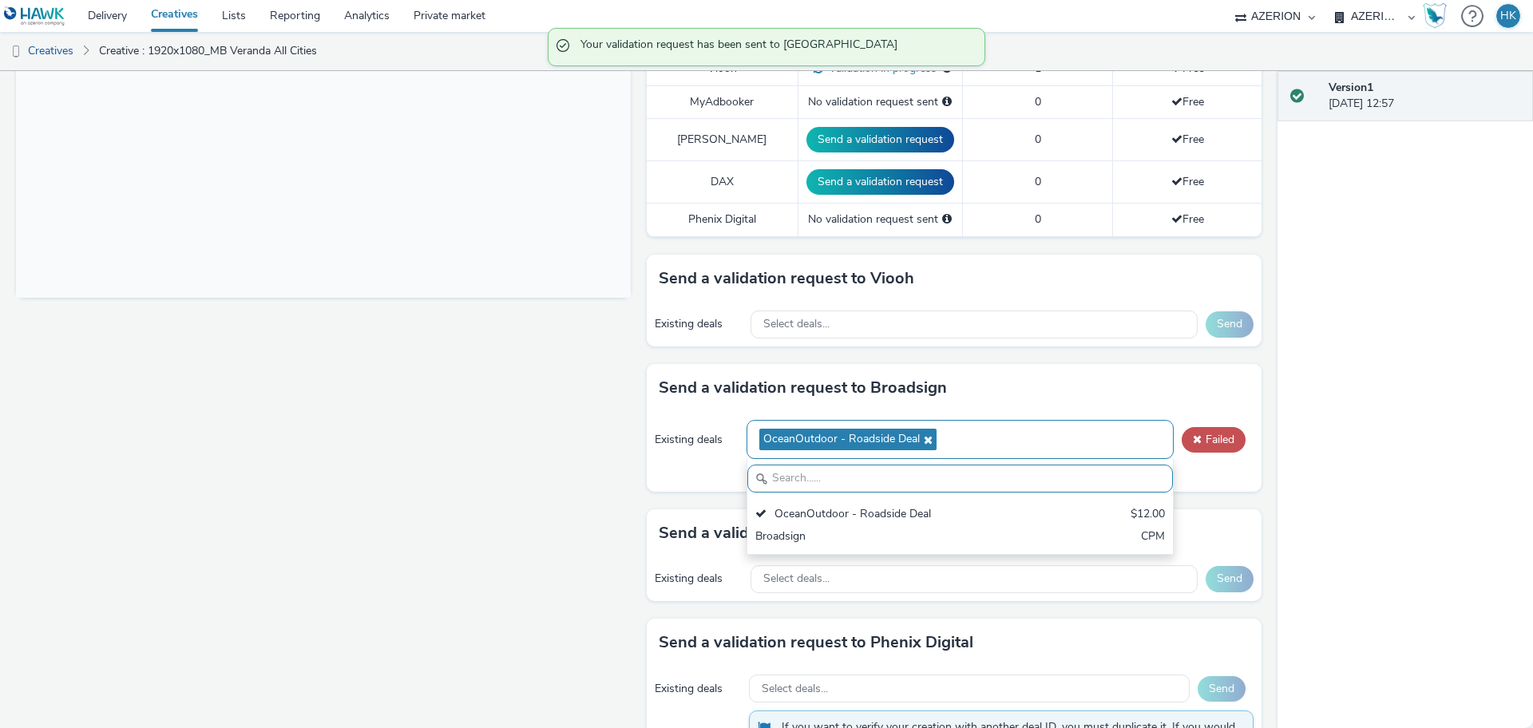
click at [921, 434] on icon at bounding box center [926, 439] width 13 height 11
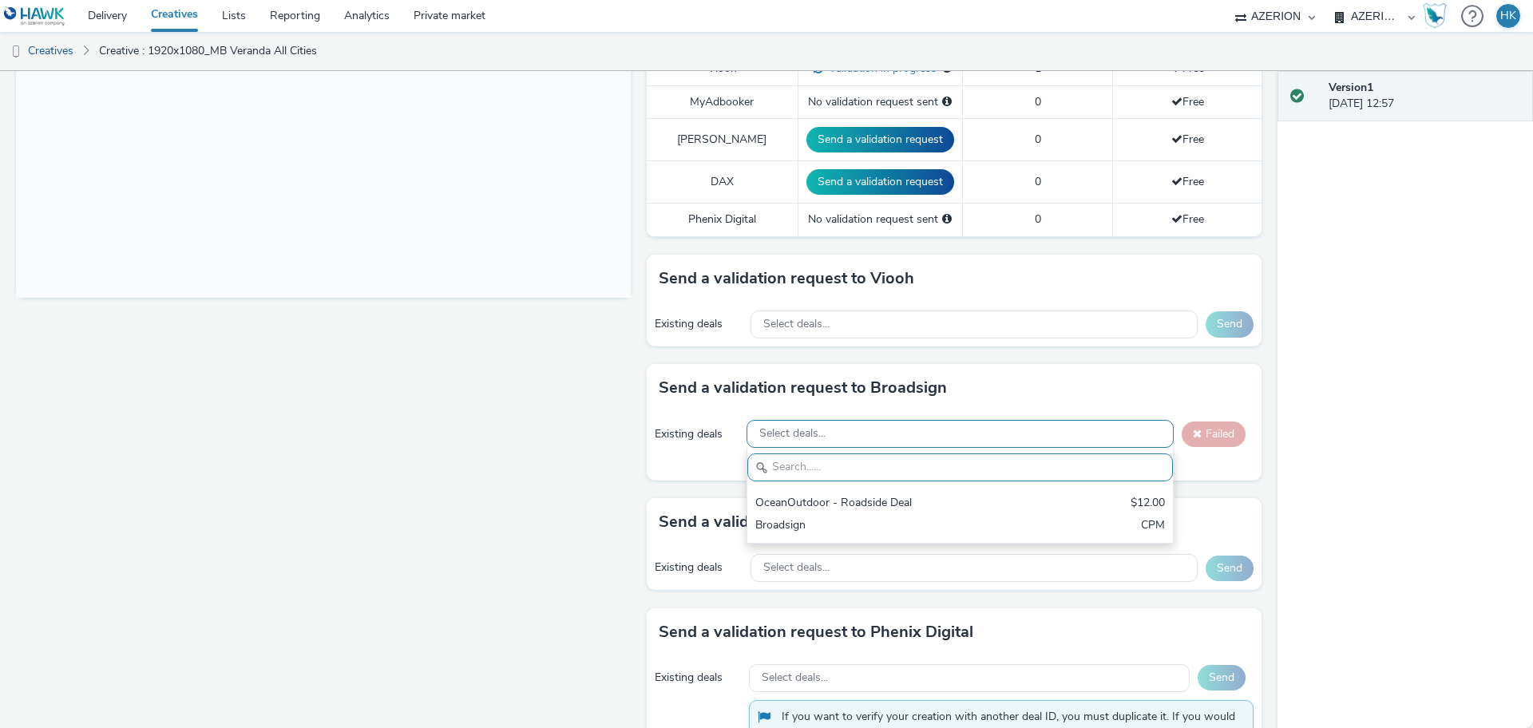
paste input "Azerion - MB veranda - Jul/[DATE] – PMP"
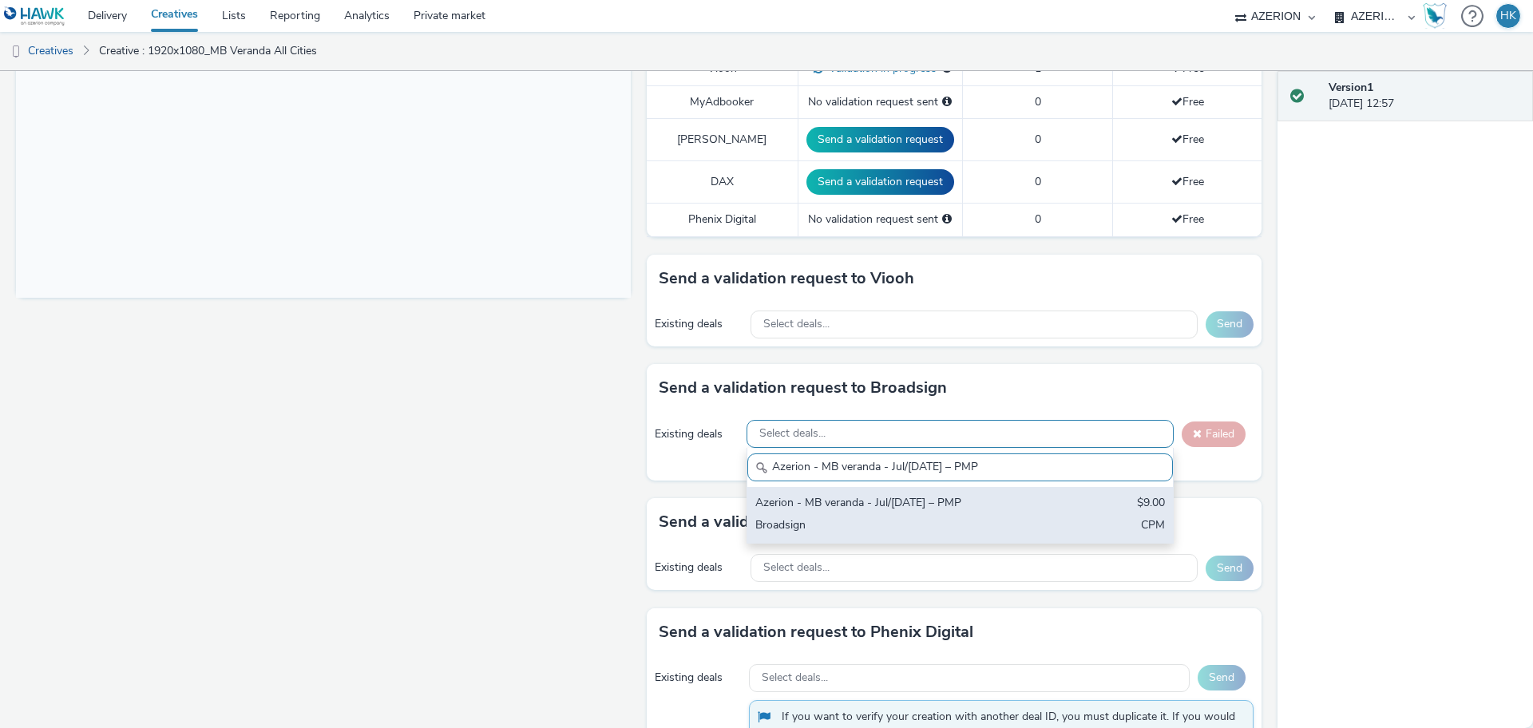
type input "Azerion - MB veranda - Jul/[DATE] – PMP"
click at [956, 517] on div "Broadsign" at bounding box center [890, 526] width 271 height 18
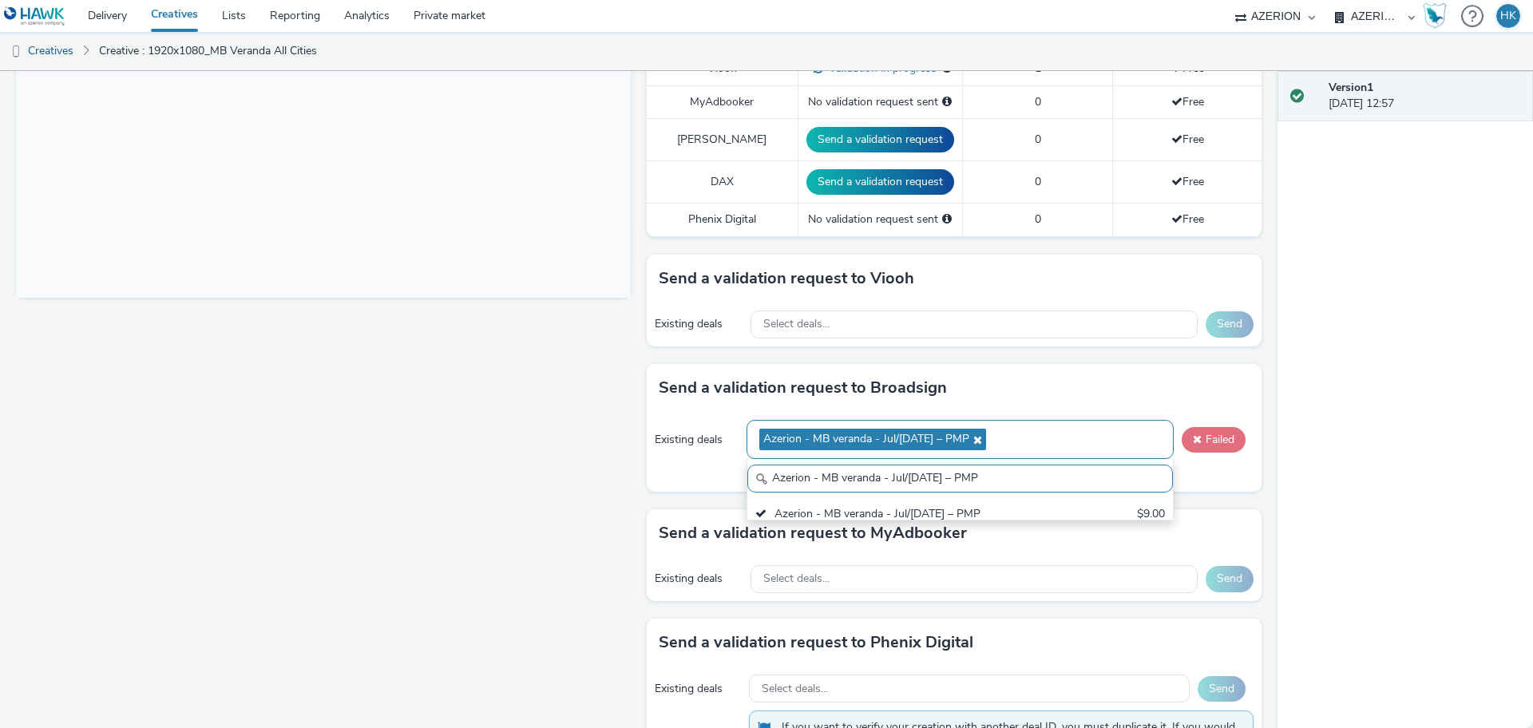
click at [1201, 434] on button "Failed" at bounding box center [1214, 440] width 64 height 26
